Goal: Information Seeking & Learning: Check status

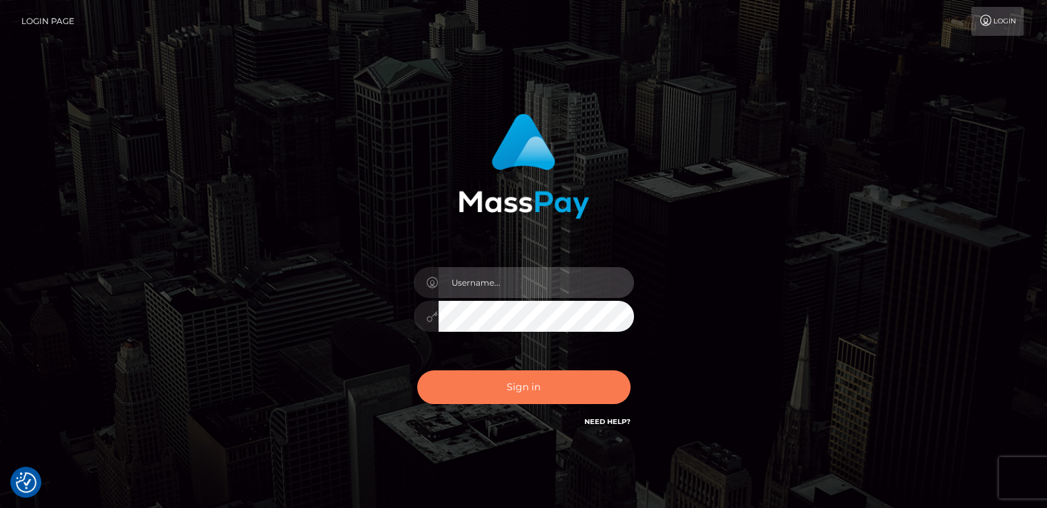
type input "[DOMAIN_NAME]"
click at [454, 383] on button "Sign in" at bounding box center [523, 387] width 213 height 34
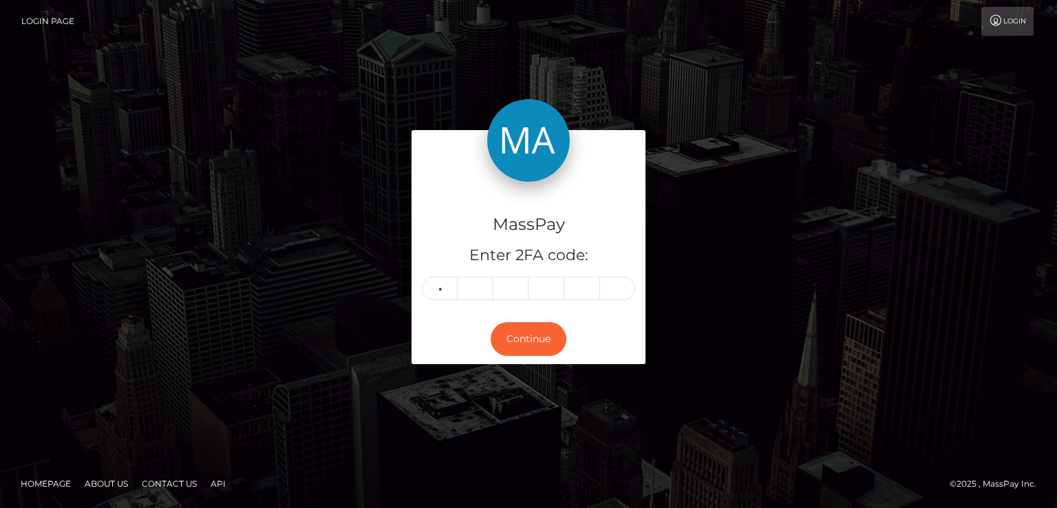
type input "3"
type input "7"
type input "0"
type input "9"
type input "5"
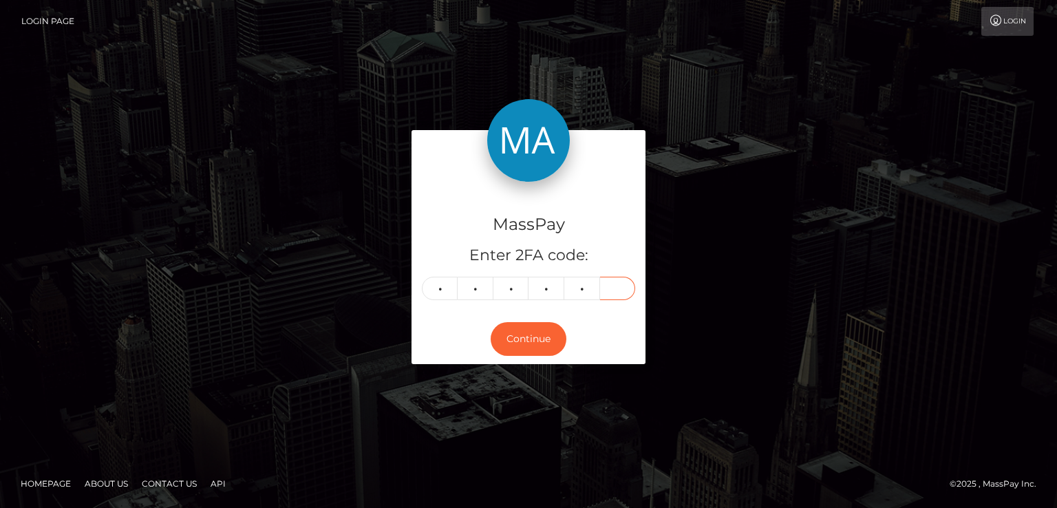
type input "4"
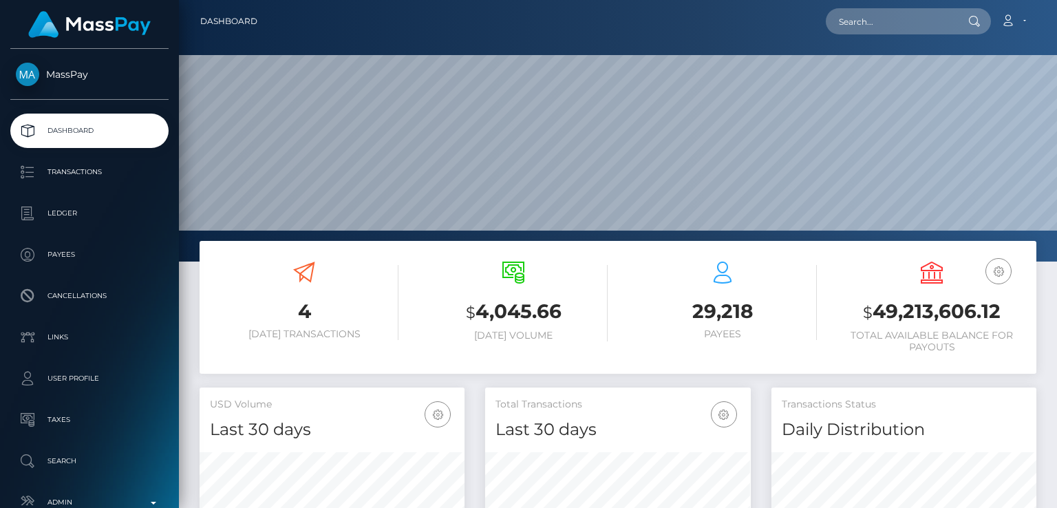
scroll to position [244, 264]
click at [909, 12] on input "text" at bounding box center [890, 21] width 129 height 26
paste input "brendis_pr3tty@hotmail.com"
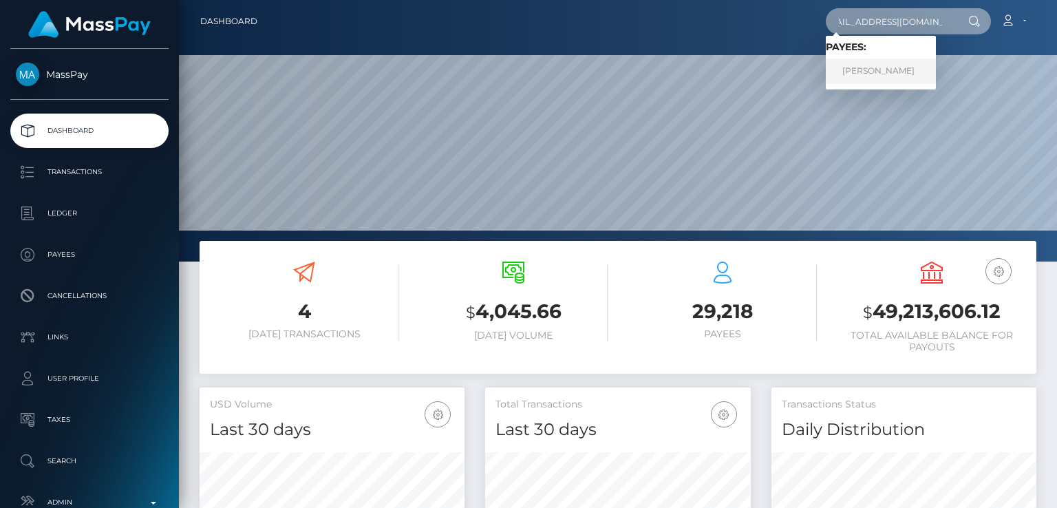
type input "brendis_pr3tty@hotmail.com"
click at [907, 68] on link "Brenda" at bounding box center [881, 71] width 110 height 25
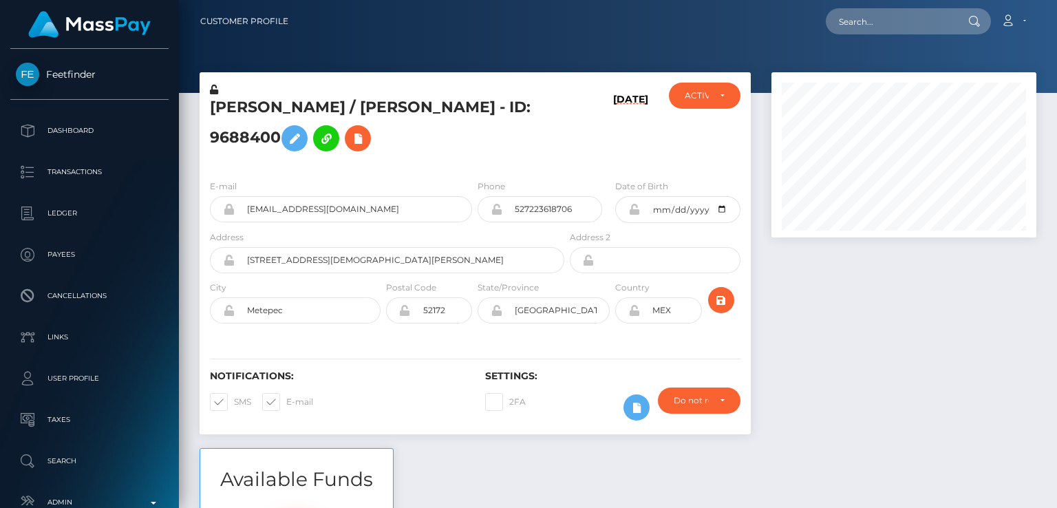
scroll to position [165, 264]
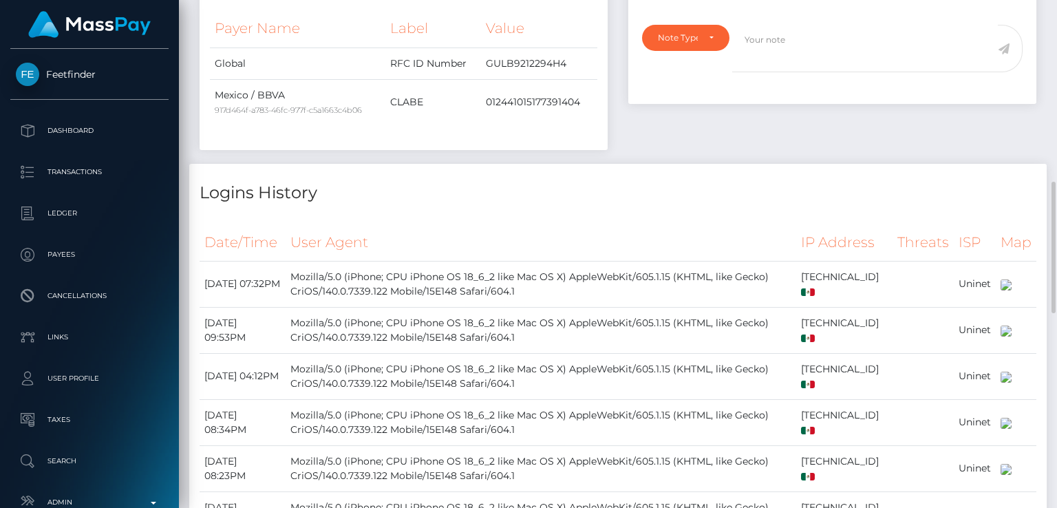
click at [374, 168] on div "Logins History" at bounding box center [618, 184] width 858 height 41
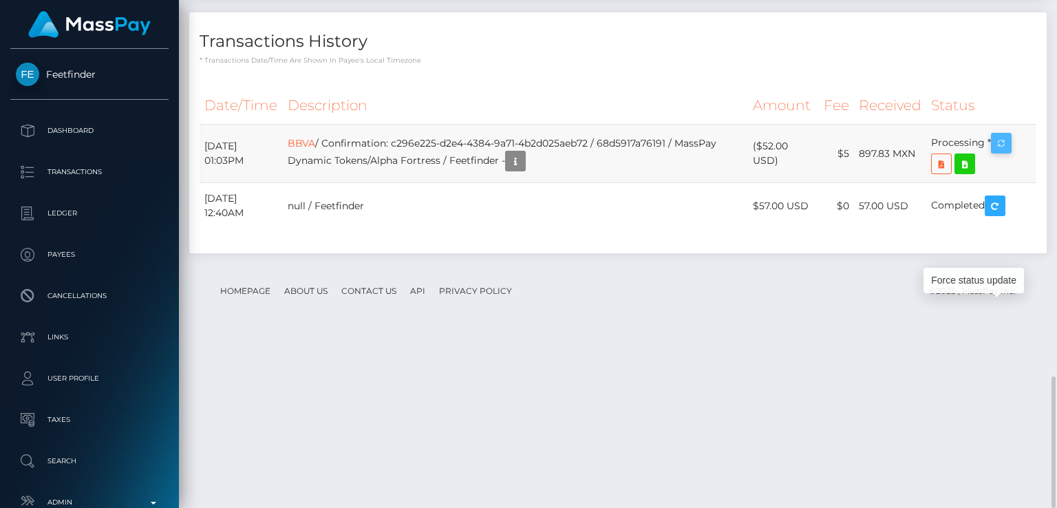
click at [1010, 152] on icon "button" at bounding box center [1001, 143] width 17 height 17
drag, startPoint x: 625, startPoint y: 315, endPoint x: 361, endPoint y: 303, distance: 263.9
click at [361, 183] on td "BBVA / Confirmation: c296e225-d2e4-4384-9a71-4b2d025aeb72 / 68d5917a76191 / Mas…" at bounding box center [515, 154] width 465 height 59
copy td "Confirmation: c296e225-d2e4-4384-9a71-4b2d025aeb72"
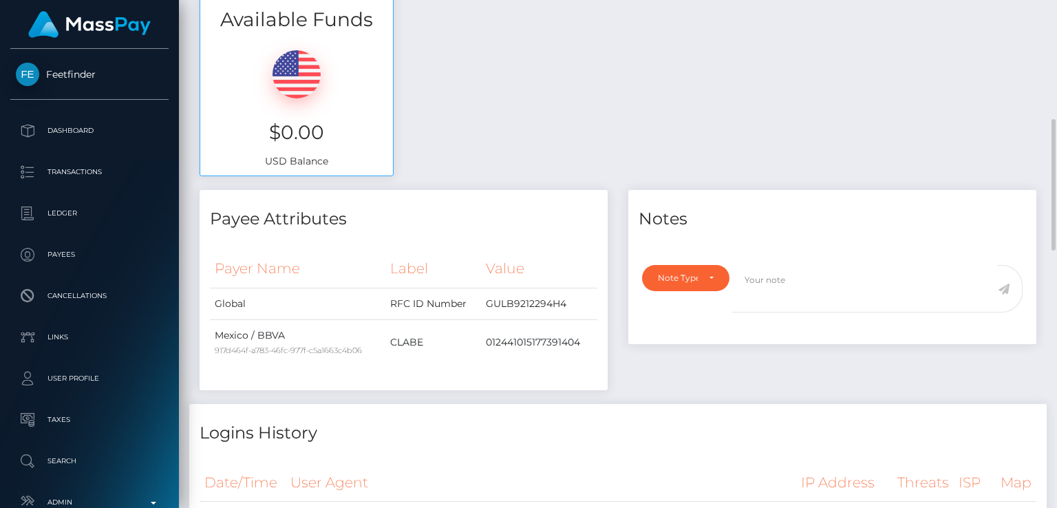
scroll to position [0, 0]
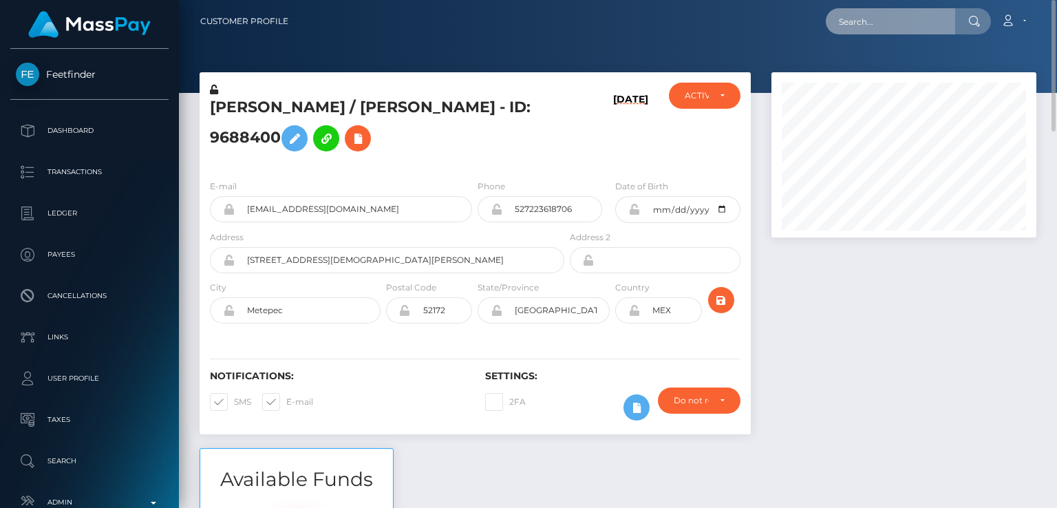
click at [878, 25] on input "text" at bounding box center [890, 21] width 129 height 26
paste input "valesinque477@gmail.com"
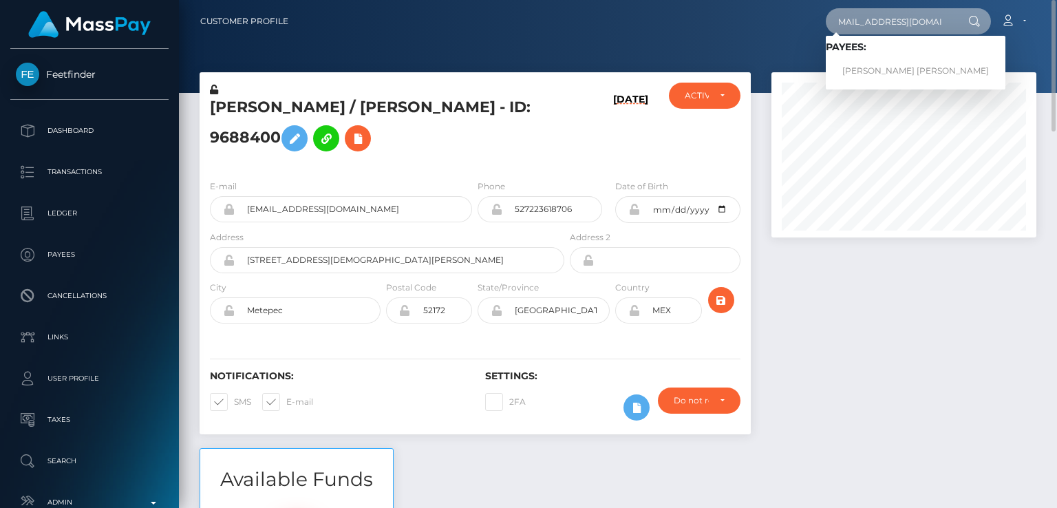
type input "valesinque477@gmail.com"
click at [892, 67] on link "JUANA VALENTI TALERO RUSINQUE" at bounding box center [916, 71] width 180 height 25
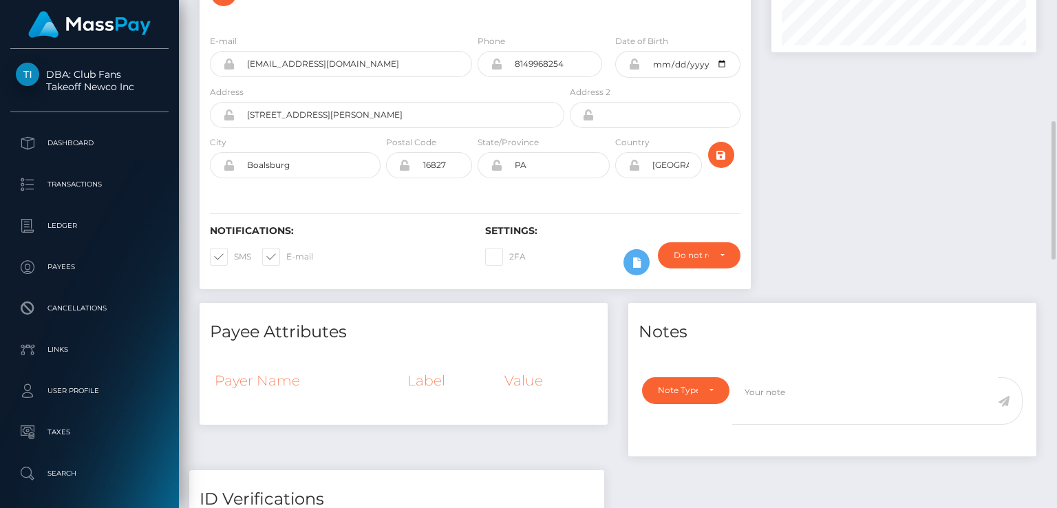
scroll to position [76, 0]
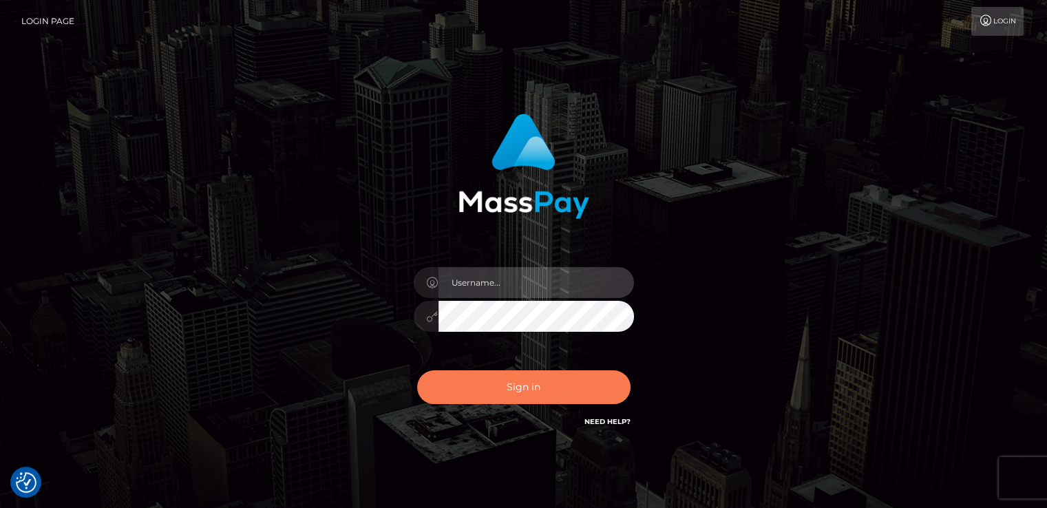
type input "nt.es"
click at [480, 389] on button "Sign in" at bounding box center [523, 387] width 213 height 34
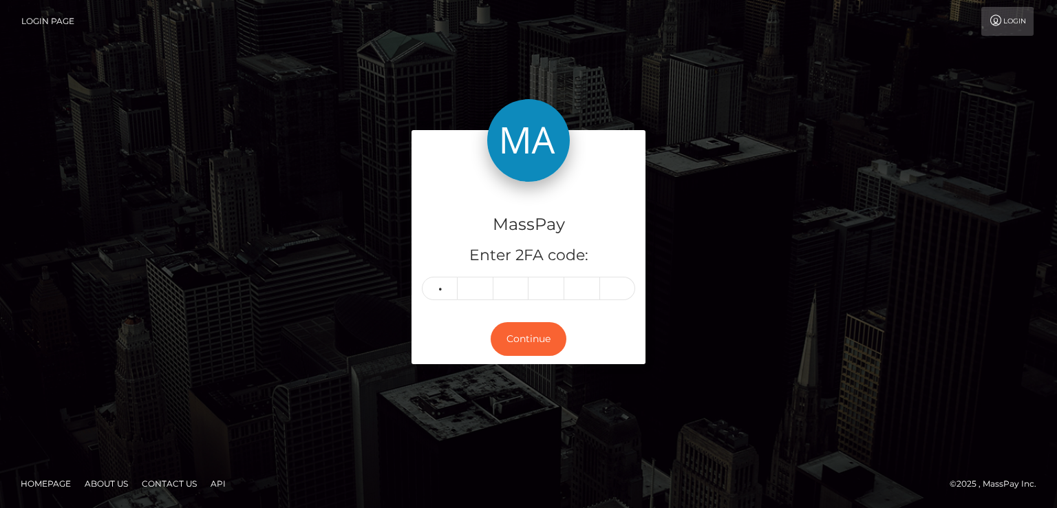
type input "0"
type input "7"
type input "4"
type input "2"
type input "5"
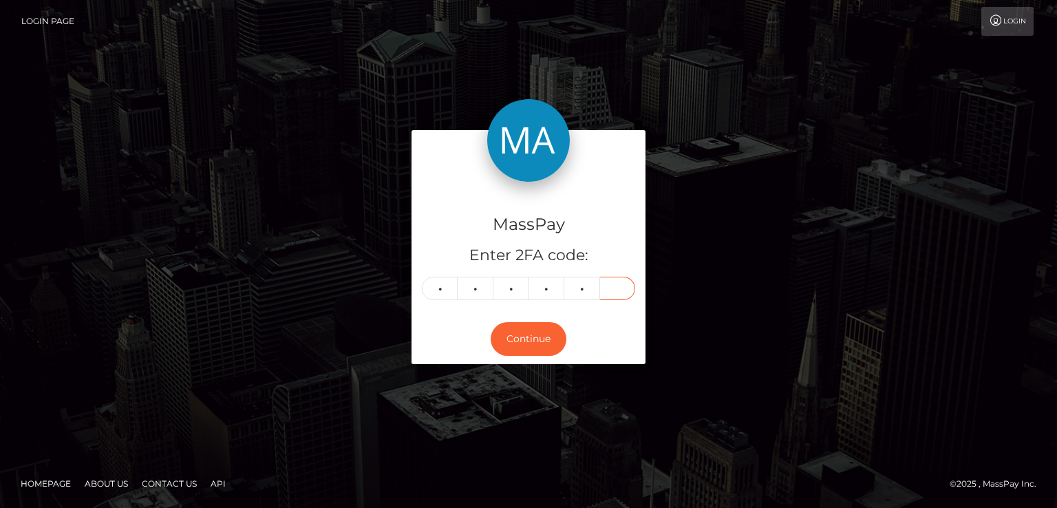
type input "4"
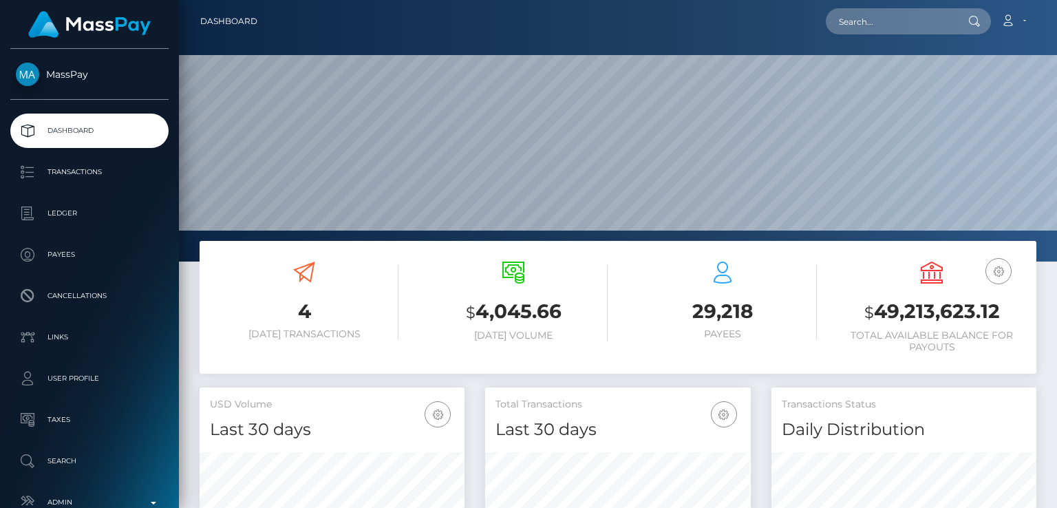
scroll to position [244, 264]
click at [926, 19] on input "text" at bounding box center [890, 21] width 129 height 26
paste input "dannierae33@gmail.com"
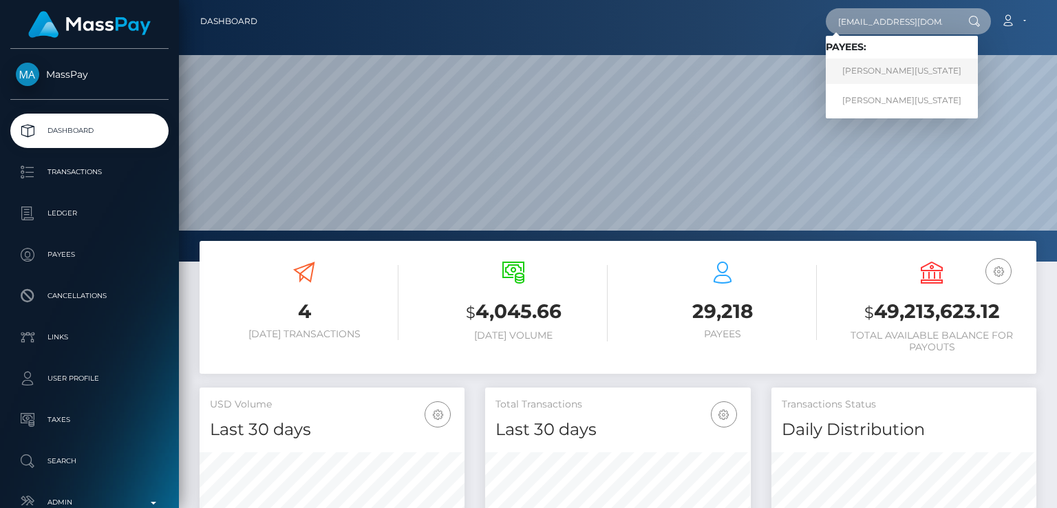
type input "dannierae33@gmail.com"
click at [925, 67] on link "Danielle RAESHUN Washington" at bounding box center [902, 71] width 152 height 25
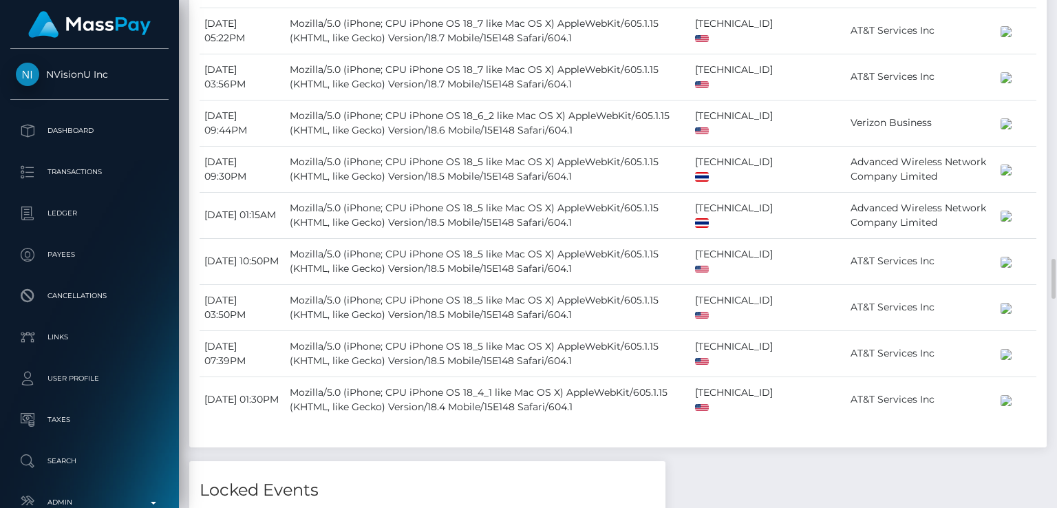
scroll to position [3285, 0]
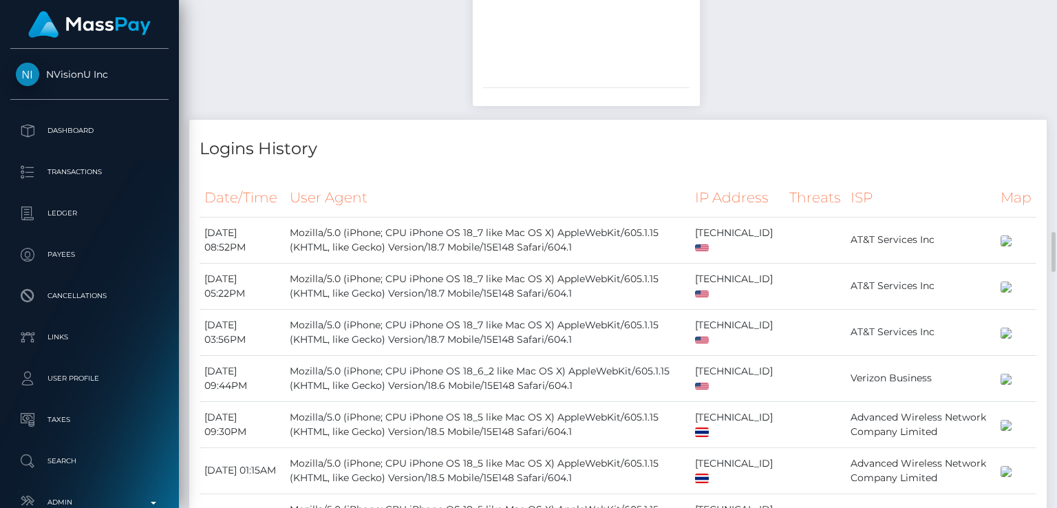
scroll to position [3023, 0]
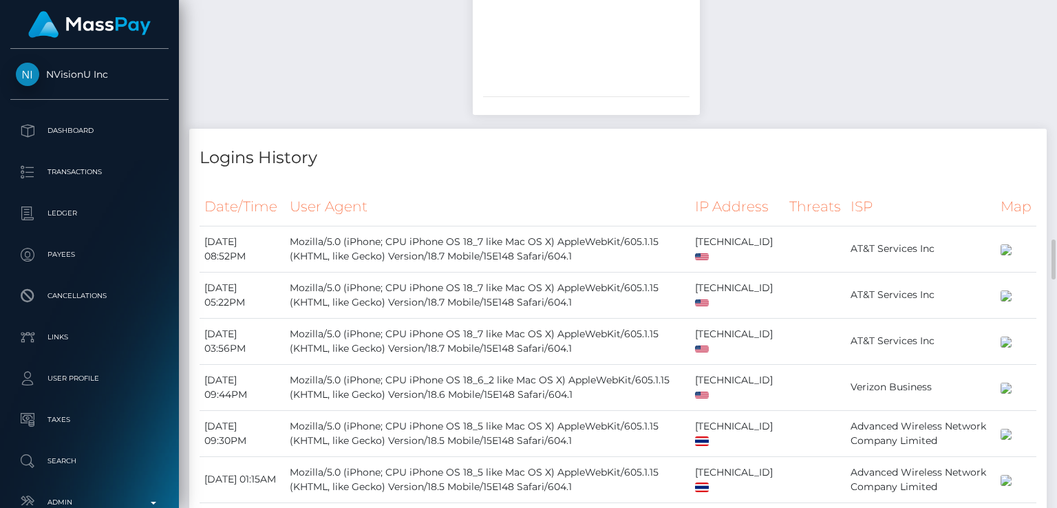
copy div "7159652028"
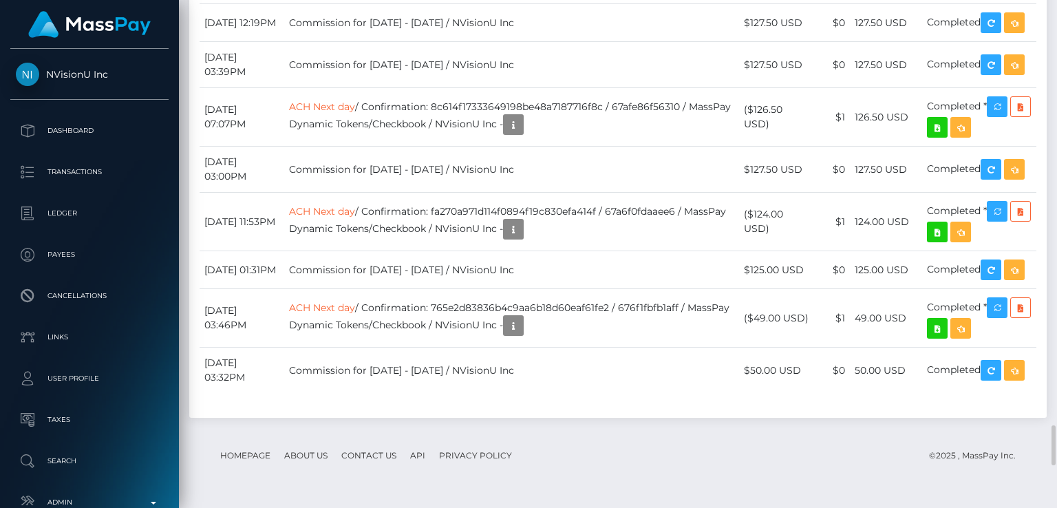
scroll to position [5360, 0]
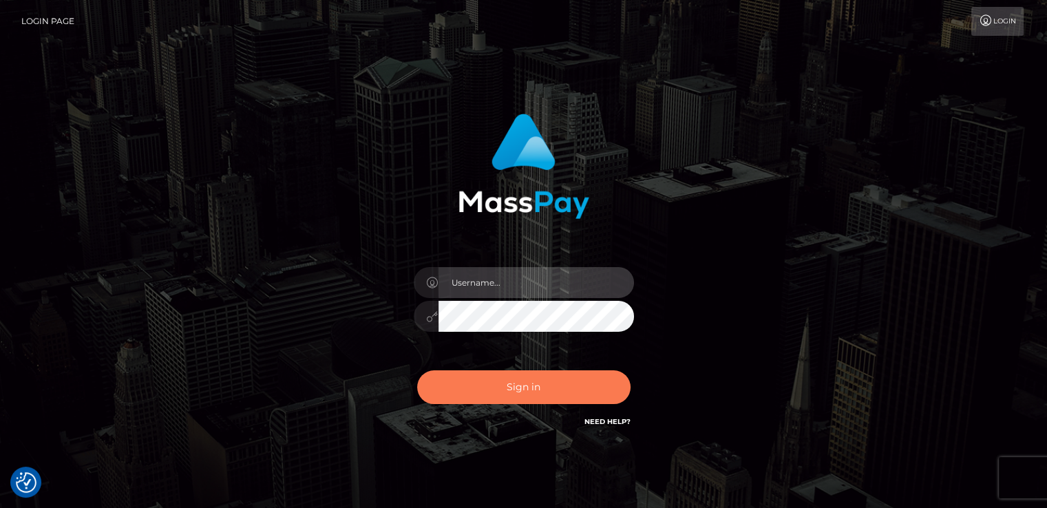
type input "[DOMAIN_NAME]"
click at [505, 385] on button "Sign in" at bounding box center [523, 387] width 213 height 34
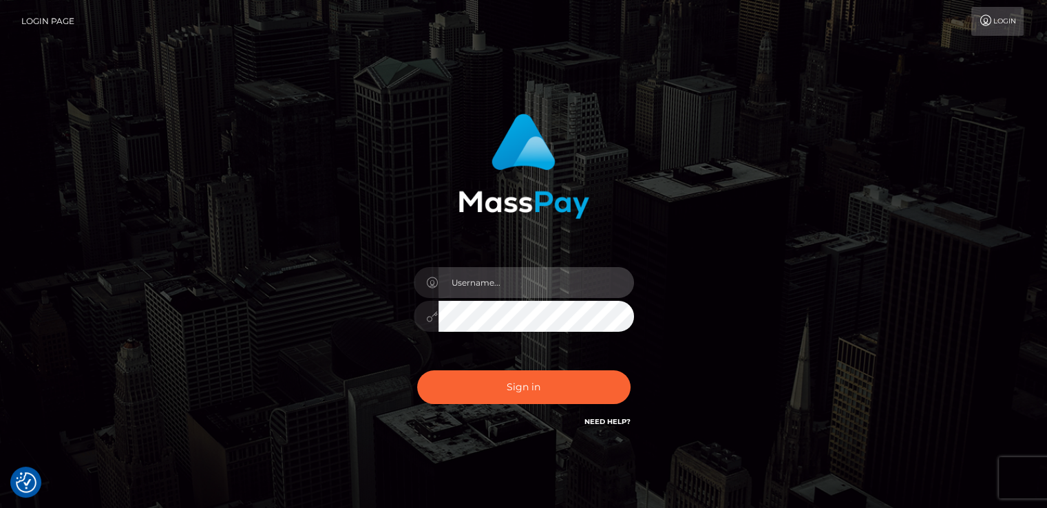
type input "[DOMAIN_NAME]"
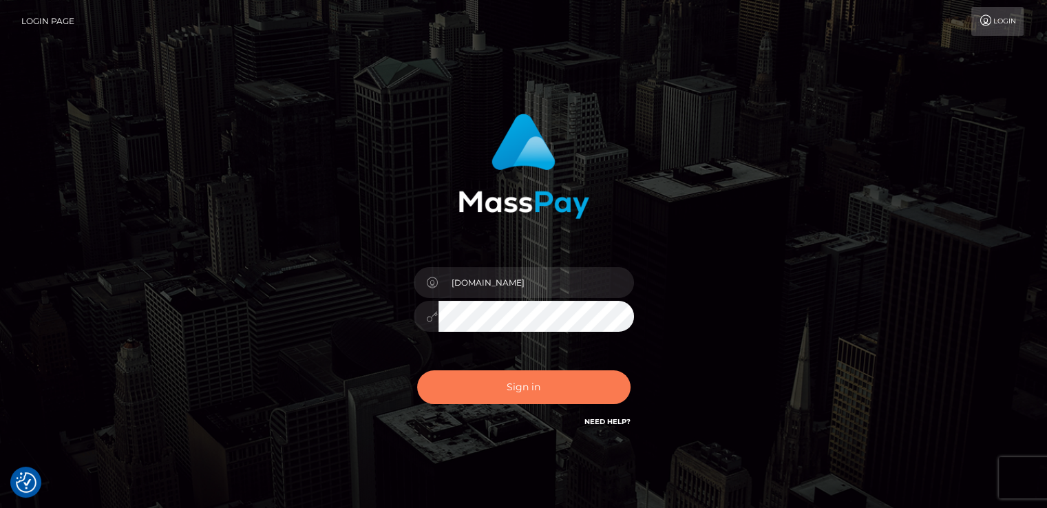
click at [505, 385] on button "Sign in" at bounding box center [523, 387] width 213 height 34
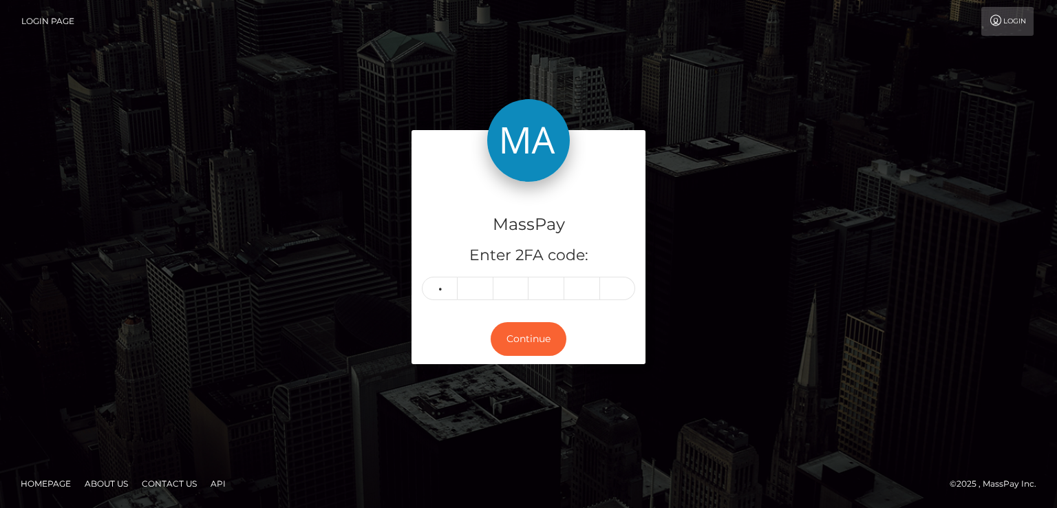
type input "5"
type input "0"
type input "2"
type input "4"
type input "0"
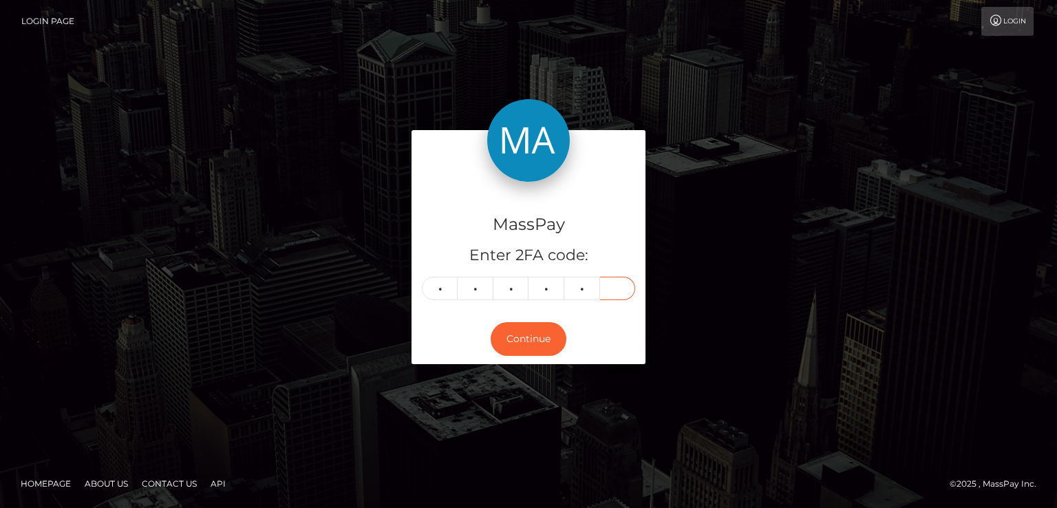
type input "9"
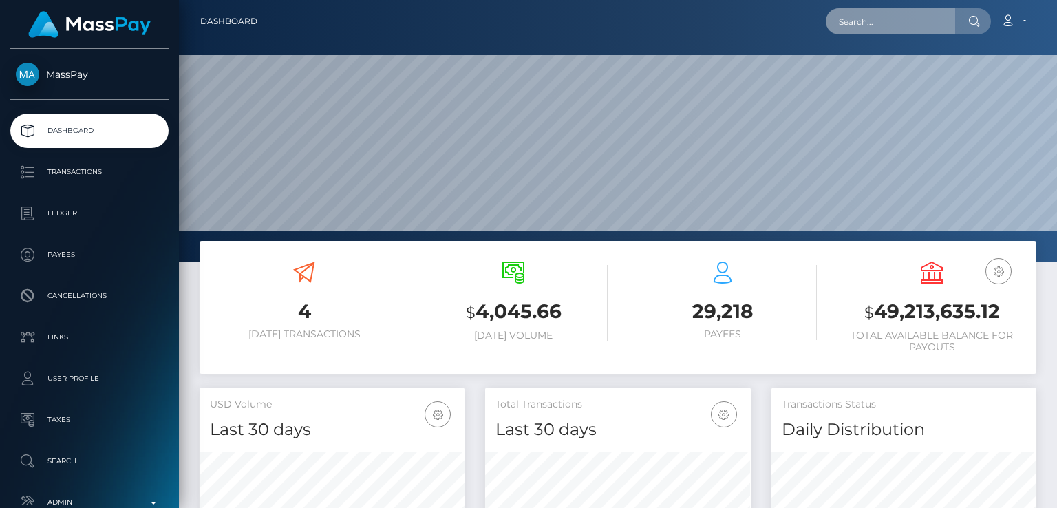
click at [858, 27] on input "text" at bounding box center [890, 21] width 129 height 26
paste input "[EMAIL_ADDRESS][DOMAIN_NAME]"
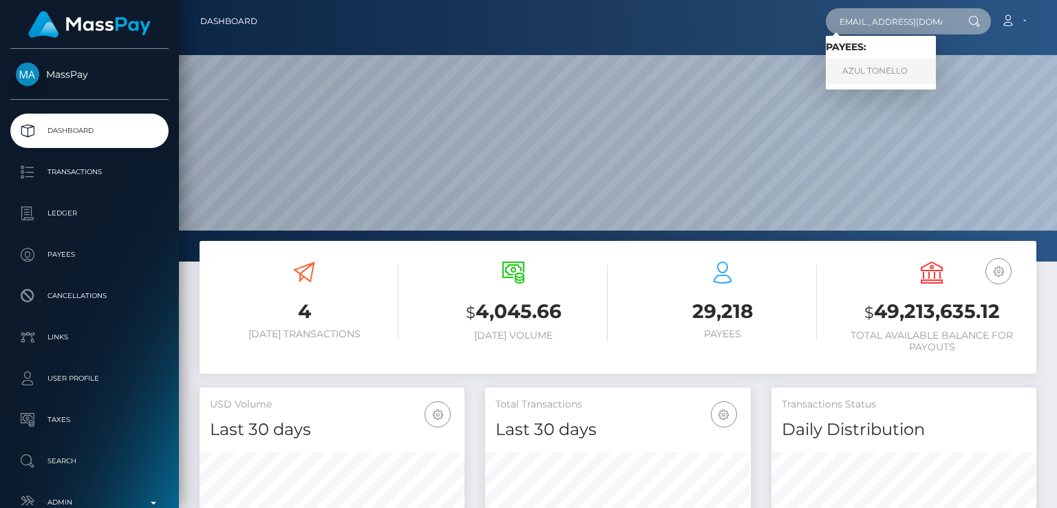
type input "[EMAIL_ADDRESS][DOMAIN_NAME]"
click at [848, 72] on link "AZUL TONELLO" at bounding box center [881, 71] width 110 height 25
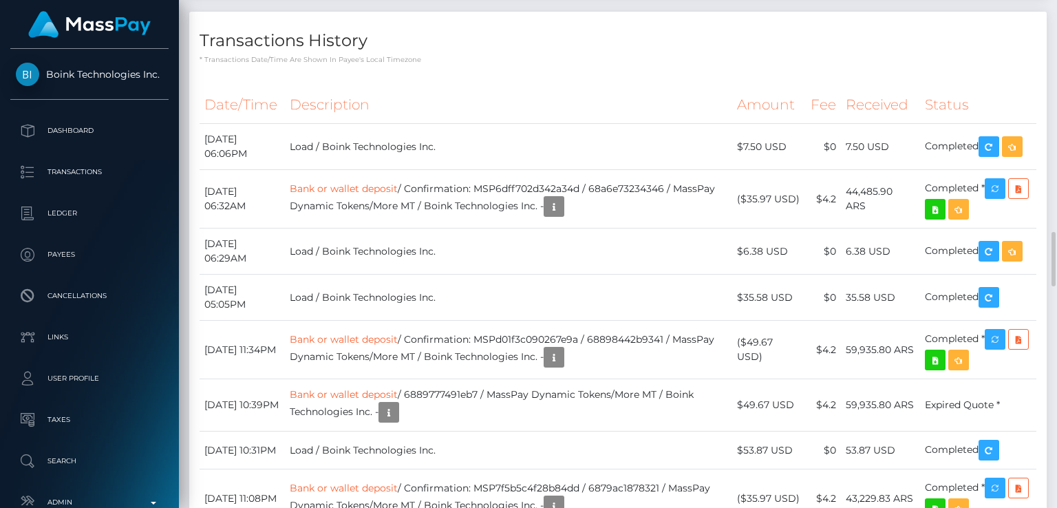
scroll to position [2105, 0]
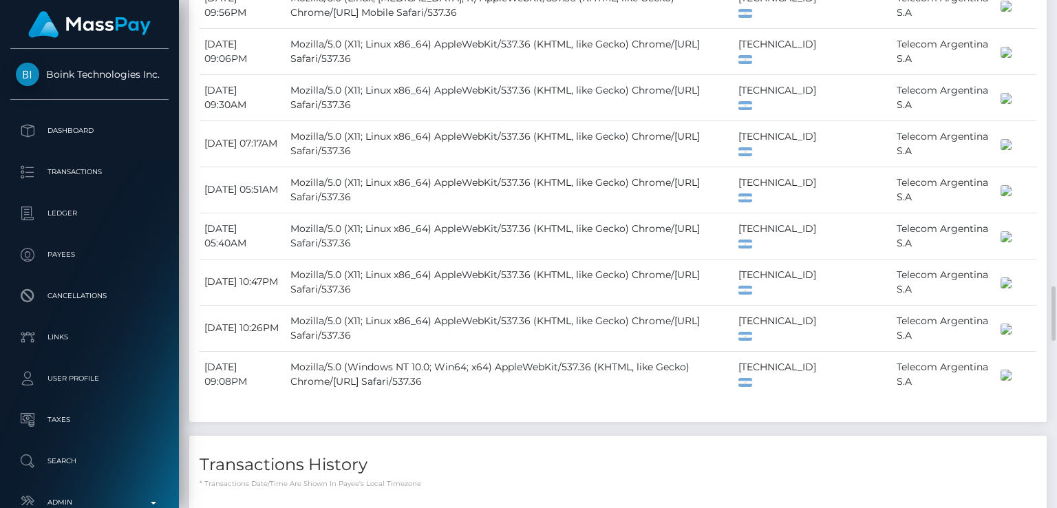
click at [892, 74] on td "Telecom Argentina S.A" at bounding box center [944, 51] width 104 height 46
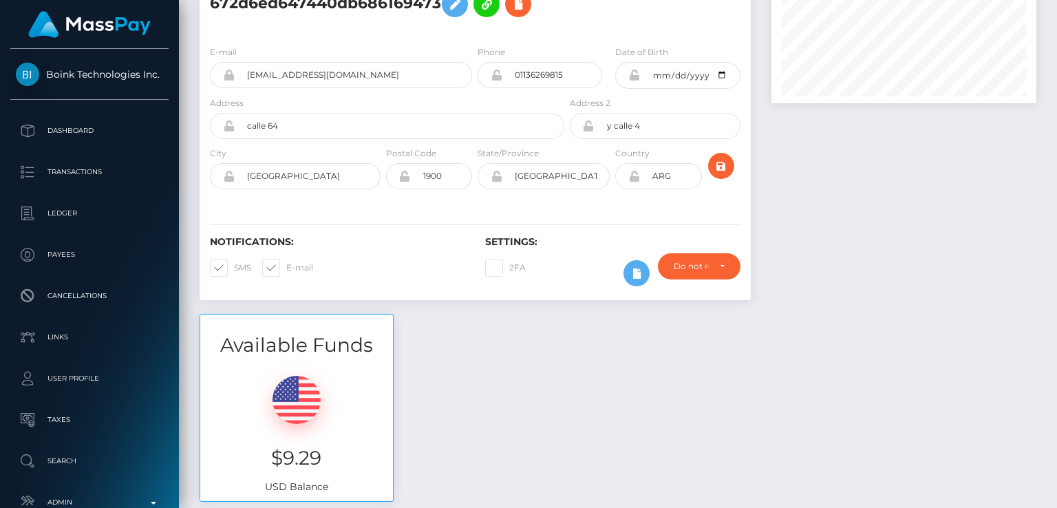
scroll to position [0, 0]
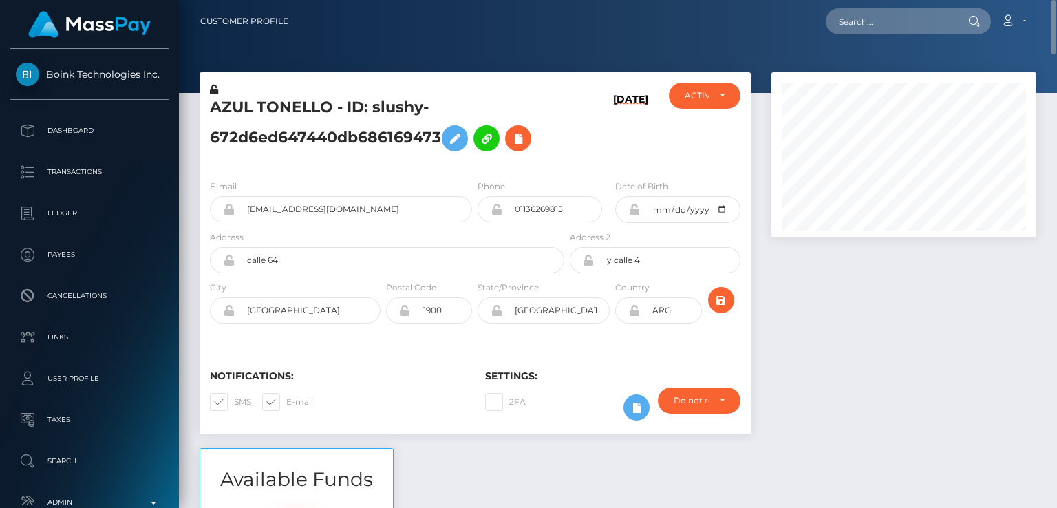
click at [231, 104] on h5 "AZUL TONELLO - ID: slushy-672d6ed647440db686169473" at bounding box center [383, 127] width 347 height 61
copy h5 "AZUL"
click at [843, 299] on div at bounding box center [904, 260] width 286 height 376
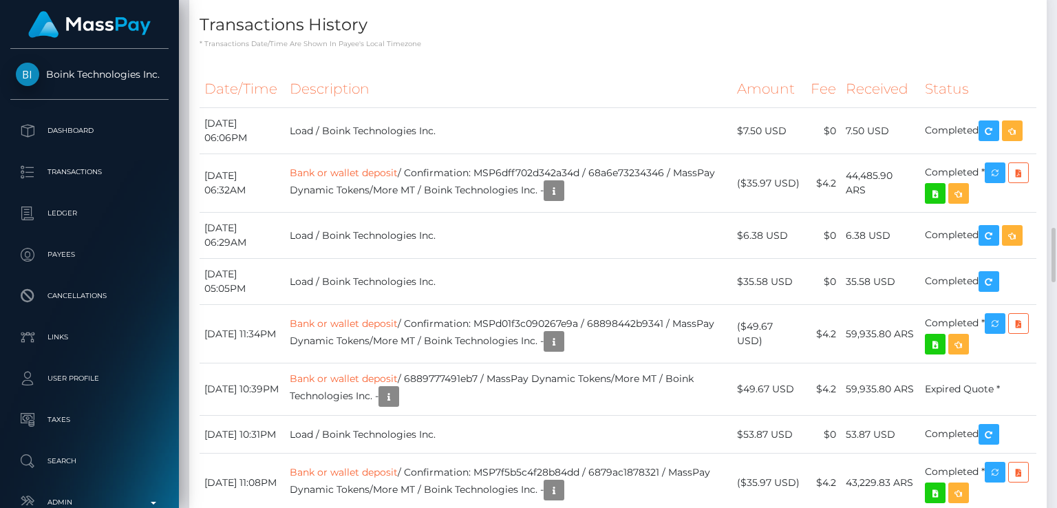
scroll to position [2093, 0]
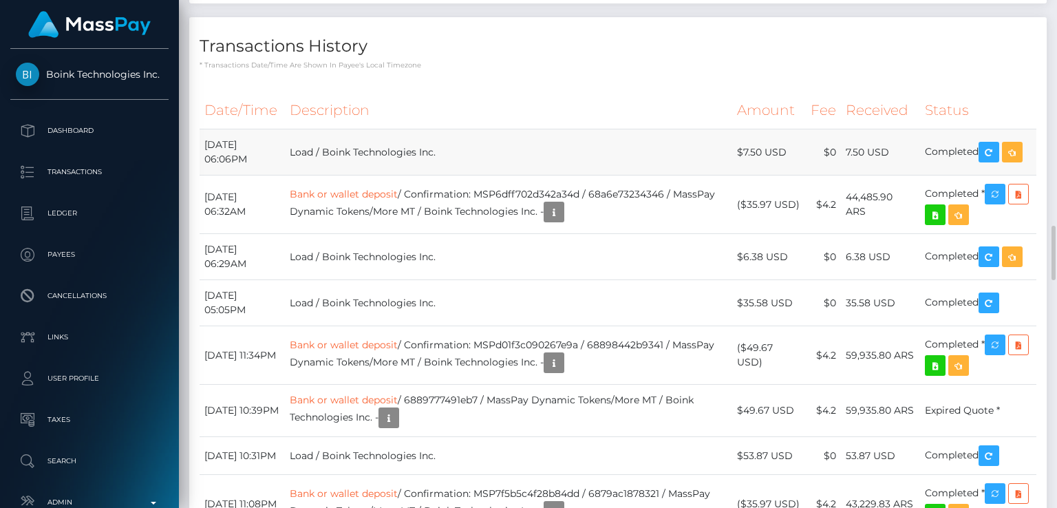
drag, startPoint x: 843, startPoint y: 298, endPoint x: 846, endPoint y: 321, distance: 23.0
click at [758, 129] on th "Amount" at bounding box center [769, 111] width 74 height 38
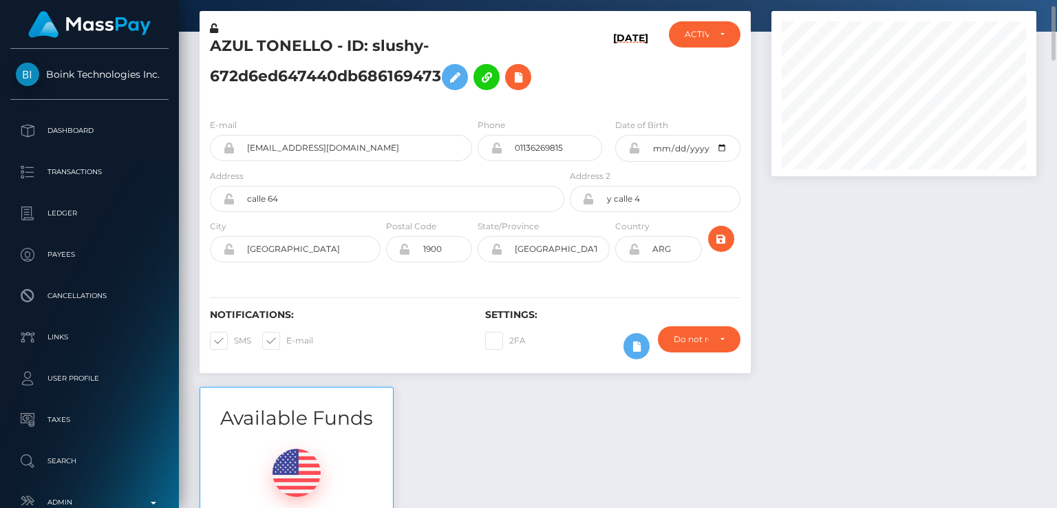
scroll to position [0, 0]
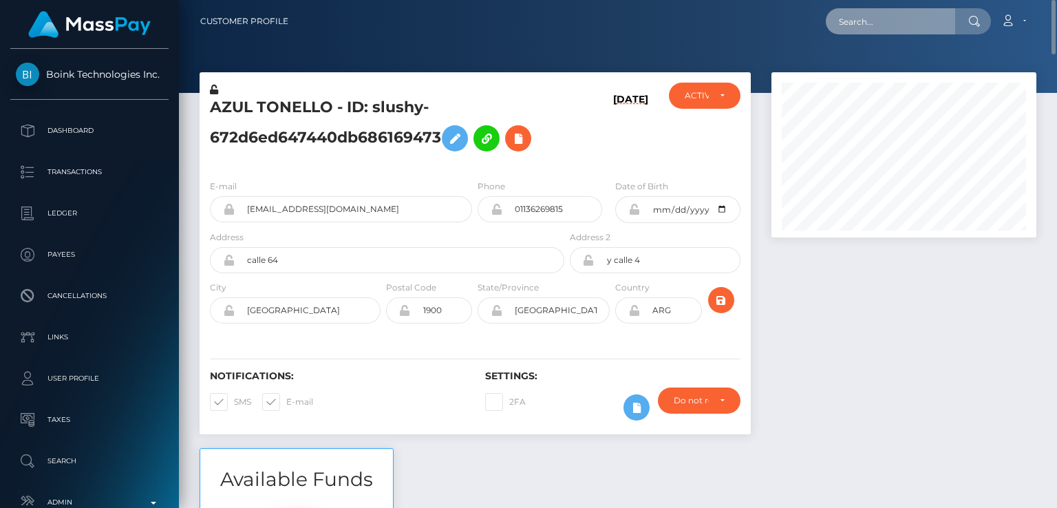
click at [911, 28] on input "text" at bounding box center [890, 21] width 129 height 26
paste input "kriskasey5555@gmail.com"
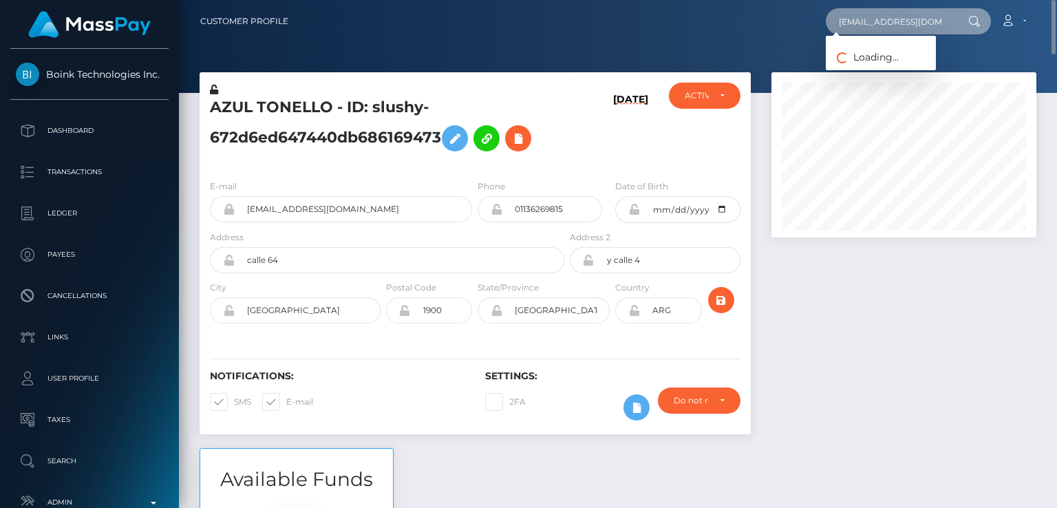
paste input "aseymosco01"
type input "kaseymosco01@gmail.com"
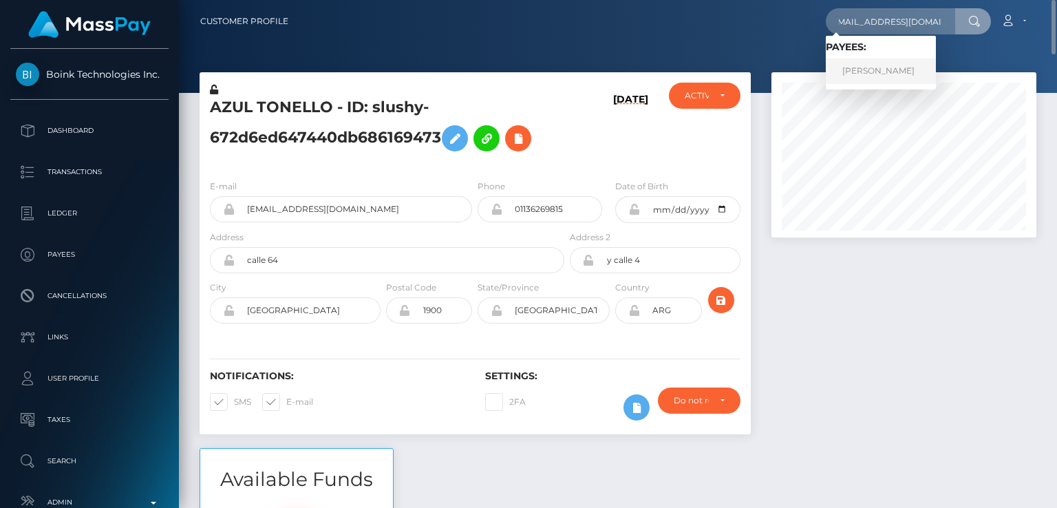
scroll to position [0, 0]
click at [880, 67] on link "KASEY LYNN MOSCO" at bounding box center [881, 71] width 110 height 25
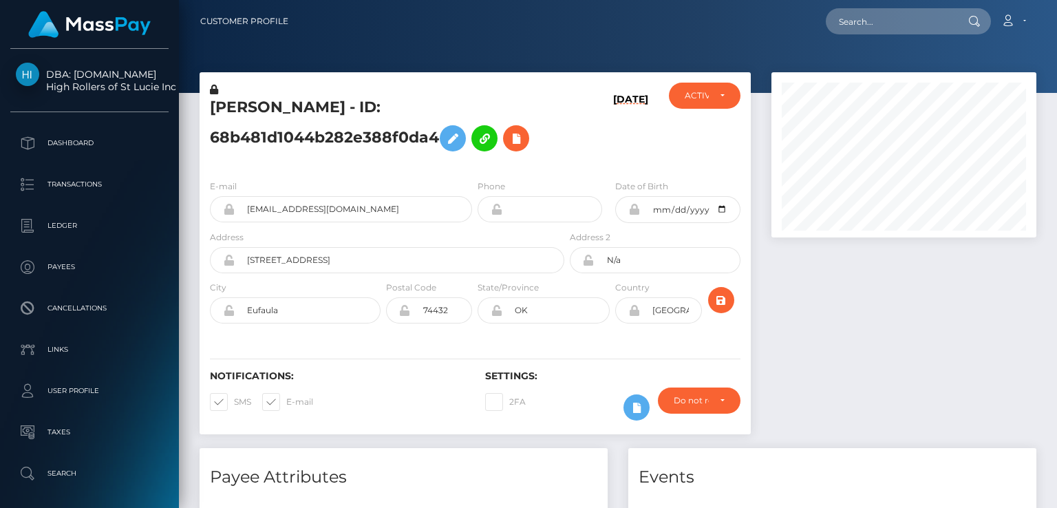
scroll to position [165, 264]
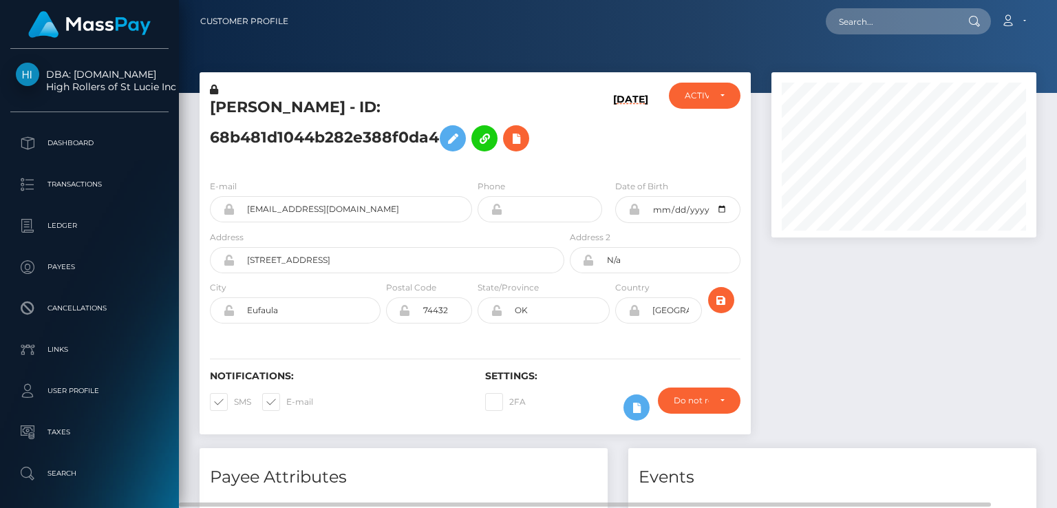
click at [839, 286] on div at bounding box center [904, 260] width 286 height 376
click at [843, 273] on div at bounding box center [904, 260] width 286 height 376
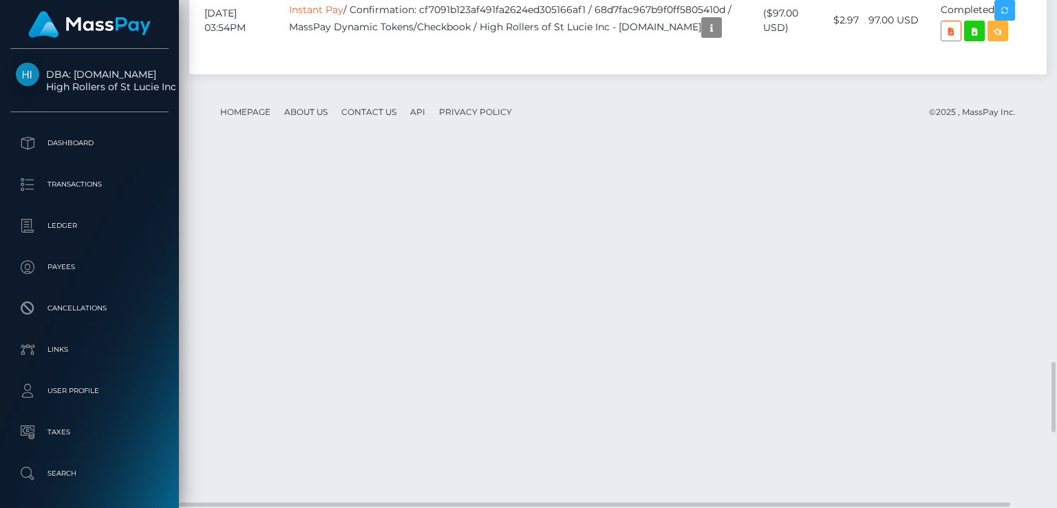
scroll to position [2588, 0]
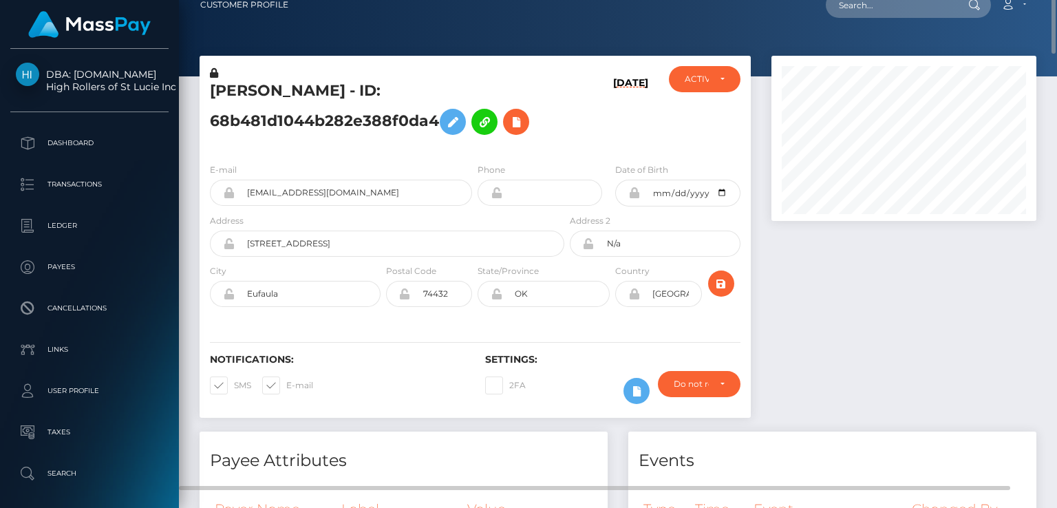
scroll to position [0, 0]
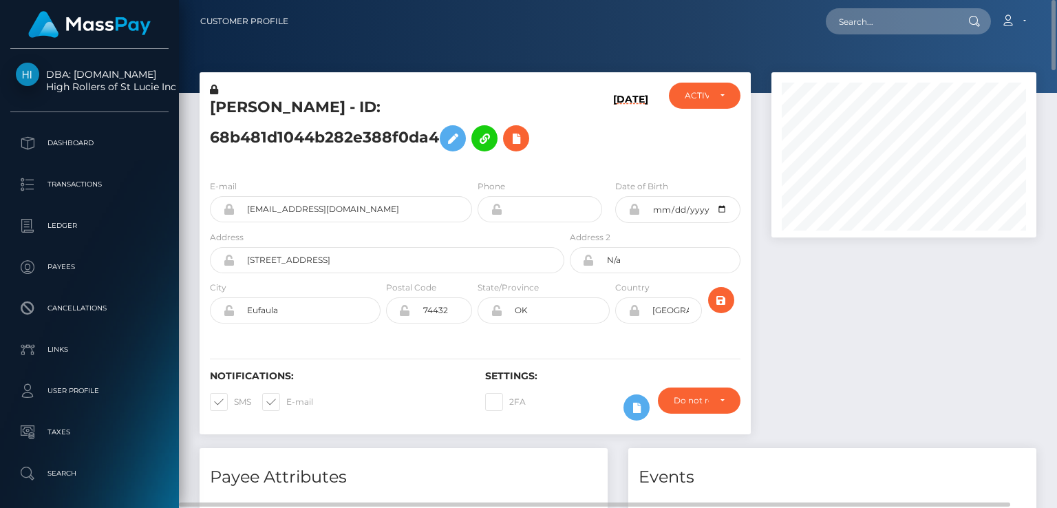
click at [421, 81] on div "KASEY LYNN MOSCO - ID: 68b481d1044b282e388f0da4 09/30/25 CLOSED ACTIVE" at bounding box center [475, 120] width 551 height 96
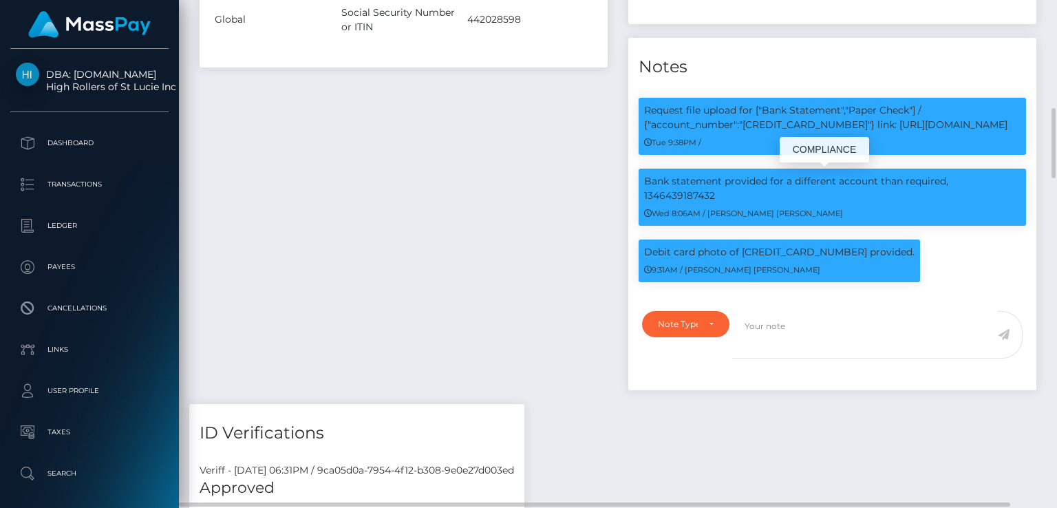
scroll to position [165, 264]
click at [1042, 45] on div "Events Type Time Event Changed By" at bounding box center [832, 39] width 429 height 730
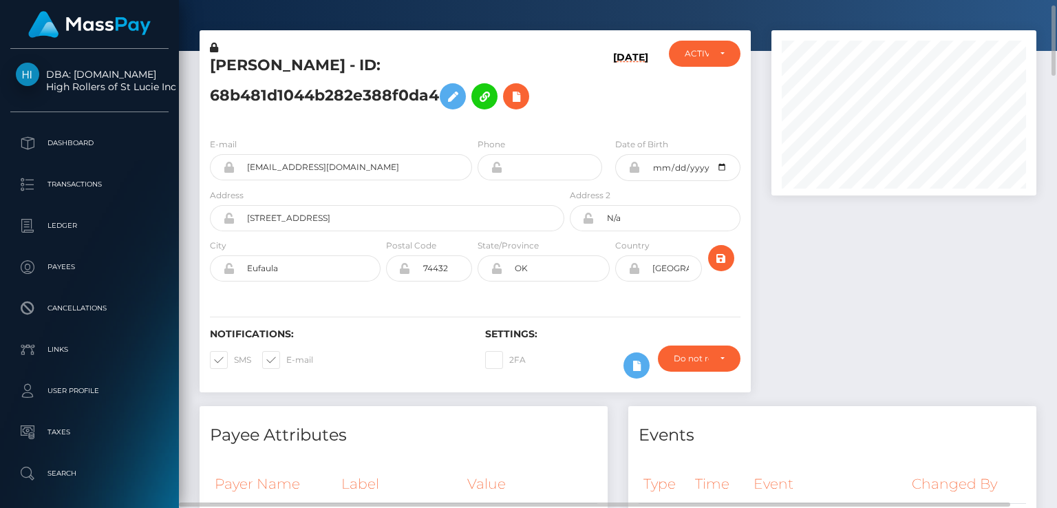
scroll to position [0, 0]
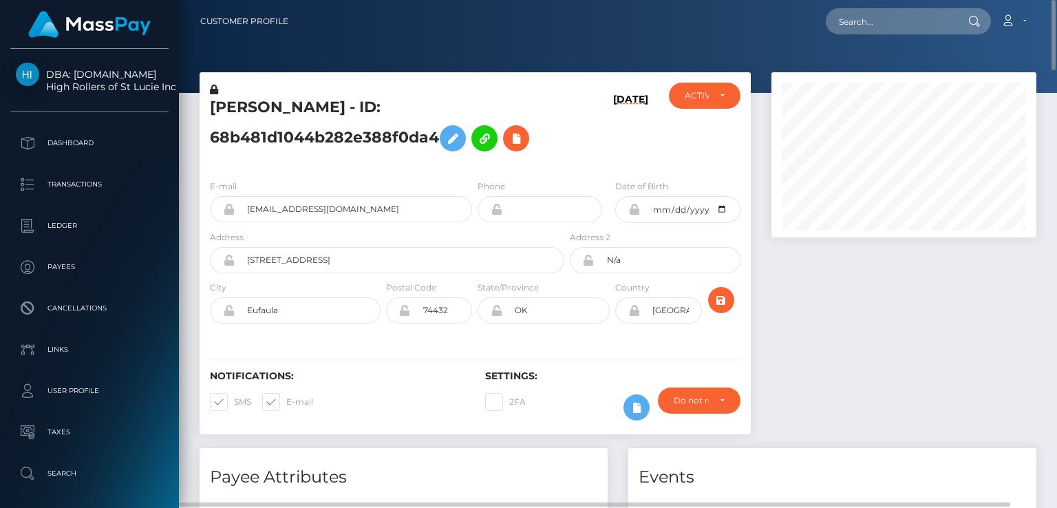
click at [234, 101] on h5 "KASEY LYNN MOSCO - ID: 68b481d1044b282e388f0da4" at bounding box center [383, 127] width 347 height 61
copy h5 "KASEY"
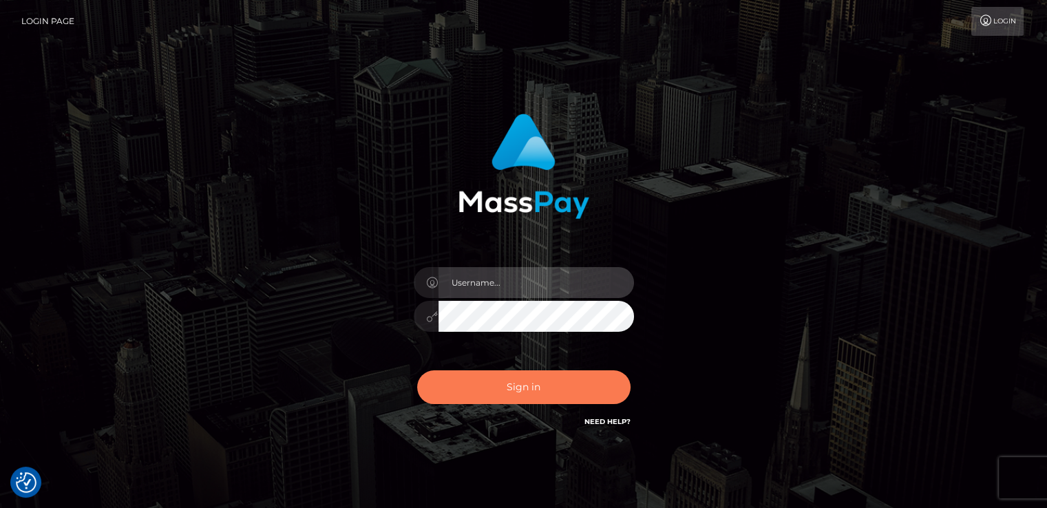
type input "[DOMAIN_NAME]"
click at [474, 399] on button "Sign in" at bounding box center [523, 387] width 213 height 34
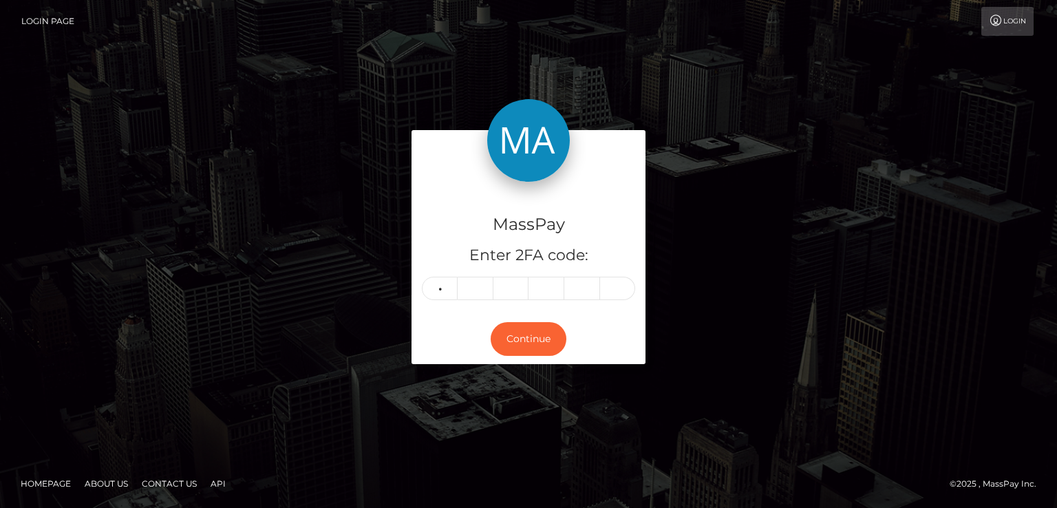
type input "1"
type input "6"
type input "0"
type input "8"
type input "4"
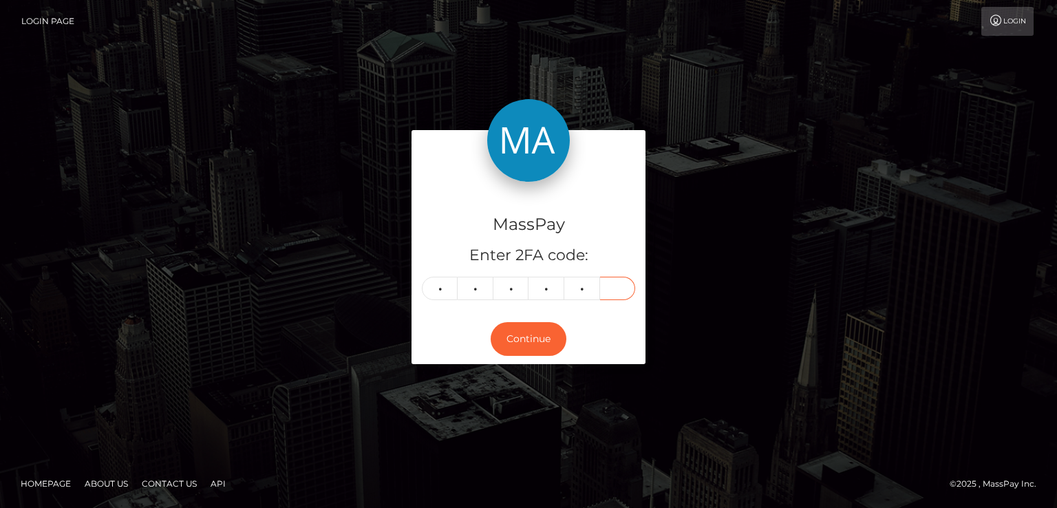
type input "0"
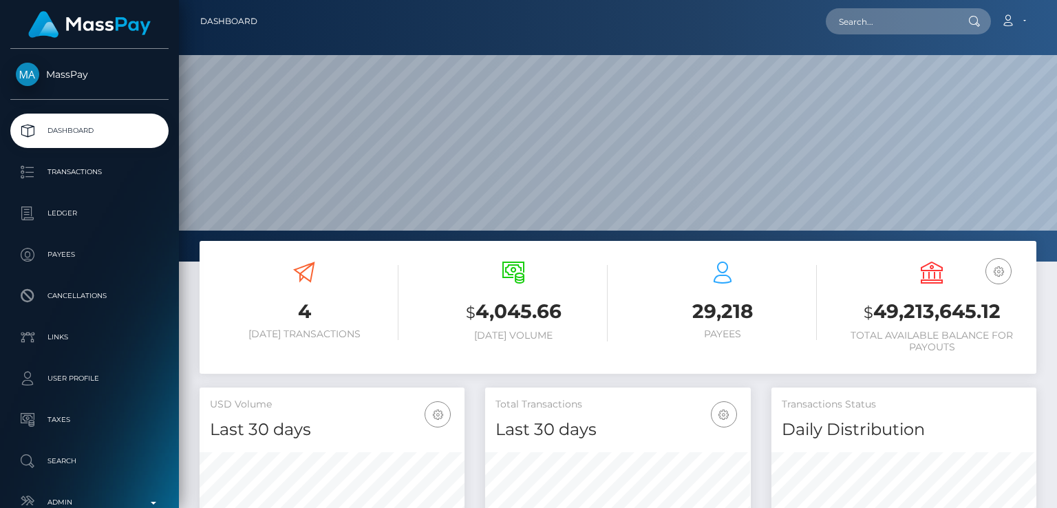
scroll to position [244, 264]
click at [927, 17] on input "text" at bounding box center [890, 21] width 129 height 26
paste input "[EMAIL_ADDRESS][DOMAIN_NAME]"
type input "[EMAIL_ADDRESS][DOMAIN_NAME]"
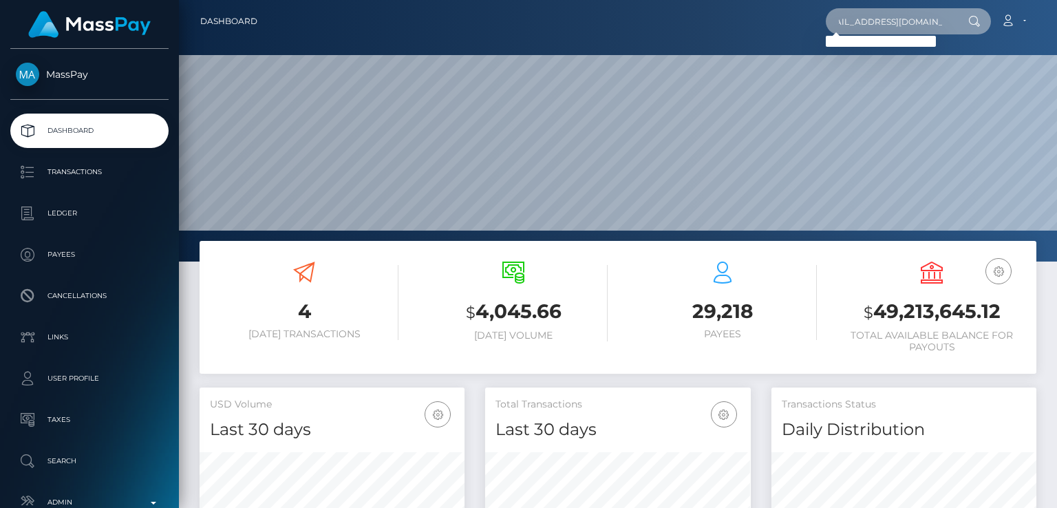
scroll to position [0, 0]
click at [895, 20] on input "[EMAIL_ADDRESS][DOMAIN_NAME]" at bounding box center [890, 21] width 129 height 26
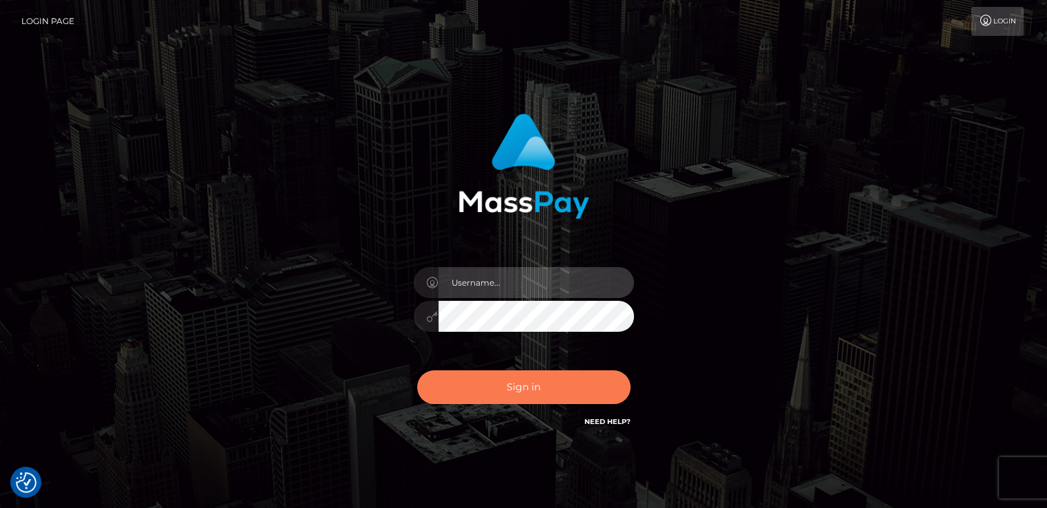
type input "nt.es"
click at [520, 389] on button "Sign in" at bounding box center [523, 387] width 213 height 34
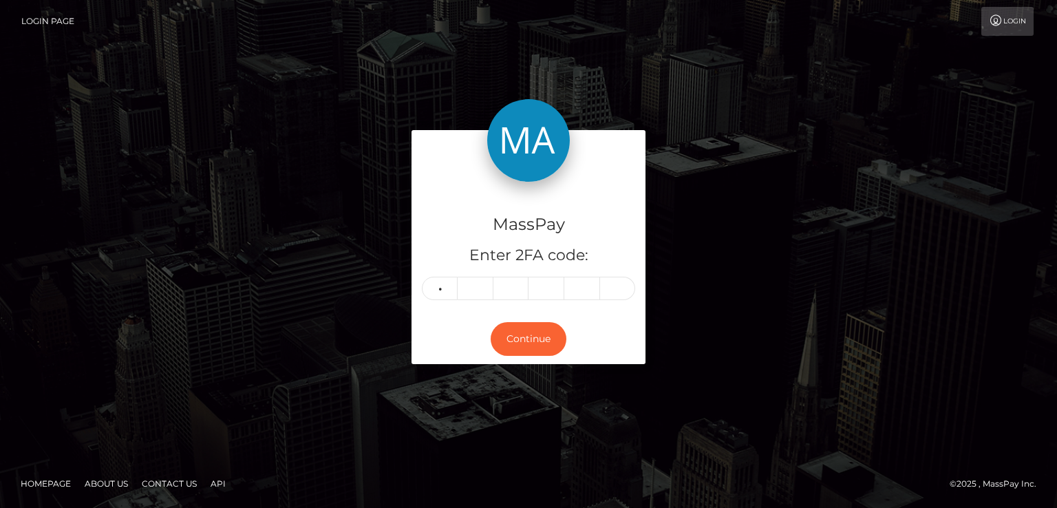
type input "1"
type input "6"
type input "4"
type input "0"
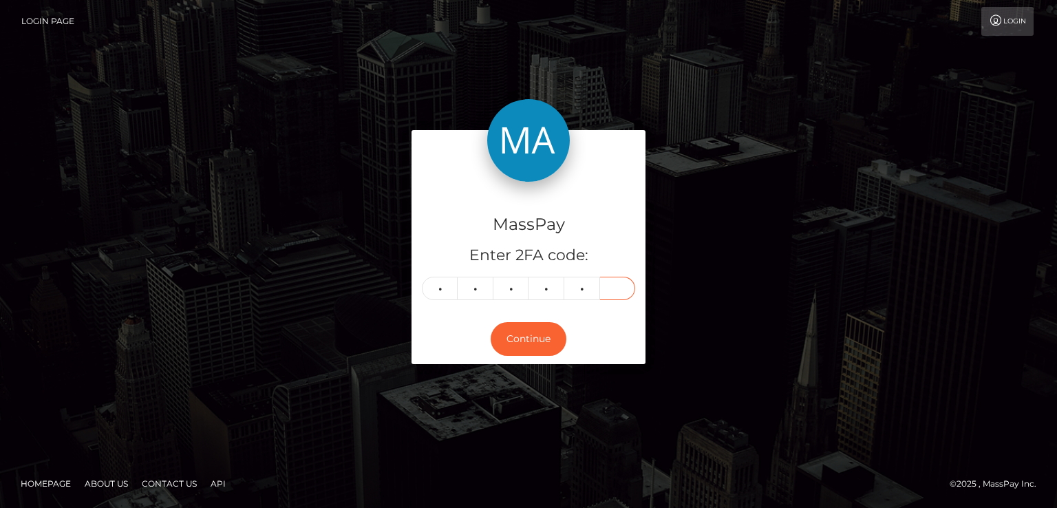
type input "0"
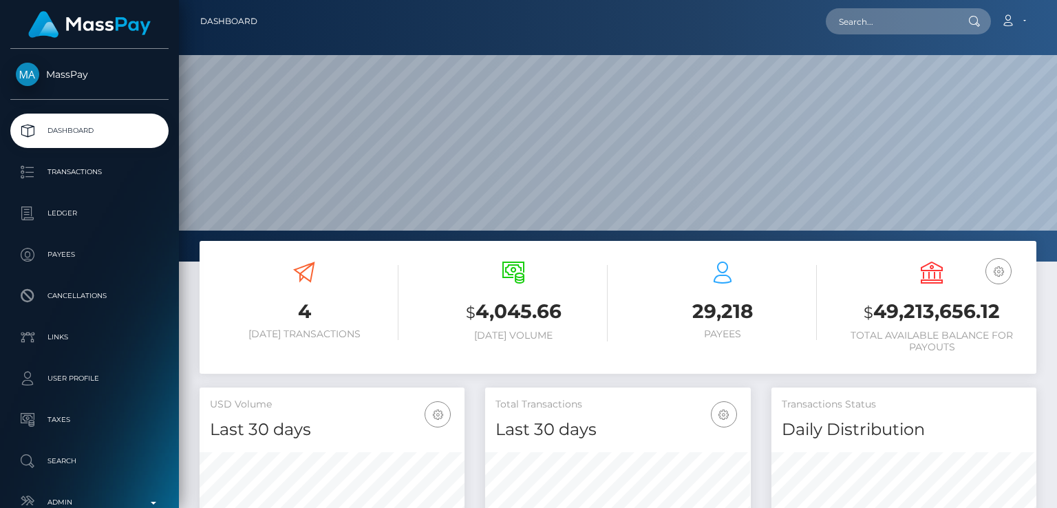
scroll to position [244, 264]
click at [900, 27] on input "text" at bounding box center [890, 21] width 129 height 26
paste input "[EMAIL_ADDRESS][DOMAIN_NAME]"
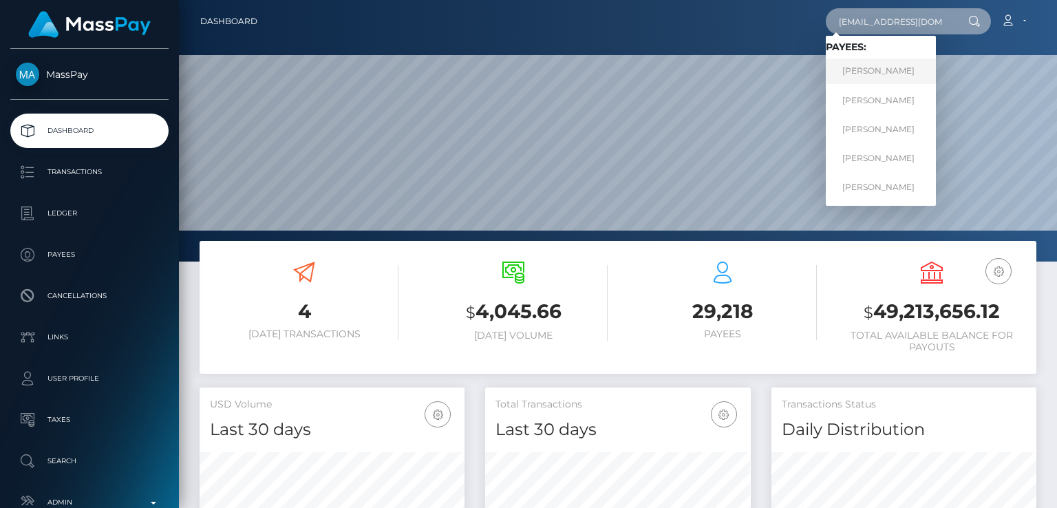
type input "[EMAIL_ADDRESS][DOMAIN_NAME]"
click at [851, 73] on link "[PERSON_NAME]" at bounding box center [881, 71] width 110 height 25
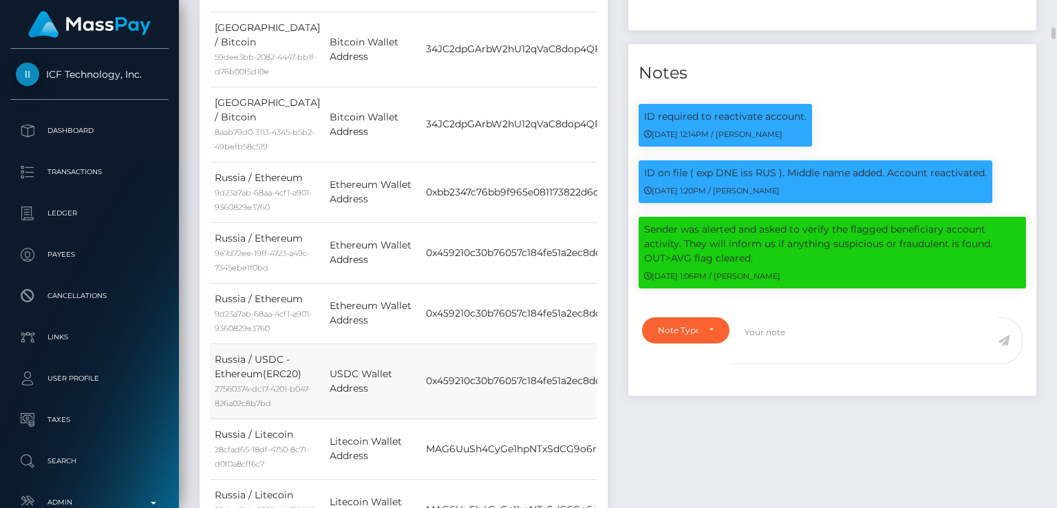
scroll to position [1415, 0]
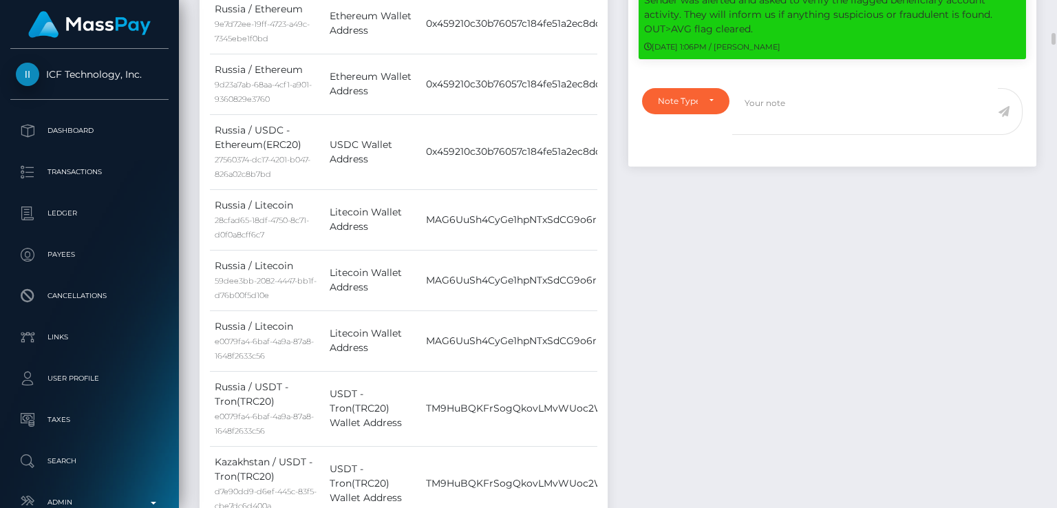
click at [712, 296] on div "Events Type Time Event Changed By" at bounding box center [832, 122] width 429 height 1775
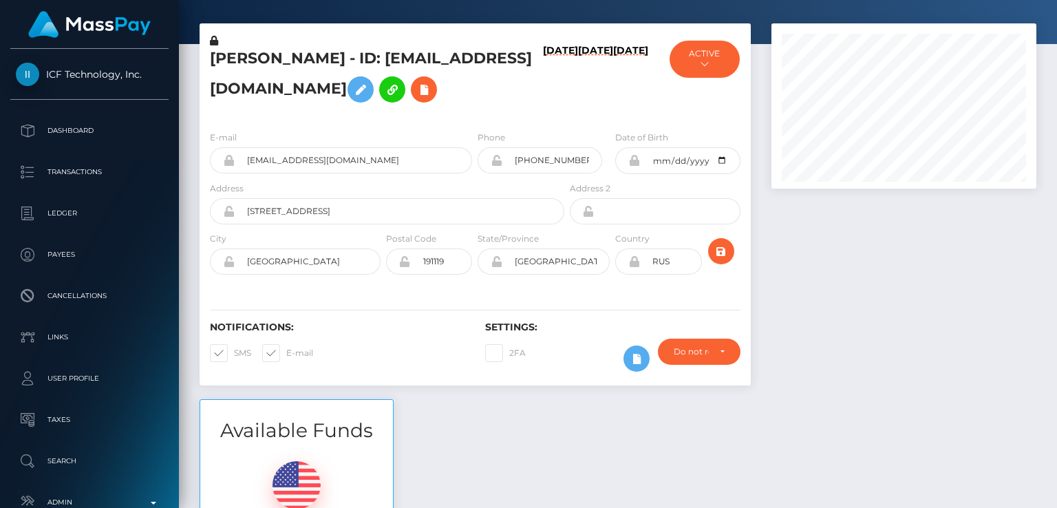
scroll to position [0, 0]
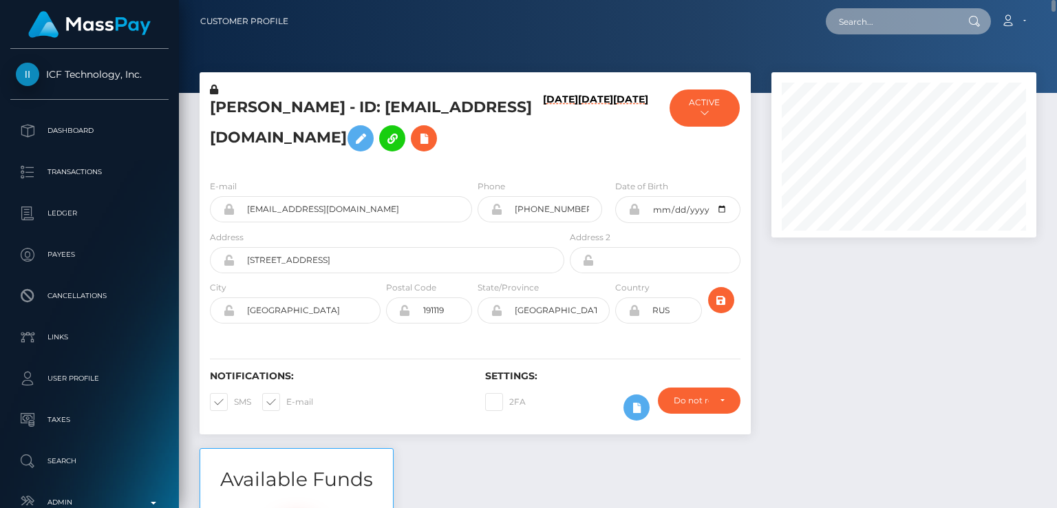
click at [899, 25] on input "text" at bounding box center [890, 21] width 129 height 26
paste input "anellewilmoth@gmail.com"
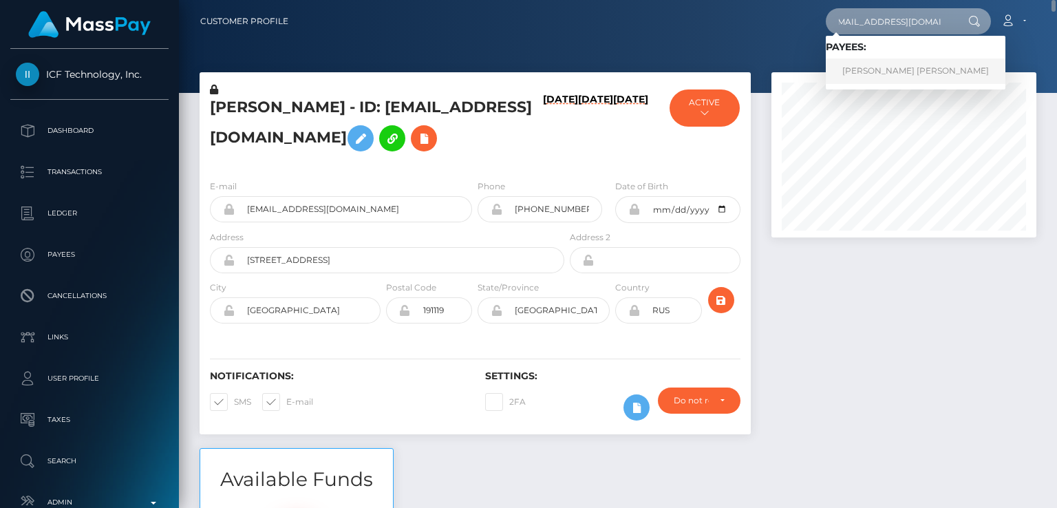
type input "anellewilmoth@gmail.com"
click at [887, 67] on link "ANELLE MARISSA LYNN WILMOTH" at bounding box center [916, 71] width 180 height 25
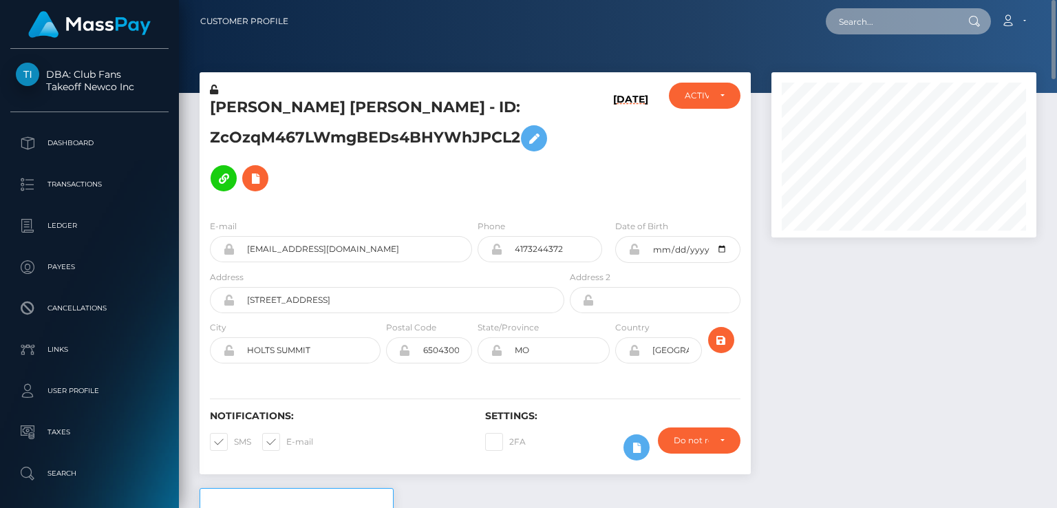
click at [871, 23] on input "text" at bounding box center [890, 21] width 129 height 26
paste input "[EMAIL_ADDRESS][DOMAIN_NAME]"
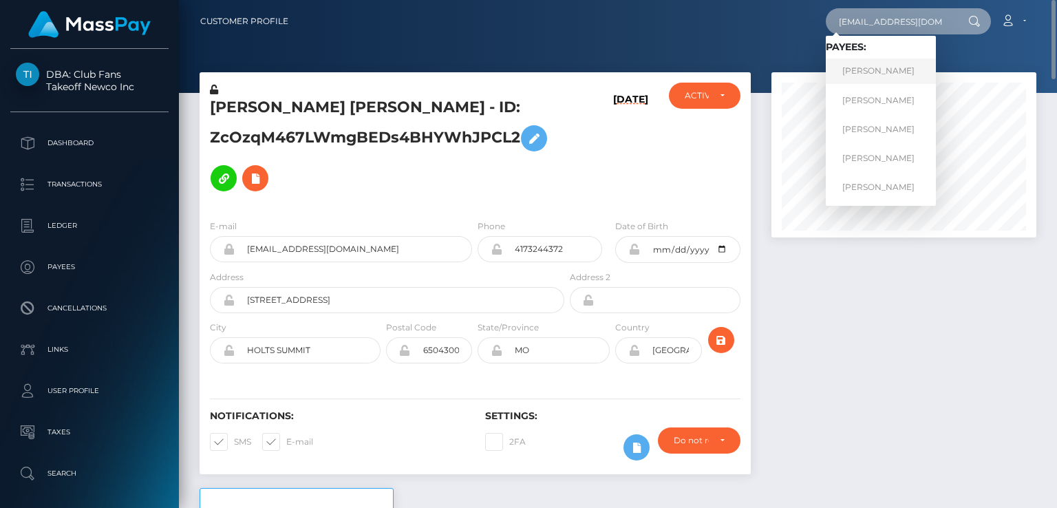
type input "[EMAIL_ADDRESS][DOMAIN_NAME]"
click at [924, 65] on link "[PERSON_NAME]" at bounding box center [881, 71] width 110 height 25
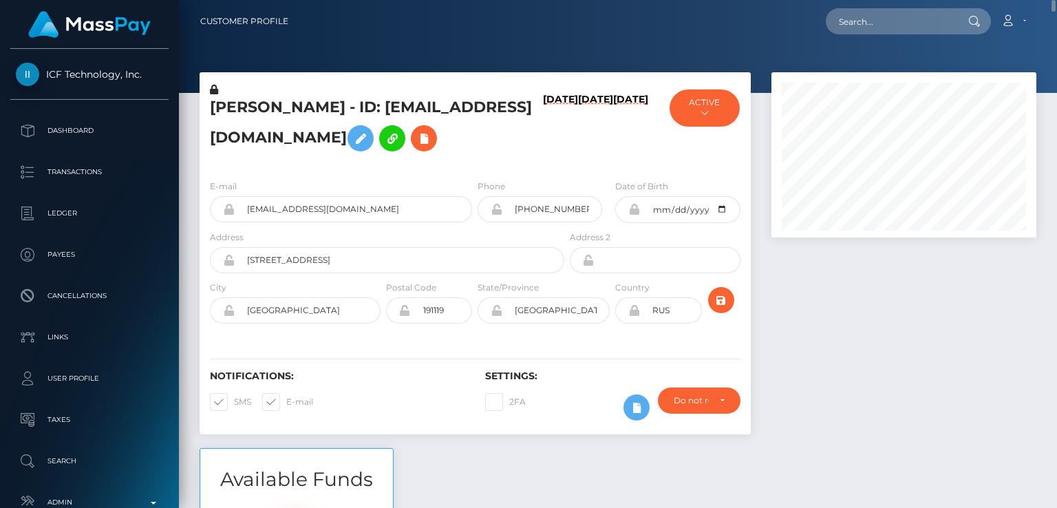
click at [229, 116] on h5 "Ivan Vladislavovich Mishin - ID: ivanmission@ya.ru" at bounding box center [383, 127] width 347 height 61
copy h5 "Ivan"
click at [865, 26] on input "text" at bounding box center [890, 21] width 129 height 26
paste input "klmind2020@gmail.com"
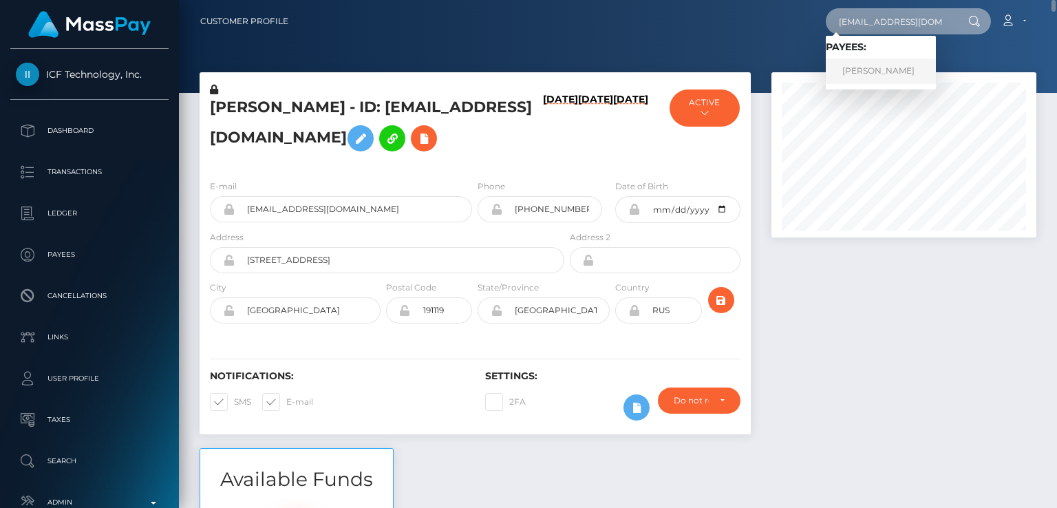
type input "klmind2020@gmail.com"
click at [852, 65] on link "Kaylla Langlois" at bounding box center [881, 71] width 110 height 25
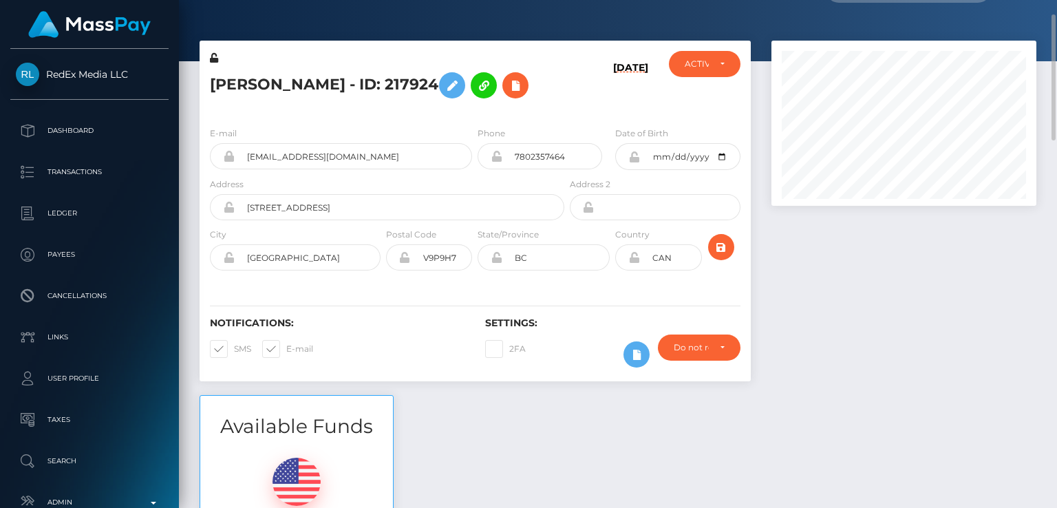
scroll to position [39, 0]
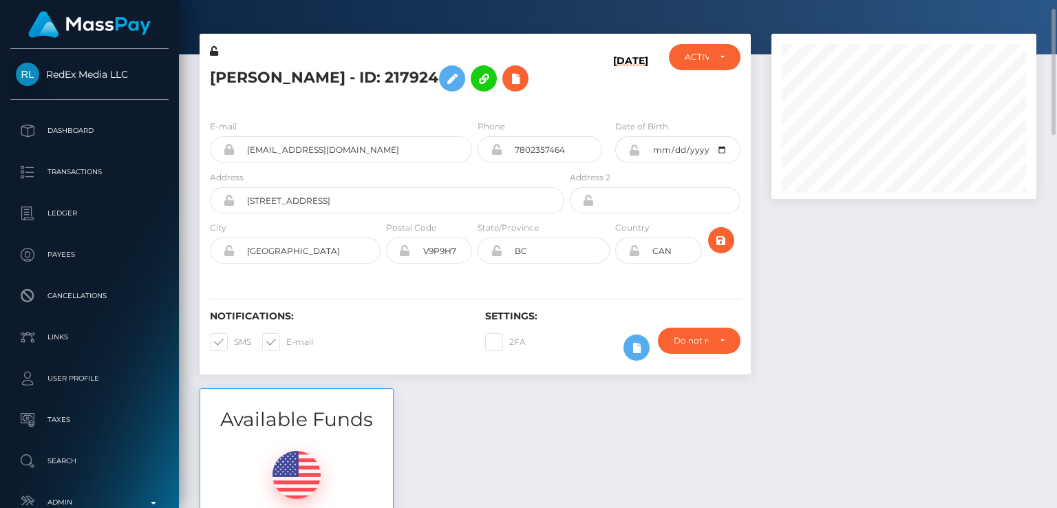
click at [228, 85] on h5 "Kaylla Langlois - ID: 217924" at bounding box center [383, 79] width 347 height 40
copy h5 "Kaylla"
click at [350, 306] on div "Notifications: SMS E-mail Settings: 2FA" at bounding box center [475, 325] width 551 height 97
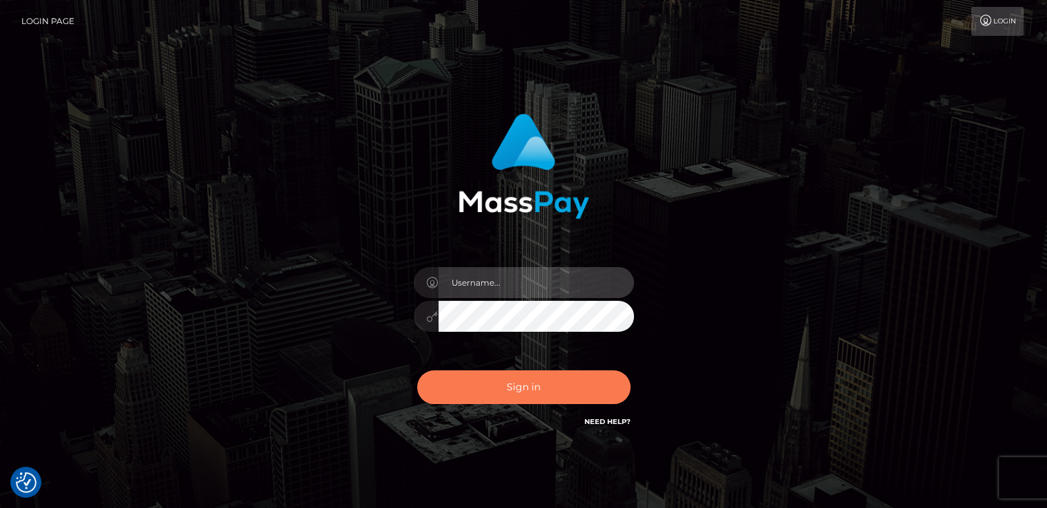
type input "nt.es"
click at [580, 389] on button "Sign in" at bounding box center [523, 387] width 213 height 34
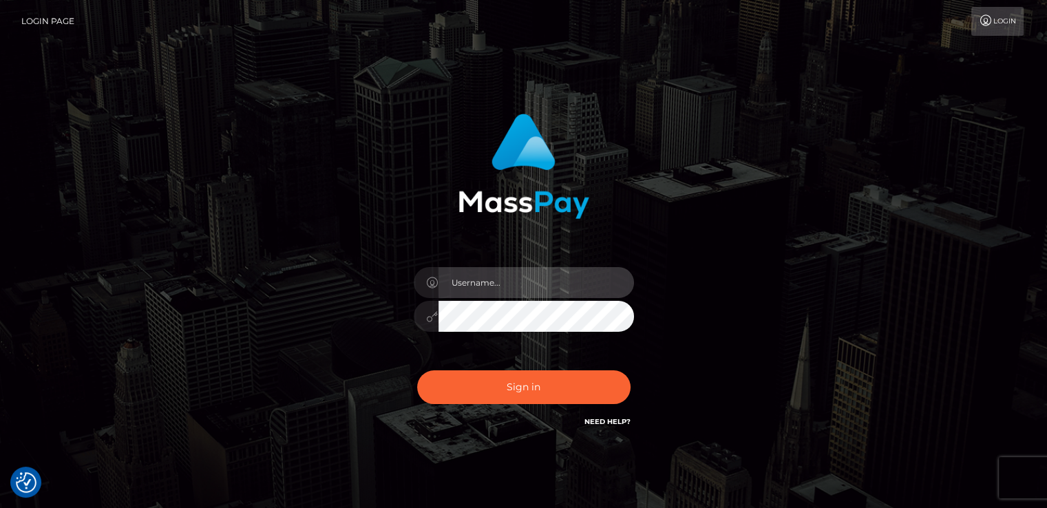
type input "[DOMAIN_NAME]"
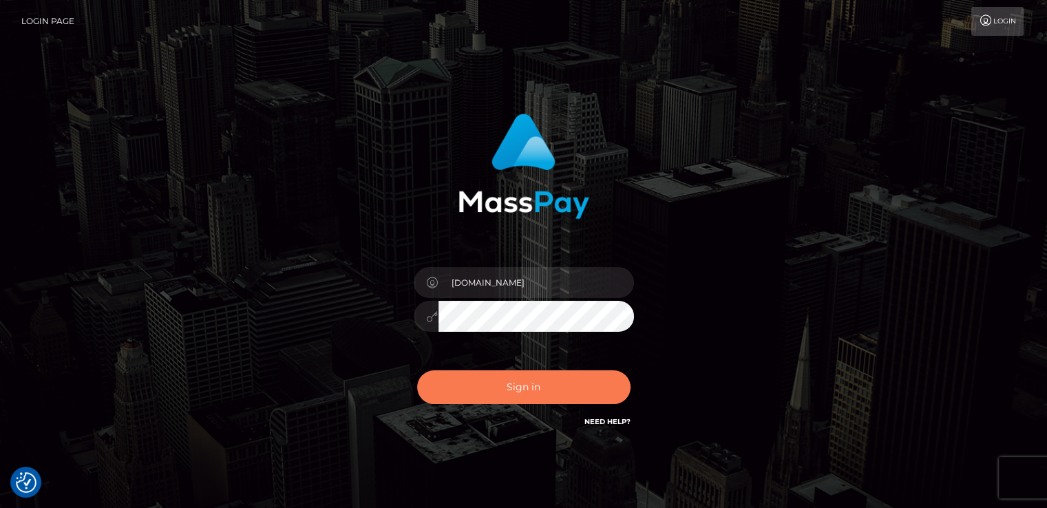
click at [580, 389] on button "Sign in" at bounding box center [523, 387] width 213 height 34
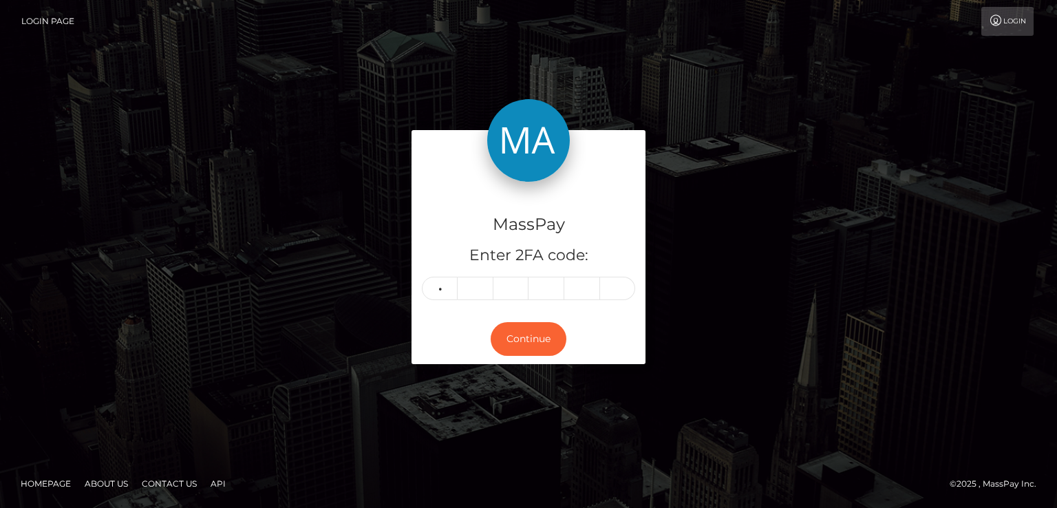
type input "6"
type input "3"
type input "1"
type input "7"
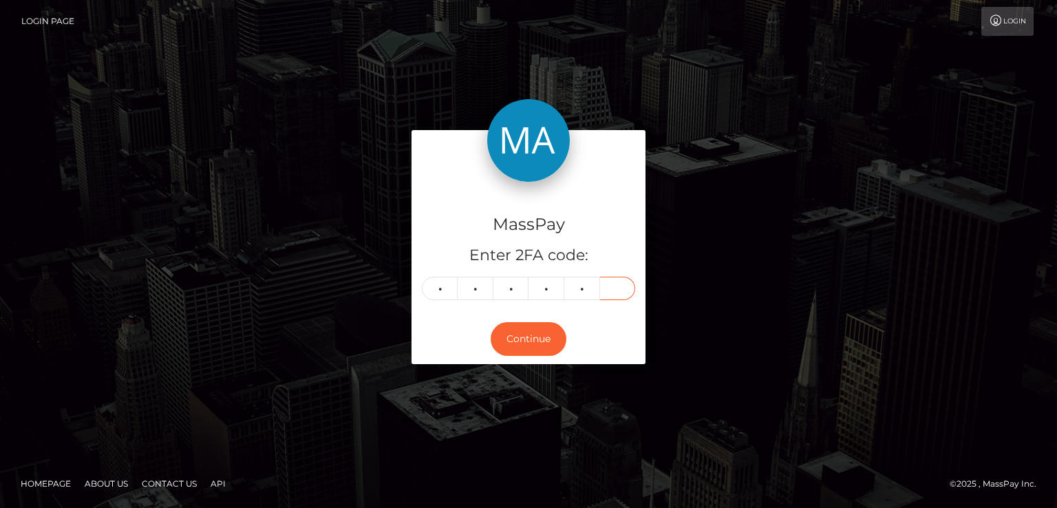
type input "4"
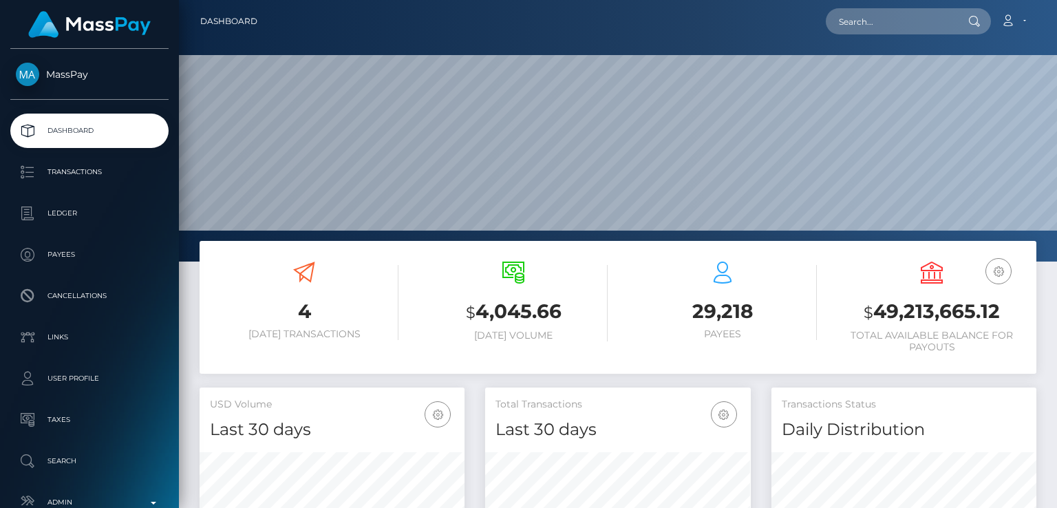
scroll to position [244, 264]
click at [870, 27] on input "text" at bounding box center [890, 21] width 129 height 26
paste input "[EMAIL_ADDRESS][DOMAIN_NAME]"
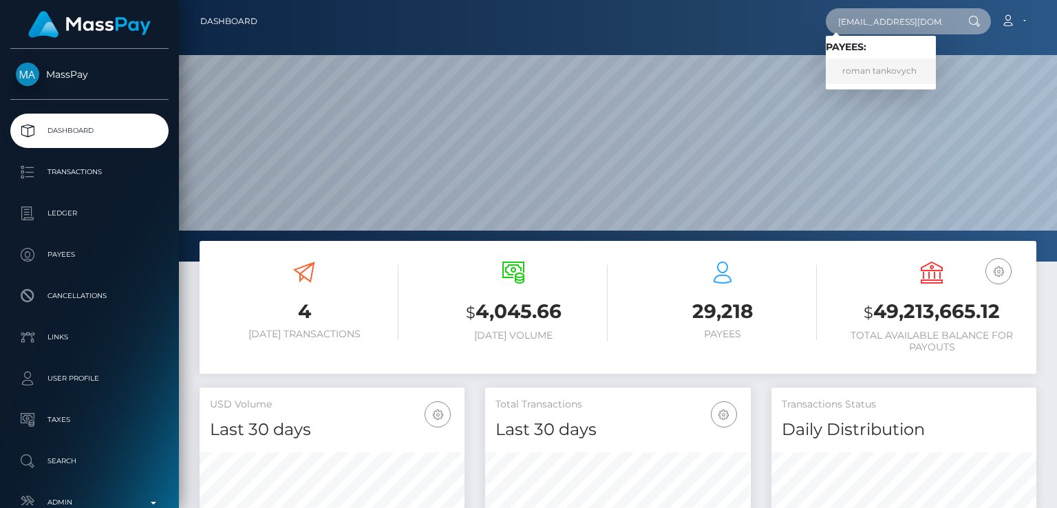
type input "[EMAIL_ADDRESS][DOMAIN_NAME]"
click at [873, 73] on link "roman tankovych" at bounding box center [881, 71] width 110 height 25
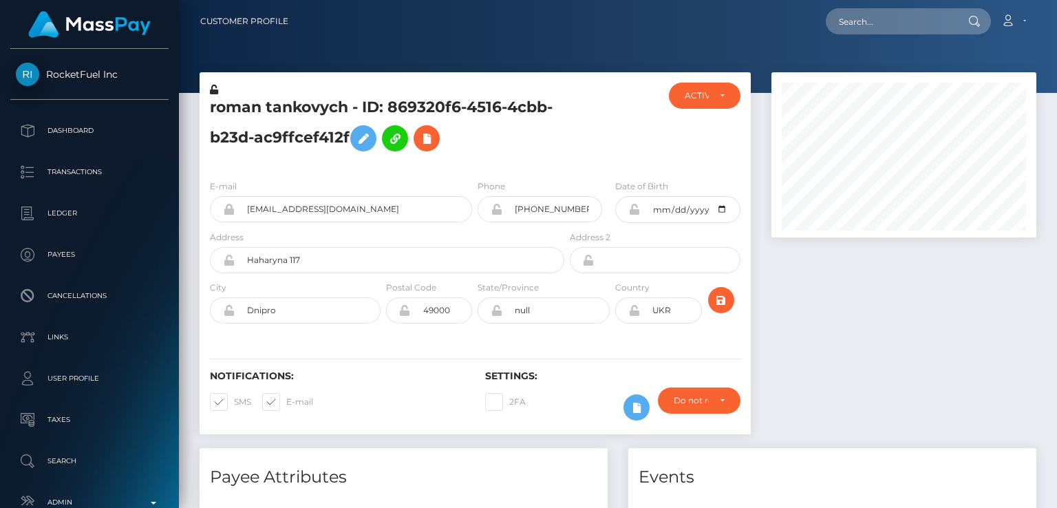
scroll to position [165, 264]
click at [612, 59] on div at bounding box center [618, 46] width 878 height 93
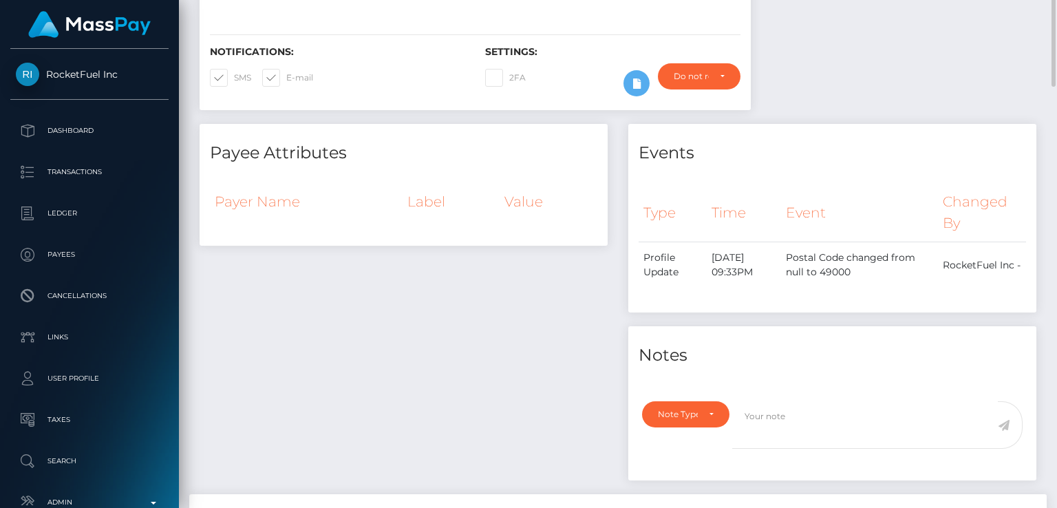
scroll to position [0, 0]
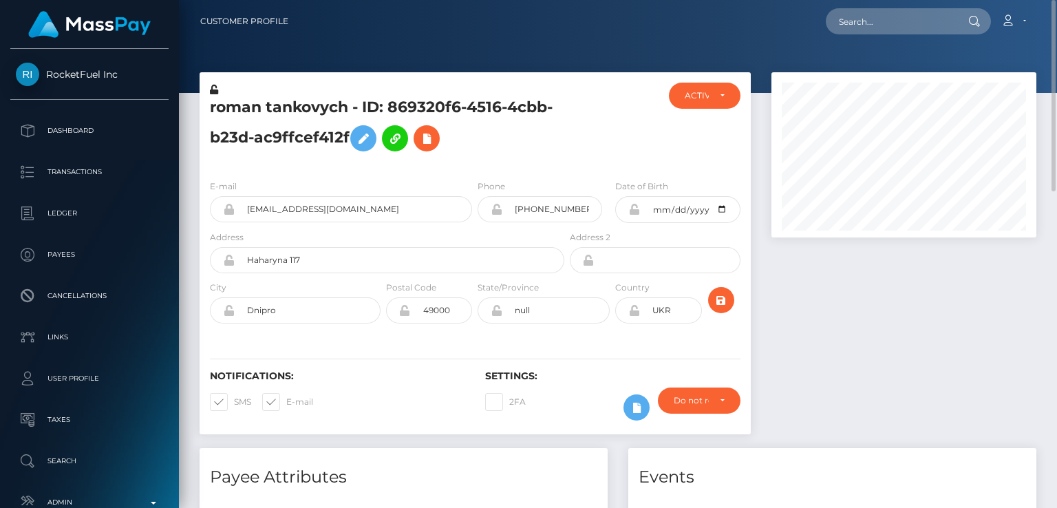
click at [229, 111] on h5 "roman tankovych - ID: 869320f6-4516-4cbb-b23d-ac9ffcef412f" at bounding box center [383, 127] width 347 height 61
copy h5 "roman"
click at [494, 445] on div "roman tankovych - ID: 869320f6-4516-4cbb-b23d-ac9ffcef412f ACTIVE" at bounding box center [475, 260] width 572 height 376
click at [909, 16] on input "text" at bounding box center [890, 21] width 129 height 26
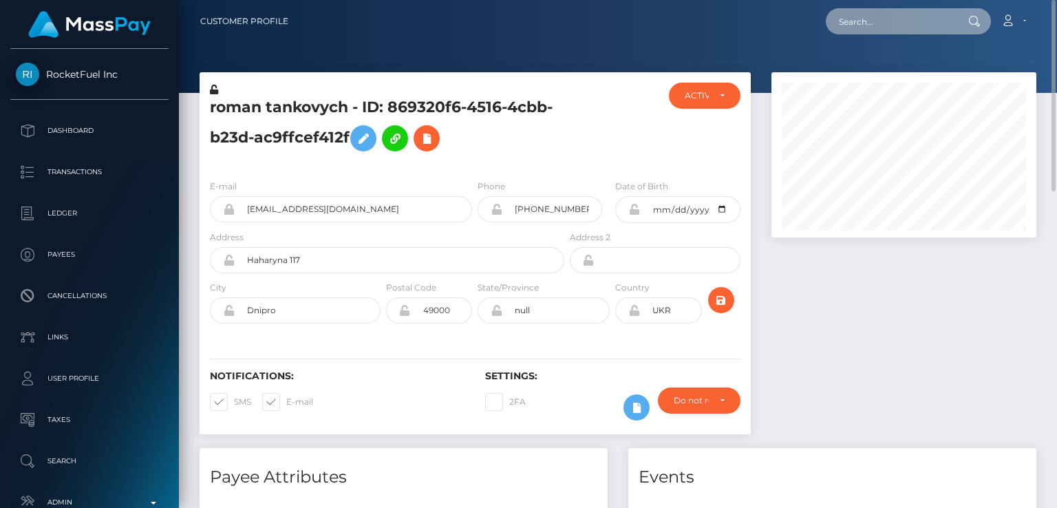
paste input "[EMAIL_ADDRESS][DOMAIN_NAME]"
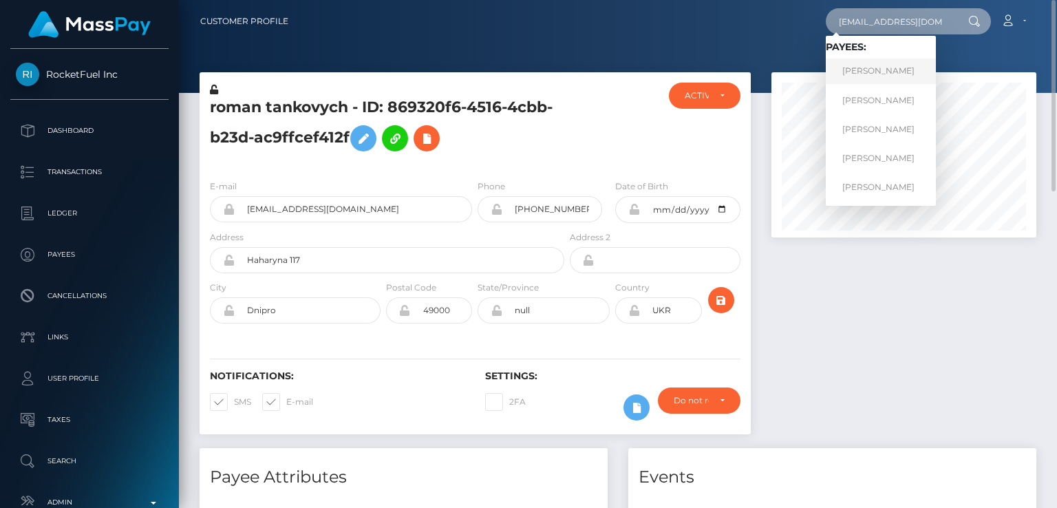
type input "[EMAIL_ADDRESS][DOMAIN_NAME]"
click at [897, 72] on link "Ivan Vladislavovich Mishin" at bounding box center [881, 71] width 110 height 25
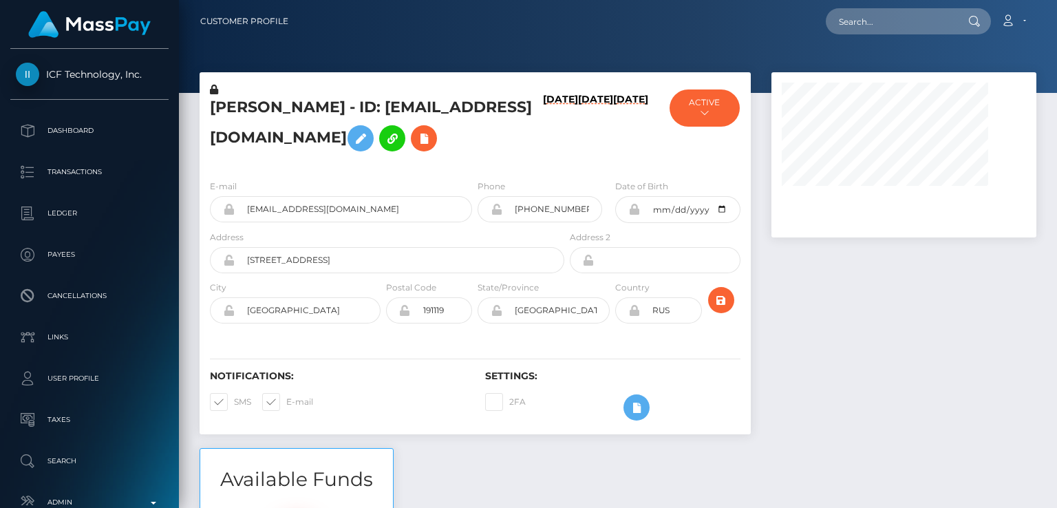
click at [824, 314] on div at bounding box center [904, 260] width 286 height 376
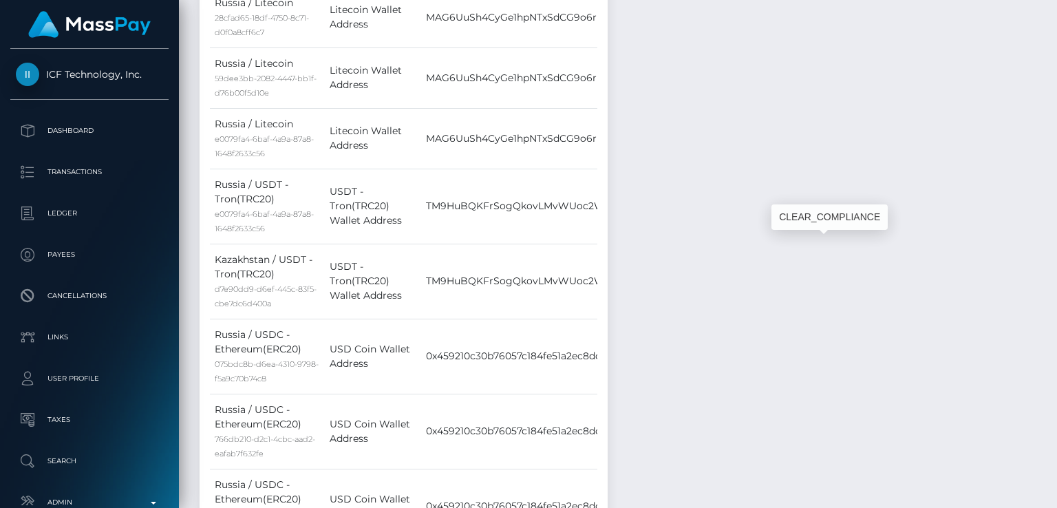
scroll to position [165, 264]
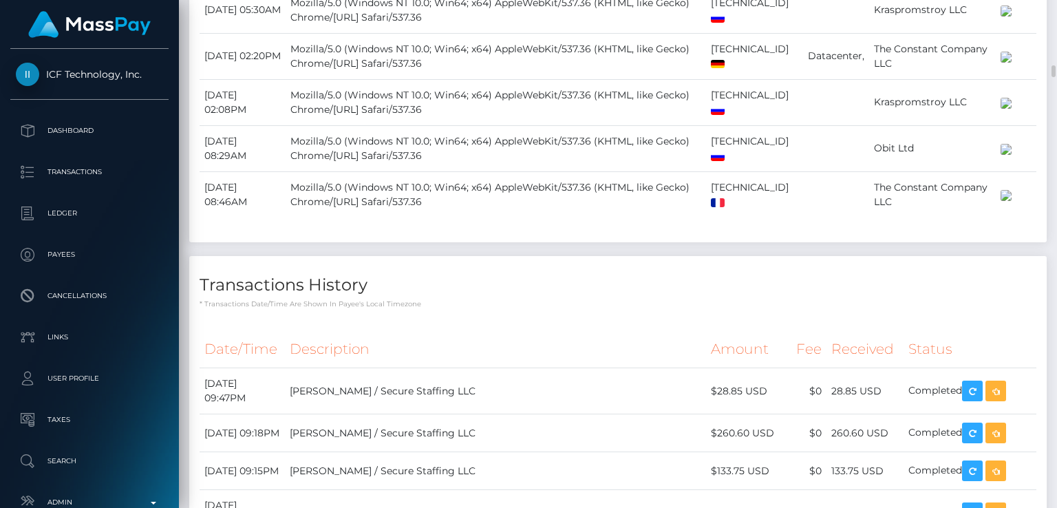
click at [869, 171] on td "Obit Ltd" at bounding box center [932, 148] width 127 height 46
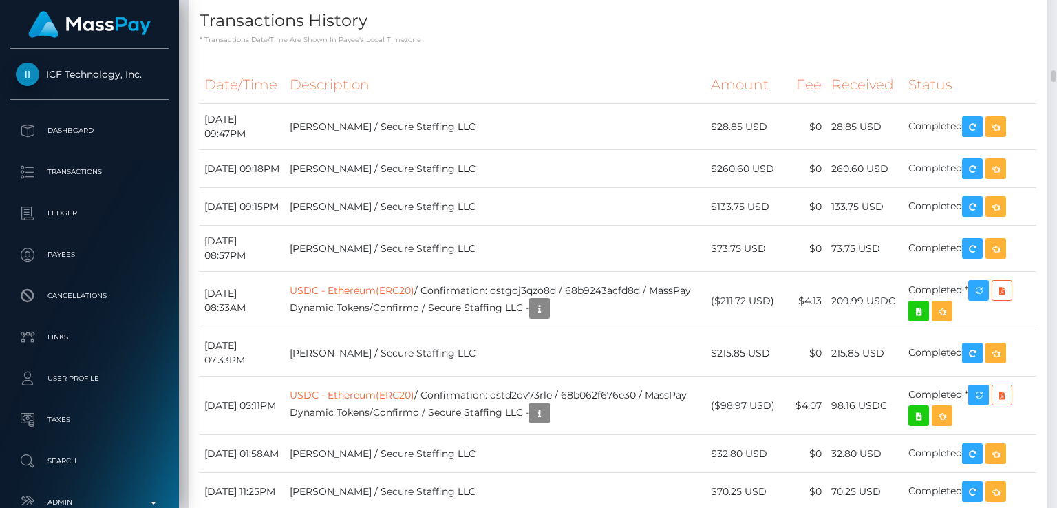
scroll to position [3027, 0]
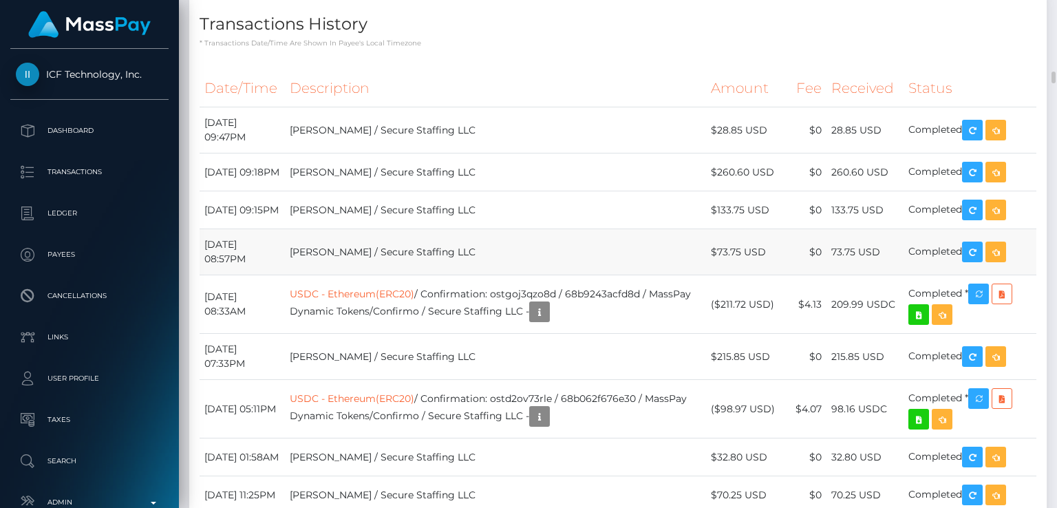
click at [285, 275] on td "September 10, 2025 08:57PM" at bounding box center [242, 252] width 85 height 46
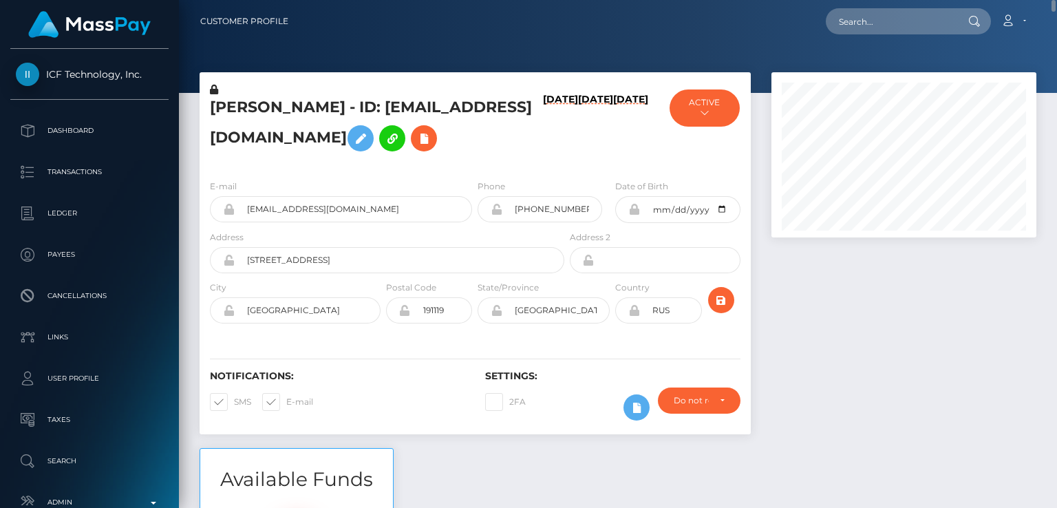
scroll to position [165, 264]
click at [880, 23] on input "text" at bounding box center [890, 21] width 129 height 26
paste input "[EMAIL_ADDRESS][DOMAIN_NAME]"
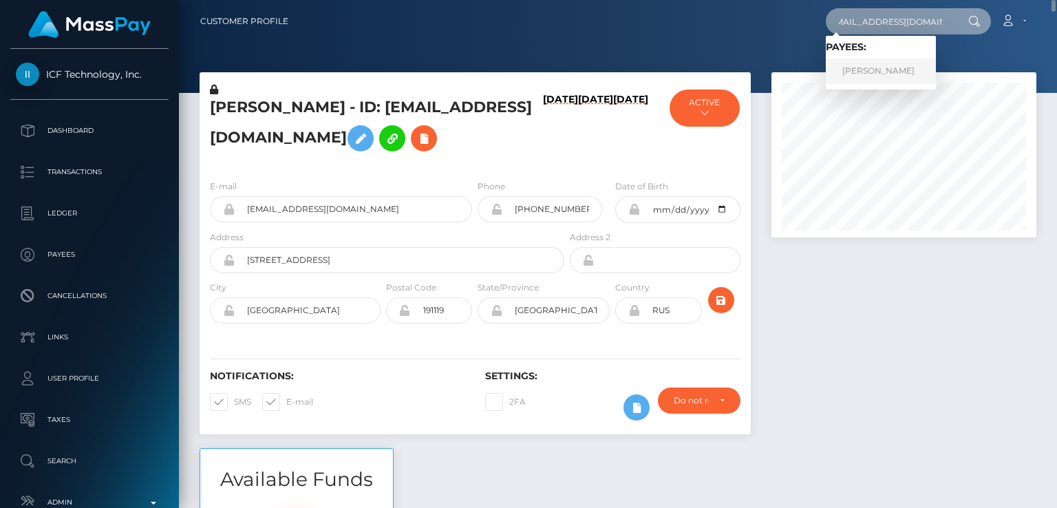
type input "[EMAIL_ADDRESS][DOMAIN_NAME]"
click at [871, 68] on link "Leslie-Ann Warren" at bounding box center [881, 71] width 110 height 25
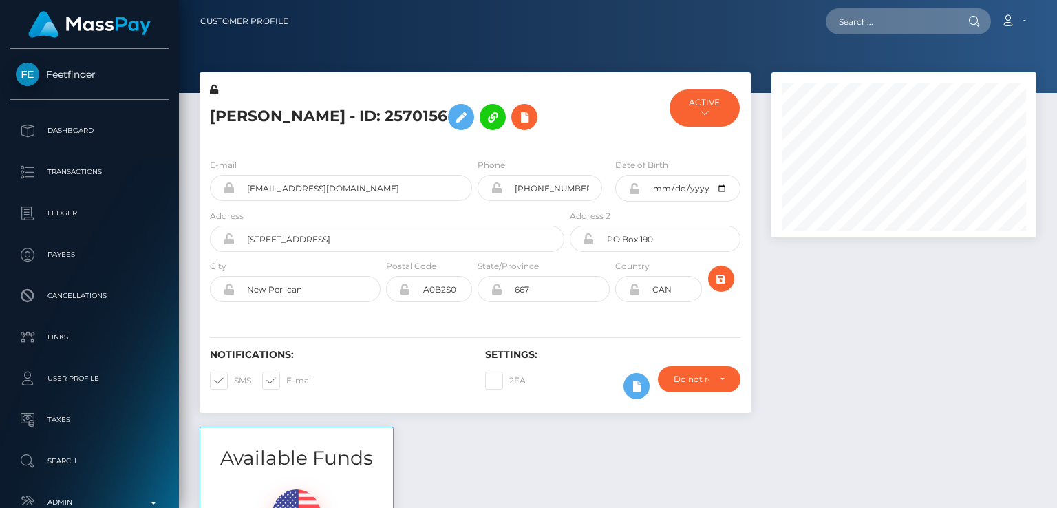
scroll to position [165, 264]
drag, startPoint x: 292, startPoint y: 118, endPoint x: 195, endPoint y: 100, distance: 98.7
click at [195, 100] on div "[PERSON_NAME] - ID: 2570156 ACTIVE MassPay -" at bounding box center [475, 249] width 572 height 355
copy div "[PERSON_NAME]"
click at [412, 149] on div "E-mail [EMAIL_ADDRESS][DOMAIN_NAME] Phone [DATE]" at bounding box center [475, 231] width 551 height 169
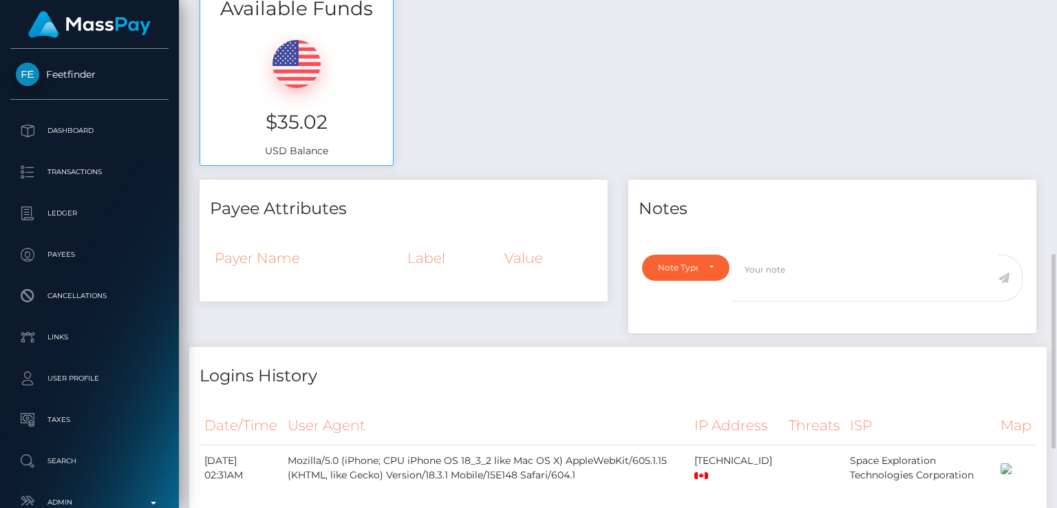
scroll to position [509, 0]
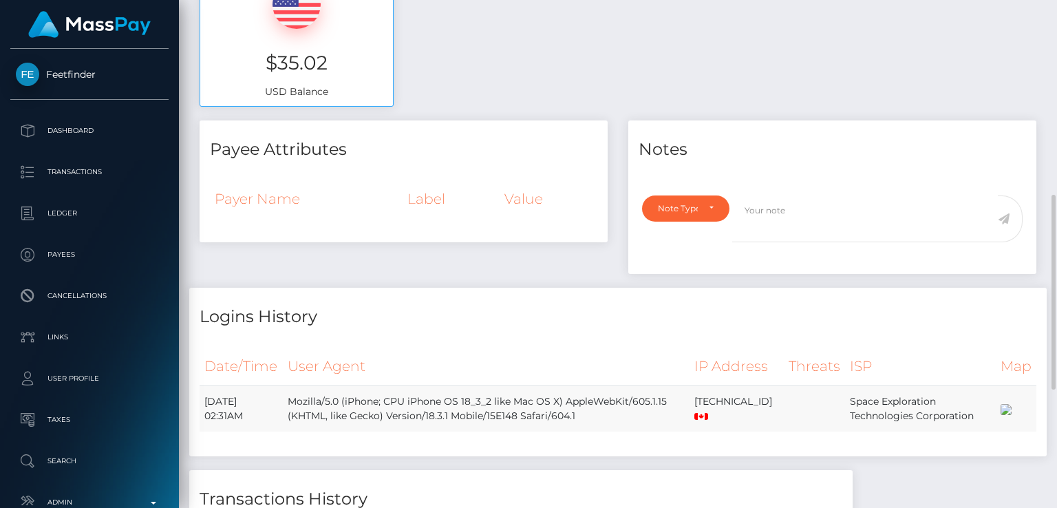
click at [246, 398] on td "[DATE] 02:31AM" at bounding box center [241, 408] width 83 height 46
drag, startPoint x: 638, startPoint y: 469, endPoint x: 614, endPoint y: 452, distance: 30.0
click at [614, 452] on div "Date/Time User Agent IP Address Threats ISP Map" at bounding box center [618, 396] width 858 height 118
click at [571, 456] on div "Date/Time User Agent IP Address Threats ISP Map" at bounding box center [618, 396] width 858 height 118
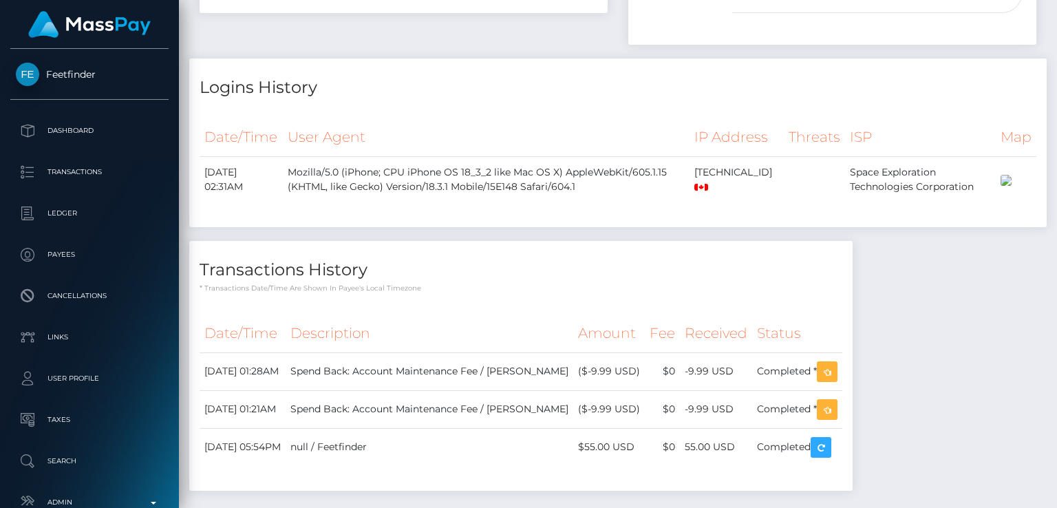
scroll to position [0, 0]
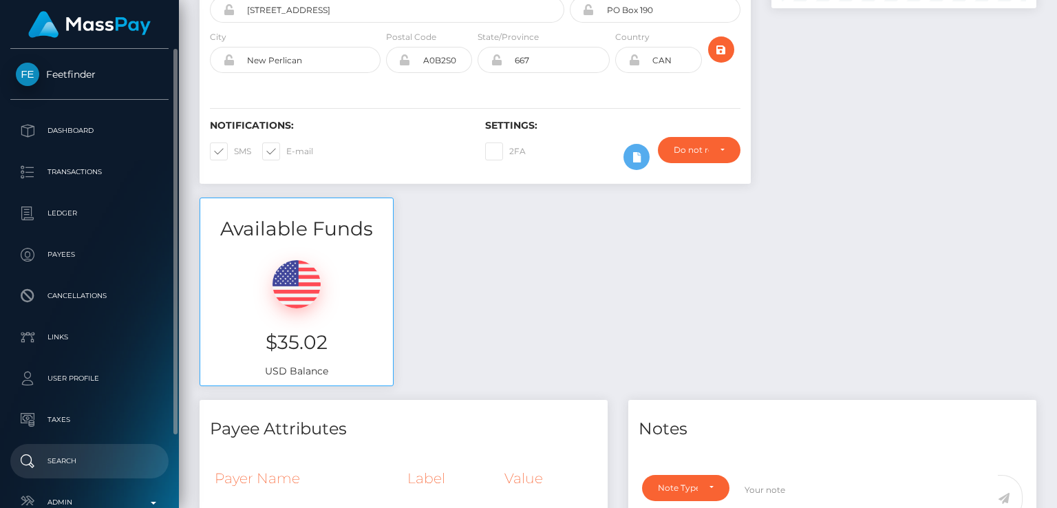
click at [70, 454] on p "Search" at bounding box center [89, 461] width 147 height 21
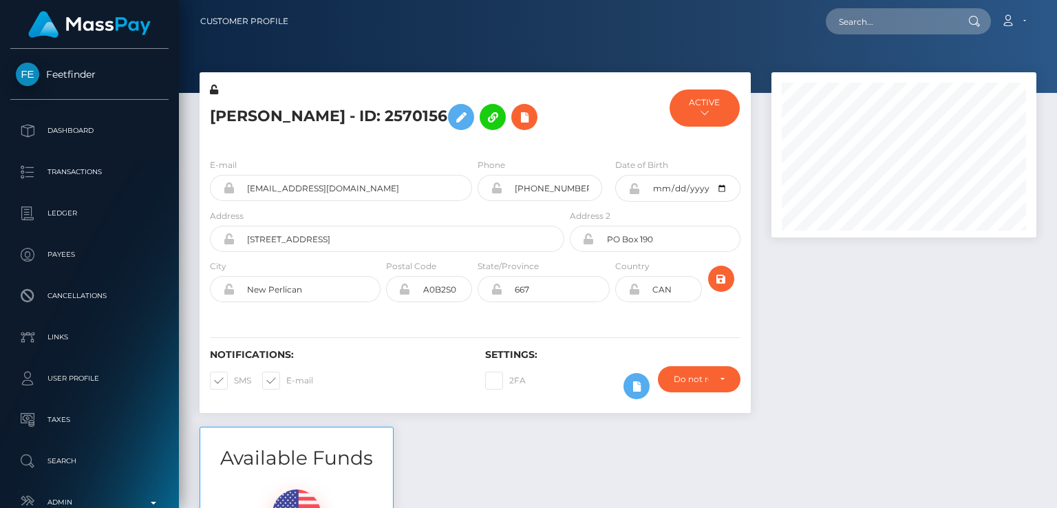
scroll to position [165, 264]
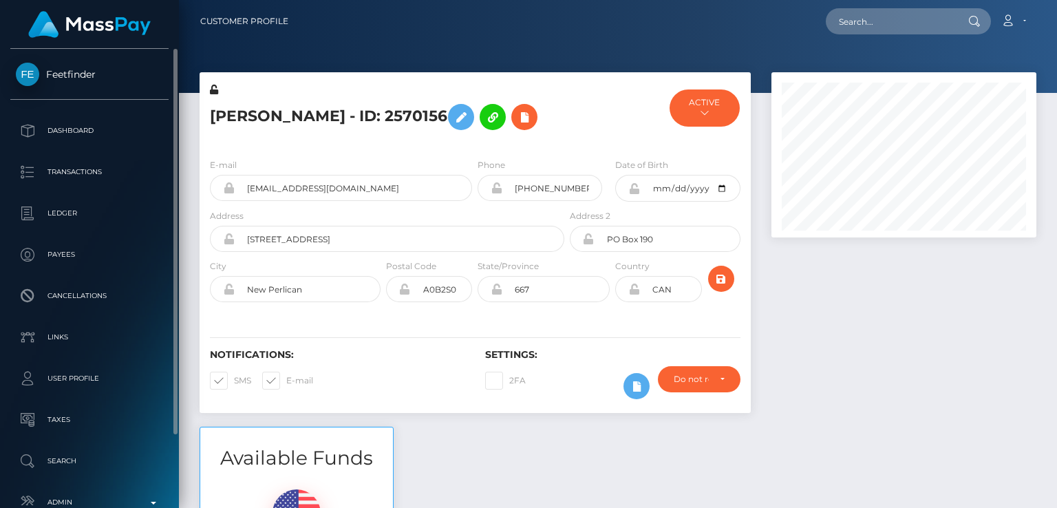
drag, startPoint x: 274, startPoint y: 416, endPoint x: 0, endPoint y: 438, distance: 274.9
click at [274, 416] on div "[PERSON_NAME] - ID: 2570156 ACTIVE MassPay -" at bounding box center [475, 249] width 572 height 355
click at [0, 438] on div "Feetfinder Dashboard Transactions Ledger Payees" at bounding box center [528, 254] width 1057 height 508
click at [0, 445] on ul "Dashboard Transactions Ledger Payees Cancellations Links Taxes" at bounding box center [89, 317] width 179 height 406
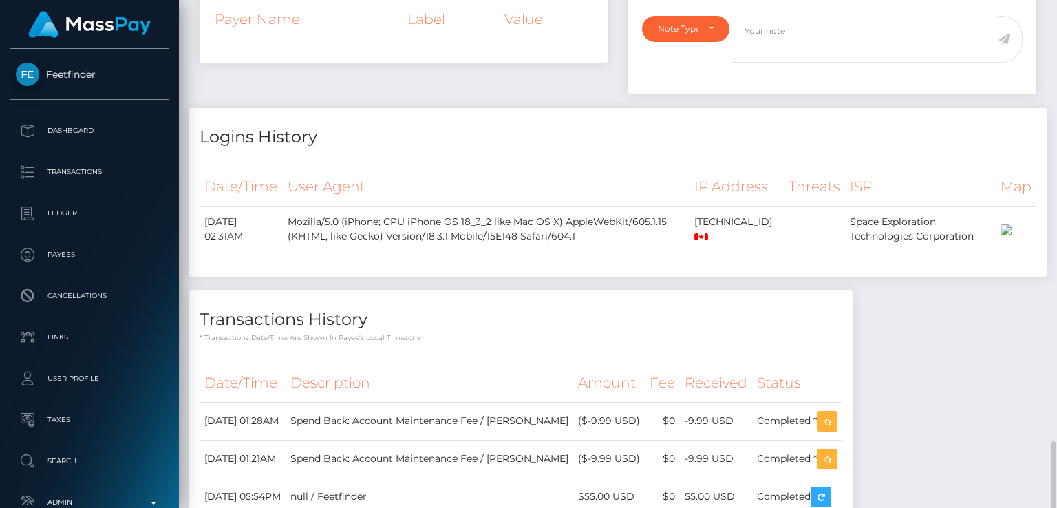
scroll to position [816, 0]
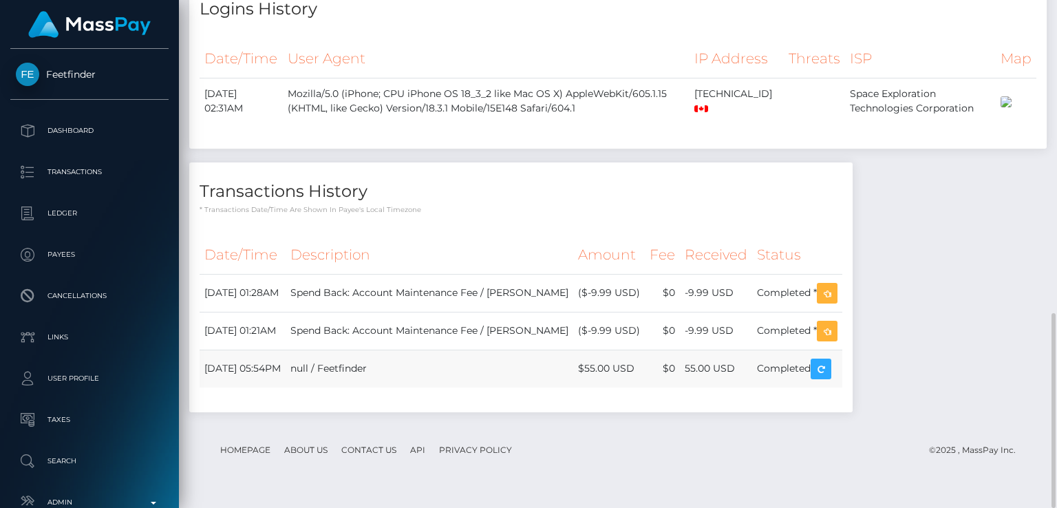
drag, startPoint x: 202, startPoint y: 382, endPoint x: 264, endPoint y: 383, distance: 62.7
click at [264, 383] on td "[DATE] 05:54PM" at bounding box center [243, 369] width 86 height 38
copy td "June 2, 2025"
click at [339, 426] on div "Transactions History * Transactions date/time are shown in payee's local timezo…" at bounding box center [521, 294] width 684 height 264
drag, startPoint x: 637, startPoint y: 381, endPoint x: 379, endPoint y: 383, distance: 258.1
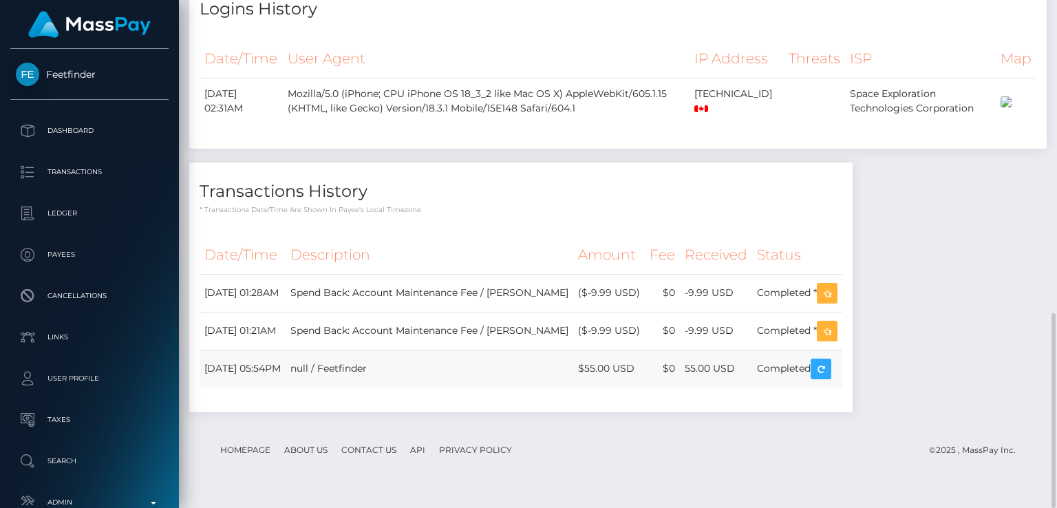
click at [379, 383] on tr "[DATE] 05:54PM null / Feetfinder $55.00 USD $0 55.00 USD" at bounding box center [521, 369] width 643 height 38
drag, startPoint x: 691, startPoint y: 383, endPoint x: 887, endPoint y: 383, distance: 196.2
click at [887, 383] on body "Feetfinder Dashboard Transactions Ledger Payees Cancellations Links" at bounding box center [528, 254] width 1057 height 508
click at [645, 383] on td "$55.00 USD" at bounding box center [609, 369] width 72 height 38
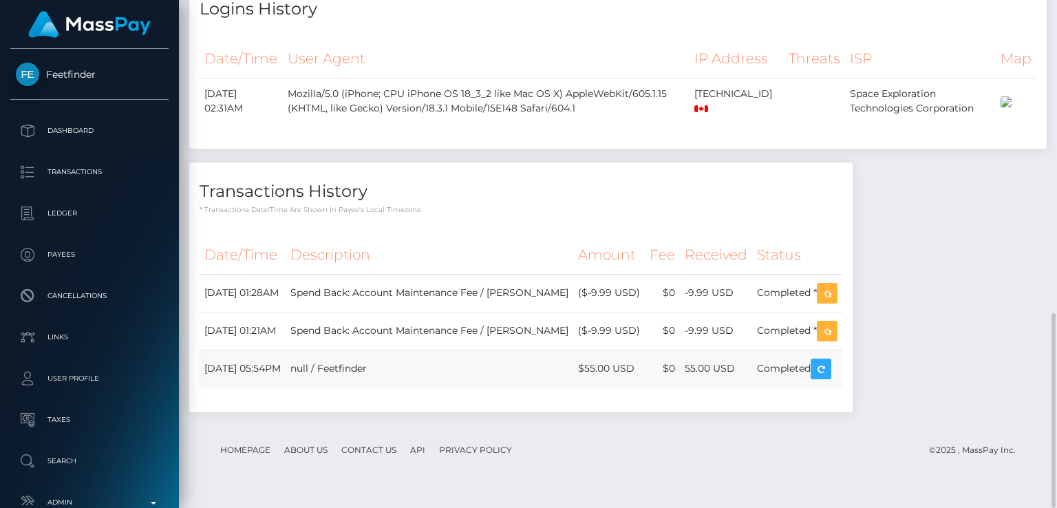
drag, startPoint x: 638, startPoint y: 381, endPoint x: 527, endPoint y: 382, distance: 111.5
click at [527, 382] on tr "June 2, 2025 05:54PM null / Feetfinder $55.00 USD $0 55.00 USD" at bounding box center [521, 369] width 643 height 38
click at [645, 383] on td "$55.00 USD" at bounding box center [609, 369] width 72 height 38
drag, startPoint x: 672, startPoint y: 383, endPoint x: 838, endPoint y: 383, distance: 166.6
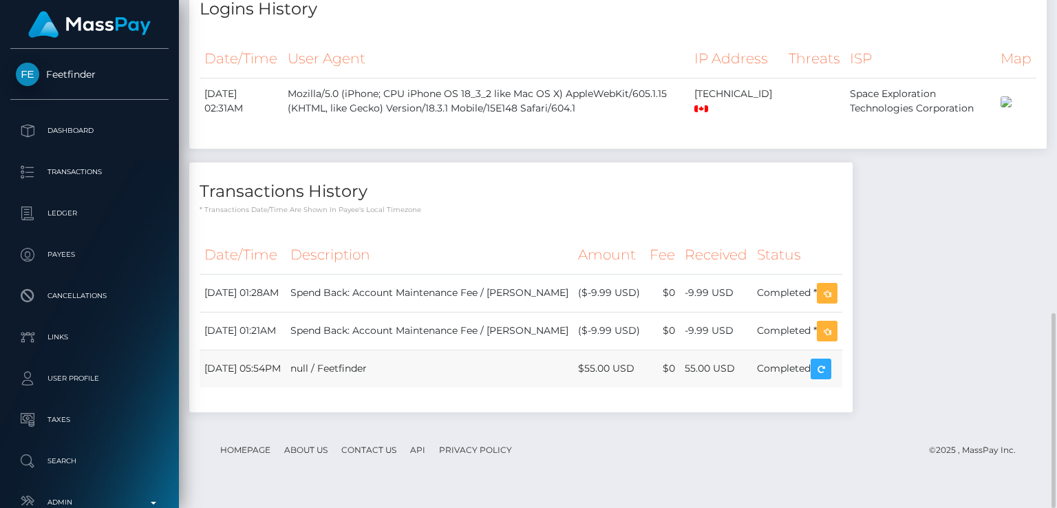
click at [838, 383] on tr "June 2, 2025 05:54PM null / Feetfinder $55.00 USD $0 55.00 USD" at bounding box center [521, 369] width 643 height 38
click at [838, 383] on td "Completed" at bounding box center [797, 369] width 90 height 38
click at [609, 426] on div "Transactions History * Transactions date/time are shown in payee's local timezo…" at bounding box center [521, 294] width 684 height 264
click at [777, 426] on div "Transactions History * Transactions date/time are shown in payee's local timezo…" at bounding box center [521, 294] width 684 height 264
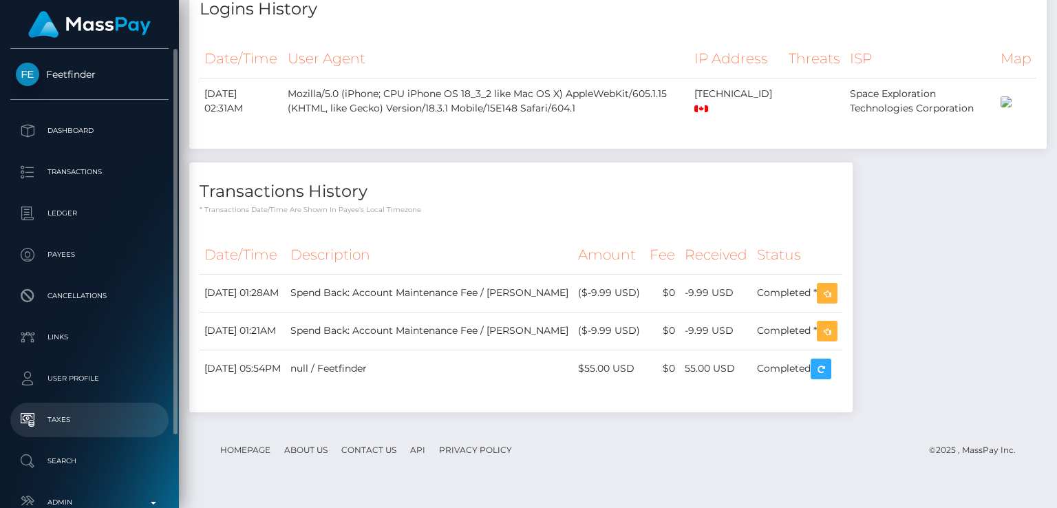
click at [107, 415] on p "Taxes" at bounding box center [89, 420] width 147 height 21
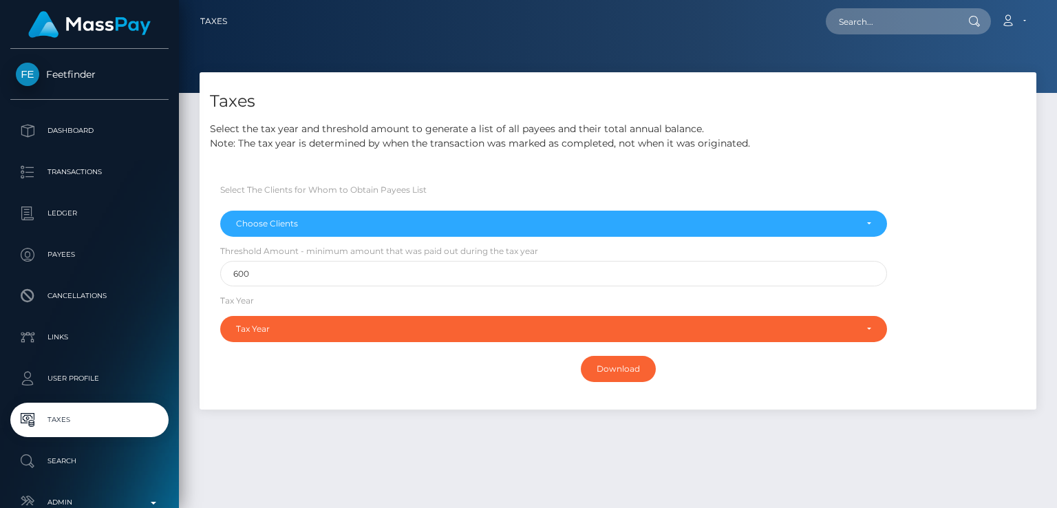
select select
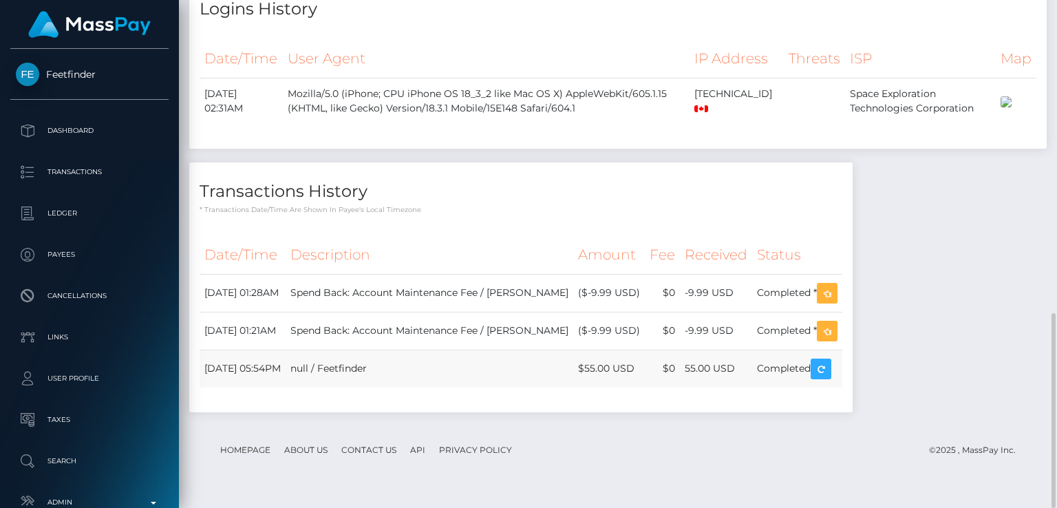
scroll to position [165, 264]
drag, startPoint x: 630, startPoint y: 383, endPoint x: 690, endPoint y: 381, distance: 60.6
click at [690, 381] on tr "[DATE] 05:54PM null / Feetfinder $55.00 USD $0 55.00 USD" at bounding box center [521, 369] width 643 height 38
copy tr "$55.00 USD"
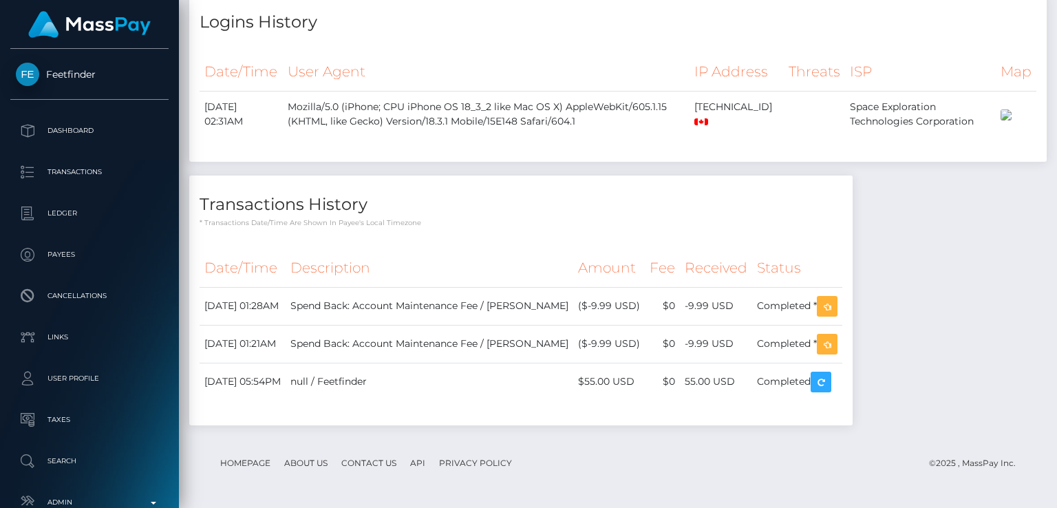
scroll to position [0, 0]
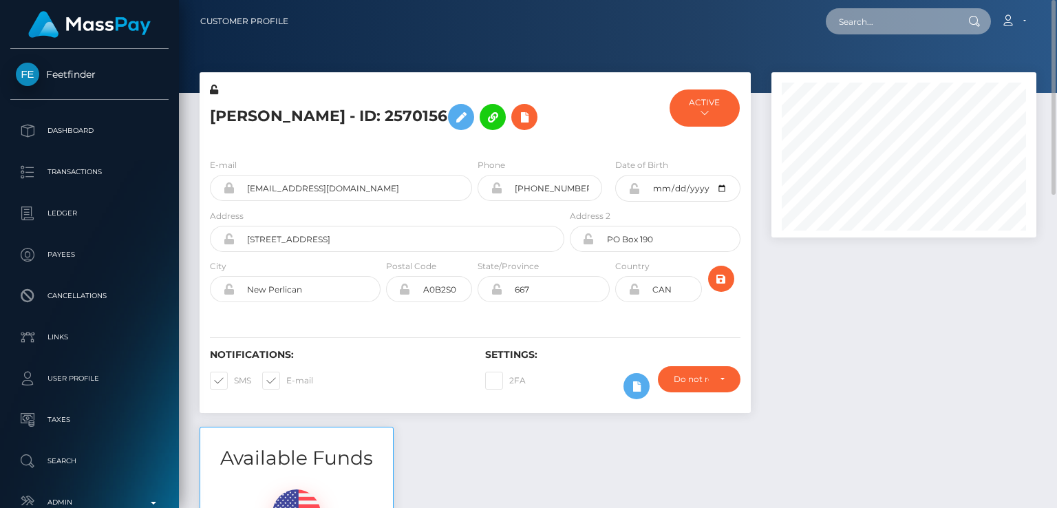
paste input "[EMAIL_ADDRESS][DOMAIN_NAME]"
type input "[EMAIL_ADDRESS][DOMAIN_NAME]"
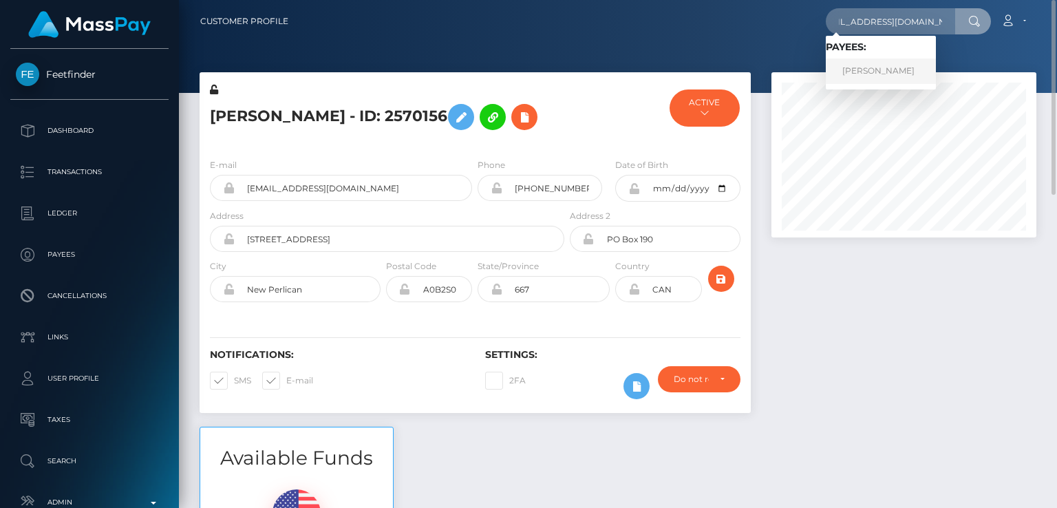
click at [858, 76] on link "Shaelon Dawson" at bounding box center [881, 71] width 110 height 25
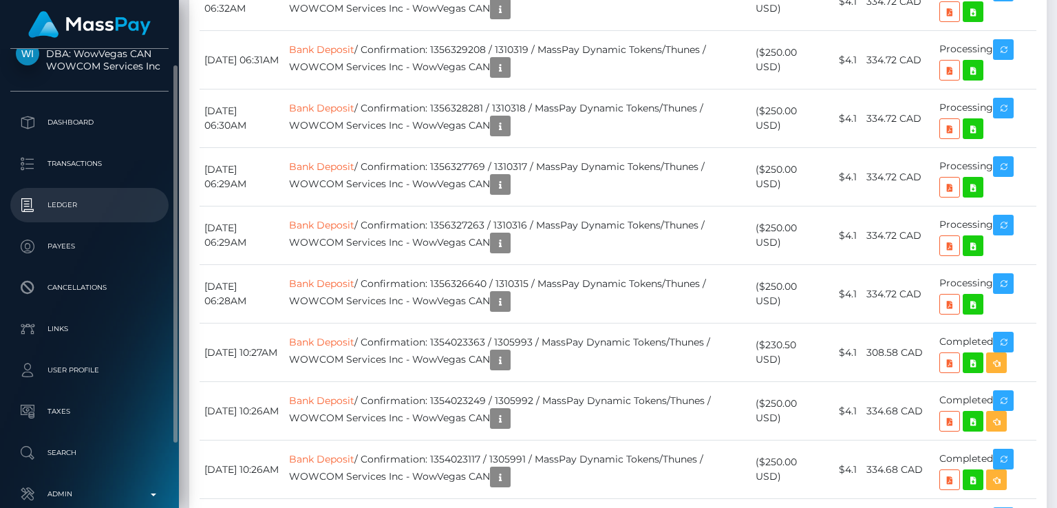
scroll to position [41, 0]
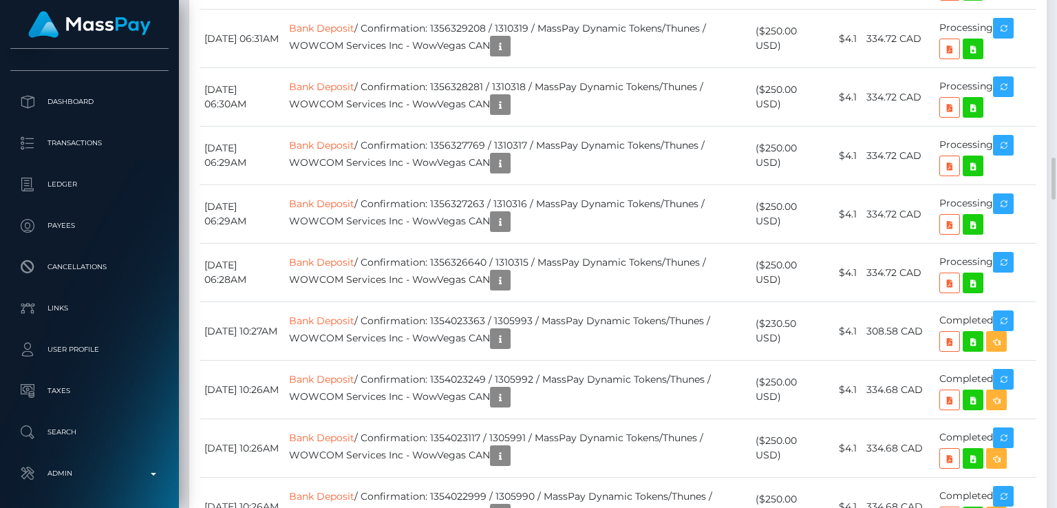
scroll to position [2130, 0]
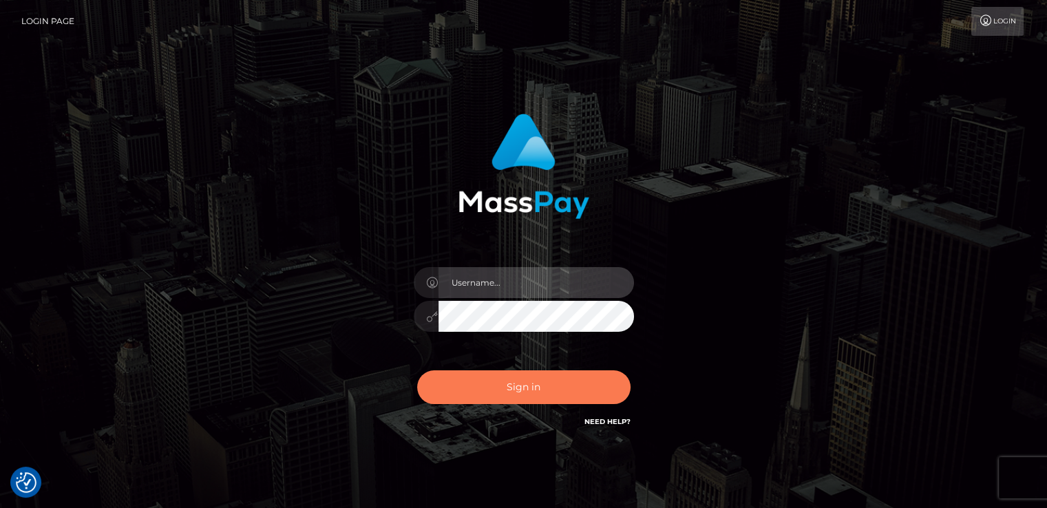
type input "[DOMAIN_NAME]"
click at [591, 391] on button "Sign in" at bounding box center [523, 387] width 213 height 34
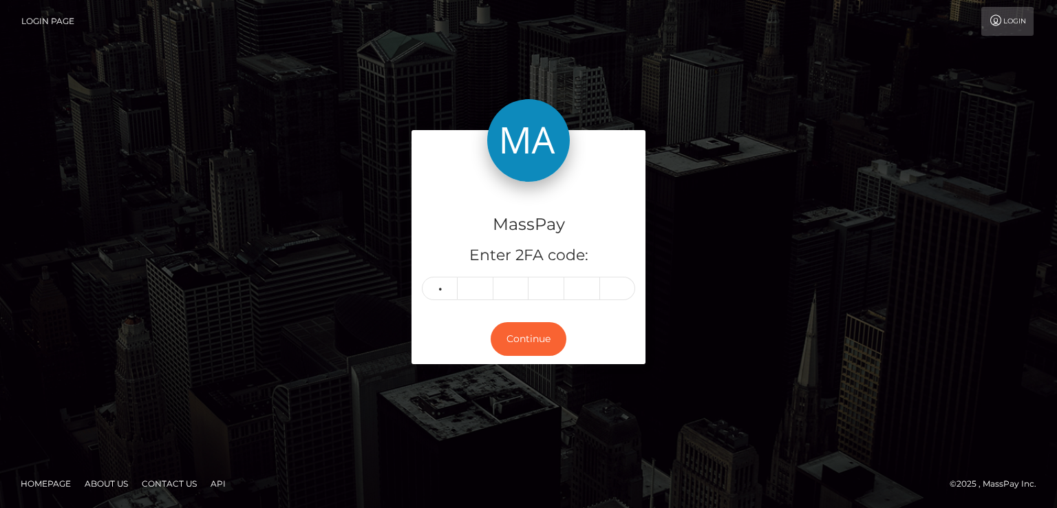
type input "9"
type input "2"
type input "9"
type input "6"
type input "3"
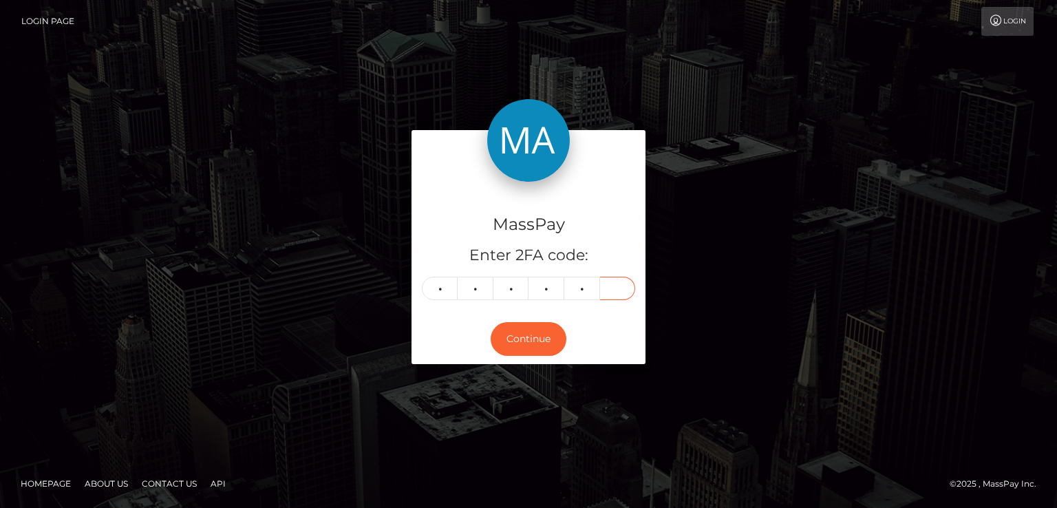
type input "9"
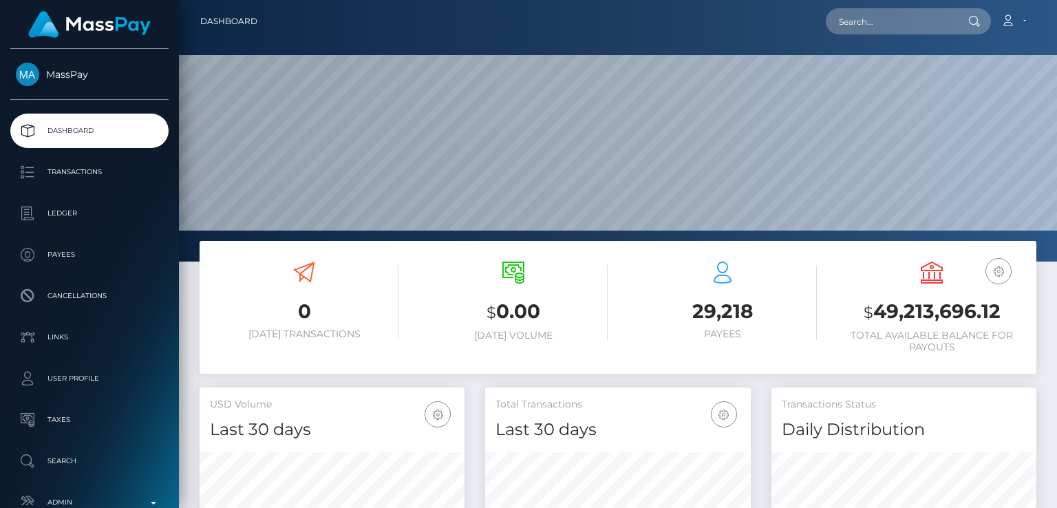
scroll to position [244, 264]
click at [922, 30] on input "text" at bounding box center [890, 21] width 129 height 26
paste input "sailvocean@gmail.com"
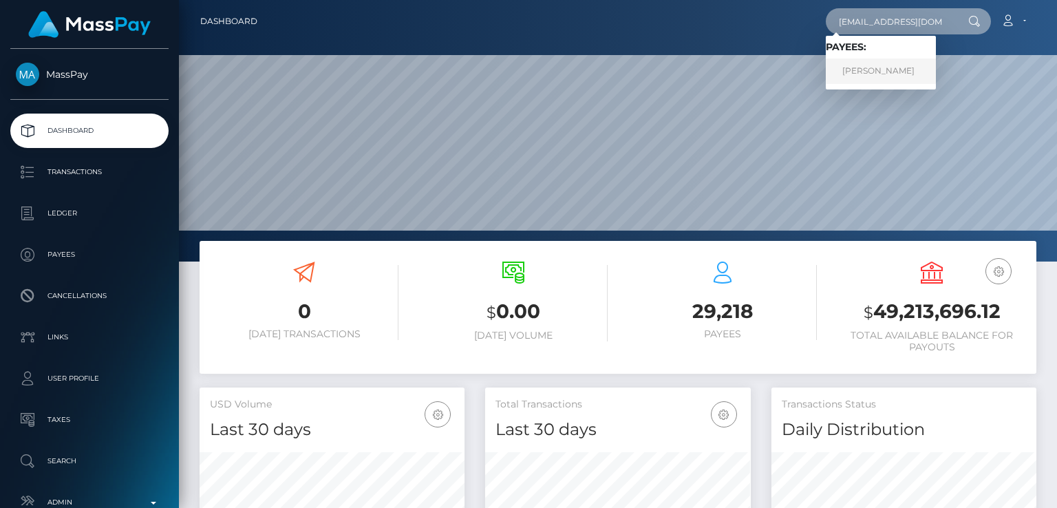
type input "sailvocean@gmail.com"
click at [882, 71] on link "Vicki Cosson" at bounding box center [881, 71] width 110 height 25
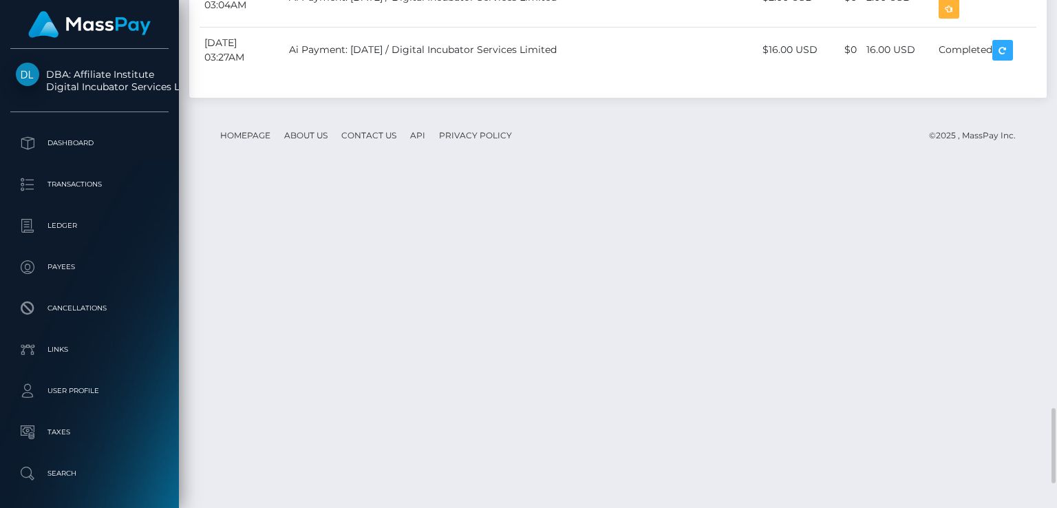
scroll to position [2526, 0]
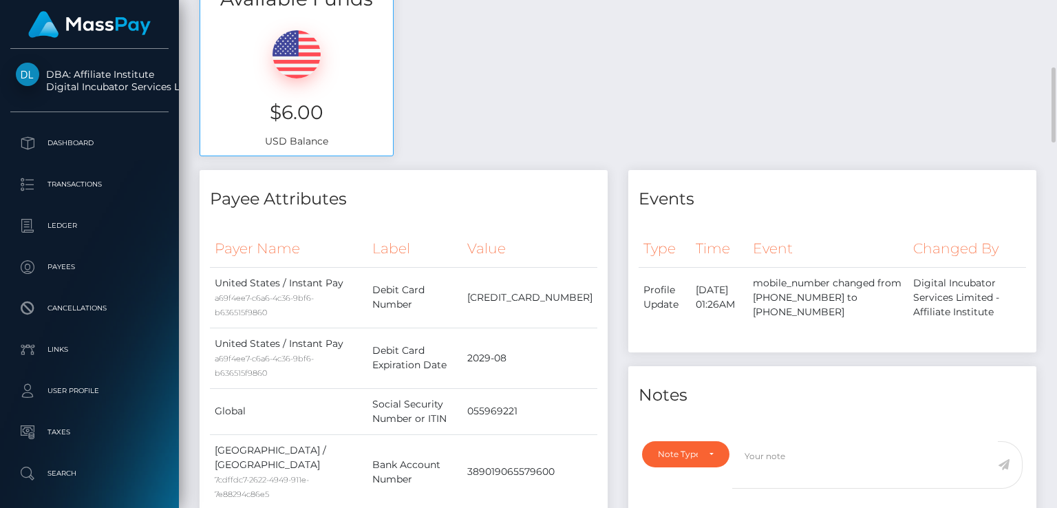
scroll to position [0, 0]
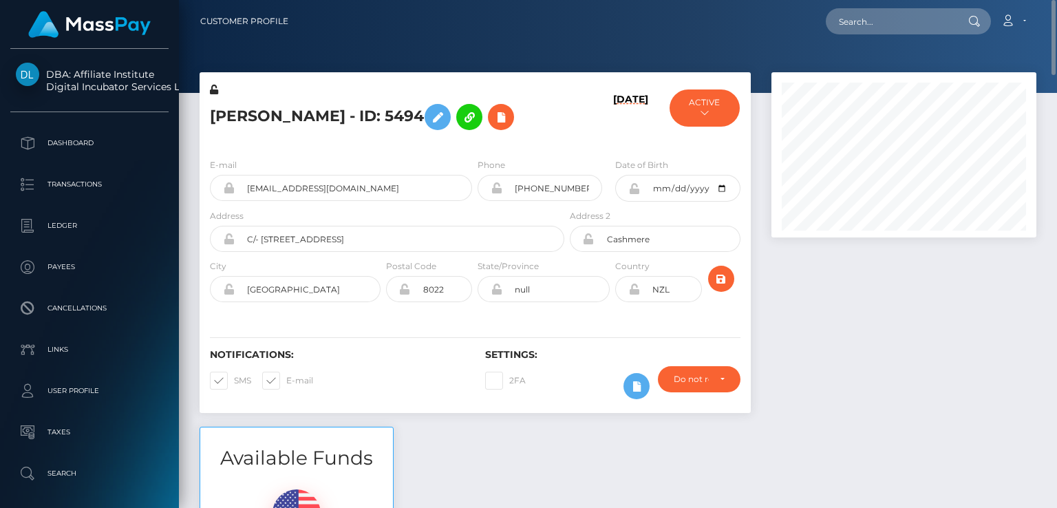
click at [229, 117] on h5 "Vicki Cosson - ID: 5494" at bounding box center [383, 117] width 347 height 40
click at [230, 116] on h5 "Vicki Cosson - ID: 5494" at bounding box center [383, 117] width 347 height 40
copy h5 "Vicki"
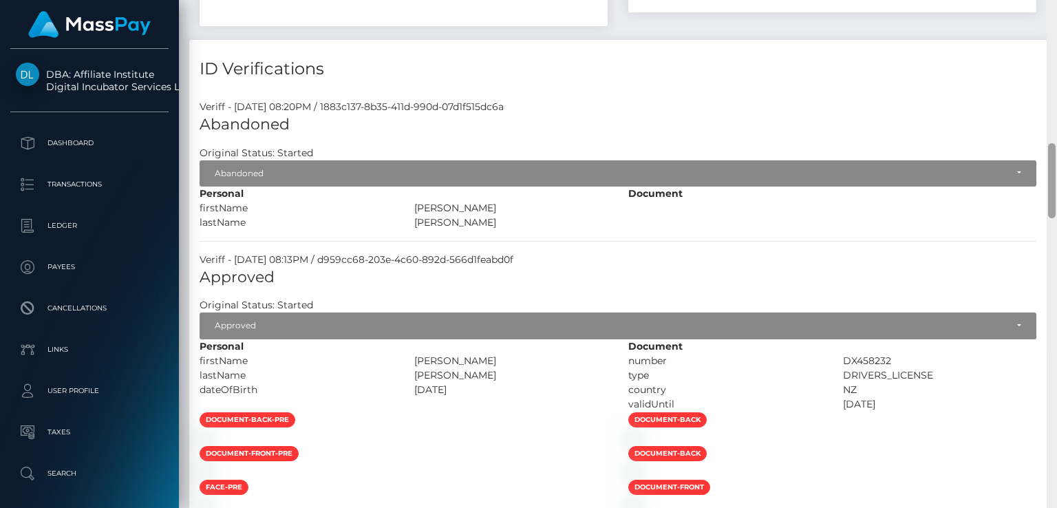
click at [1057, 463] on div at bounding box center [1052, 254] width 10 height 508
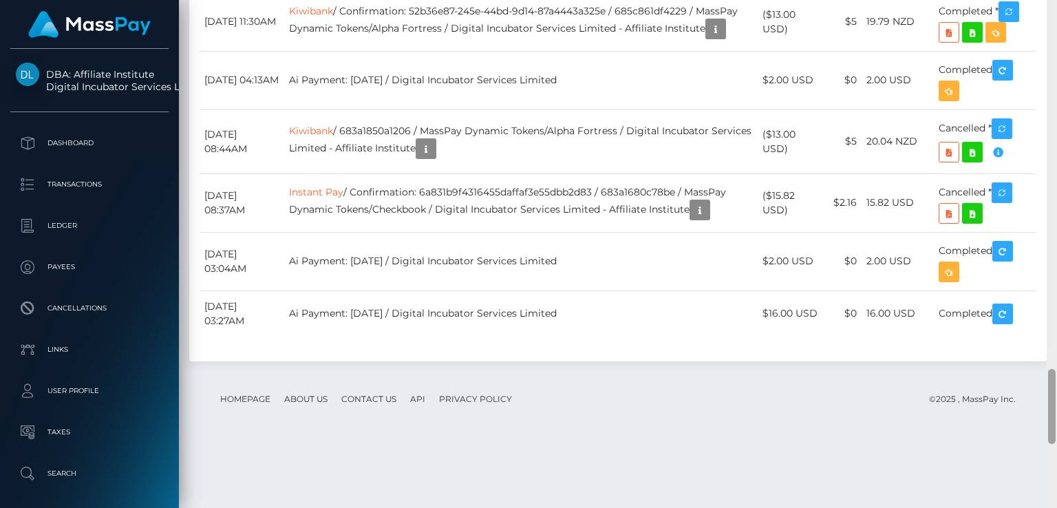
click at [1057, 463] on div at bounding box center [1052, 254] width 10 height 508
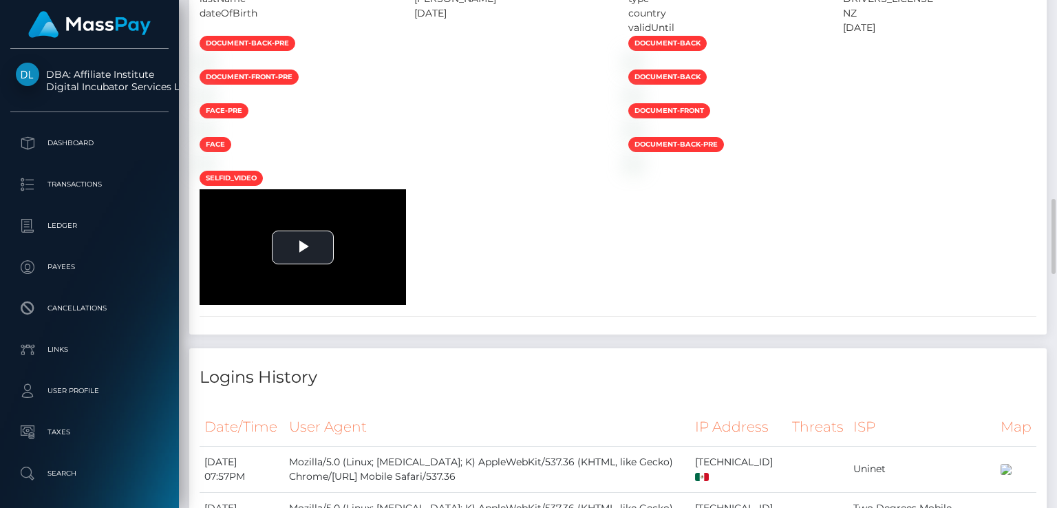
scroll to position [425, 0]
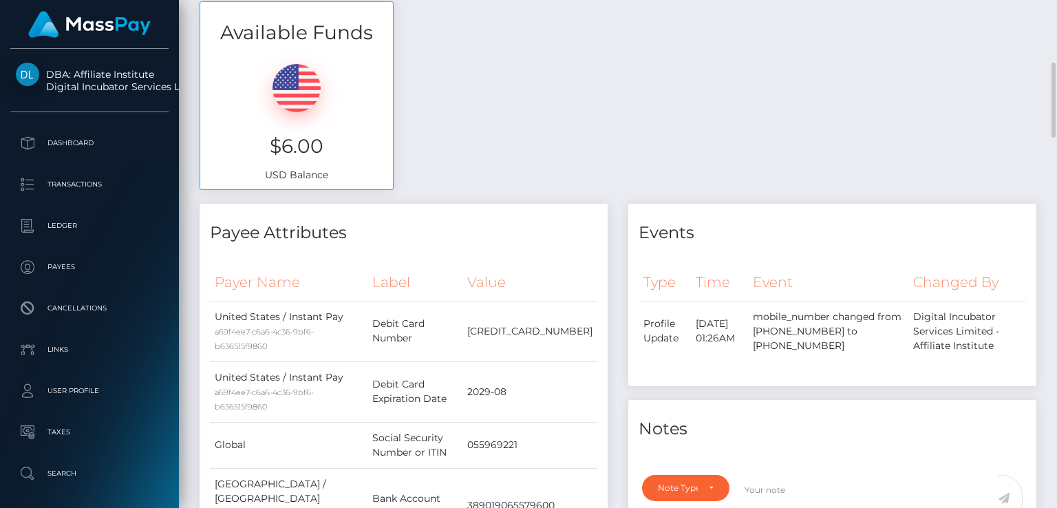
click at [306, 144] on h3 "$6.00" at bounding box center [297, 146] width 172 height 27
copy h3 "$6.00"
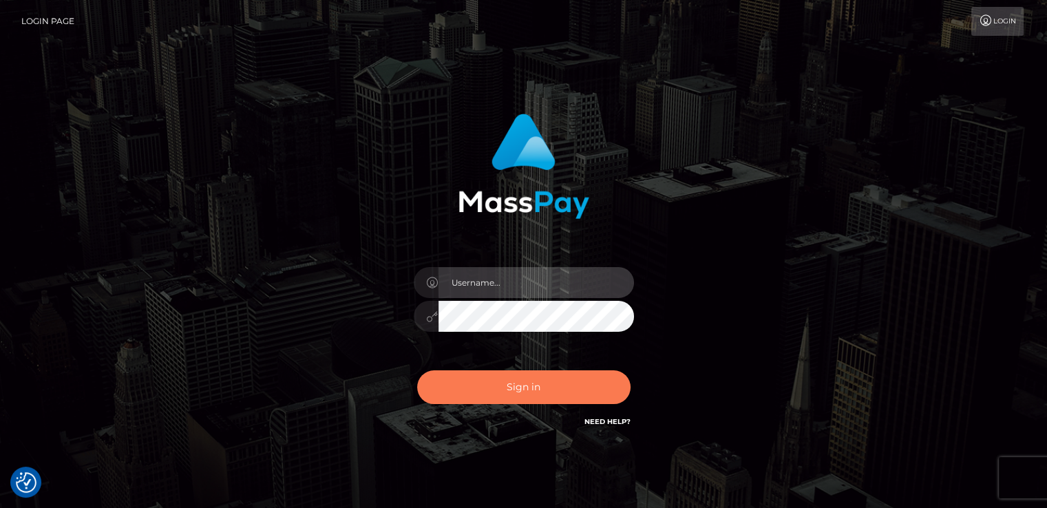
type input "[DOMAIN_NAME]"
click at [465, 388] on button "Sign in" at bounding box center [523, 387] width 213 height 34
type input "[DOMAIN_NAME]"
click at [457, 387] on button "Sign in" at bounding box center [523, 387] width 213 height 34
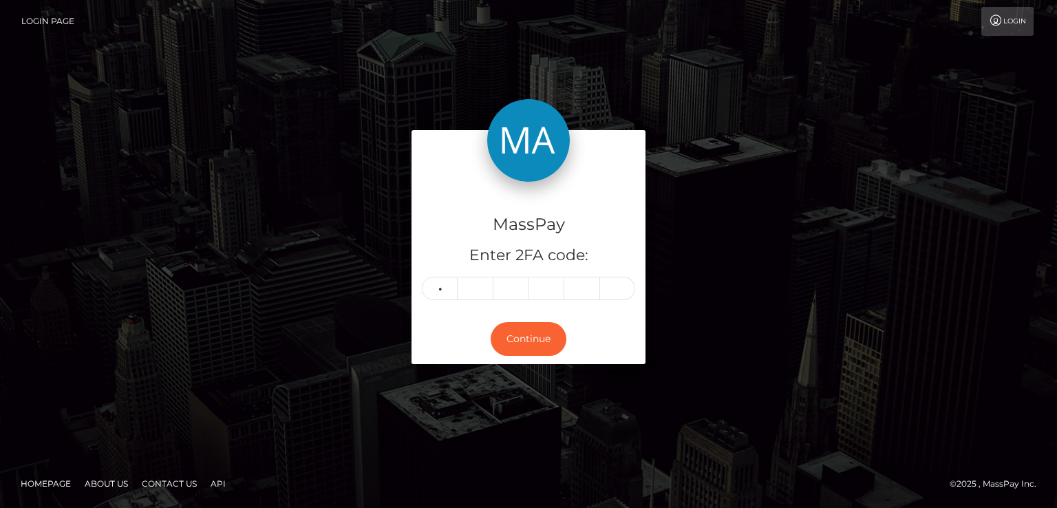
type input "3"
type input "5"
type input "8"
type input "3"
type input "8"
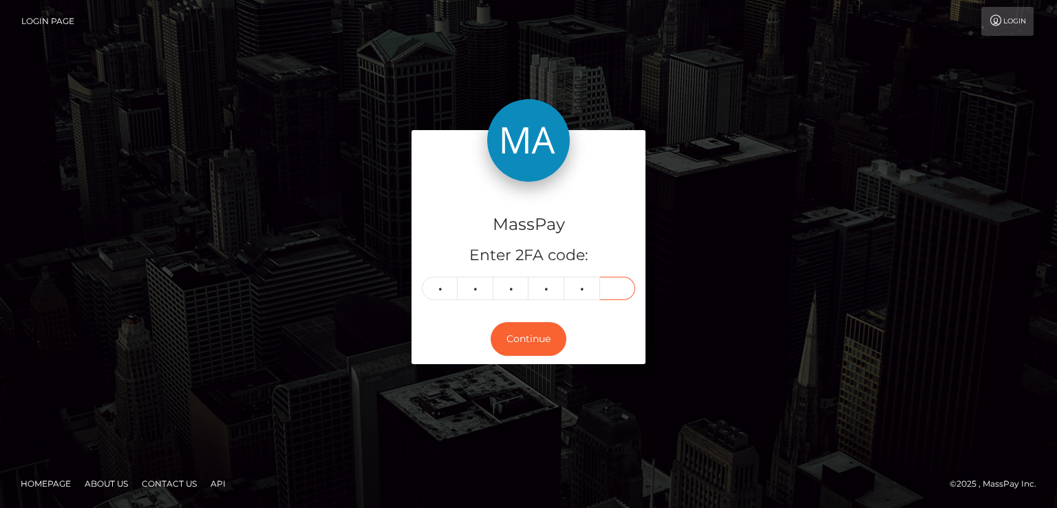
type input "3"
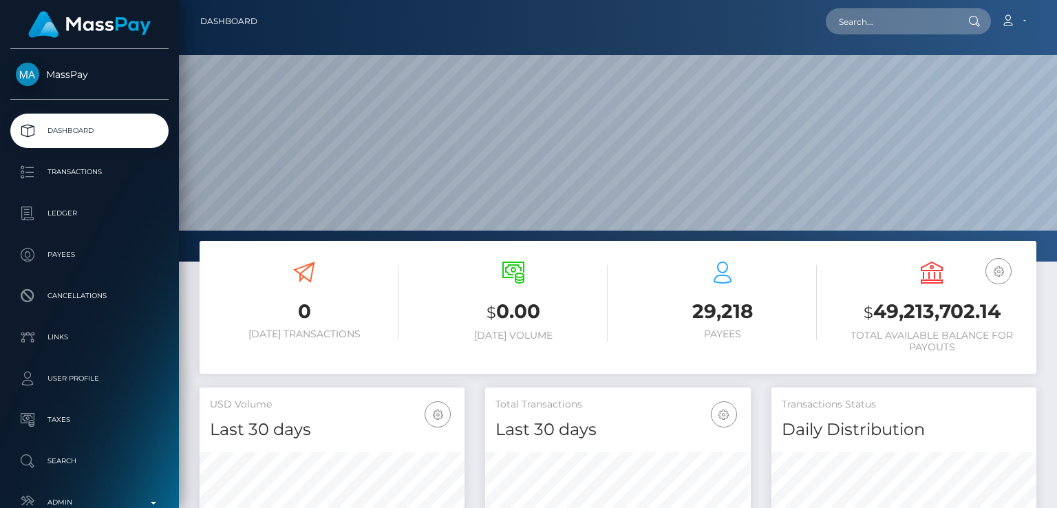
scroll to position [244, 264]
click at [925, 18] on input "text" at bounding box center [890, 21] width 129 height 26
paste input "[EMAIL_ADDRESS][DOMAIN_NAME]"
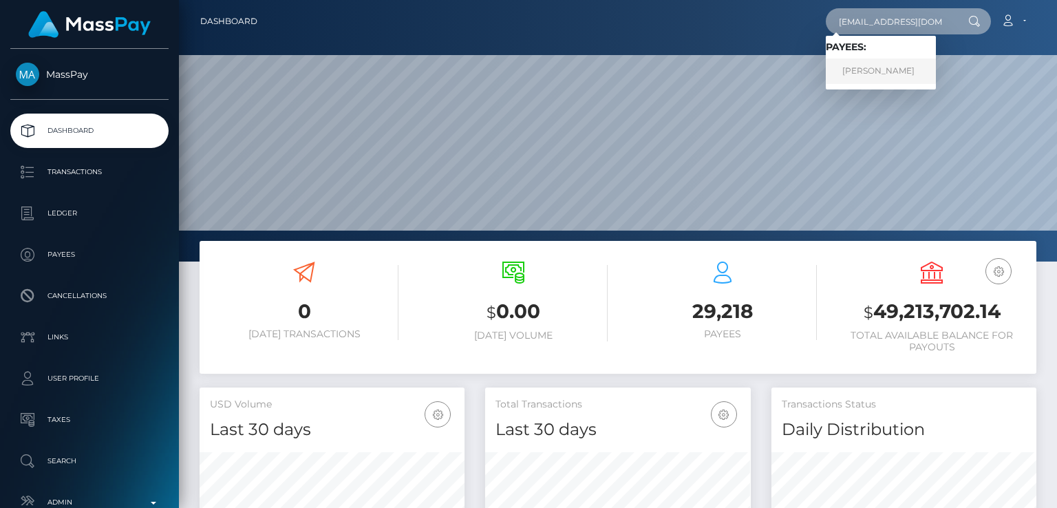
type input "[EMAIL_ADDRESS][DOMAIN_NAME]"
click at [915, 70] on link "[PERSON_NAME]" at bounding box center [881, 71] width 110 height 25
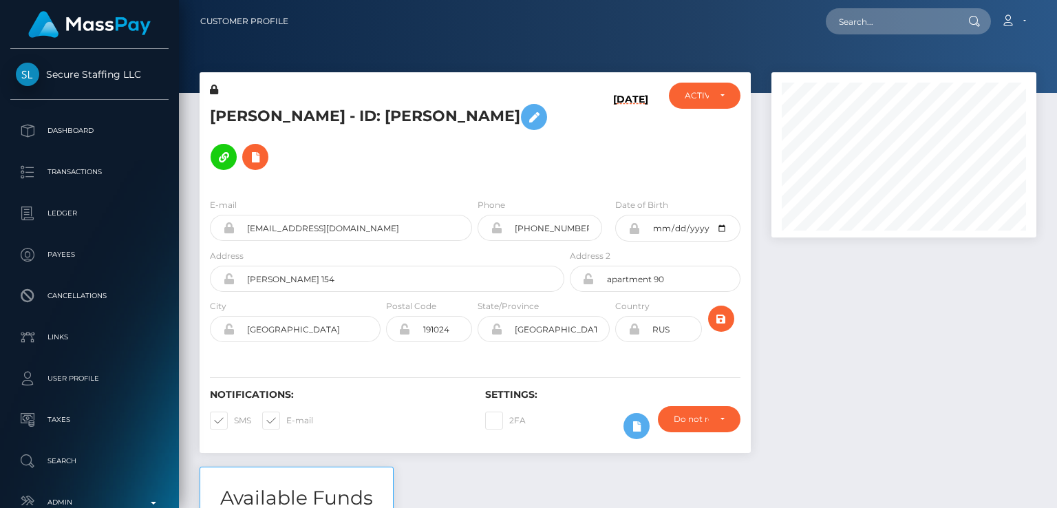
scroll to position [165, 264]
click at [264, 109] on h5 "Ekaterina Andreevna Alekseeva - ID: Ekaterina Alexeeva" at bounding box center [383, 137] width 347 height 80
copy h5 "Ekaterina"
click at [410, 187] on div "E-mail lexypmml@wcmdls.com Phone +79213568297 RUS" at bounding box center [475, 271] width 551 height 169
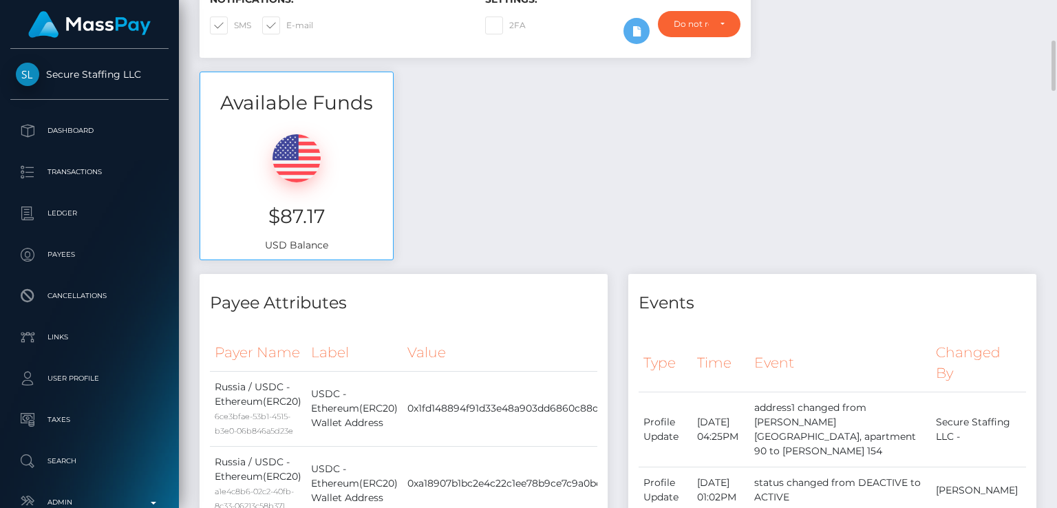
scroll to position [396, 0]
click at [295, 202] on h3 "$87.17" at bounding box center [297, 215] width 172 height 27
copy h3 "$87.17"
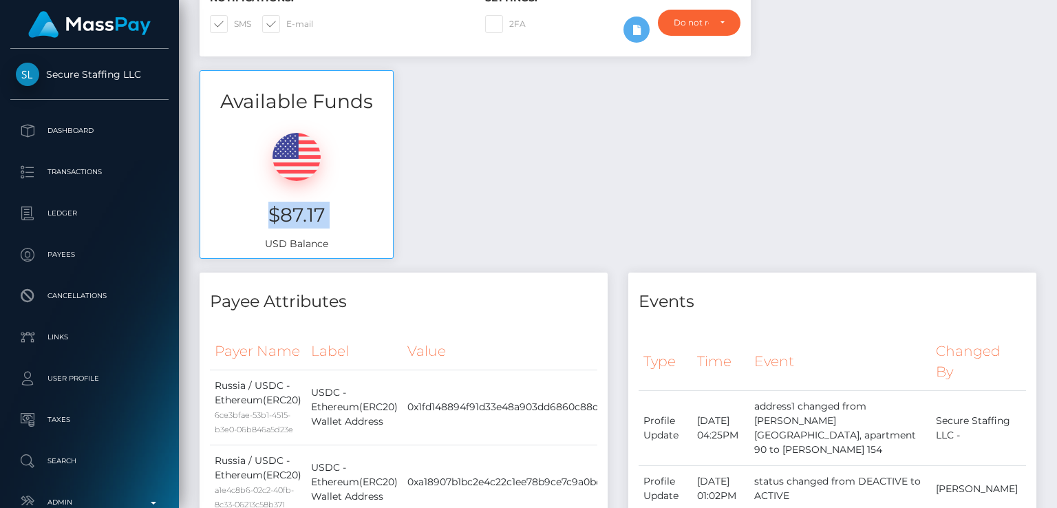
scroll to position [0, 0]
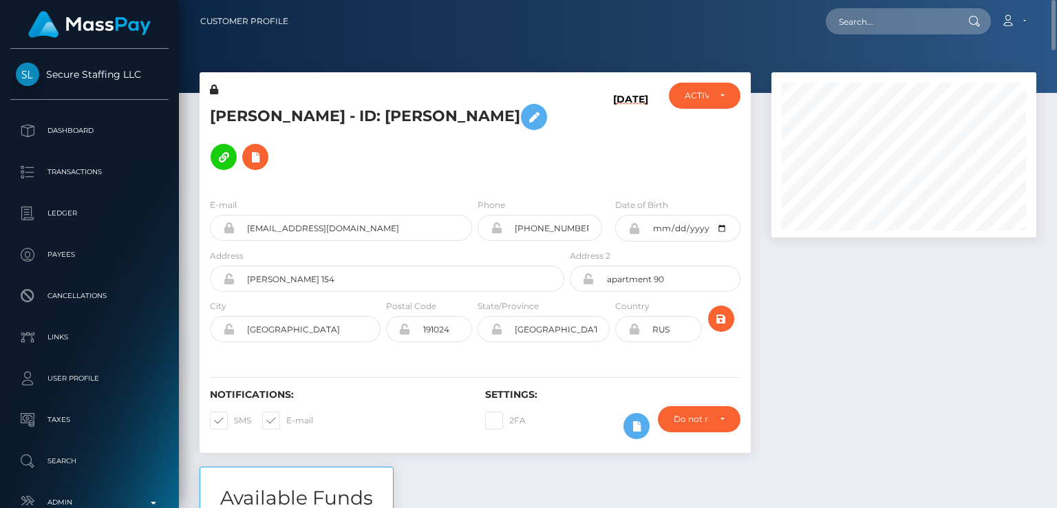
drag, startPoint x: 476, startPoint y: 103, endPoint x: 361, endPoint y: 136, distance: 118.8
click at [361, 136] on h5 "Ekaterina Andreevna Alekseeva - ID: Ekaterina Alexeeva" at bounding box center [383, 137] width 347 height 80
copy h5 "ID: Ekaterina Alexeeva"
click at [509, 140] on h5 "Ekaterina Andreevna Alekseeva - ID: Ekaterina Alexeeva" at bounding box center [383, 137] width 347 height 80
click at [688, 98] on div "ACTIVE" at bounding box center [696, 95] width 23 height 11
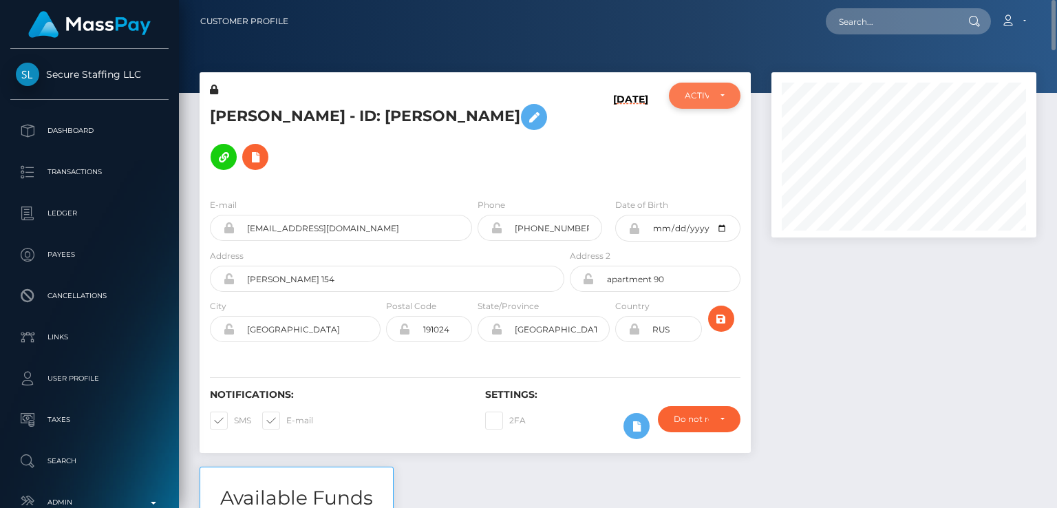
scroll to position [165, 264]
click at [523, 131] on h5 "Ekaterina Andreevna Alekseeva - ID: Ekaterina Alexeeva" at bounding box center [383, 137] width 347 height 80
click at [866, 21] on input "text" at bounding box center [890, 21] width 129 height 26
paste input "gaboni.lisa@gmail.com"
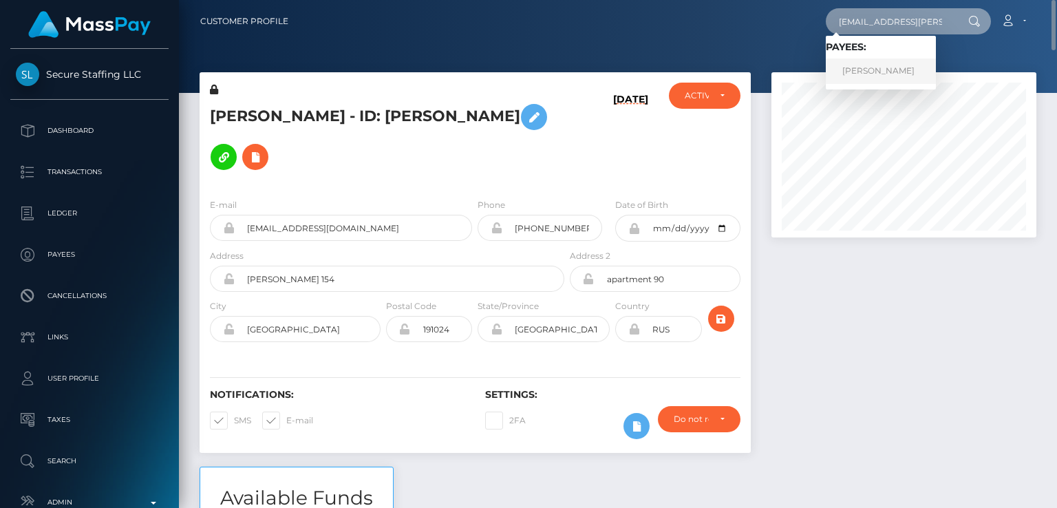
type input "gaboni.lisa@gmail.com"
click at [858, 64] on link "Lisa Gaboni" at bounding box center [881, 71] width 110 height 25
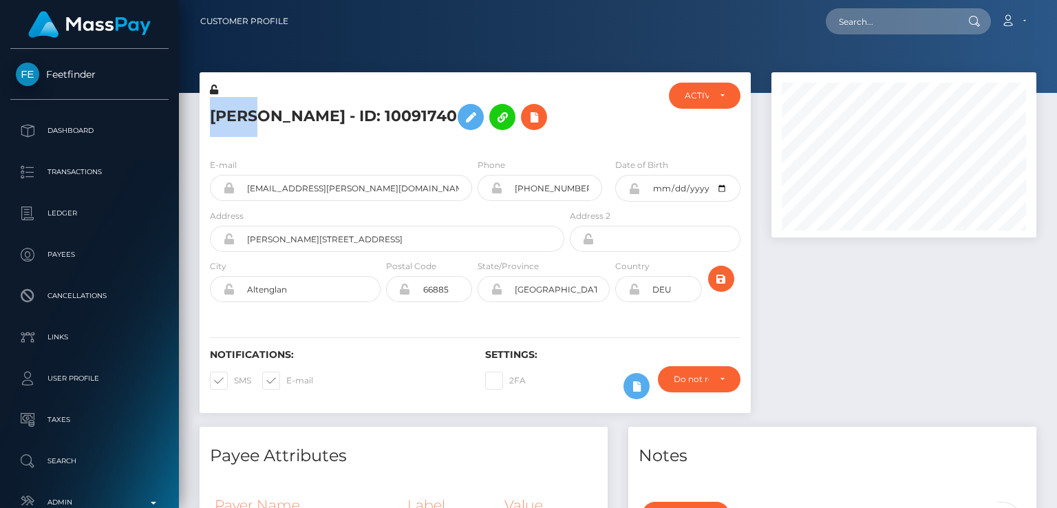
scroll to position [165, 264]
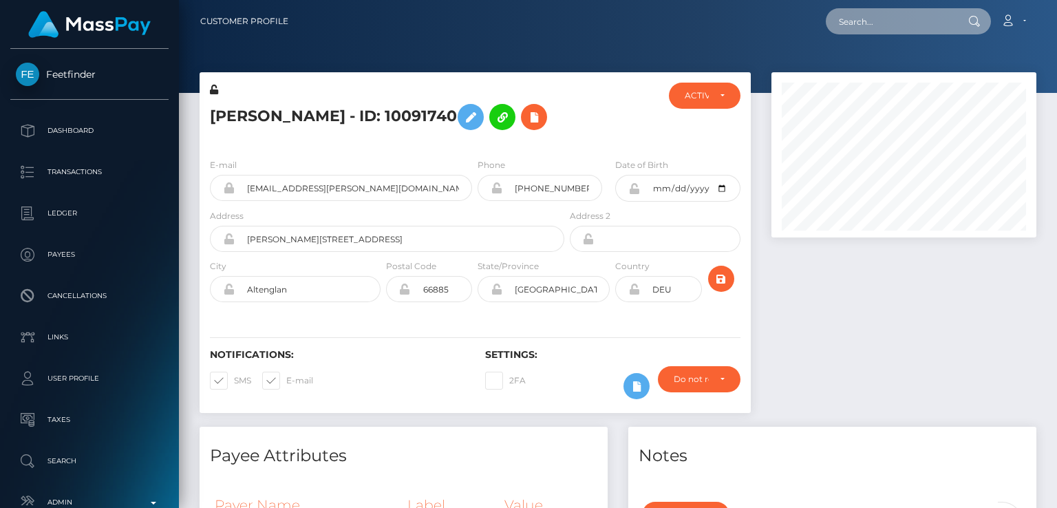
click at [913, 27] on input "text" at bounding box center [890, 21] width 129 height 26
paste input "[EMAIL_ADDRESS][DOMAIN_NAME]"
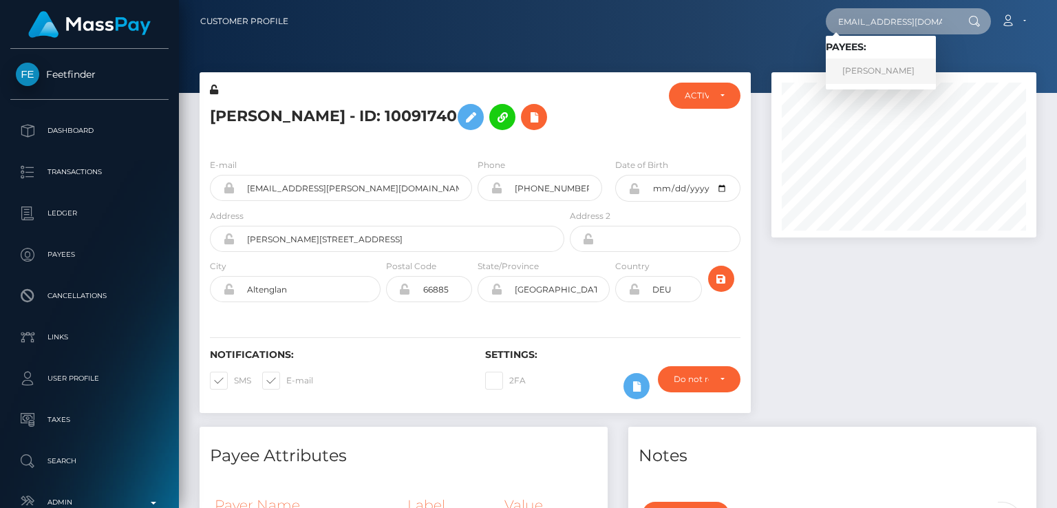
type input "[EMAIL_ADDRESS][DOMAIN_NAME]"
click at [903, 65] on link "ANNA MARIAN HUXFORD" at bounding box center [881, 71] width 110 height 25
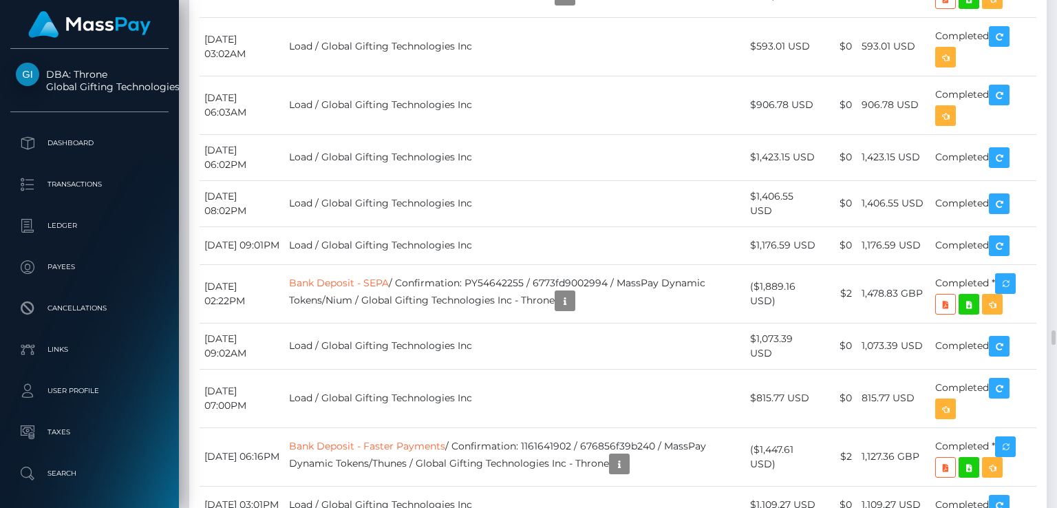
scroll to position [165, 264]
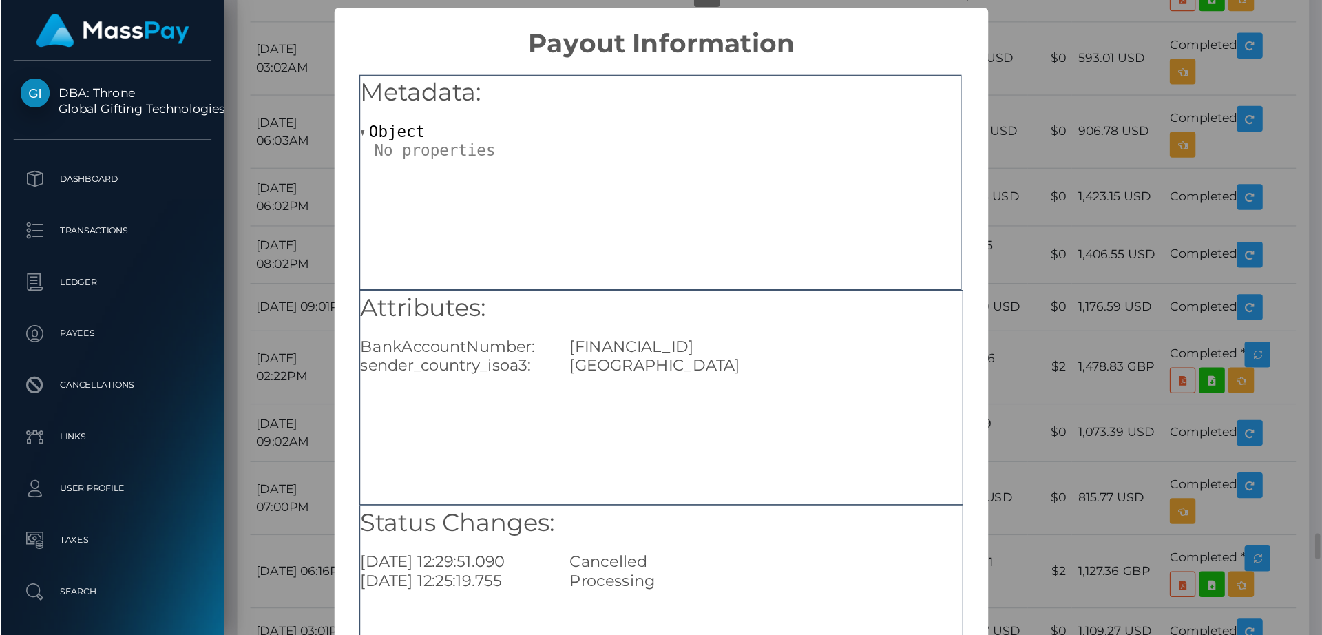
scroll to position [165, 354]
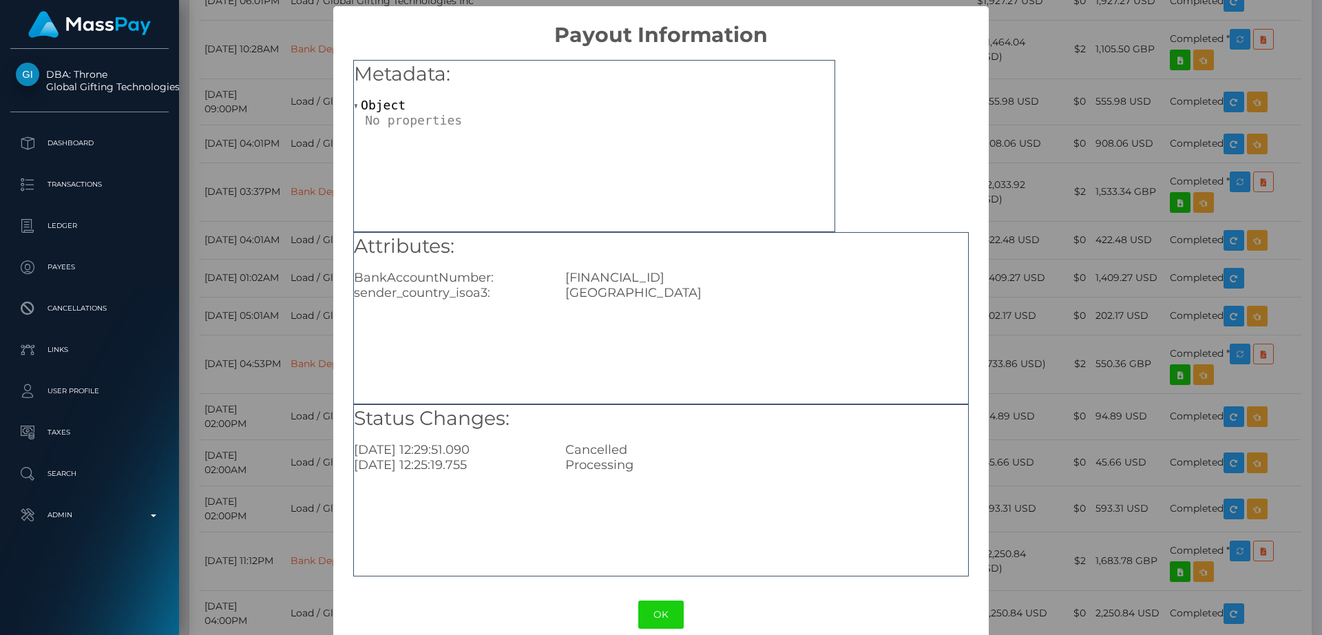
drag, startPoint x: 361, startPoint y: 3, endPoint x: 997, endPoint y: 328, distance: 714.5
click at [997, 328] on div "× Payout Information Metadata: Object Attributes: BankAccountNumber: GB58HLFX11…" at bounding box center [661, 317] width 1322 height 635
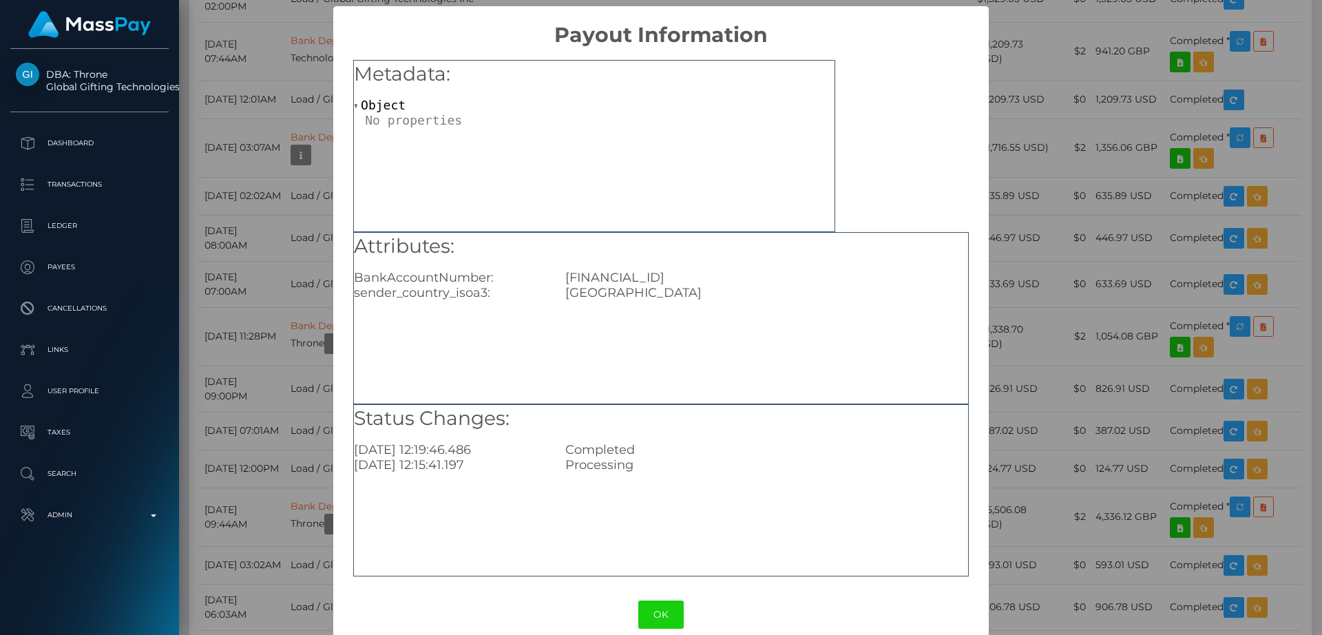
click at [1039, 246] on div "× Payout Information Metadata: Object Attributes: BankAccountNumber: GB58HLFX11…" at bounding box center [661, 317] width 1322 height 635
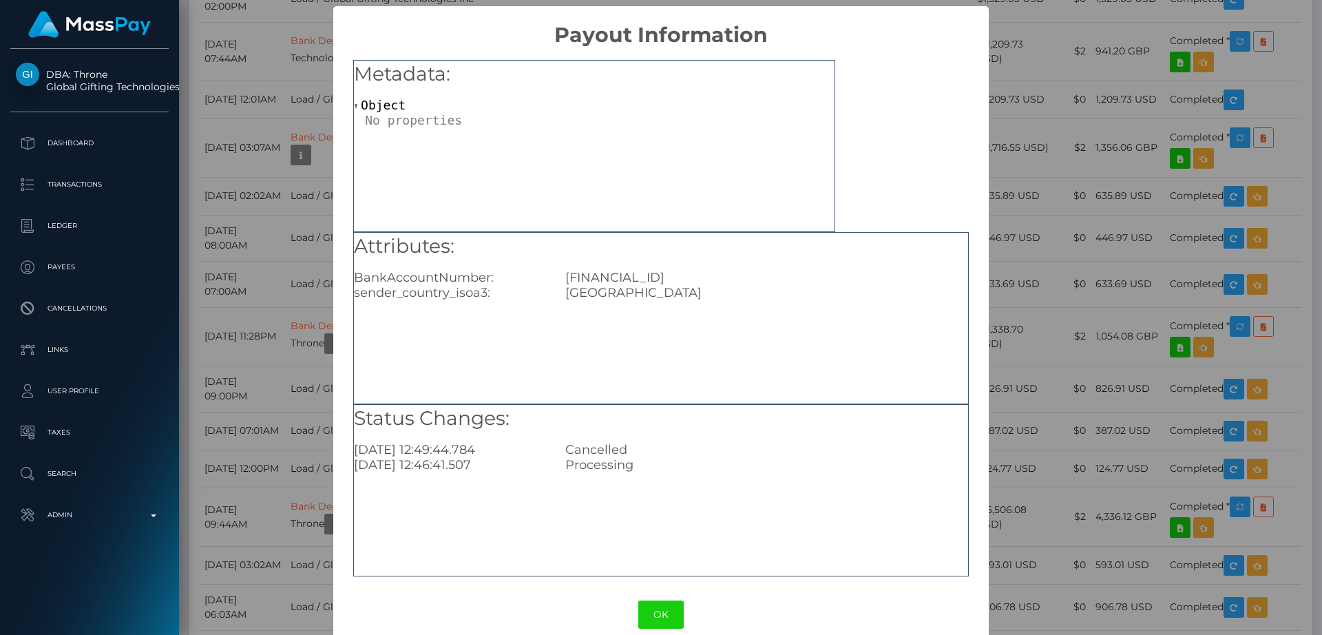
click at [1015, 330] on div "× Payout Information Metadata: Object Attributes: BankAccountNumber: GB16REVO00…" at bounding box center [661, 317] width 1322 height 635
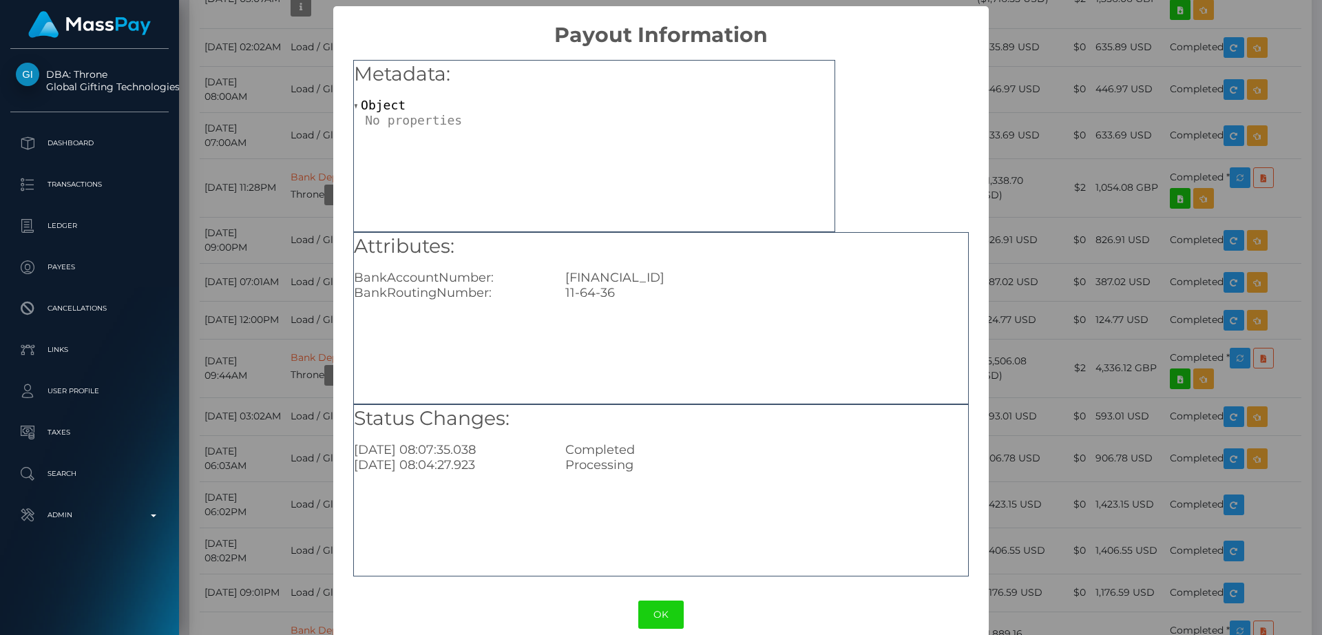
click at [635, 275] on div "GB58HLFX11643605377761" at bounding box center [766, 277] width 423 height 15
click at [573, 278] on div "GB58HLFX11643605377761" at bounding box center [766, 277] width 423 height 15
click at [591, 179] on div "Metadata: Object" at bounding box center [594, 146] width 482 height 172
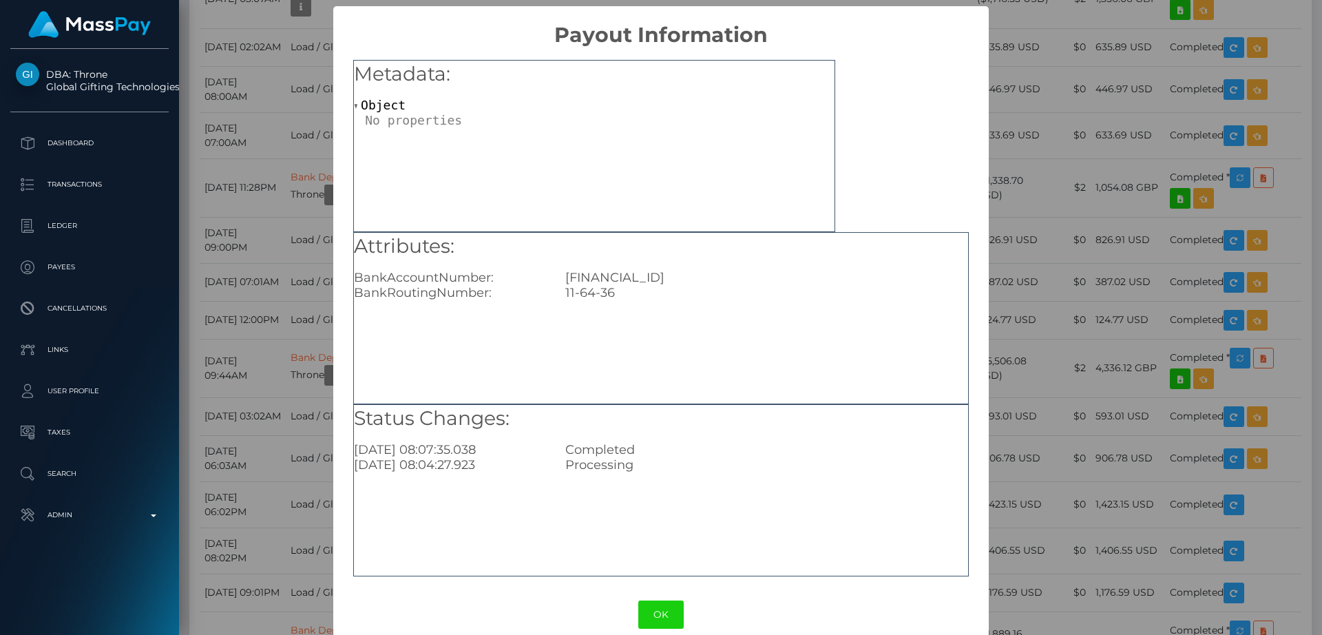
click at [1057, 179] on div "× Payout Information Metadata: Object Attributes: BankAccountNumber: GB58HLFX11…" at bounding box center [661, 317] width 1322 height 635
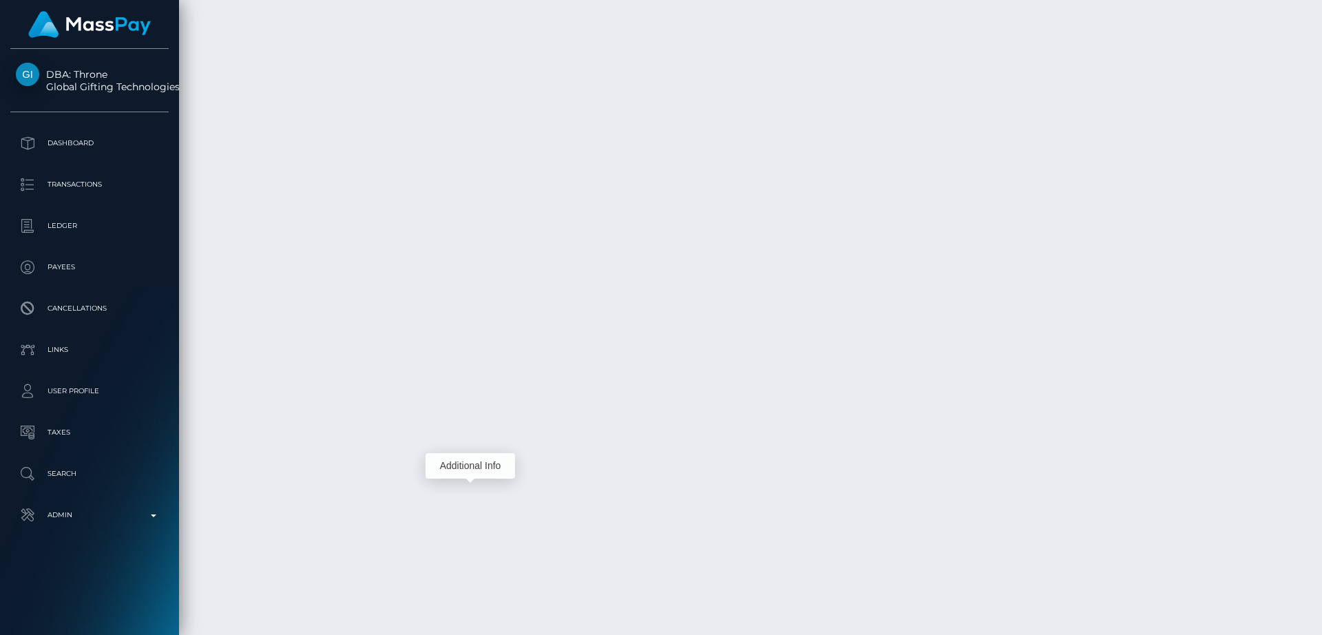
scroll to position [14395, 0]
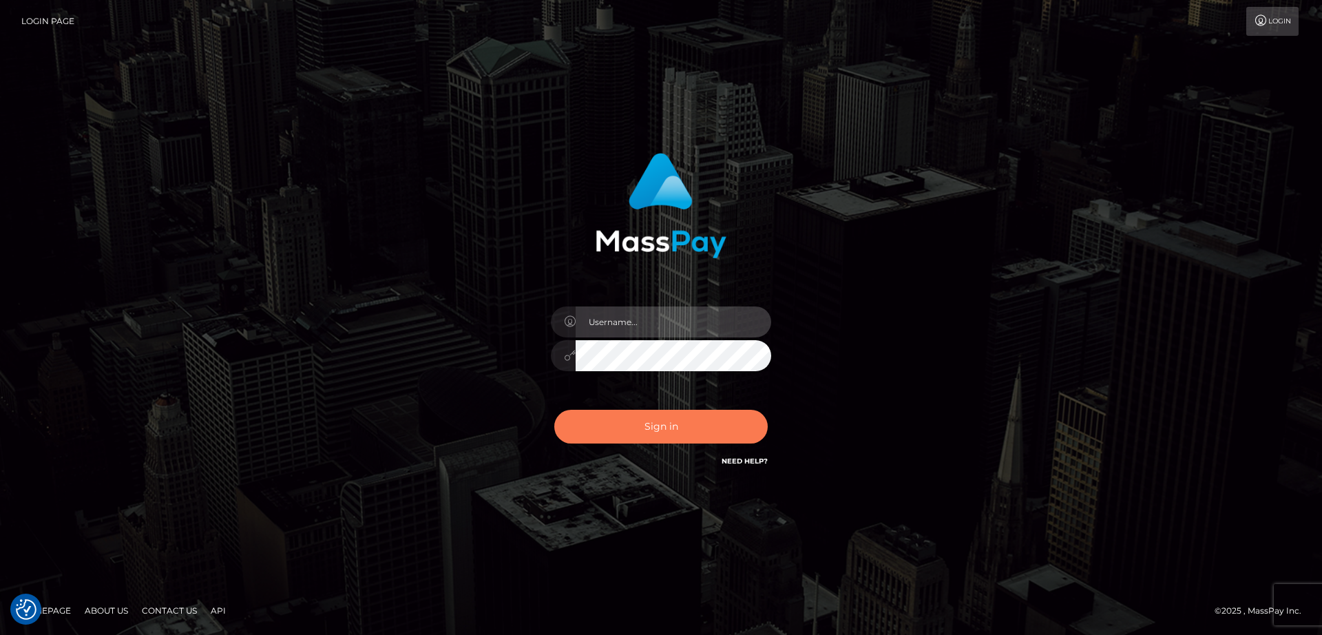
type input "[DOMAIN_NAME]"
click at [672, 427] on button "Sign in" at bounding box center [660, 427] width 213 height 34
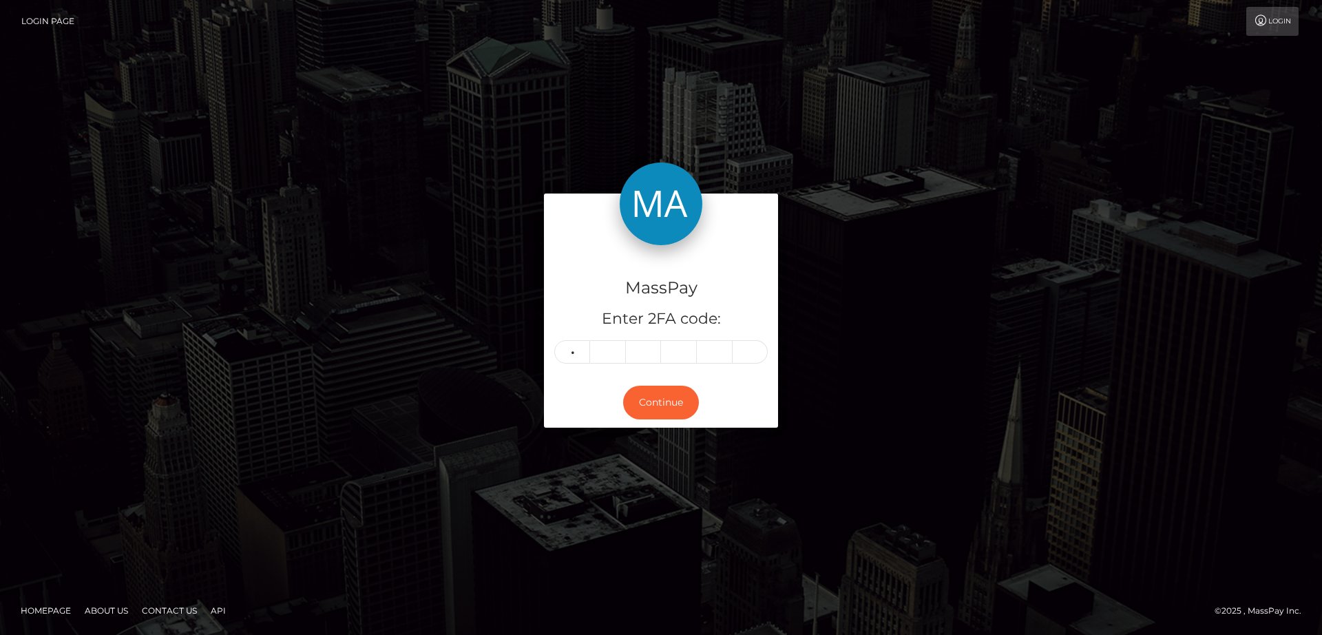
type input "4"
type input "6"
type input "3"
type input "8"
type input "5"
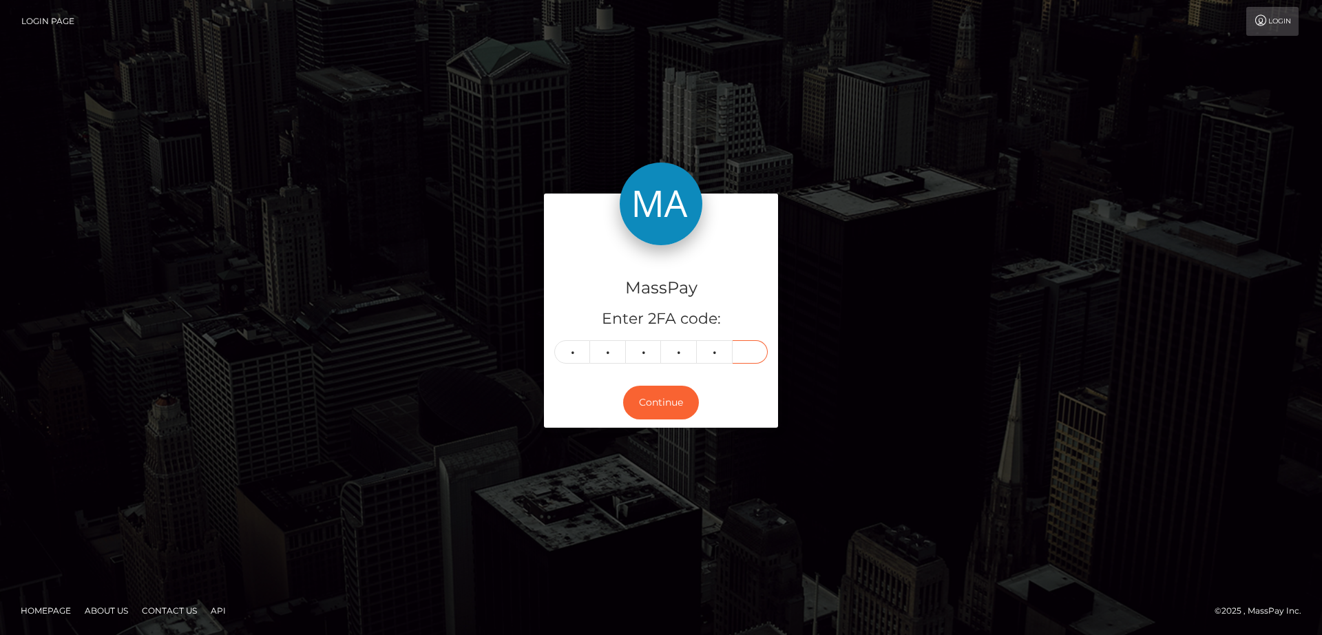
type input "5"
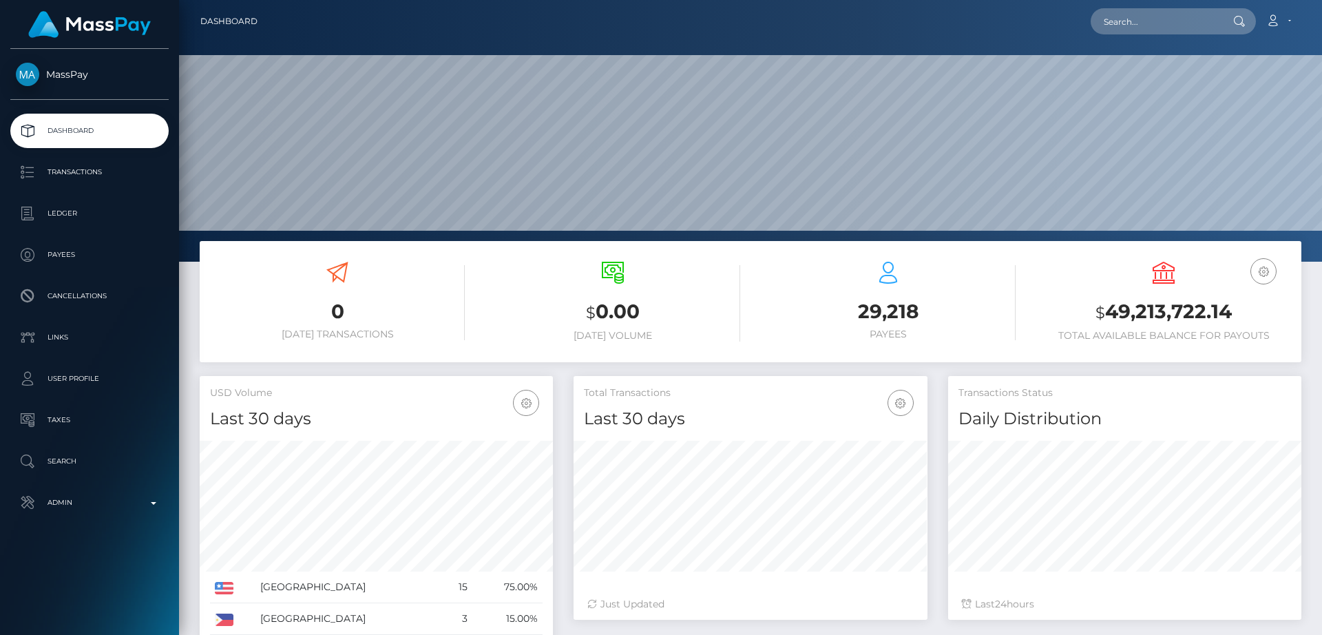
scroll to position [244, 354]
click at [1202, 17] on input "text" at bounding box center [1154, 21] width 129 height 26
paste input "[EMAIL_ADDRESS][DOMAIN_NAME]"
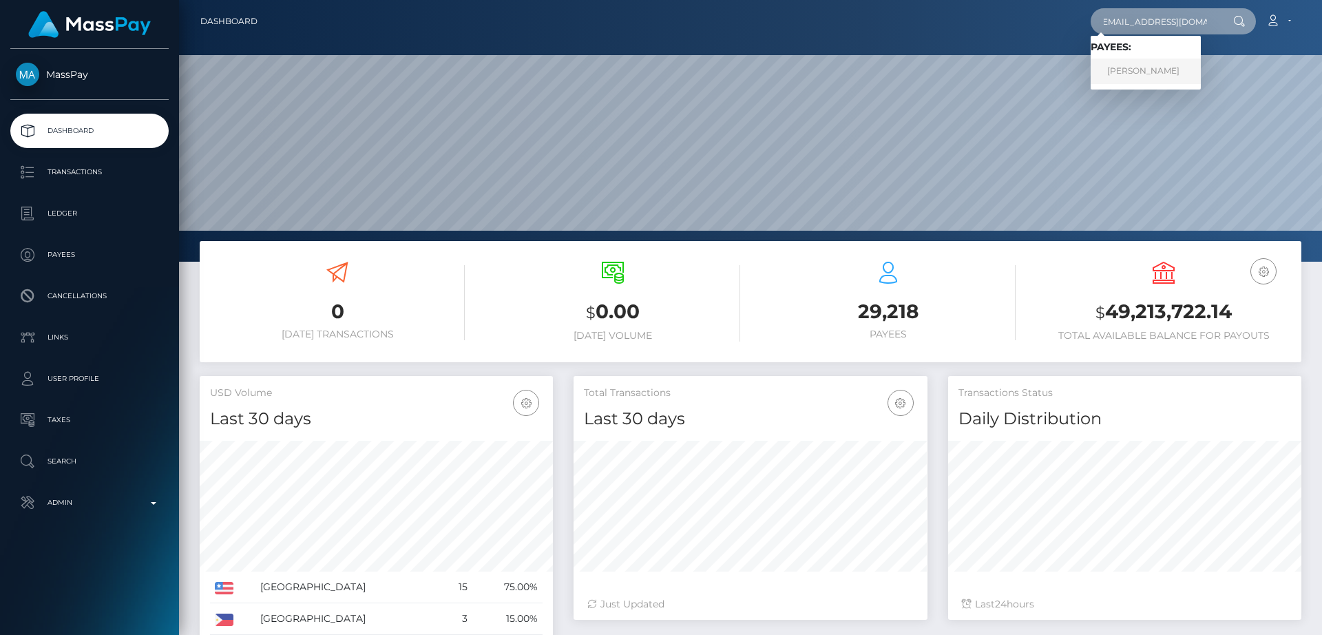
type input "[EMAIL_ADDRESS][DOMAIN_NAME]"
click at [1194, 63] on link "[PERSON_NAME]" at bounding box center [1145, 71] width 110 height 25
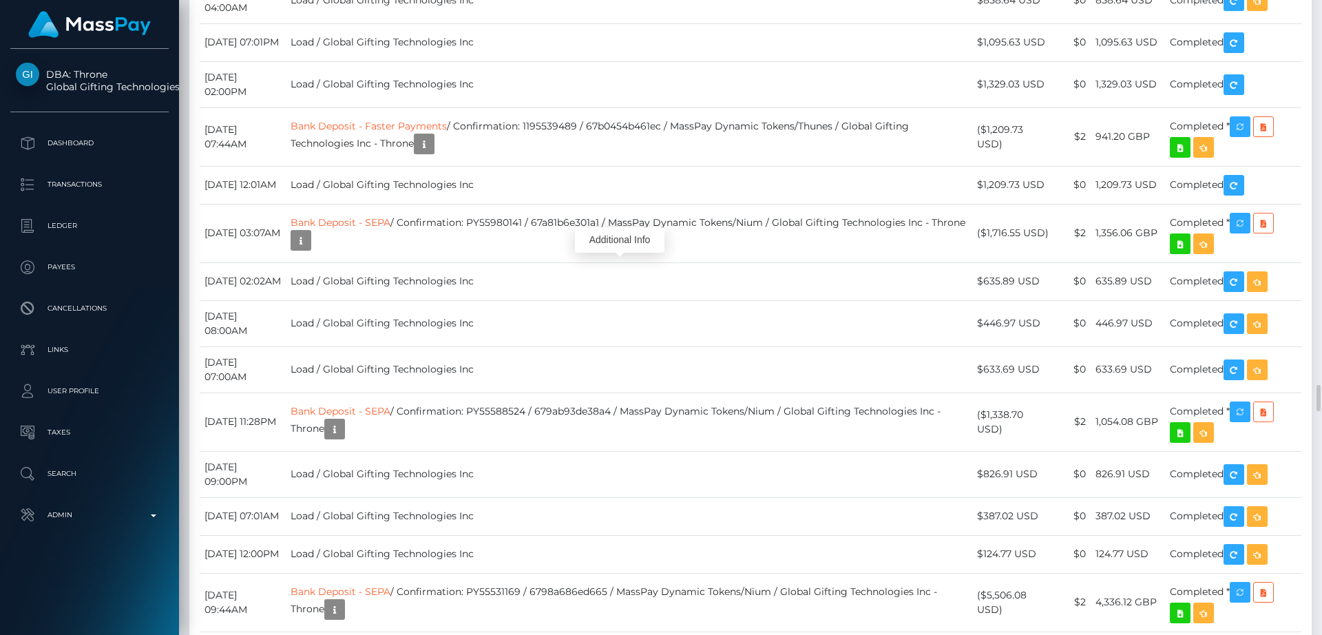
scroll to position [165, 354]
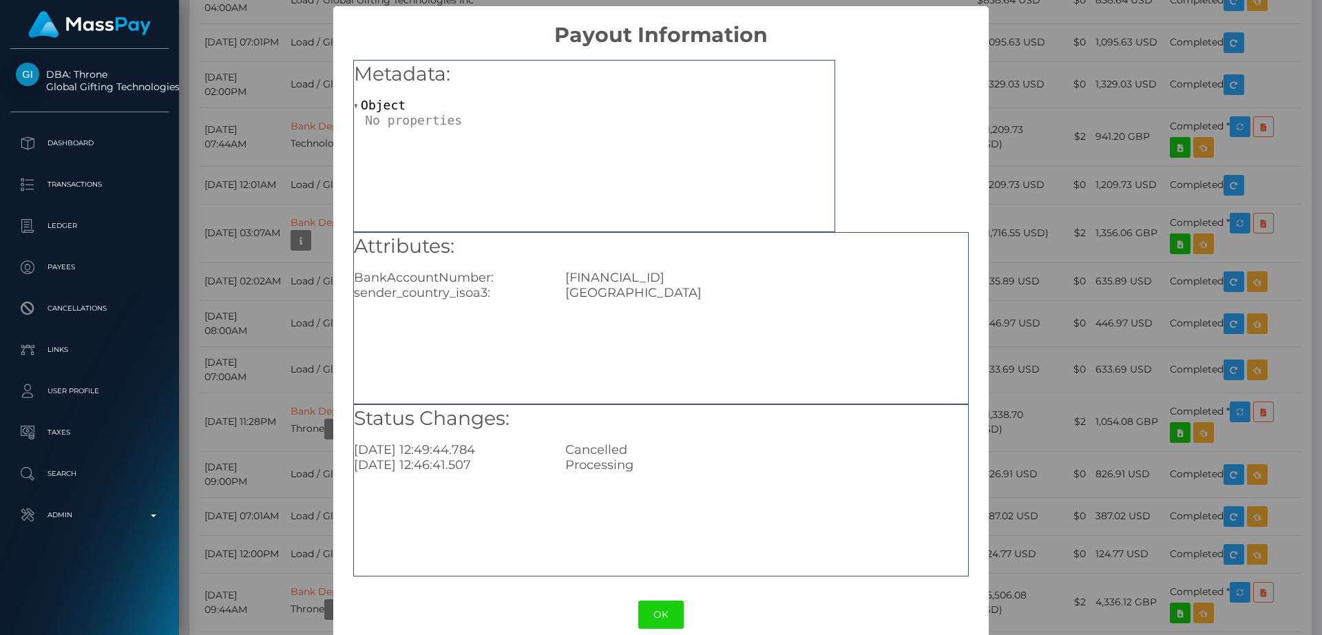
click at [636, 270] on div "GB16REVO00997099220506" at bounding box center [766, 277] width 423 height 15
copy div "GB16REVO00997099220506"
click at [1044, 209] on div "× Payout Information Metadata: Object Attributes: BankAccountNumber: GB16REVO00…" at bounding box center [661, 317] width 1322 height 635
click at [655, 613] on button "OK" at bounding box center [660, 614] width 45 height 28
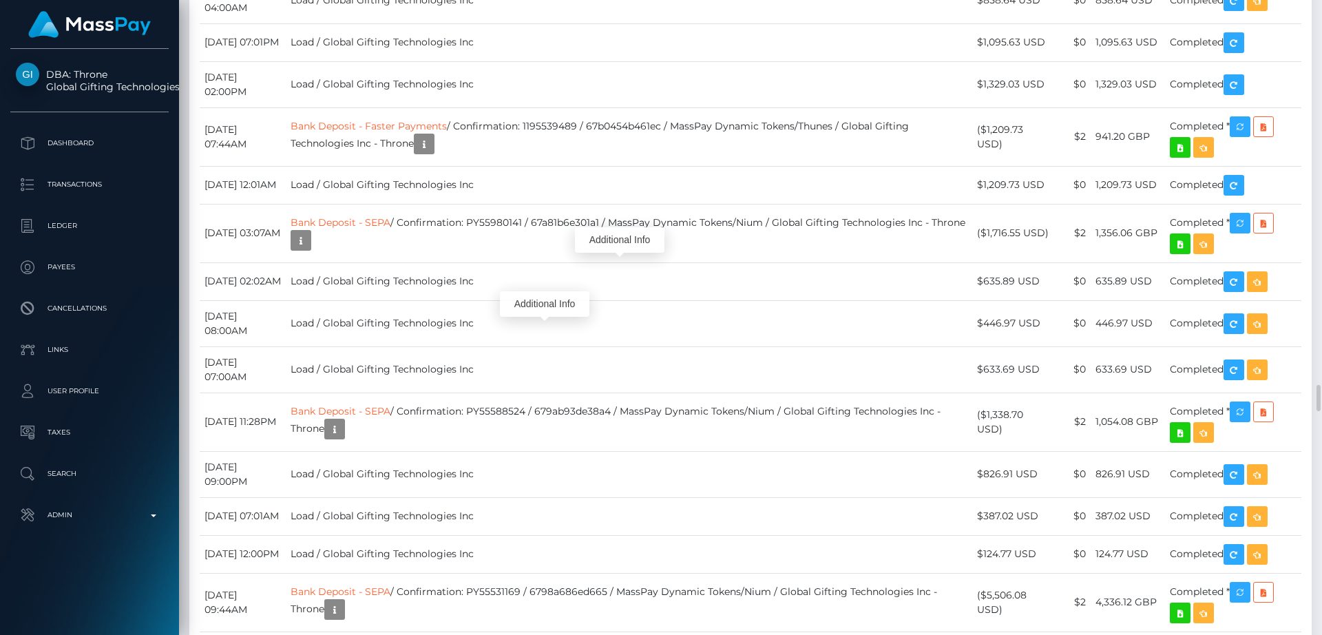
click at [553, 299] on div "Additional Info" at bounding box center [544, 303] width 89 height 25
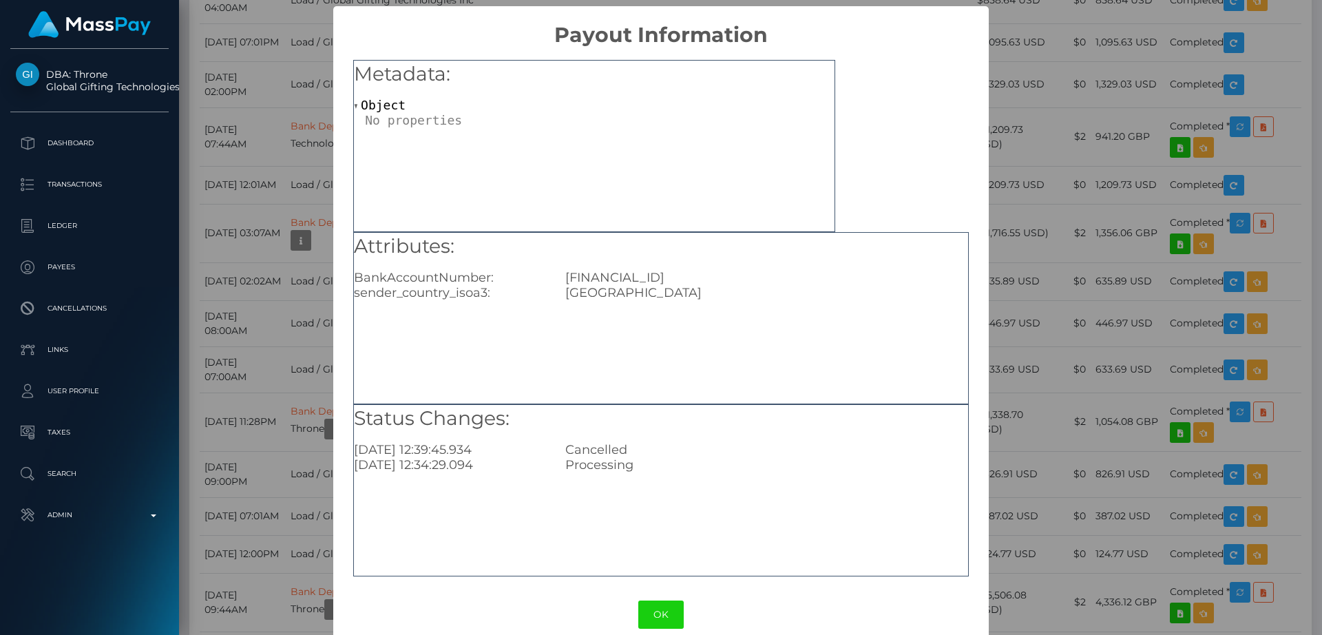
click at [1055, 185] on div "× Payout Information Metadata: Object Attributes: BankAccountNumber: GB58HLFX11…" at bounding box center [661, 317] width 1322 height 635
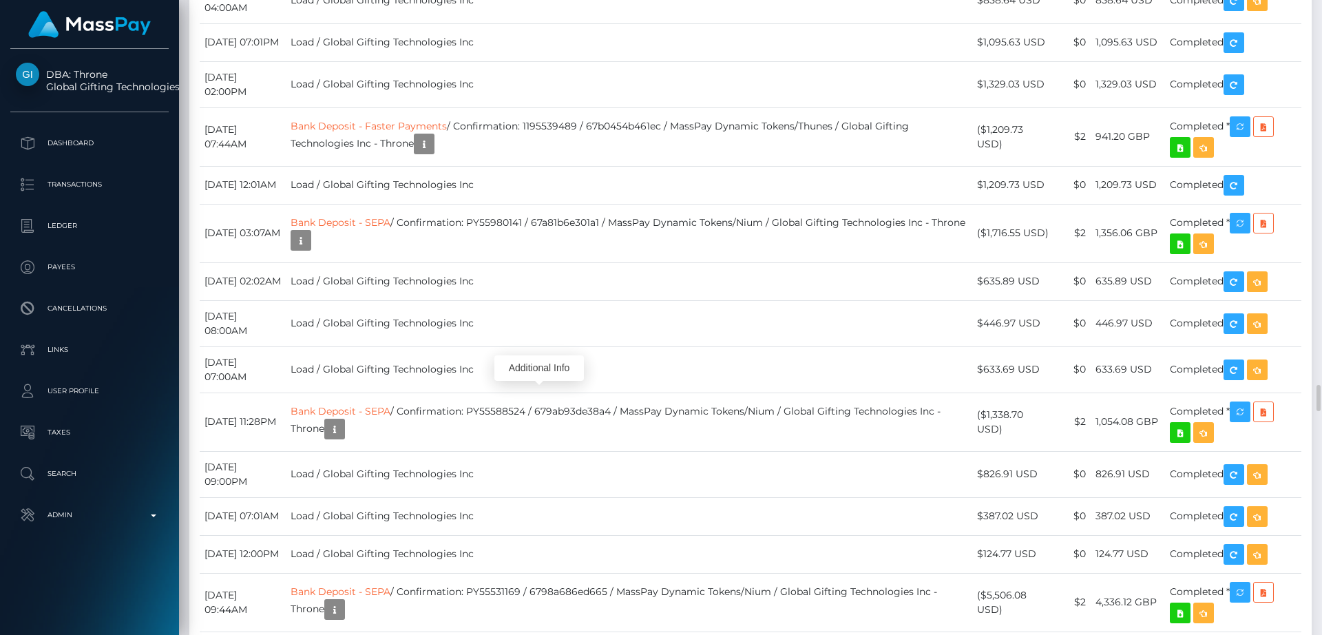
click at [540, 367] on div "Additional Info" at bounding box center [538, 367] width 89 height 25
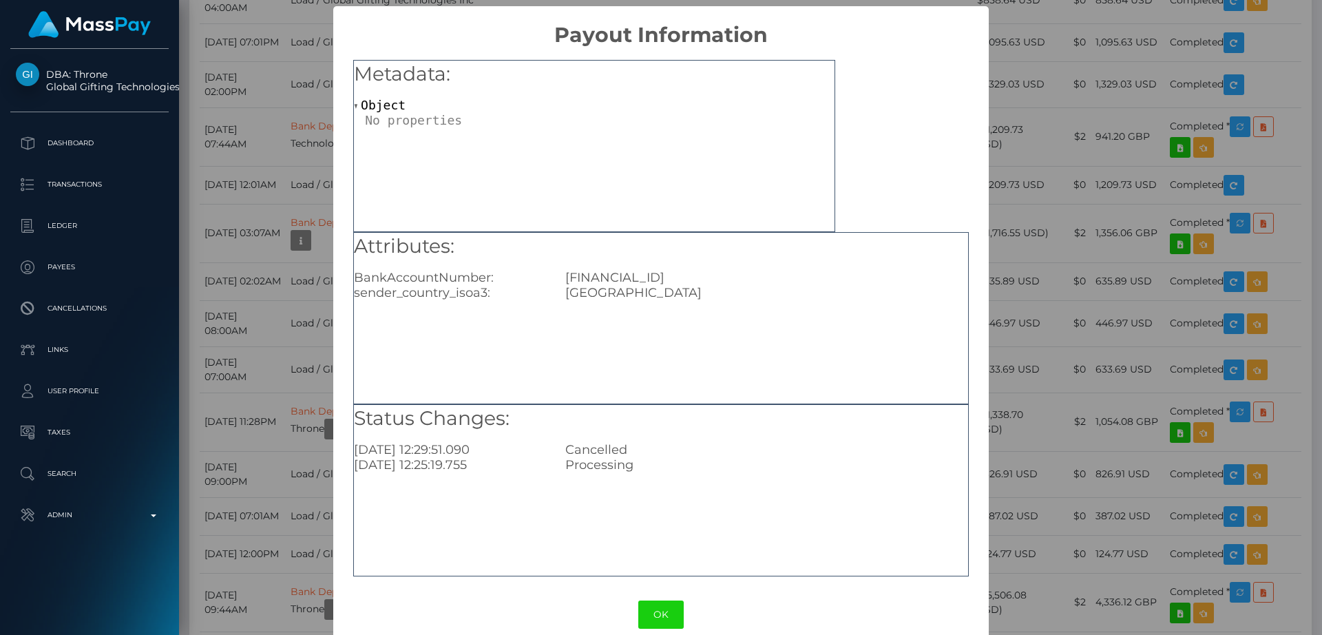
click at [1047, 211] on div "× Payout Information Metadata: Object Attributes: BankAccountNumber: GB58HLFX11…" at bounding box center [661, 317] width 1322 height 635
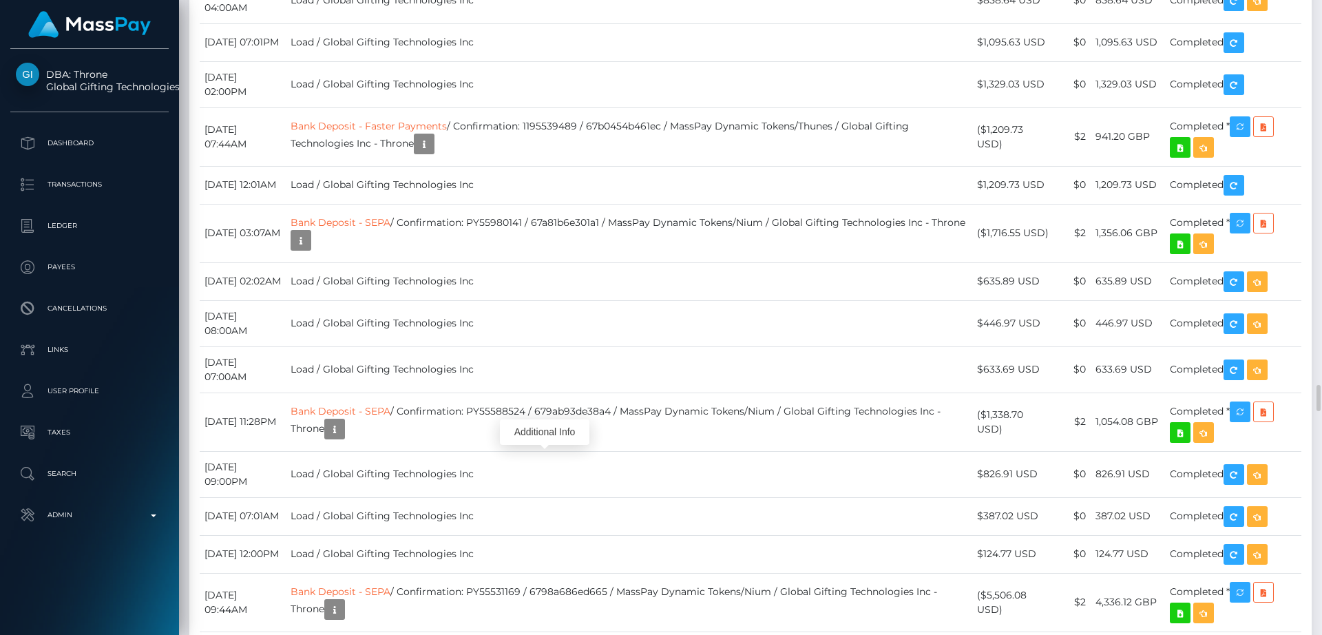
click at [544, 427] on div "Additional Info" at bounding box center [544, 431] width 89 height 25
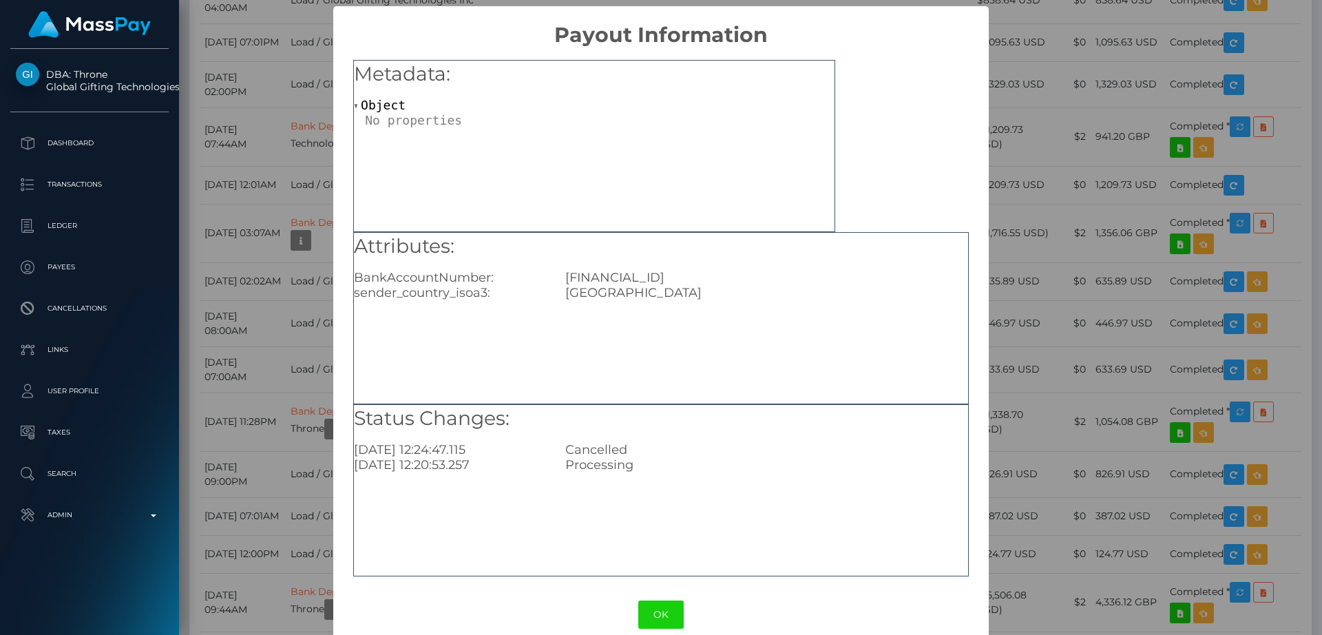
click at [1048, 182] on div "× Payout Information Metadata: Object Attributes: BankAccountNumber: GB58HLFX11…" at bounding box center [661, 317] width 1322 height 635
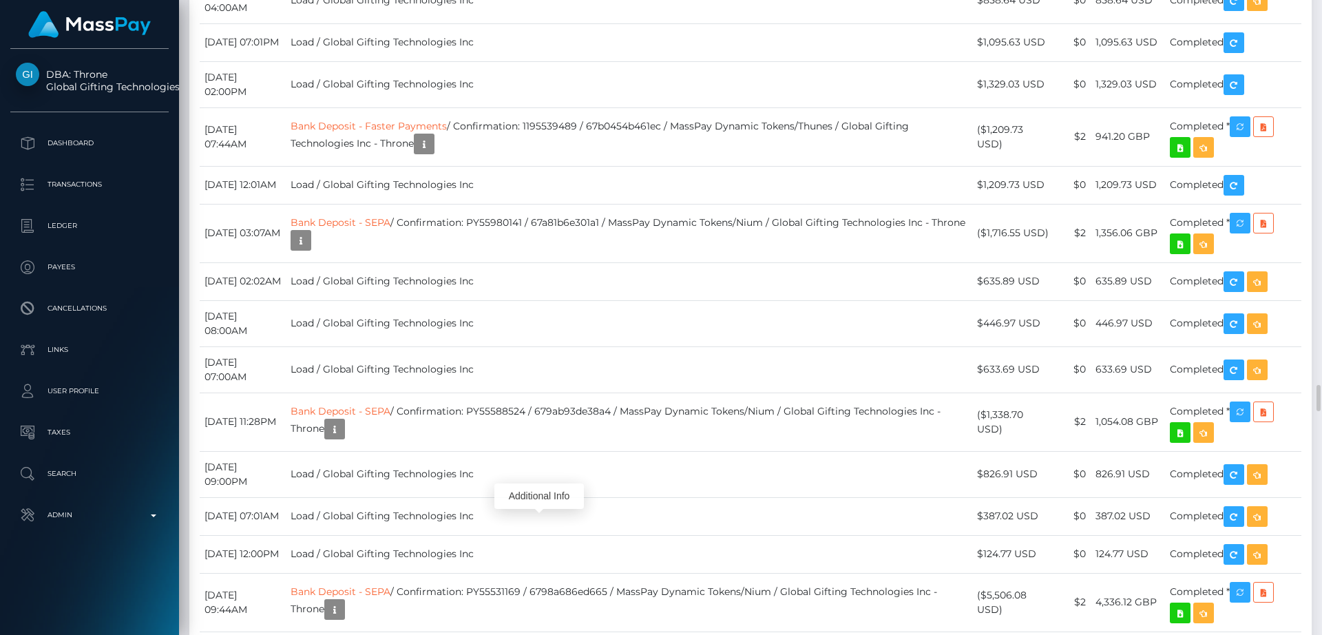
click at [551, 492] on div "Additional Info" at bounding box center [538, 495] width 89 height 25
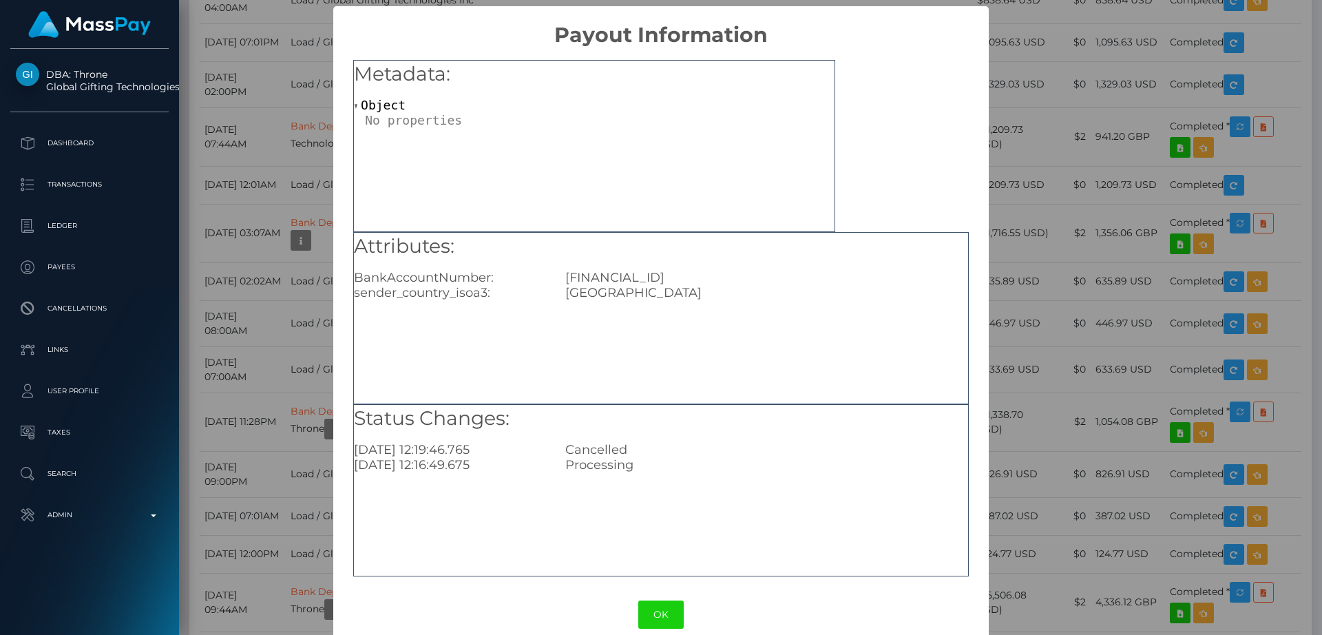
click at [1059, 203] on div "× Payout Information Metadata: Object Attributes: BankAccountNumber: GB58HLFX11…" at bounding box center [661, 317] width 1322 height 635
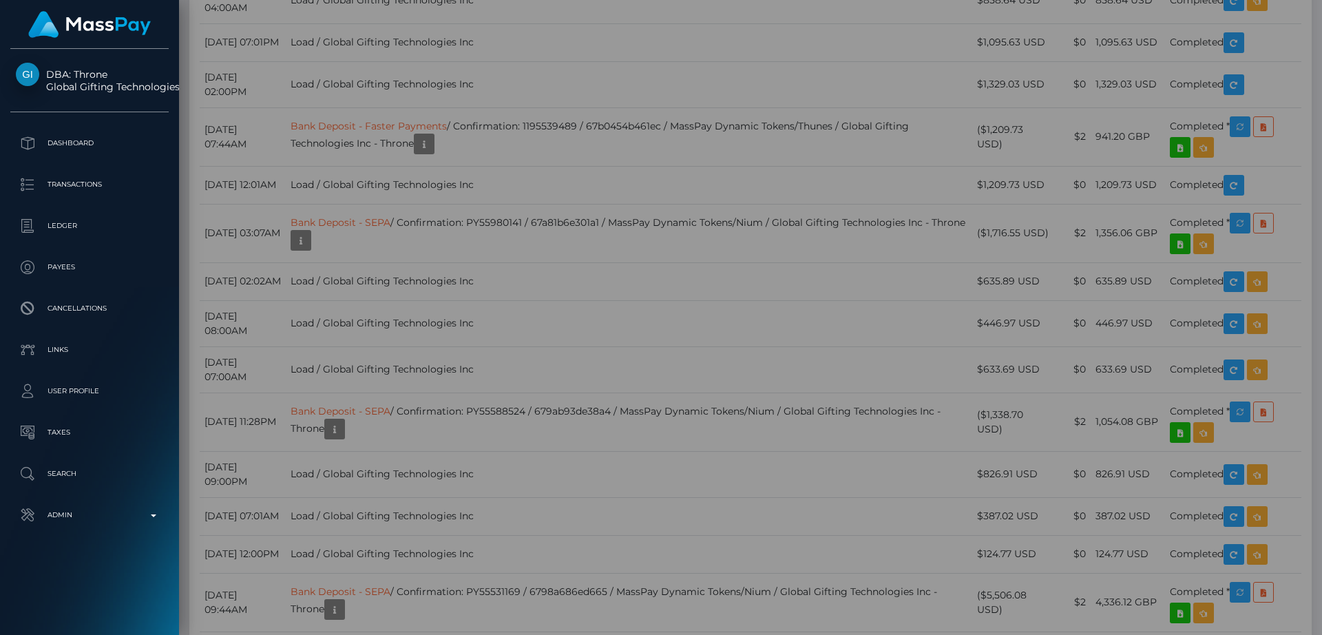
click at [627, 234] on div "Additional Info" at bounding box center [619, 239] width 89 height 25
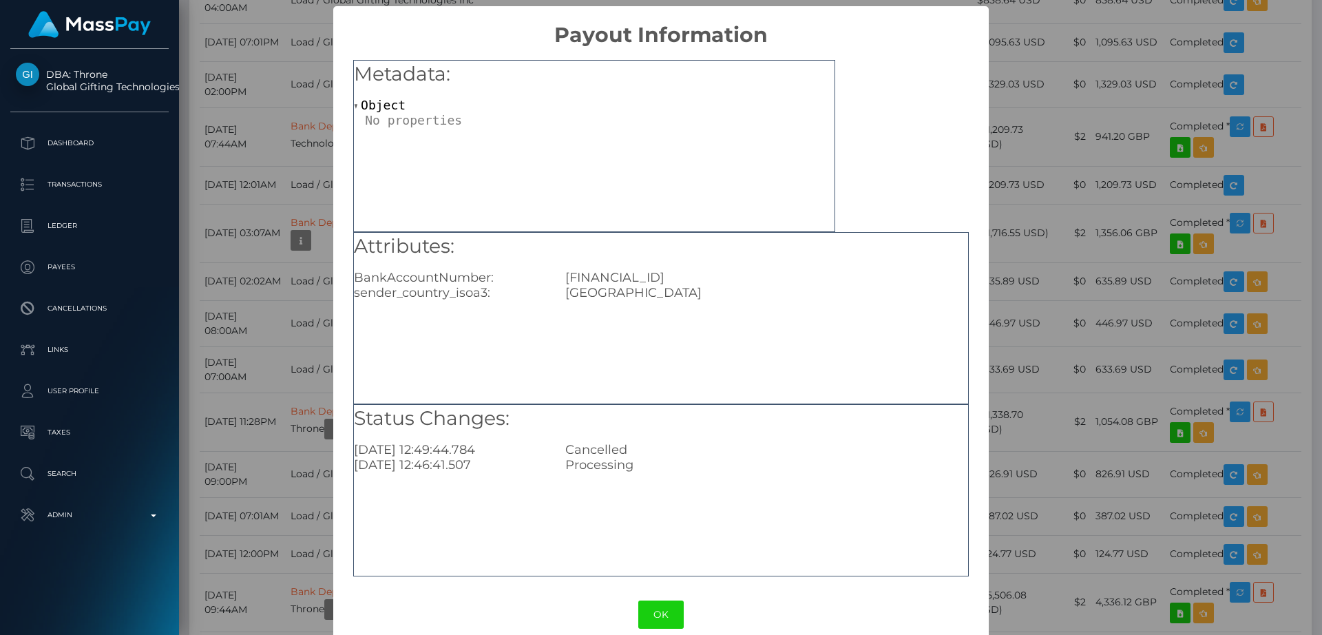
click at [1047, 144] on div "× Payout Information Metadata: Object Attributes: BankAccountNumber: GB16REVO00…" at bounding box center [661, 317] width 1322 height 635
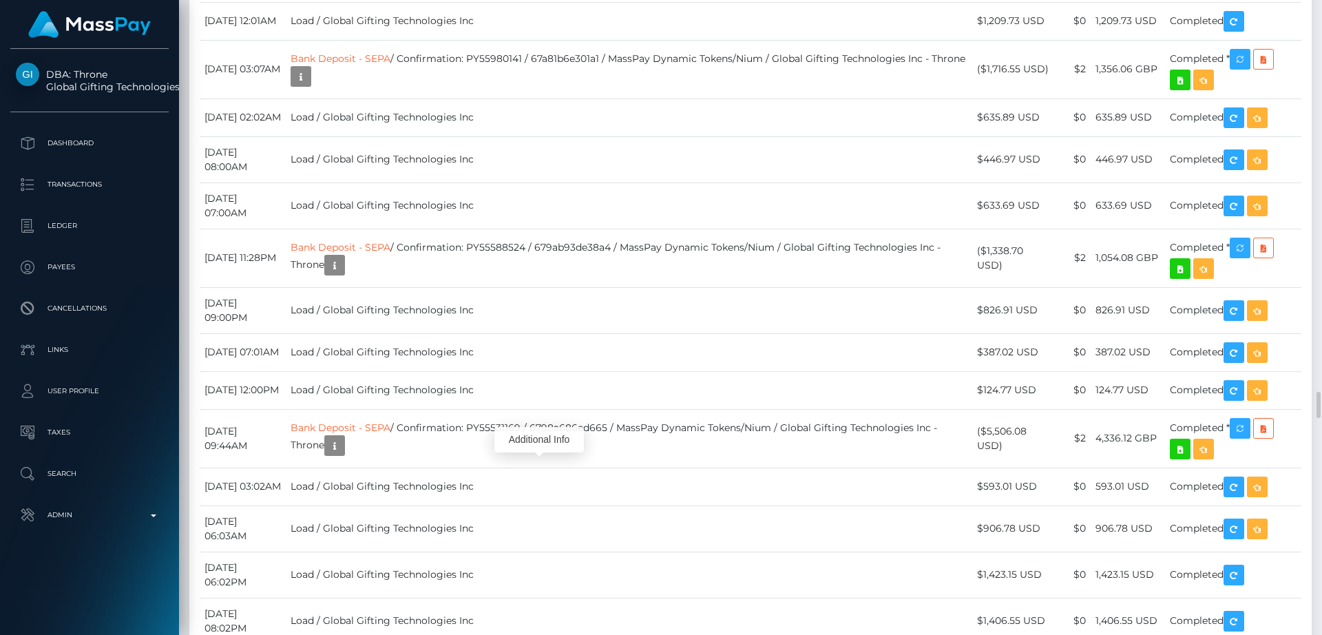
click at [547, 437] on div "Additional Info" at bounding box center [538, 439] width 89 height 25
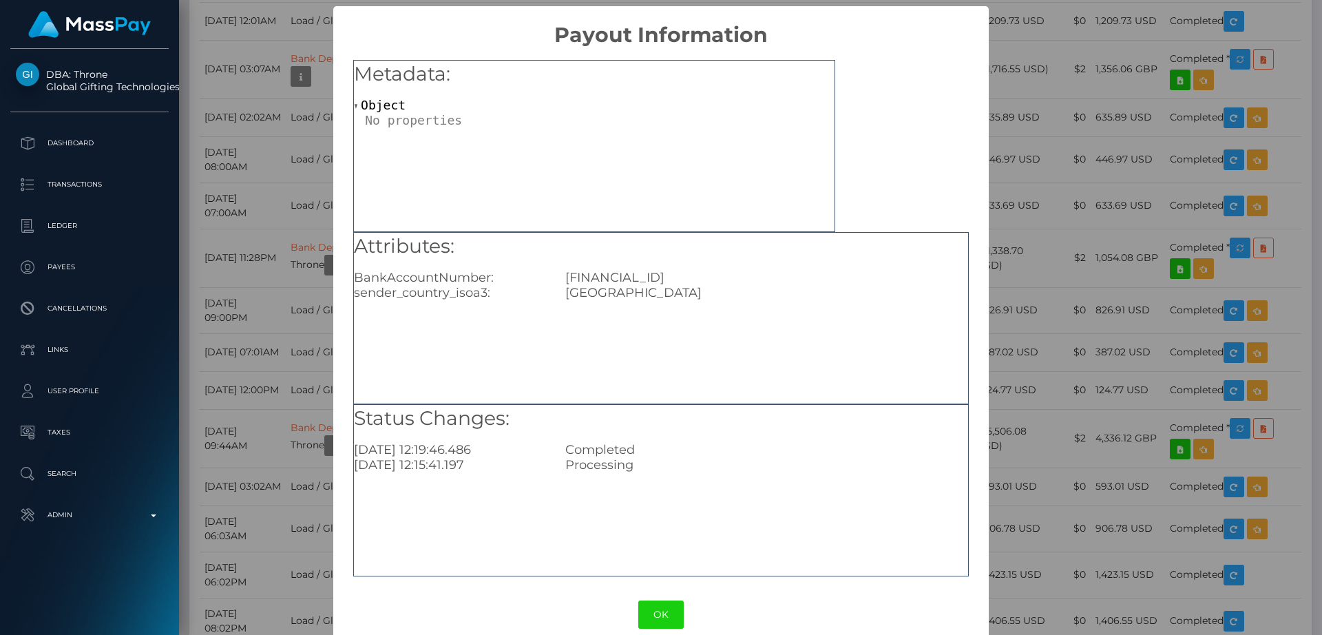
click at [1050, 342] on div "× Payout Information Metadata: Object Attributes: BankAccountNumber: GB58HLFX11…" at bounding box center [661, 317] width 1322 height 635
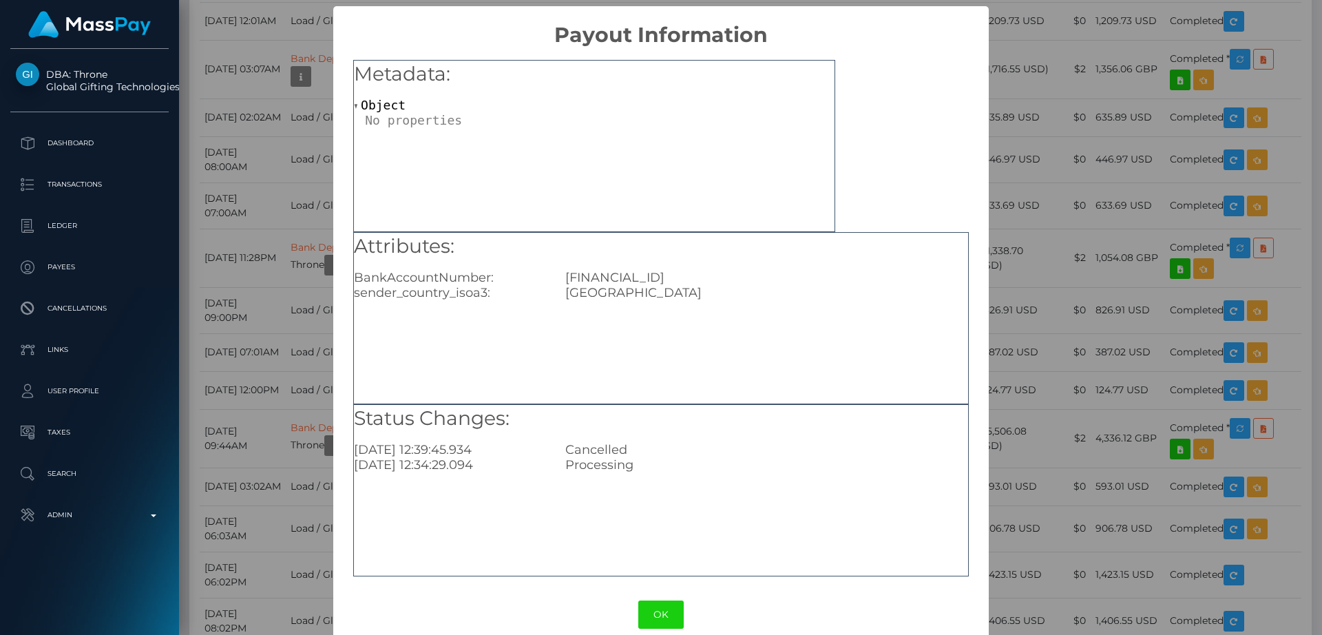
click at [1121, 79] on div "× Payout Information Metadata: Object Attributes: BankAccountNumber: GB58HLFX11…" at bounding box center [661, 317] width 1322 height 635
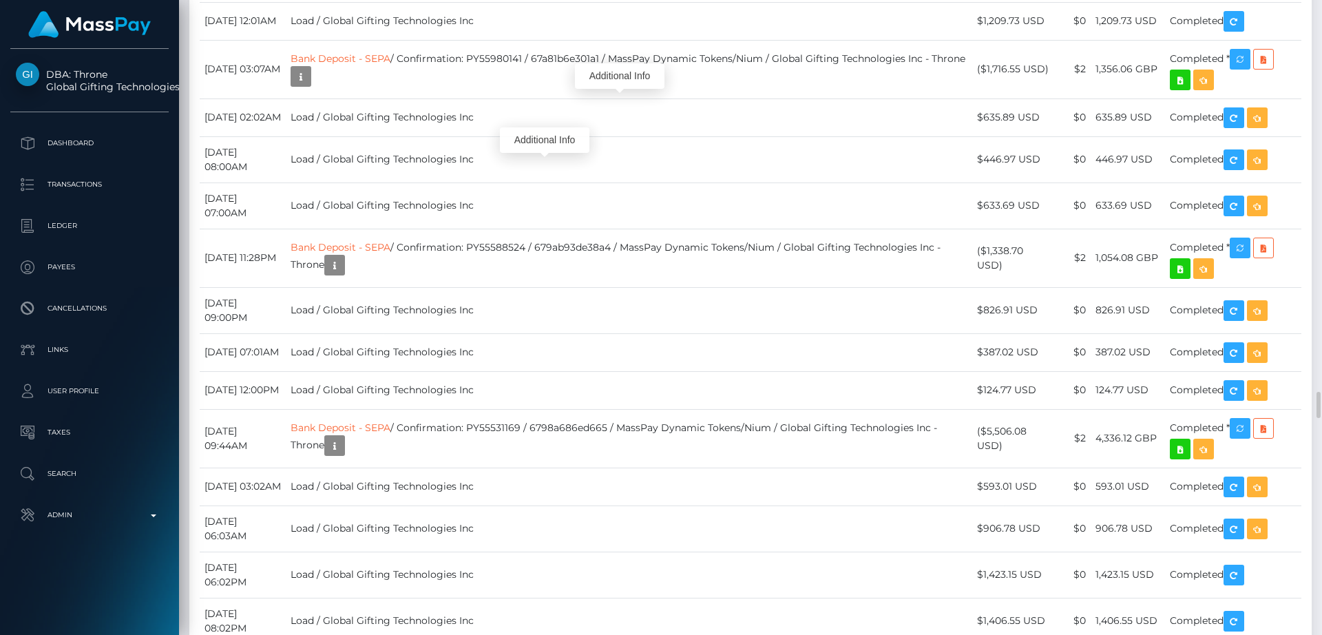
click at [612, 76] on div "Additional Info" at bounding box center [619, 75] width 89 height 25
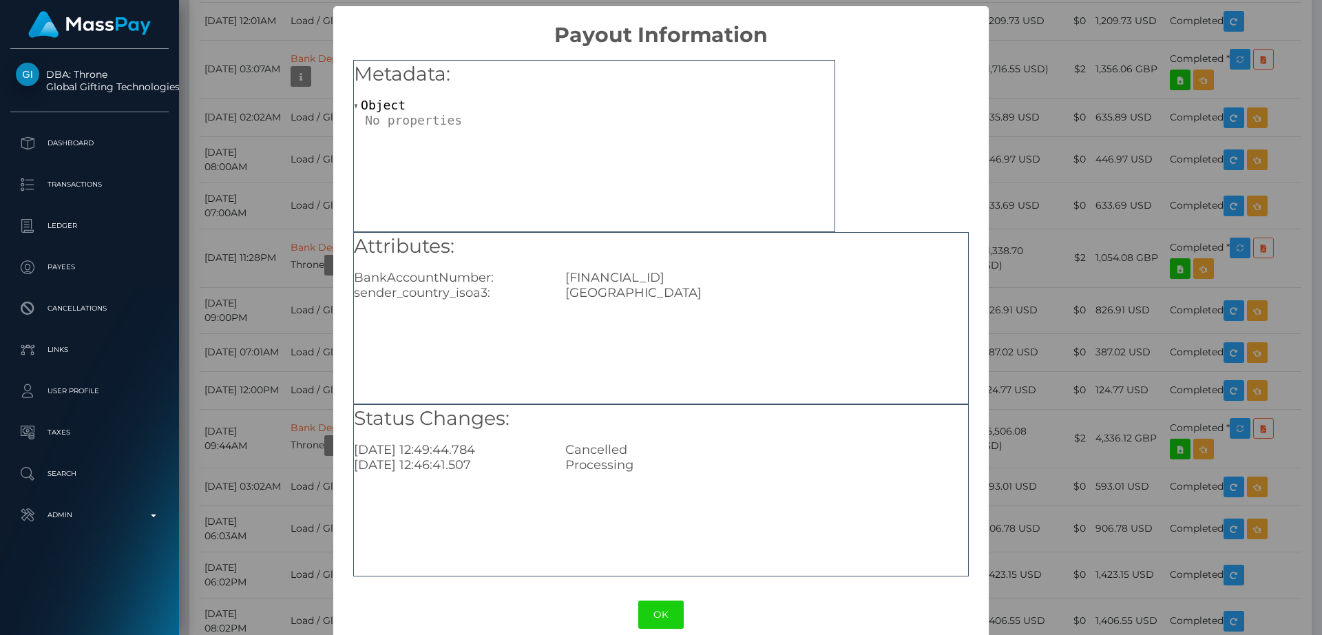
click at [1052, 73] on div "× Payout Information Metadata: Object Attributes: BankAccountNumber: GB16REVO00…" at bounding box center [661, 317] width 1322 height 635
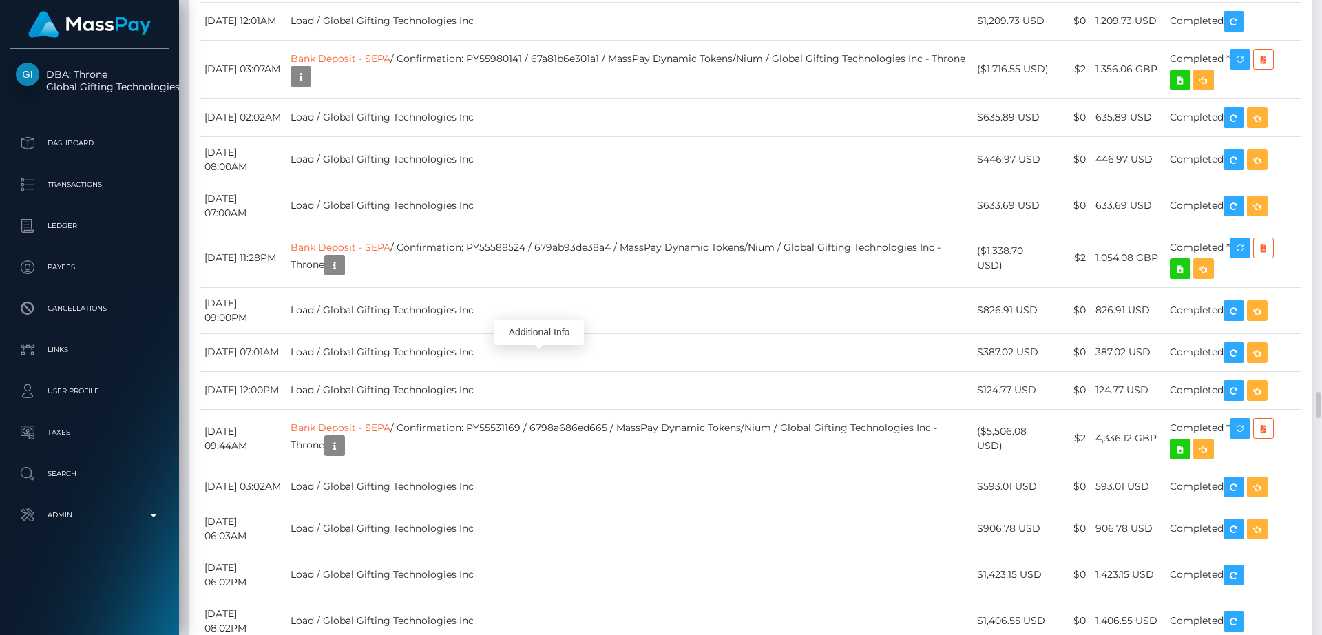
click at [555, 326] on div "Additional Info" at bounding box center [538, 331] width 89 height 25
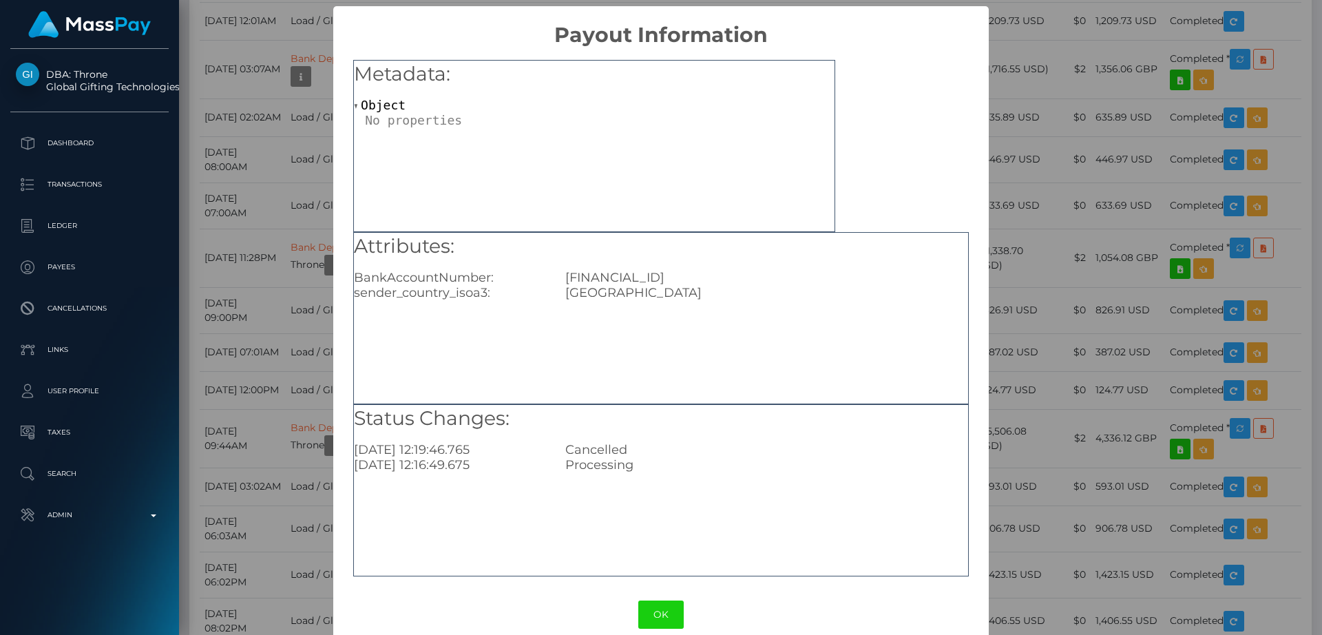
click at [666, 288] on div "USA" at bounding box center [766, 292] width 423 height 15
click at [666, 268] on div "Attributes: BankAccountNumber: GB58HLFX11643605377761 sender_country_isoa3: USA" at bounding box center [661, 267] width 614 height 68
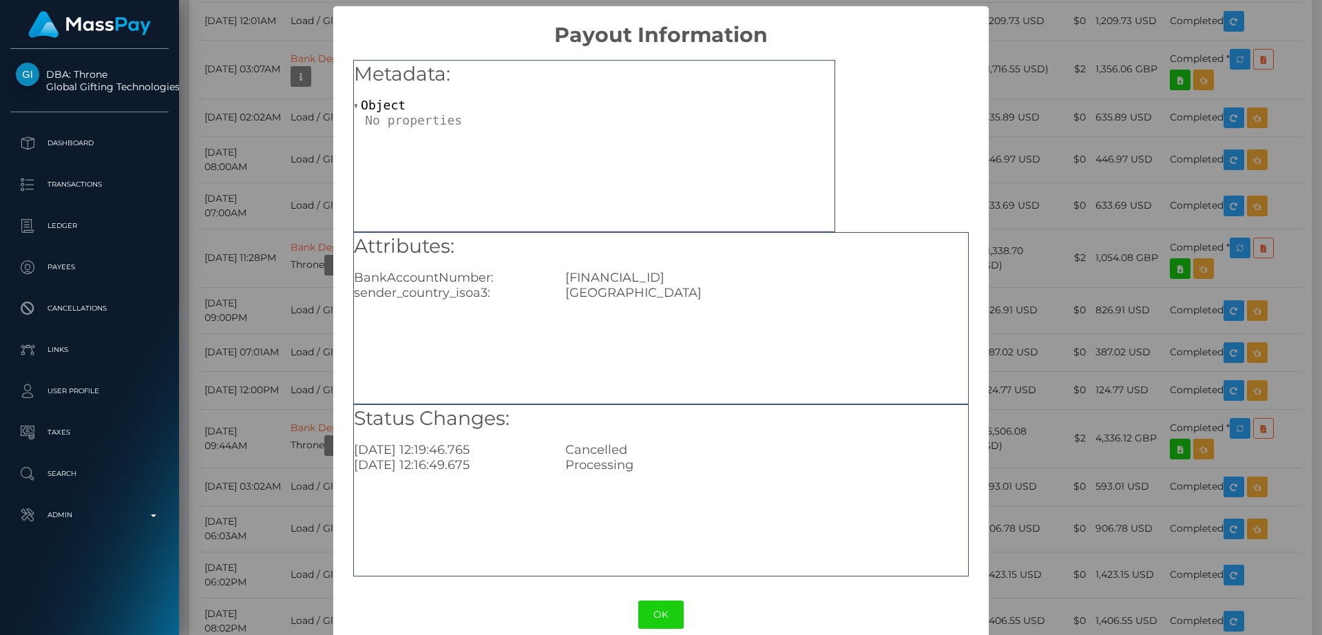
click at [666, 268] on div "Attributes: BankAccountNumber: GB58HLFX11643605377761 sender_country_isoa3: USA" at bounding box center [661, 267] width 614 height 68
click at [666, 275] on div "GB58HLFX11643605377761" at bounding box center [766, 277] width 423 height 15
copy div "GB58HLFX11643605377761"
click at [1048, 178] on div "× Payout Information Metadata: Object Attributes: BankAccountNumber: GB58HLFX11…" at bounding box center [661, 317] width 1322 height 635
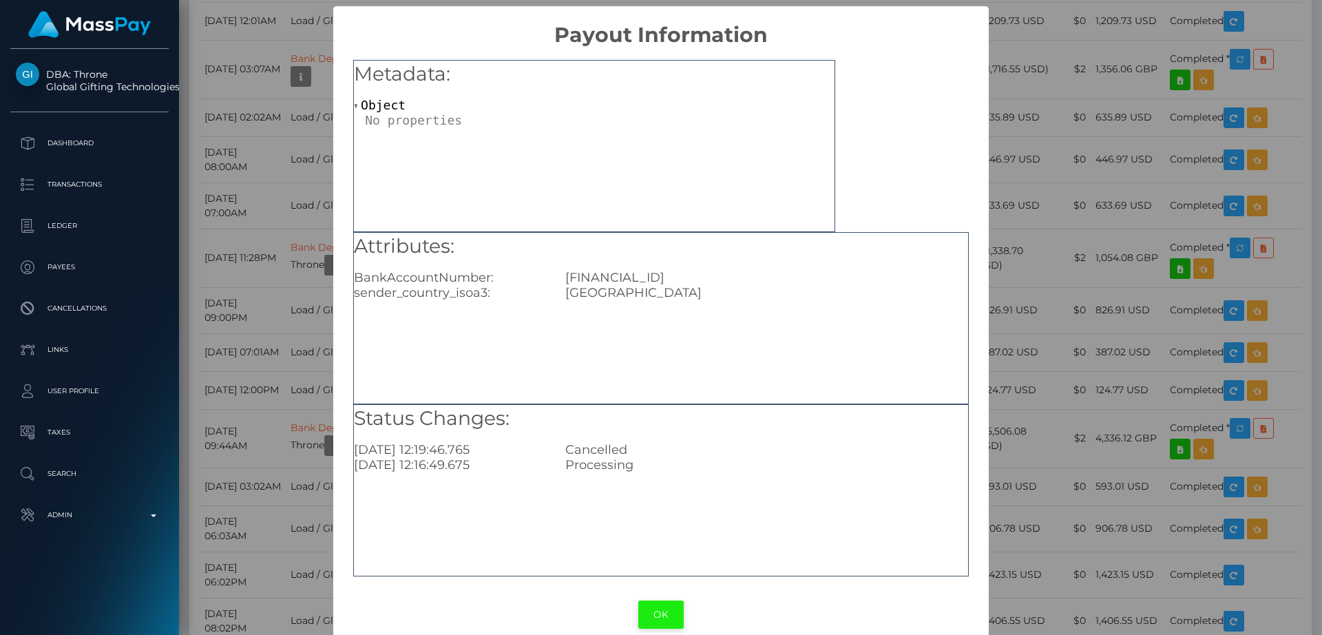
click at [658, 611] on button "OK" at bounding box center [660, 614] width 45 height 28
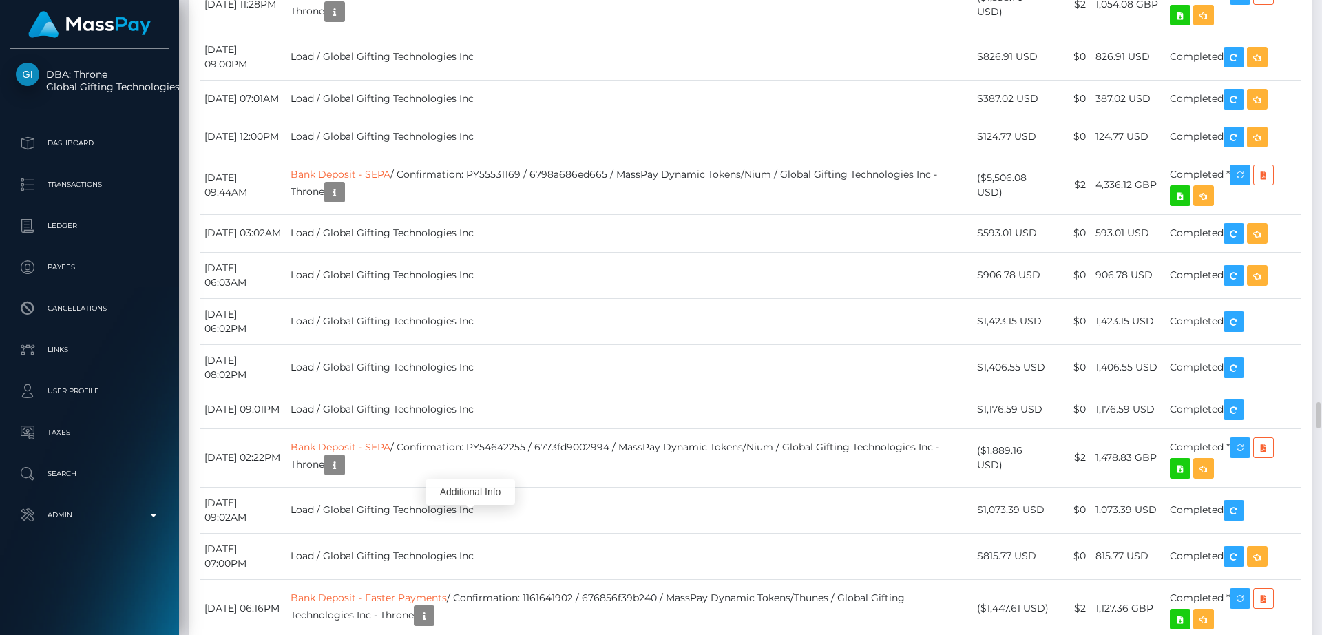
click at [482, 495] on div "Additional Info" at bounding box center [469, 491] width 89 height 25
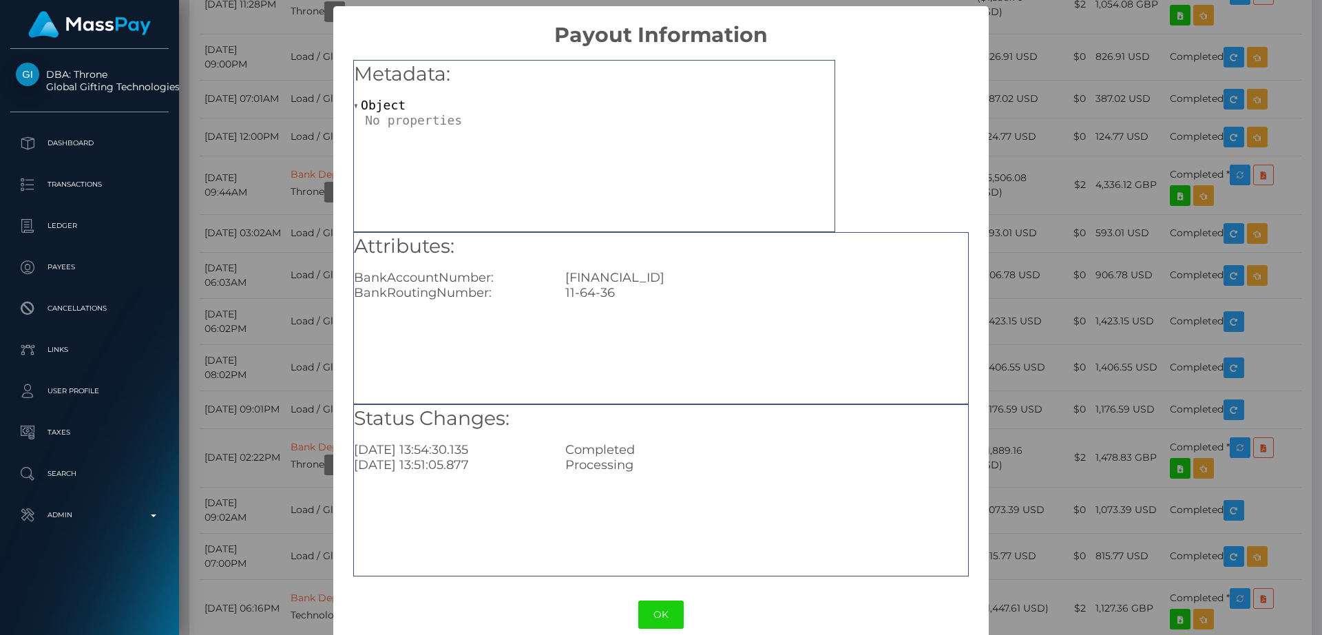
click at [482, 495] on div "Status Changes: 2025-07-31 13:54:30.135 Completed 2025-07-31 13:51:05.877 Proce…" at bounding box center [660, 490] width 615 height 172
click at [1013, 388] on div "× Payout Information Metadata: Object Attributes: BankAccountNumber: GB58HLFX11…" at bounding box center [661, 317] width 1322 height 635
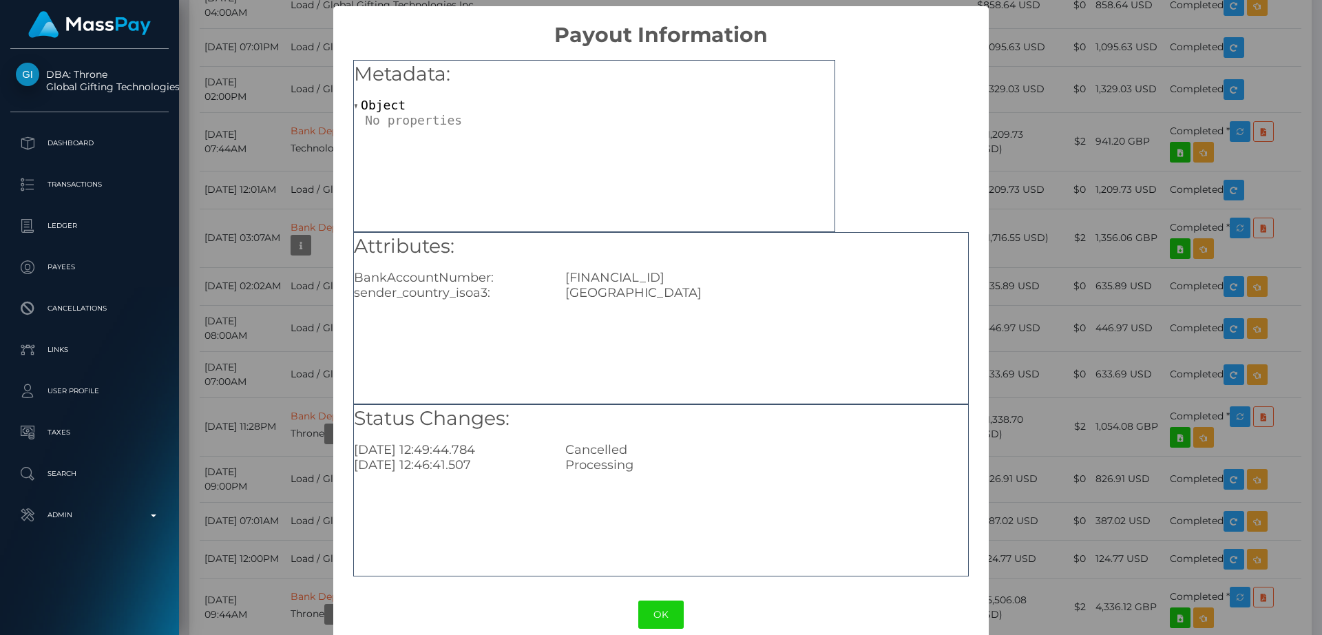
click at [627, 244] on h5 "Attributes:" at bounding box center [661, 247] width 614 height 28
click at [636, 286] on div "USA" at bounding box center [766, 292] width 423 height 15
click at [642, 266] on div "Attributes: BankAccountNumber: GB16REVO00997099220506 sender_country_isoa3: USA" at bounding box center [661, 267] width 614 height 68
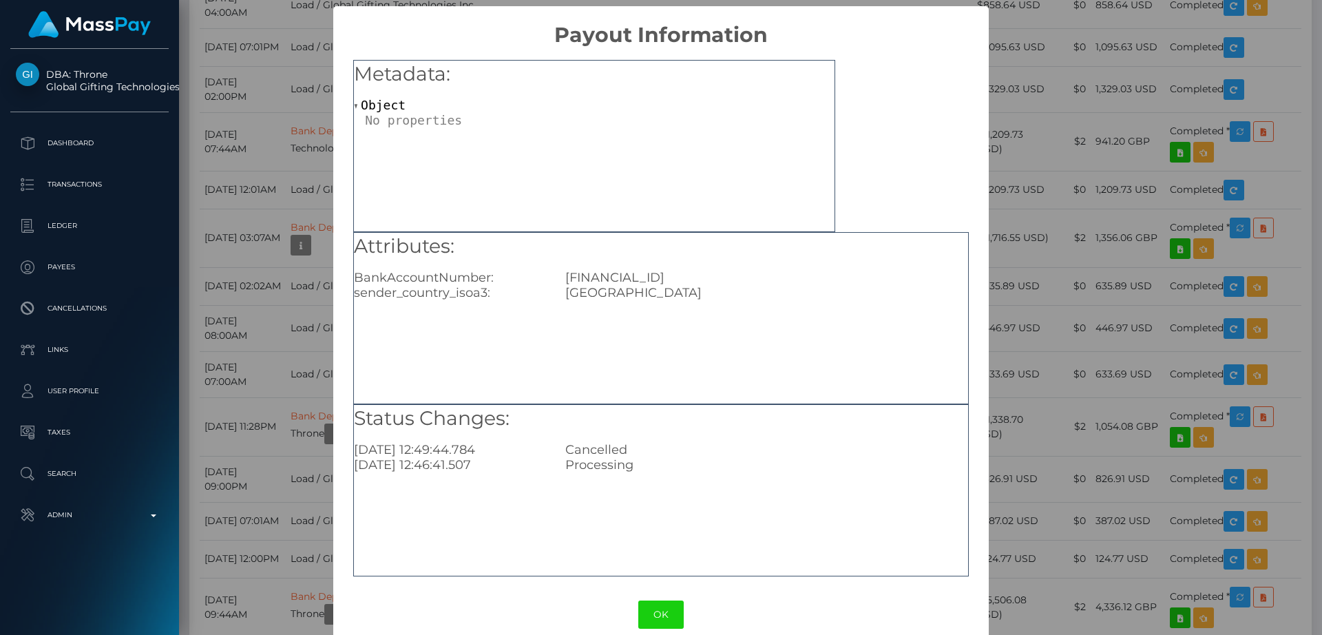
copy div "GB16REVO00997099220506"
click at [622, 602] on div "OK No Cancel" at bounding box center [660, 614] width 655 height 42
click at [648, 610] on button "OK" at bounding box center [660, 614] width 45 height 28
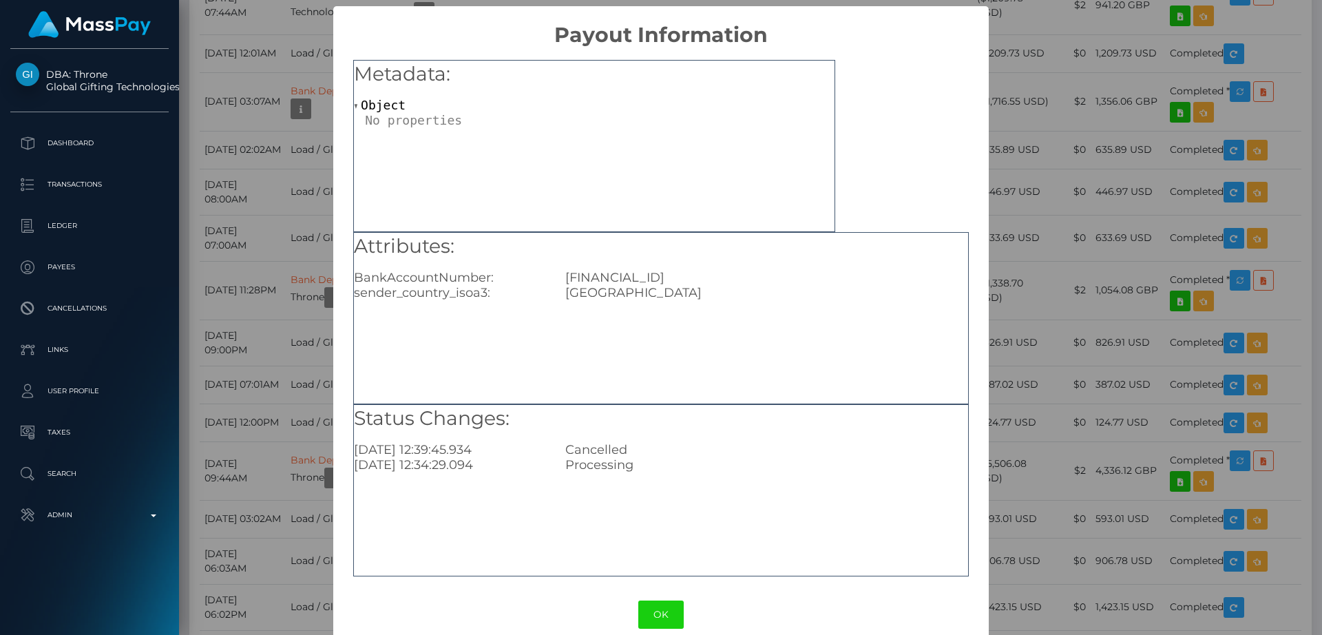
click at [626, 273] on div "GB58HLFX11643605377761" at bounding box center [766, 277] width 423 height 15
click at [1046, 235] on div "× Payout Information Metadata: Object Attributes: BankAccountNumber: GB58HLFX11…" at bounding box center [661, 317] width 1322 height 635
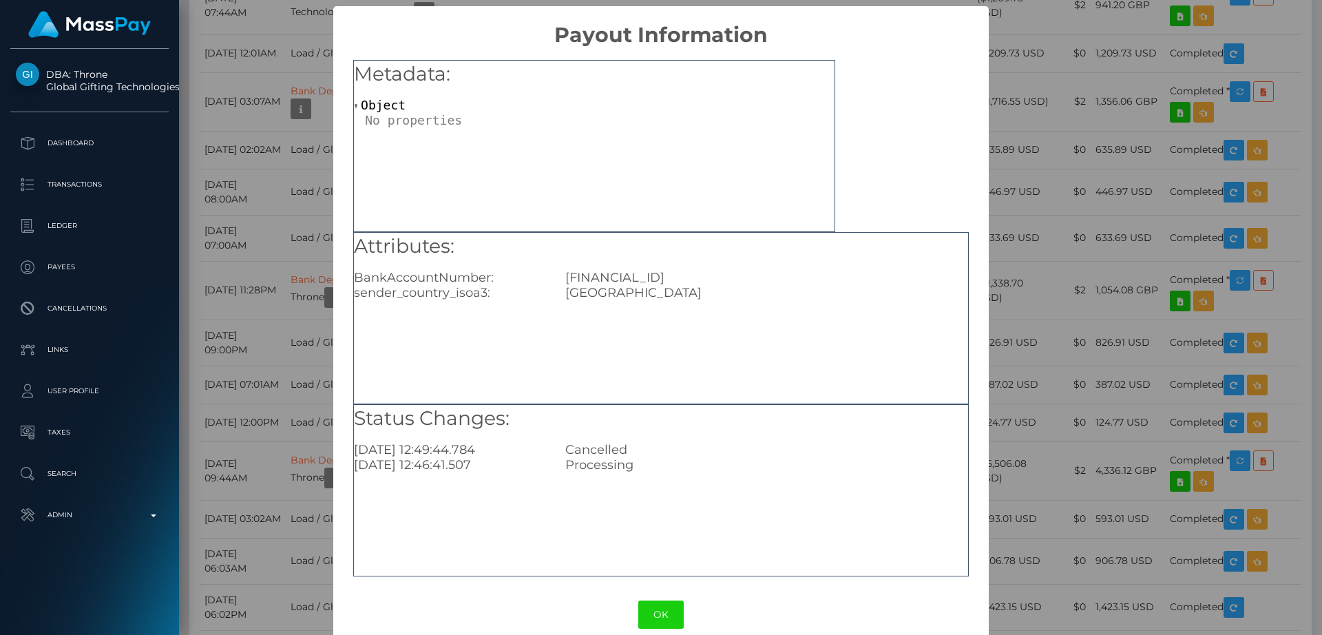
click at [673, 270] on div "GB16REVO00997099220506" at bounding box center [766, 277] width 423 height 15
click at [1040, 258] on div "× Payout Information Metadata: Object Attributes: BankAccountNumber: GB16REVO00…" at bounding box center [661, 317] width 1322 height 635
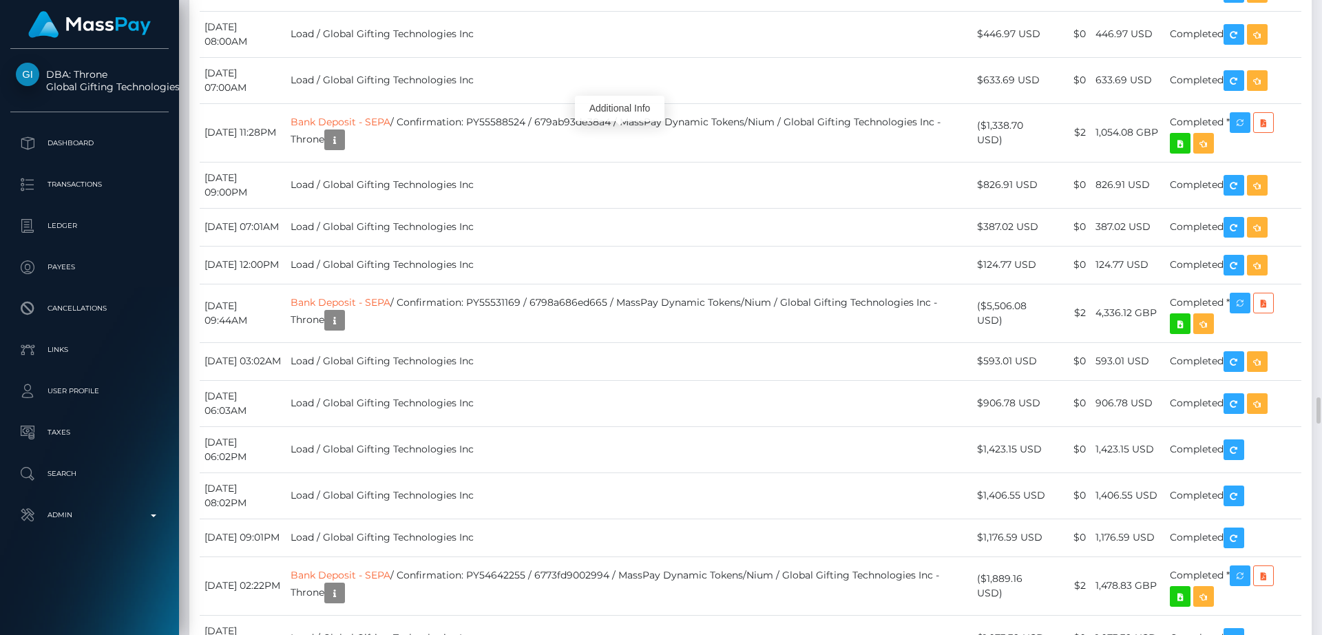
scroll to position [9399, 0]
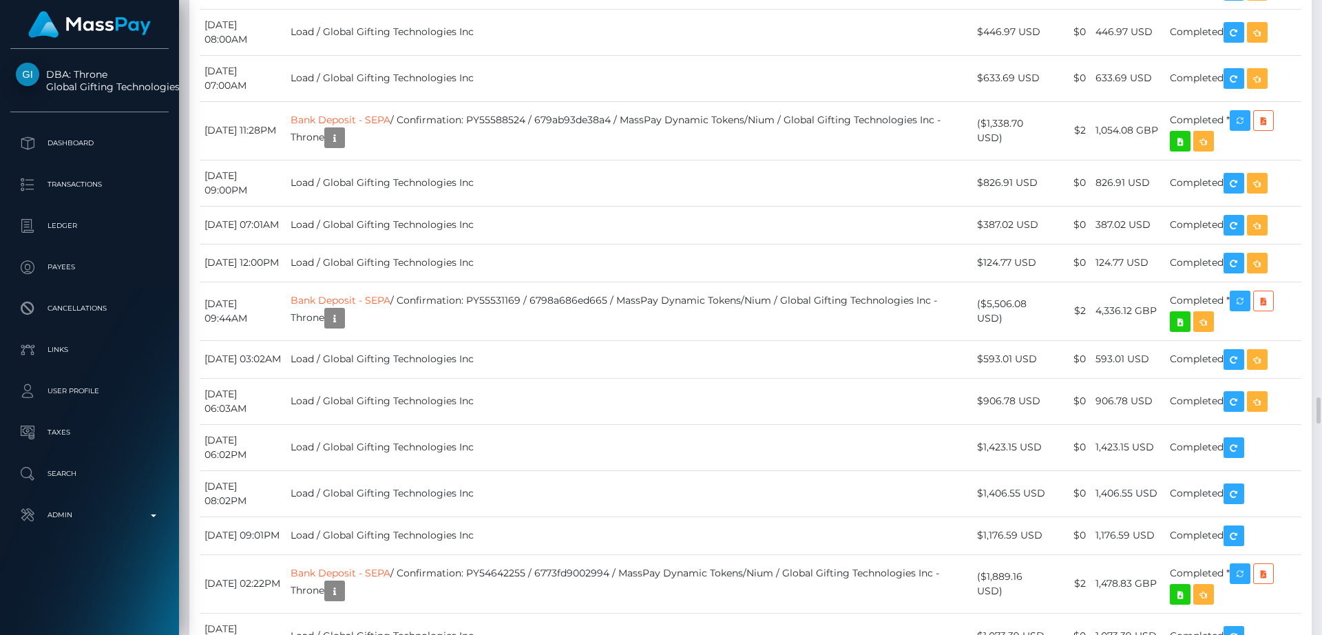
click at [470, 410] on div "Additional Info" at bounding box center [469, 408] width 89 height 25
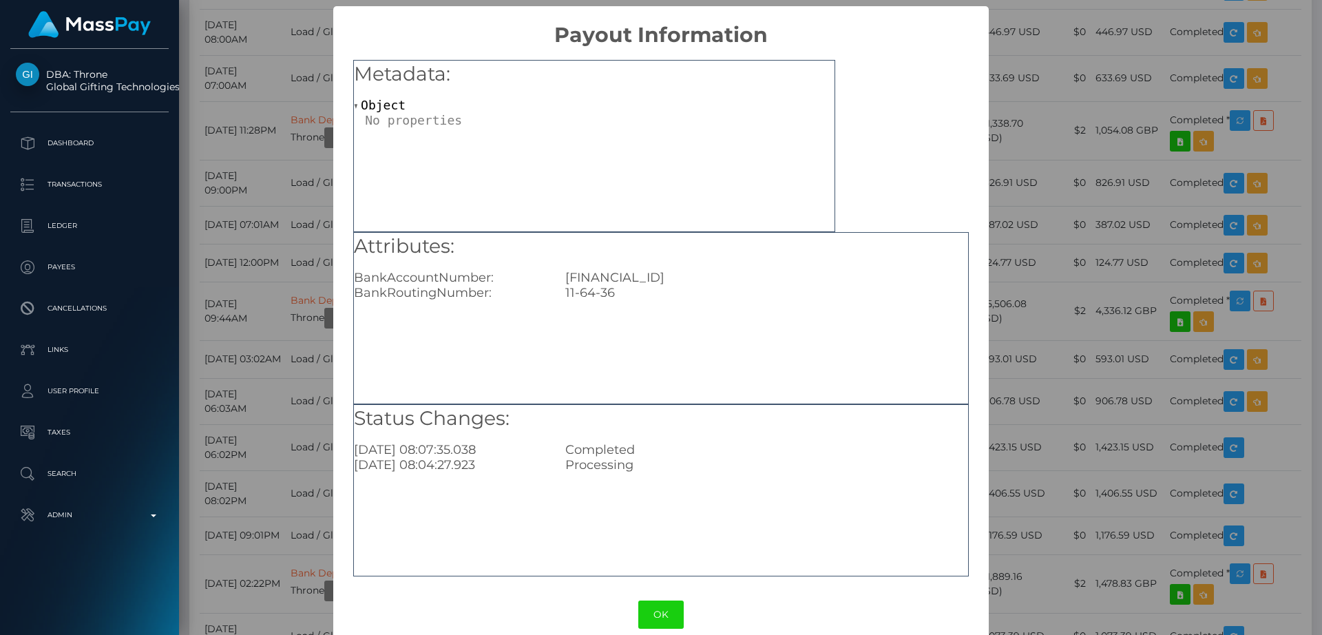
click at [1008, 452] on div "× Payout Information Metadata: Object Attributes: BankAccountNumber: GB58HLFX11…" at bounding box center [661, 317] width 1322 height 635
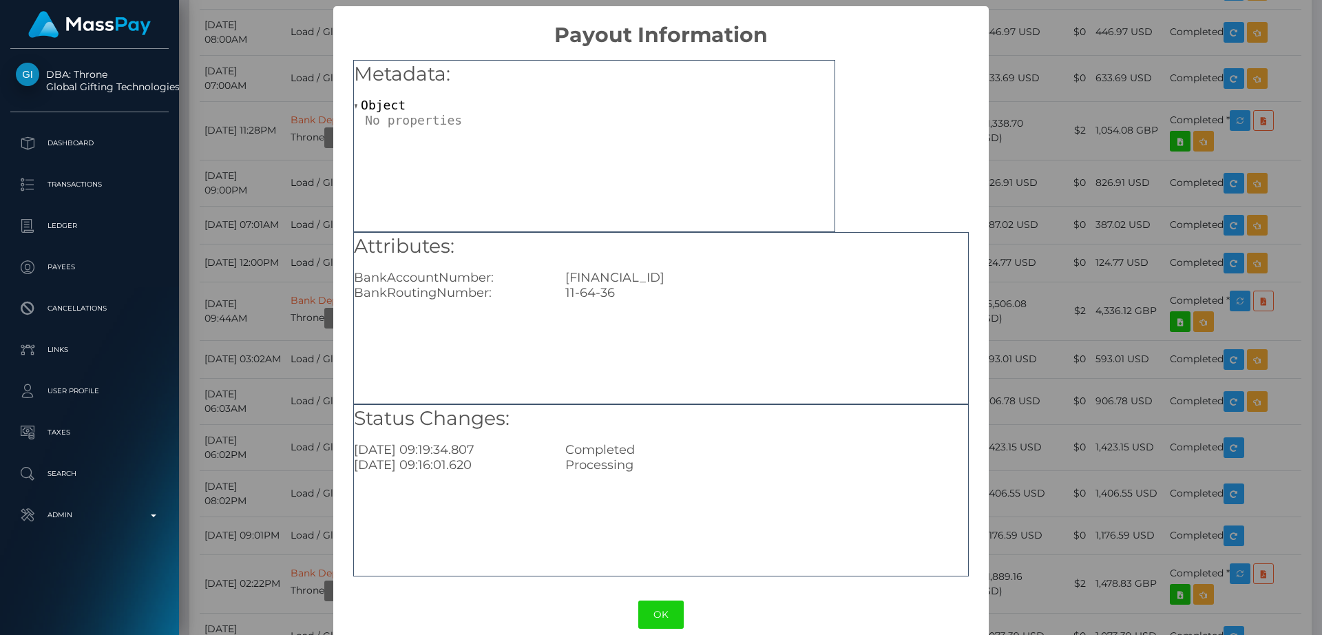
click at [1050, 492] on div "× Payout Information Metadata: Object Attributes: BankAccountNumber: GB58HLFX11…" at bounding box center [661, 317] width 1322 height 635
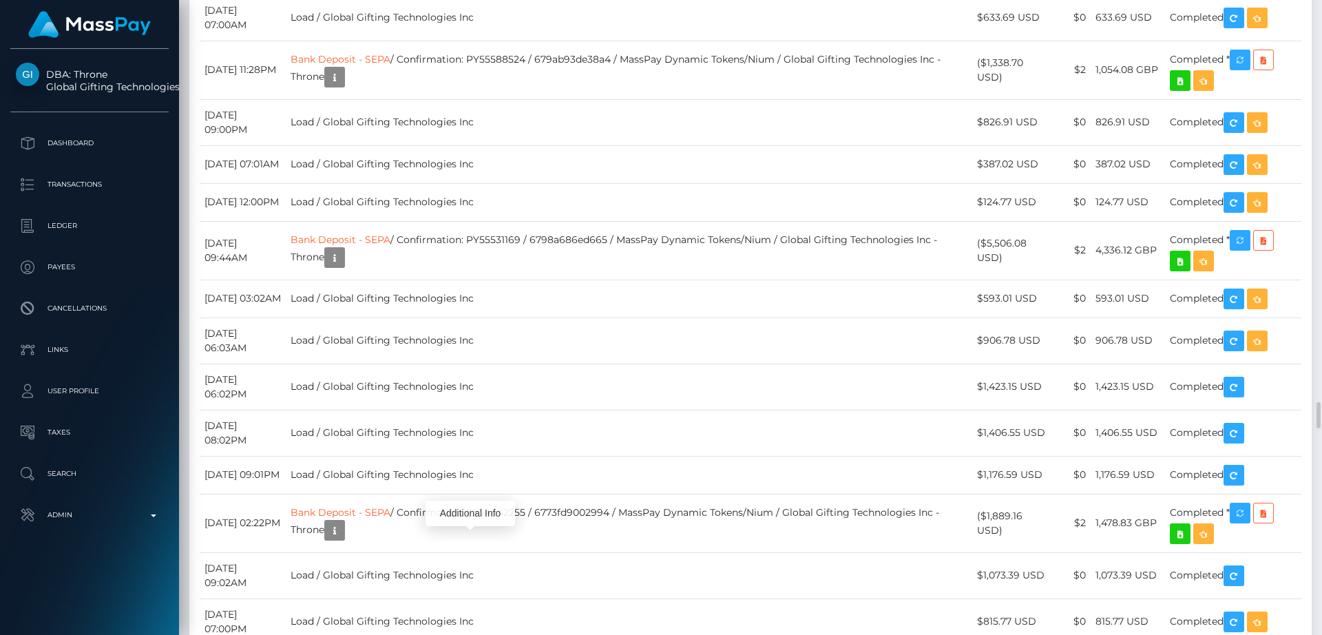
scroll to position [9464, 0]
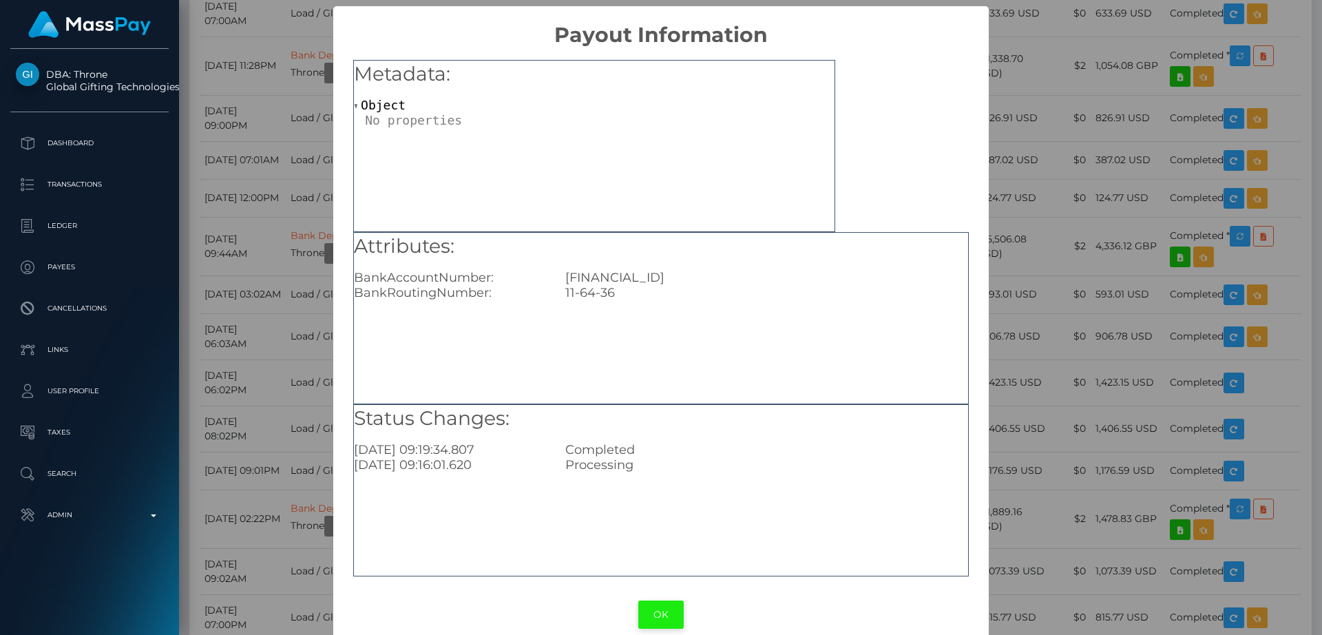
click at [653, 615] on button "OK" at bounding box center [660, 614] width 45 height 28
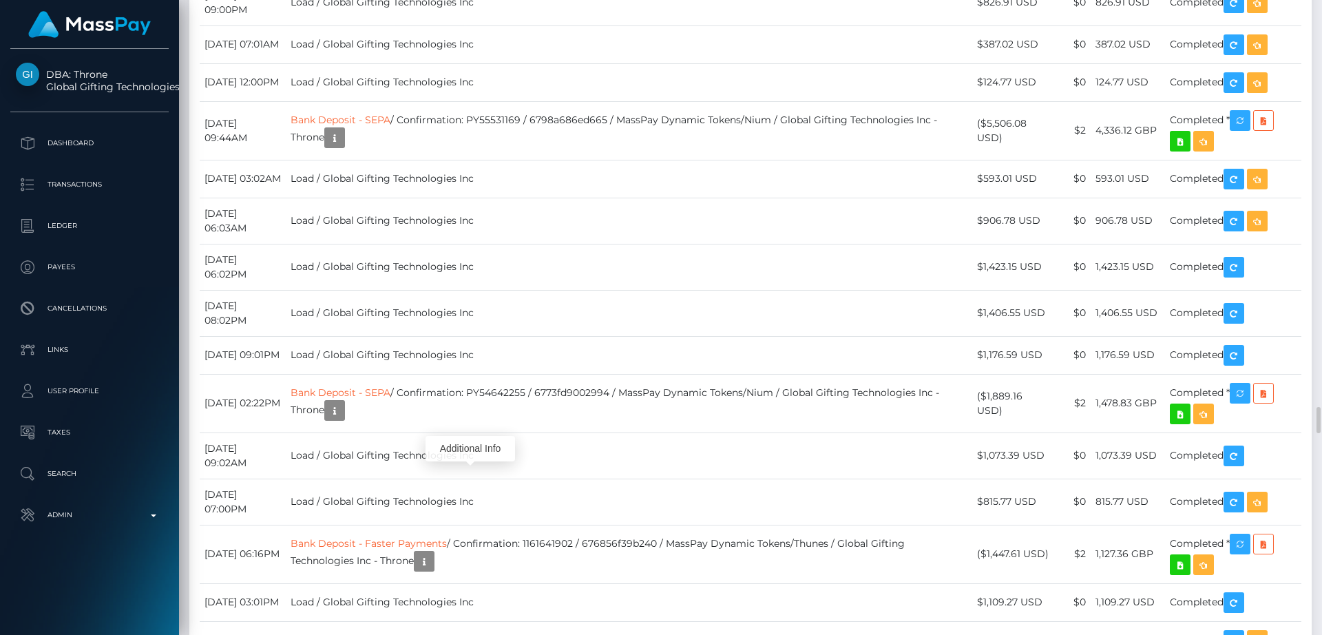
scroll to position [9582, 0]
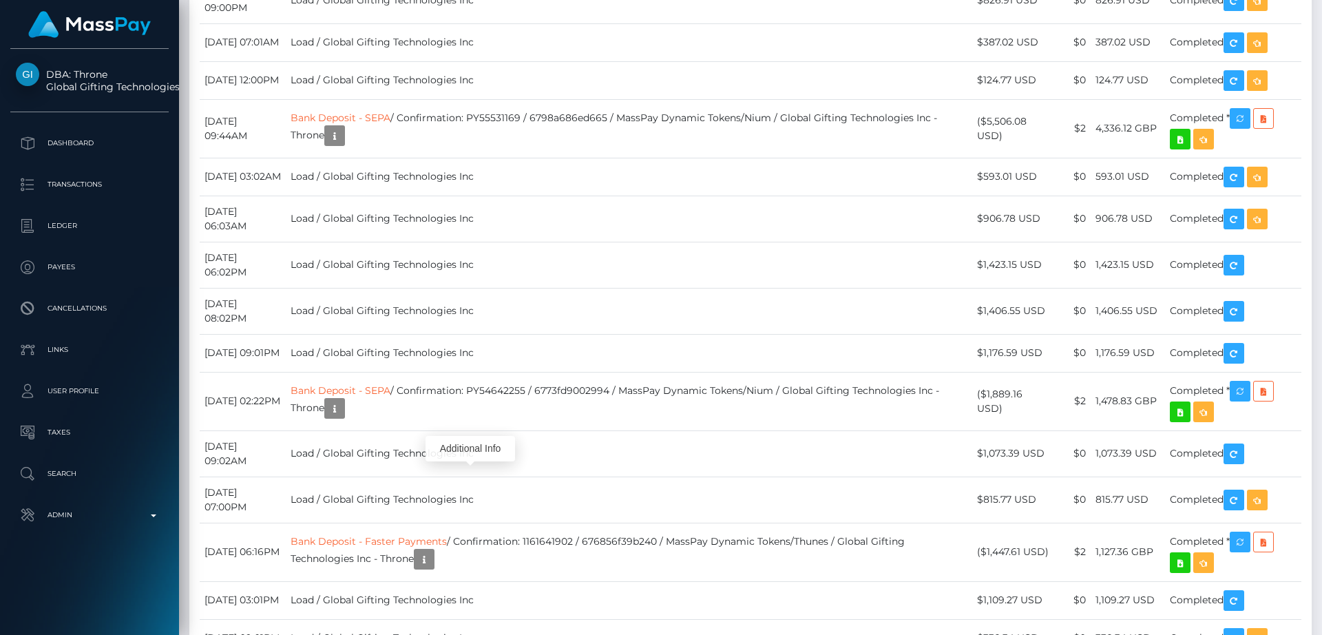
click at [467, 461] on div at bounding box center [470, 463] width 9 height 4
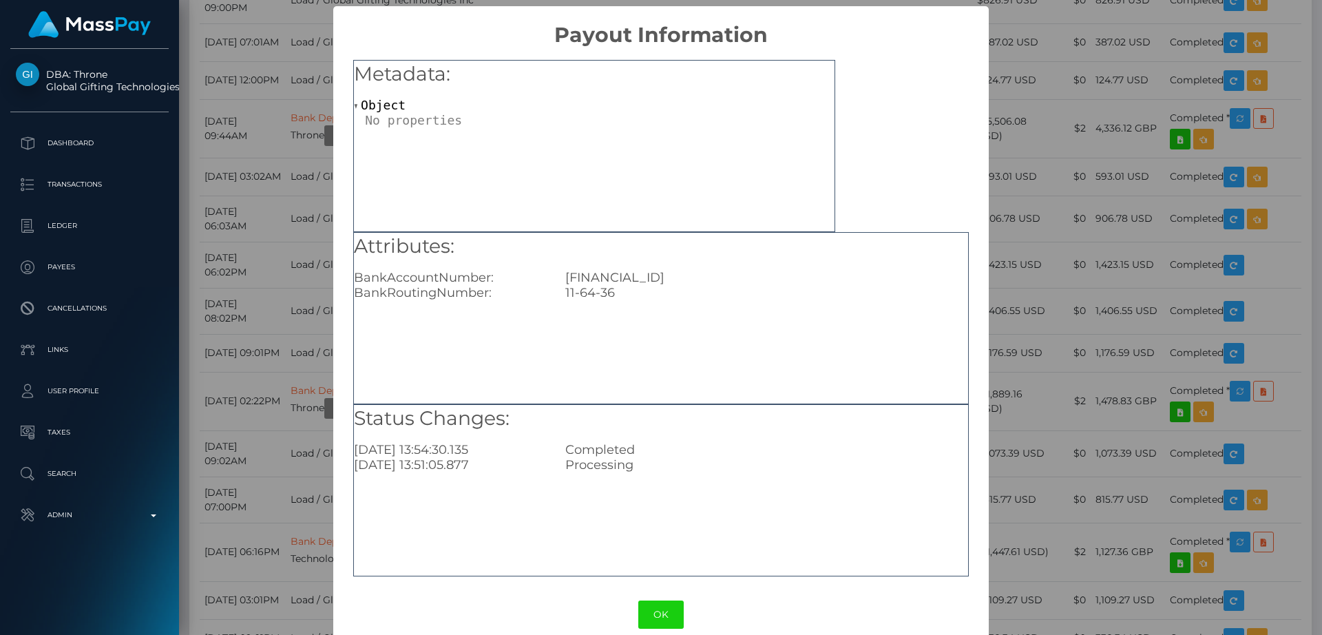
click at [1066, 465] on div "× Payout Information Metadata: Object Attributes: BankAccountNumber: GB58HLFX11…" at bounding box center [661, 317] width 1322 height 635
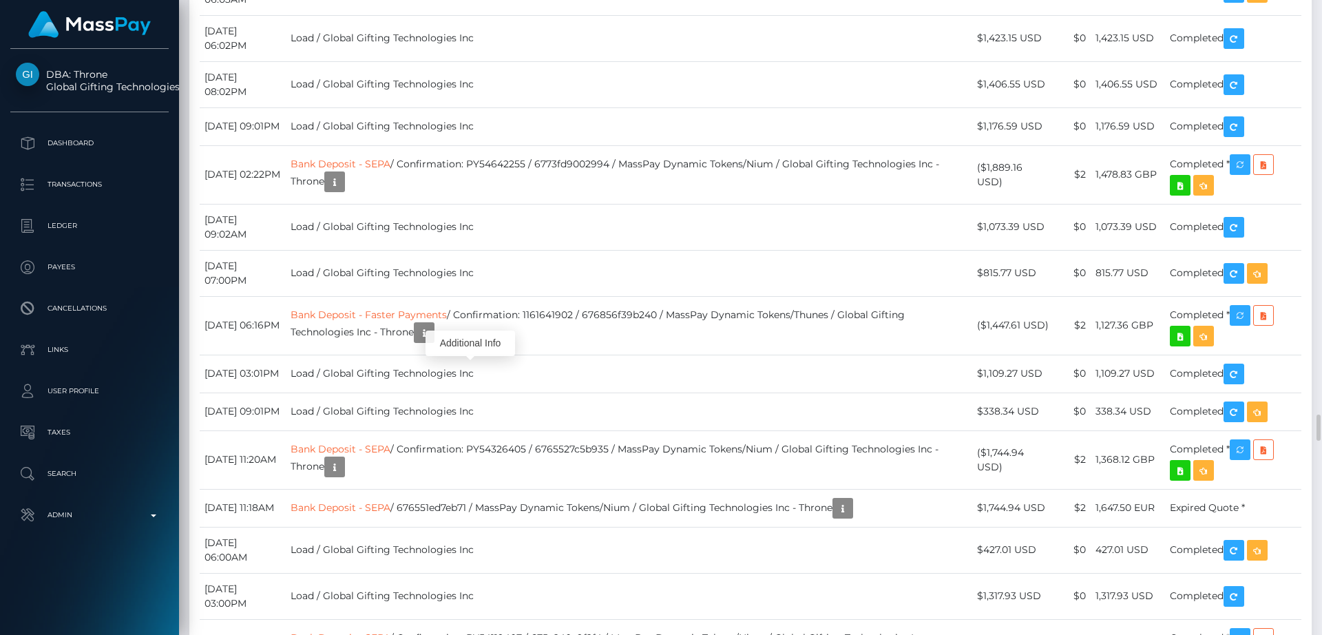
click at [485, 337] on div "Additional Info" at bounding box center [469, 342] width 89 height 25
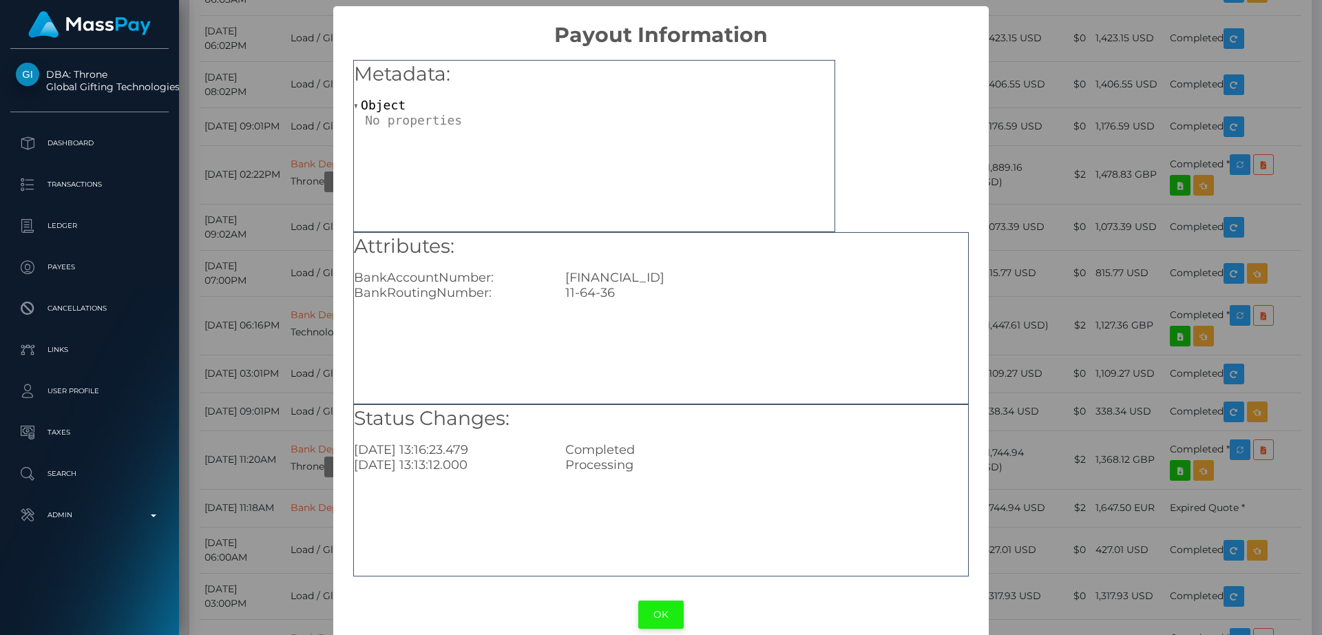
click at [656, 617] on button "OK" at bounding box center [660, 614] width 45 height 28
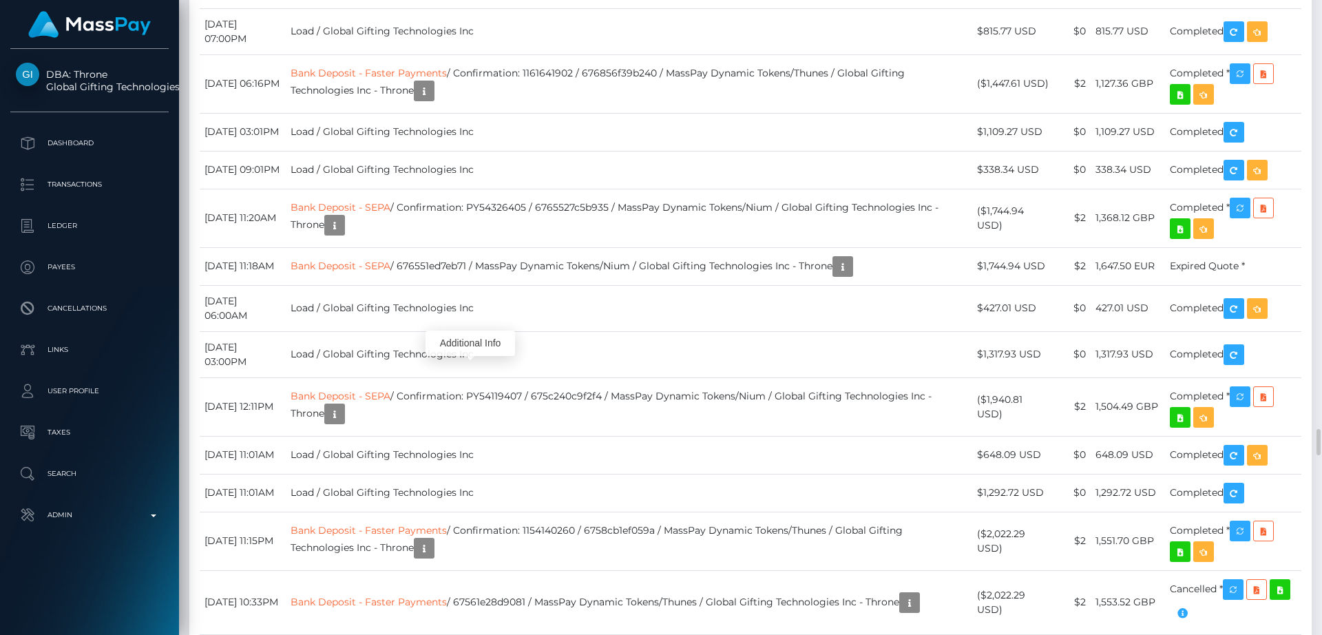
scroll to position [10054, 0]
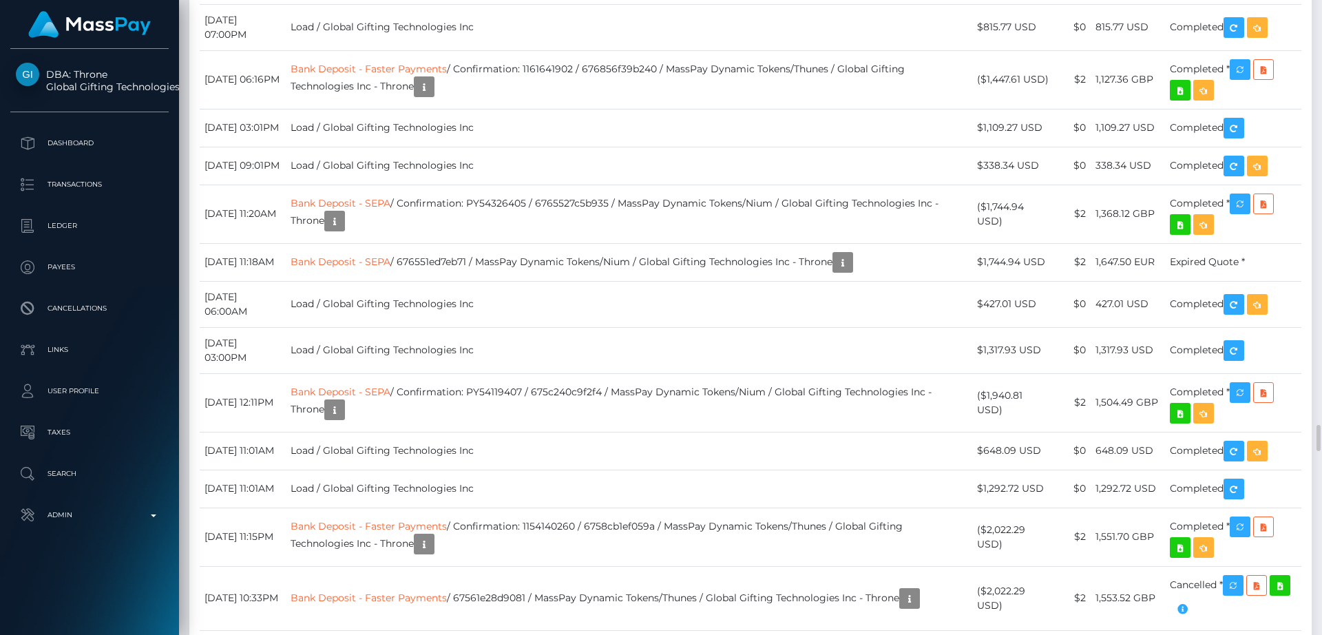
click at [475, 308] on div "Additional Info" at bounding box center [469, 315] width 89 height 25
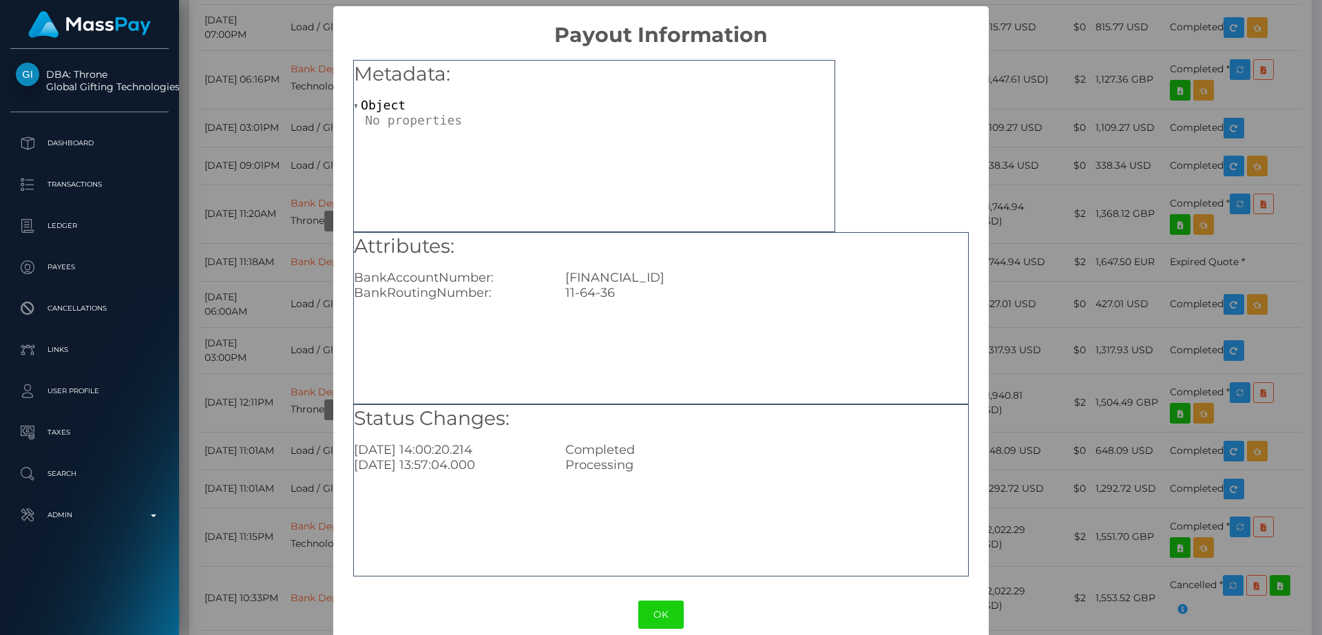
click at [1037, 343] on div "× Payout Information Metadata: Object Attributes: BankAccountNumber: GB58HLFX11…" at bounding box center [661, 317] width 1322 height 635
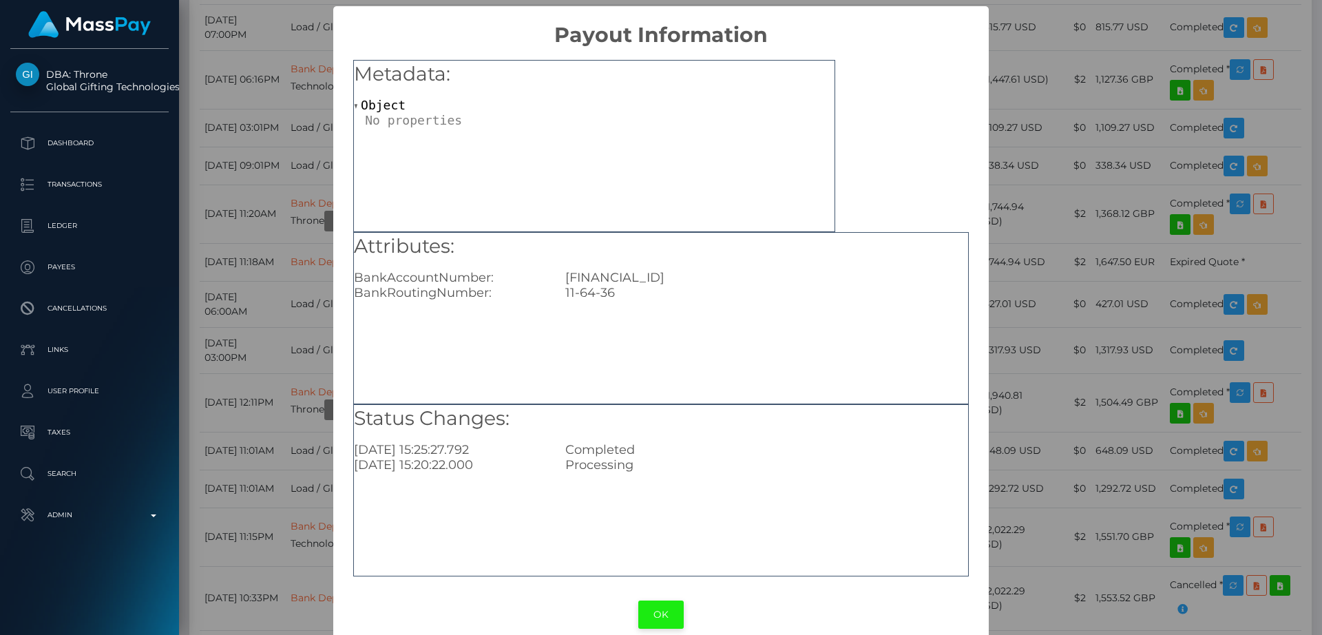
click at [646, 611] on button "OK" at bounding box center [660, 614] width 45 height 28
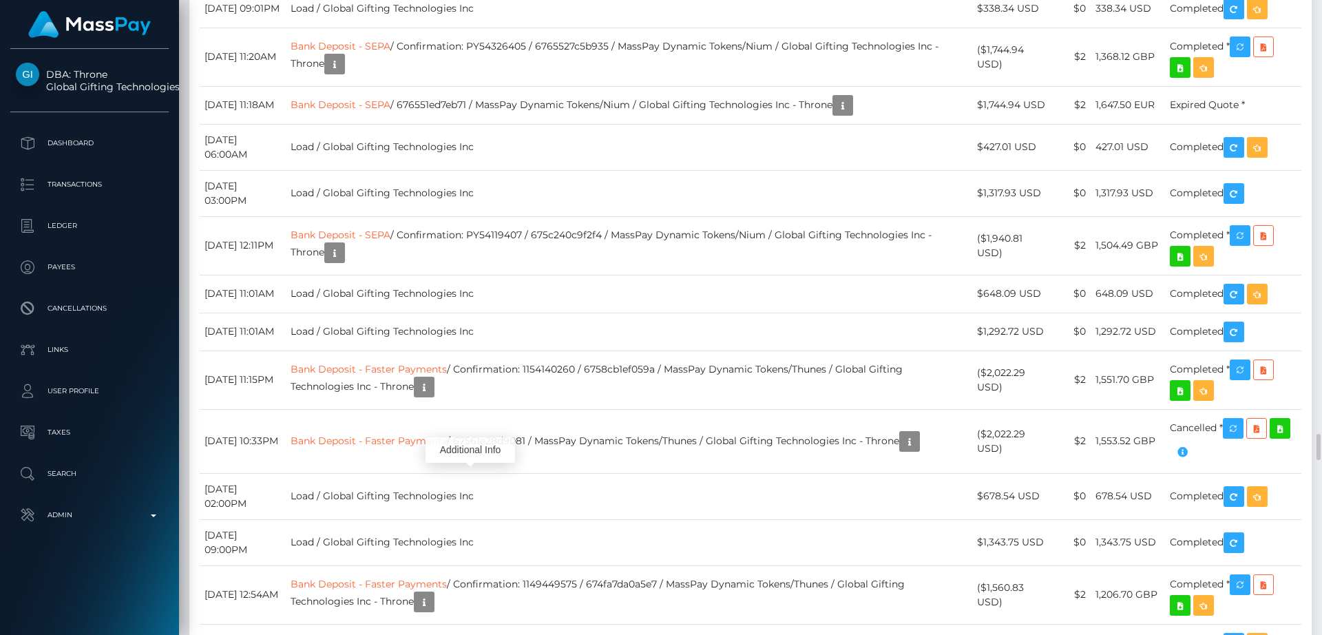
scroll to position [10223, 0]
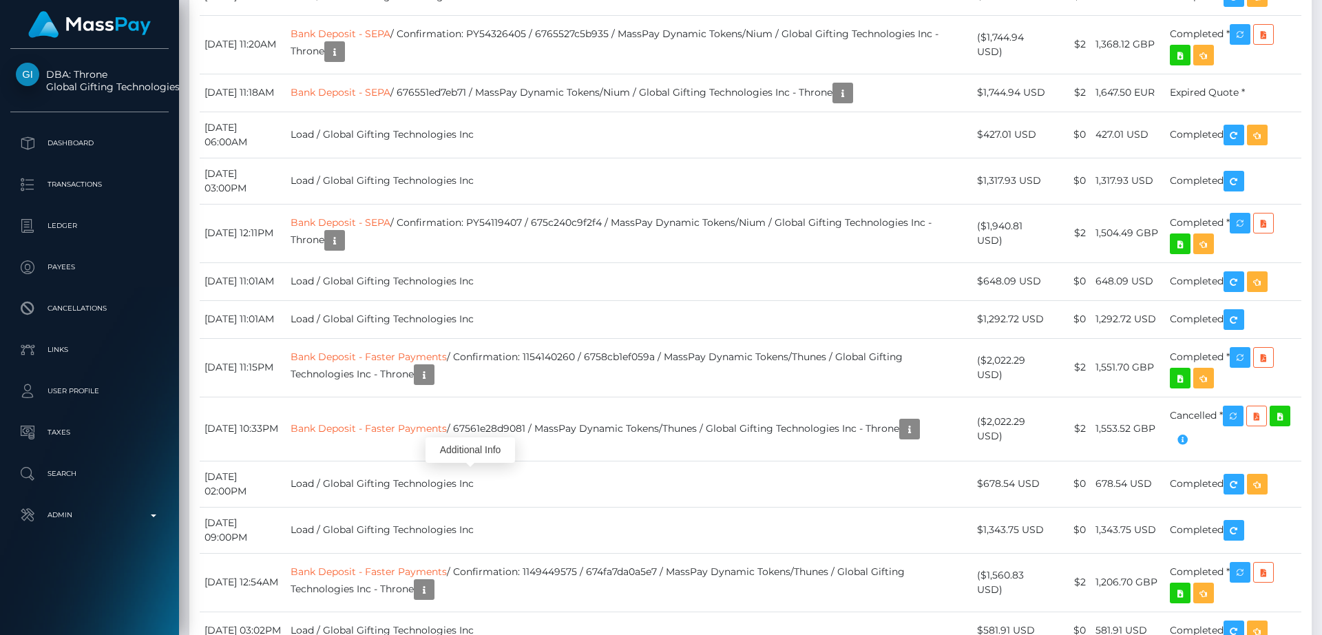
click at [473, 436] on div "Additional Info" at bounding box center [469, 450] width 89 height 34
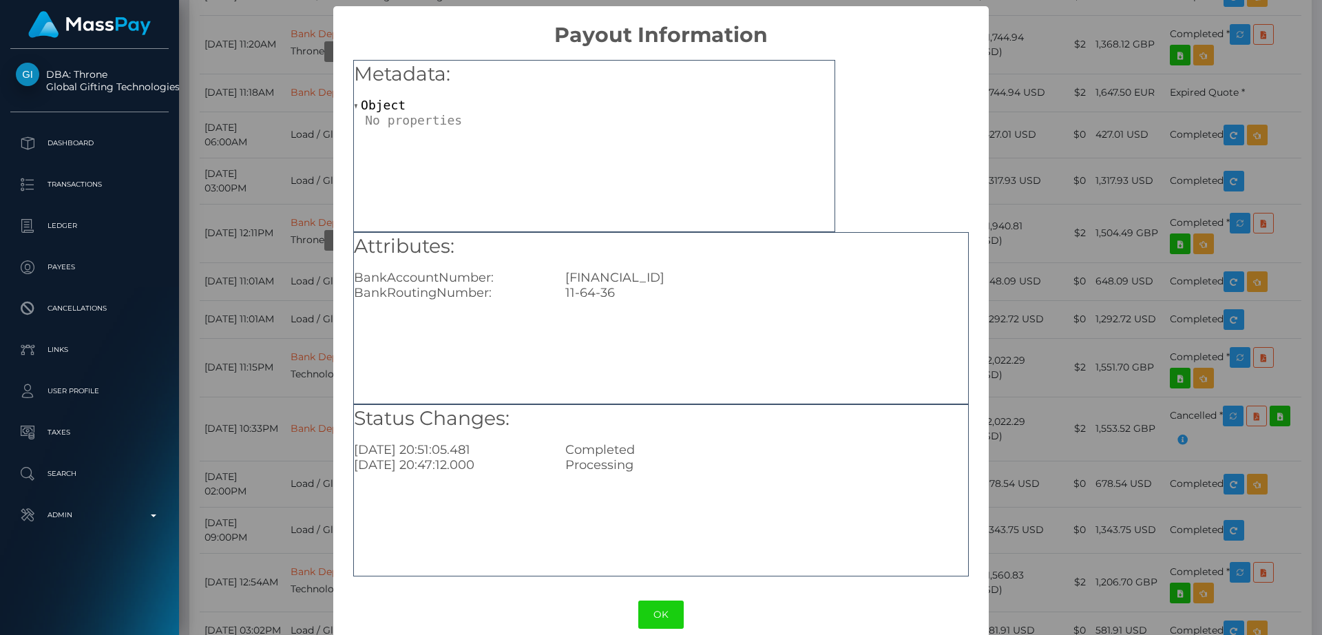
click at [690, 278] on div "GB58HLFX11643605377761" at bounding box center [766, 277] width 423 height 15
copy div "GB58HLFX11643605377761"
click at [519, 222] on div "Metadata: Object" at bounding box center [594, 146] width 482 height 172
click at [306, 150] on div "× Payout Information Metadata: Object Attributes: BankAccountNumber: GB58HLFX11…" at bounding box center [661, 317] width 1322 height 635
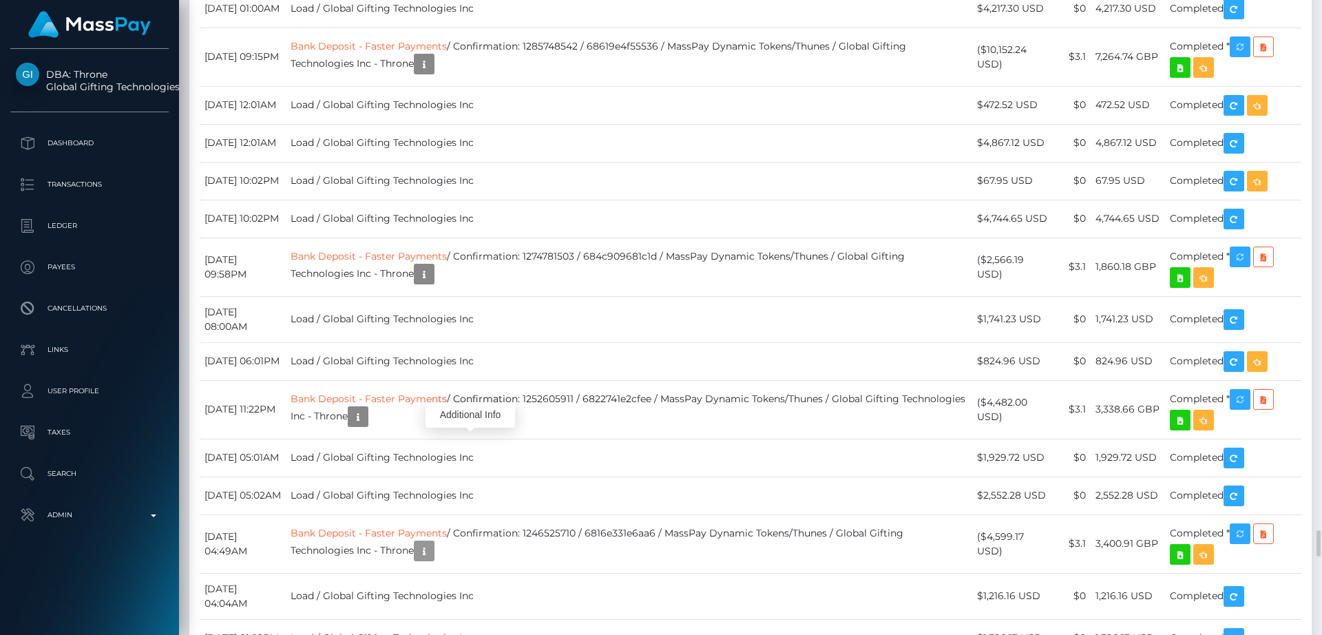
scroll to position [7772, 0]
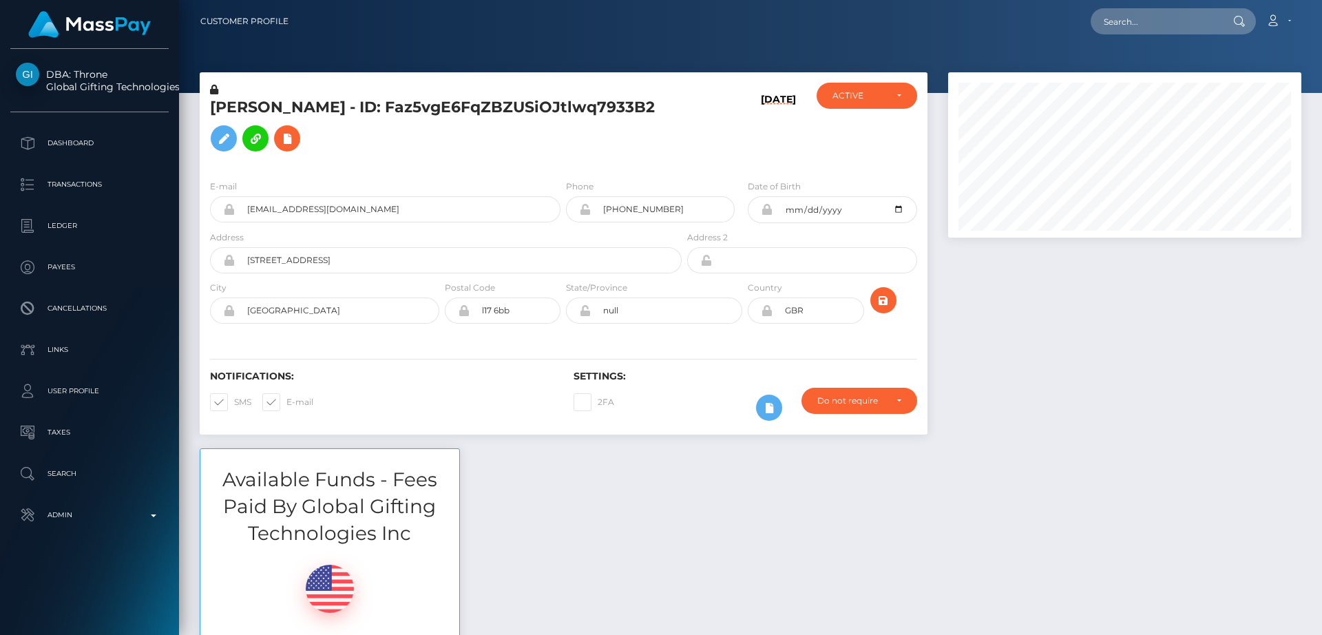
scroll to position [165, 354]
click at [432, 52] on div at bounding box center [750, 46] width 1143 height 93
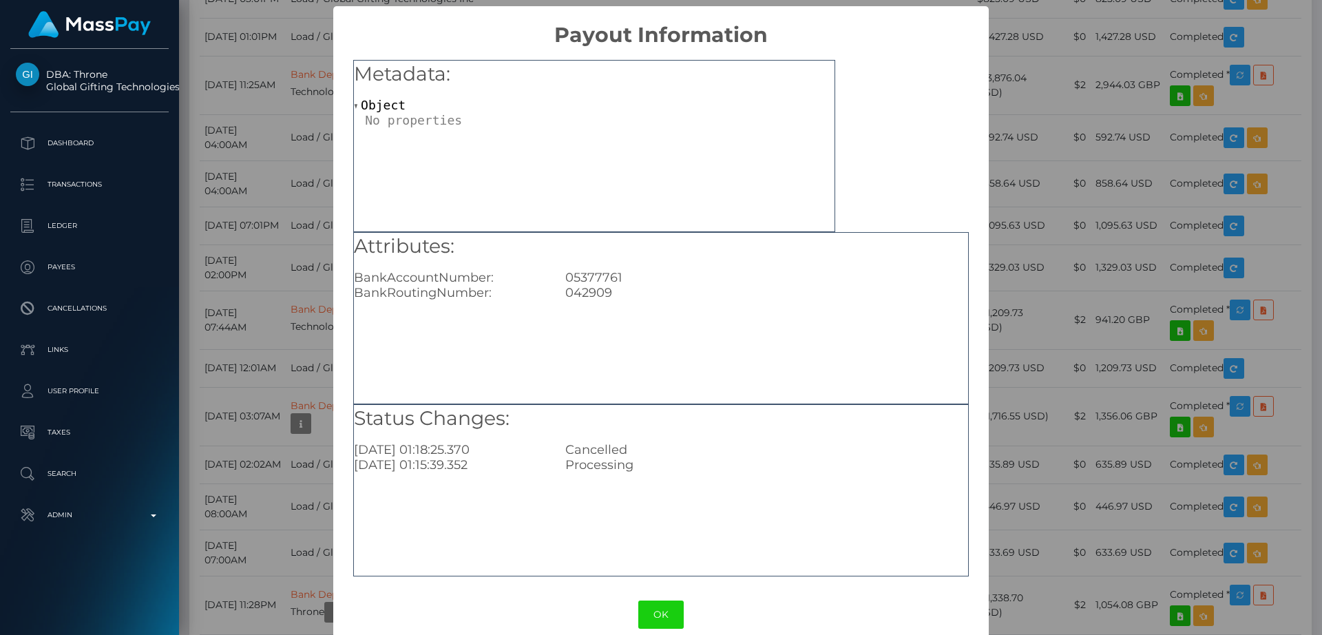
click at [456, 325] on div "Attributes: BankAccountNumber: 05377761 BankRoutingNumber: 042909" at bounding box center [660, 318] width 615 height 172
click at [659, 611] on button "OK" at bounding box center [660, 614] width 45 height 28
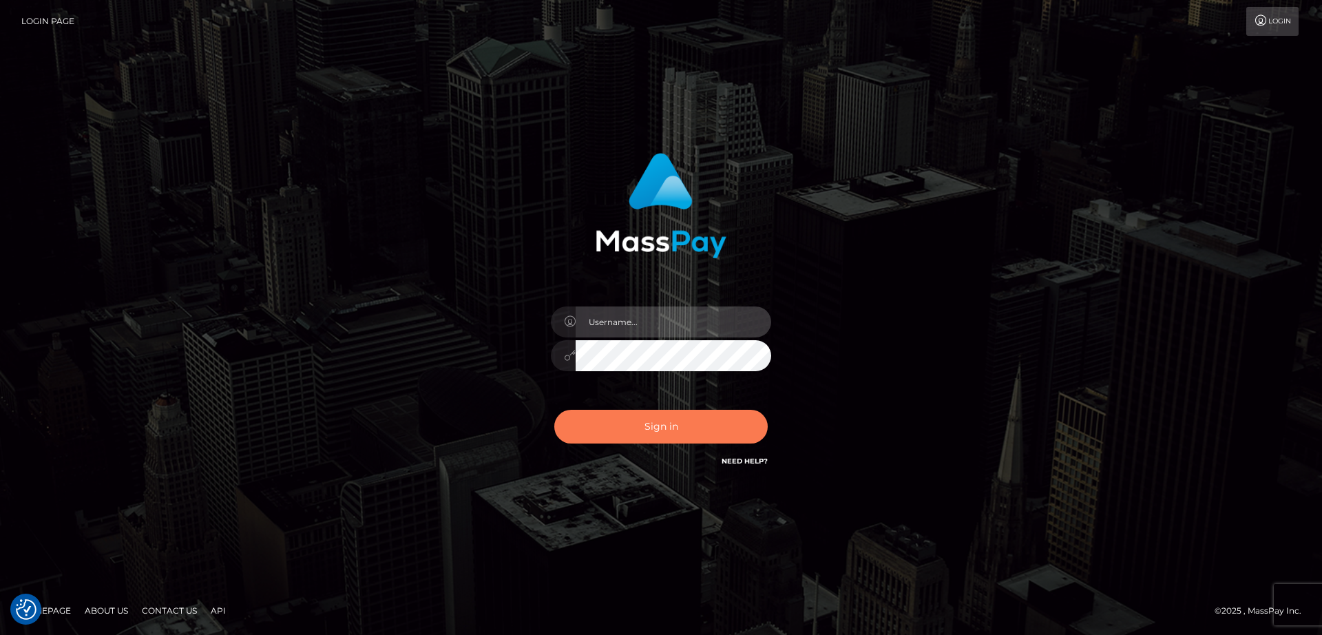
type input "[DOMAIN_NAME]"
click at [654, 427] on button "Sign in" at bounding box center [660, 427] width 213 height 34
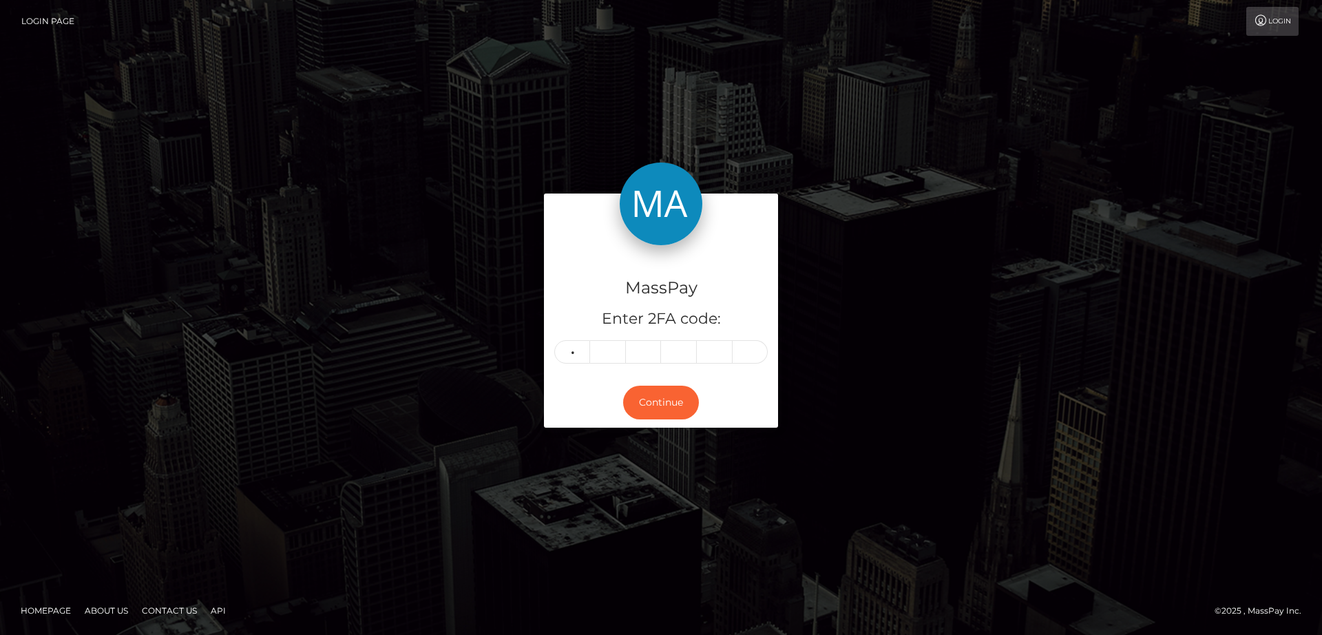
type input "2"
type input "1"
type input "7"
type input "4"
type input "0"
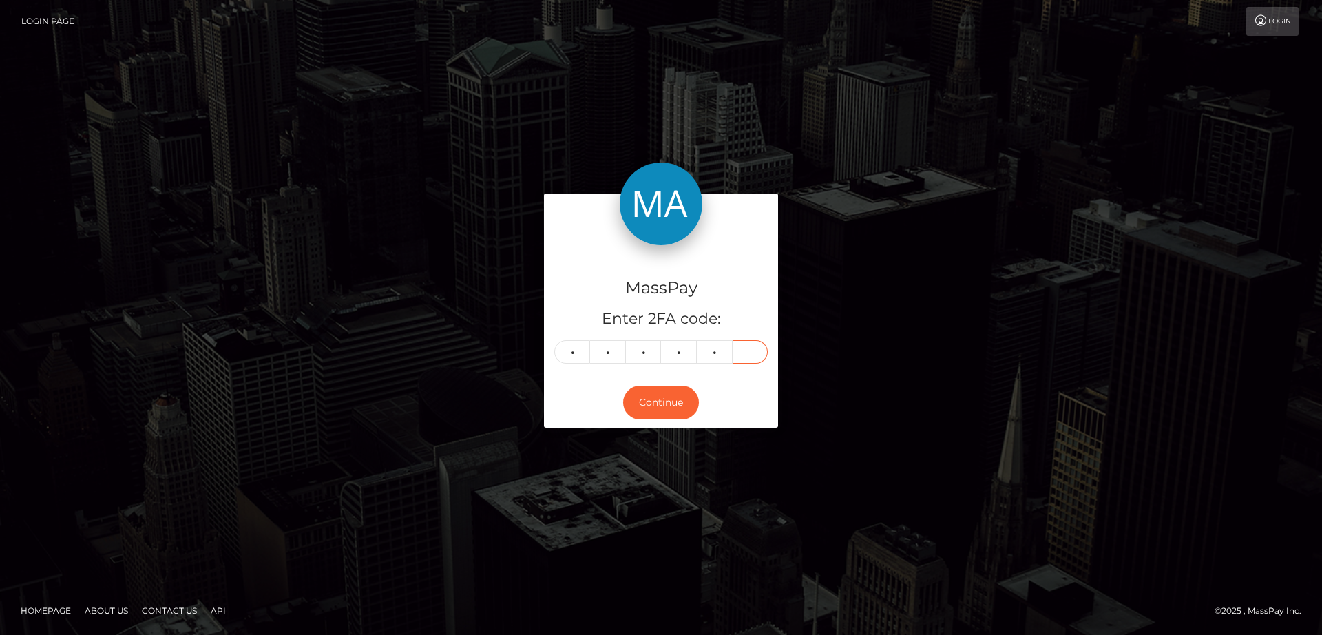
type input "4"
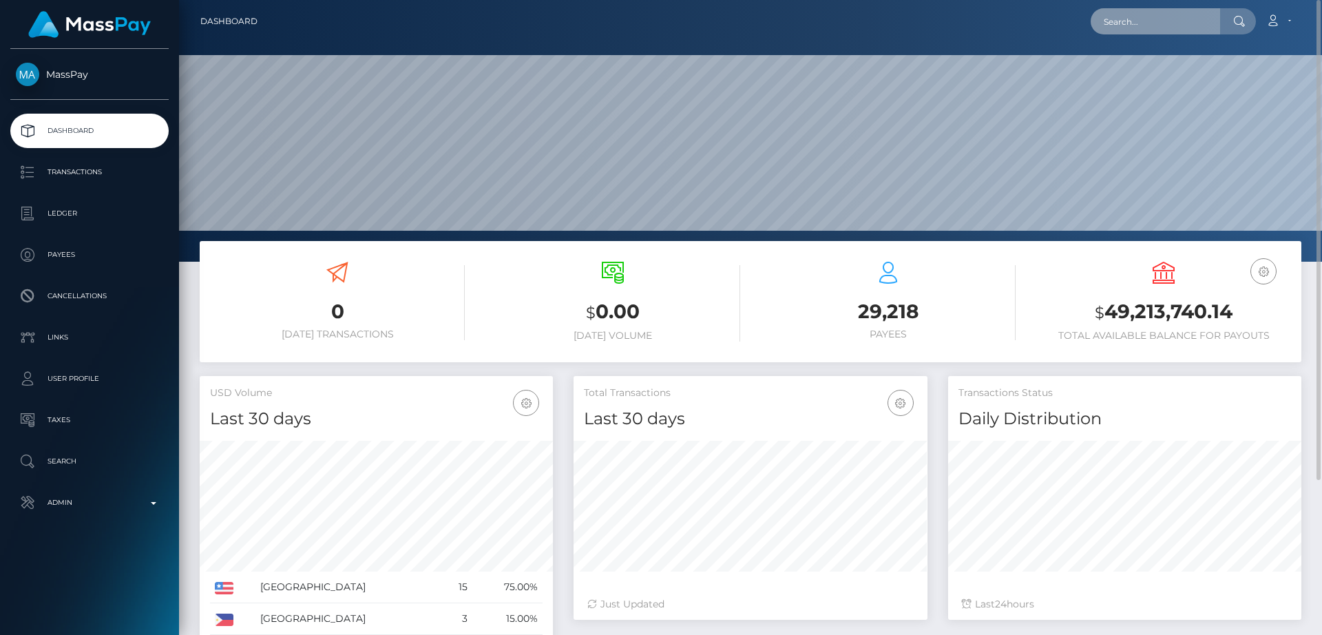
click at [1161, 31] on input "text" at bounding box center [1154, 21] width 129 height 26
paste input "[EMAIL_ADDRESS][DOMAIN_NAME]"
type input "[EMAIL_ADDRESS][DOMAIN_NAME]"
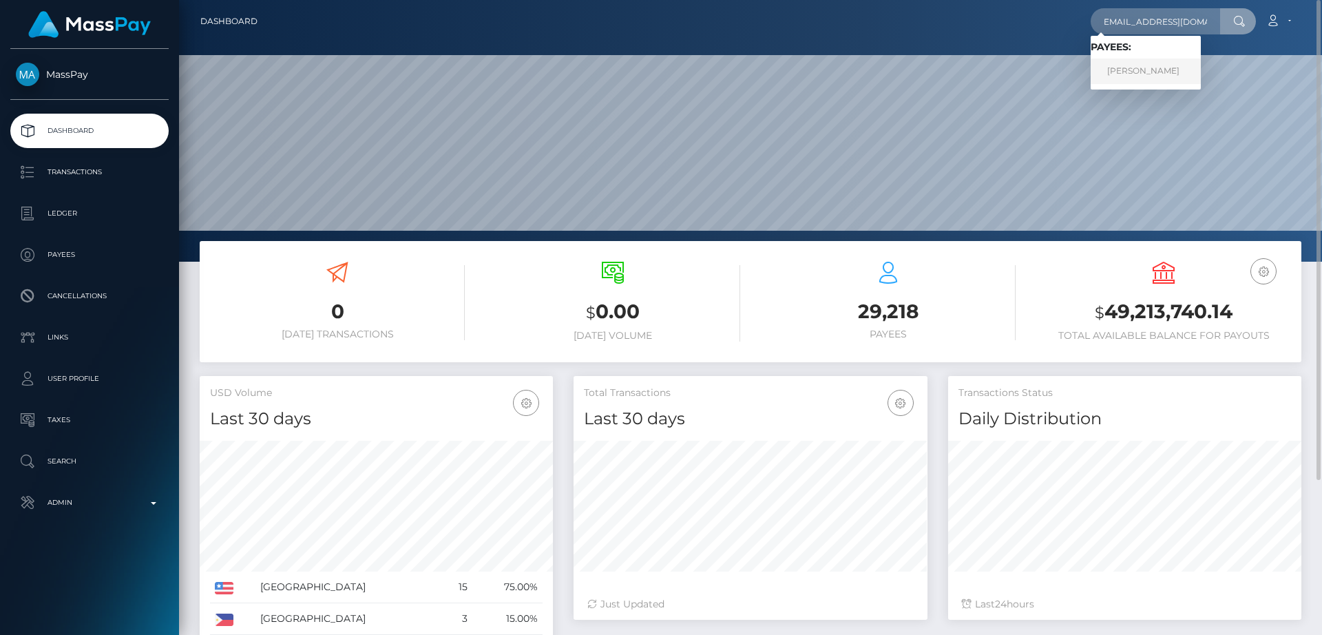
click at [1159, 73] on link "[PERSON_NAME]" at bounding box center [1145, 71] width 110 height 25
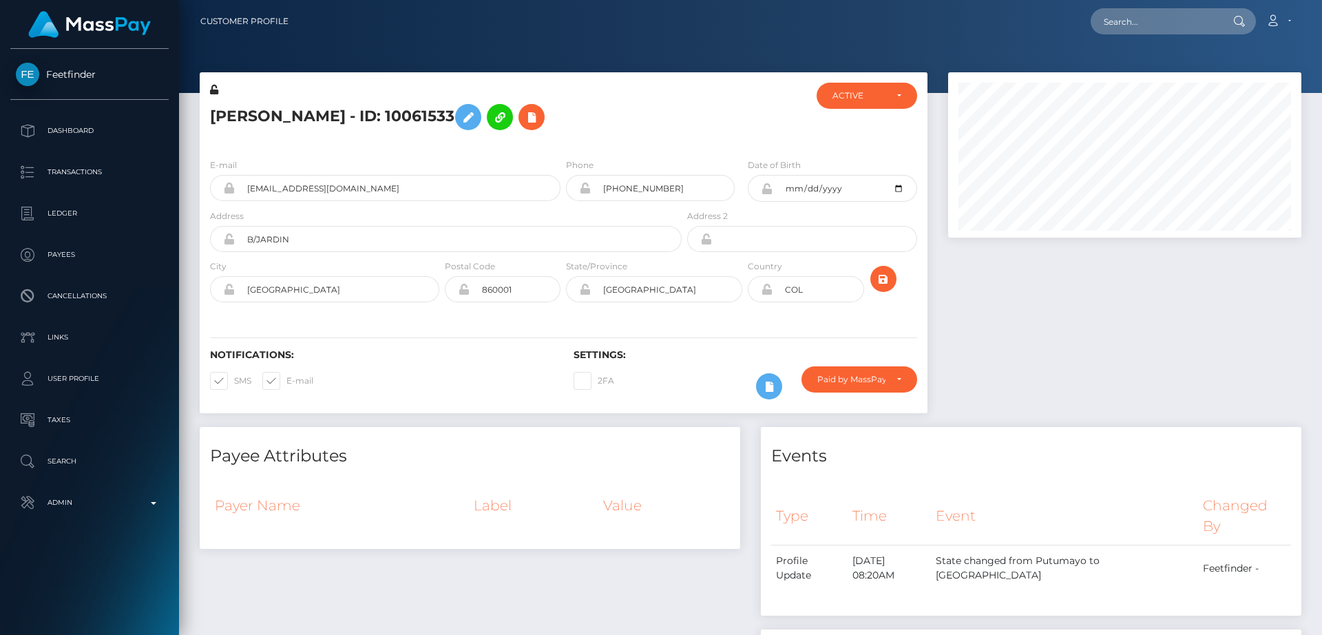
scroll to position [165, 354]
click at [237, 109] on h5 "[PERSON_NAME] - ID: 10061533" at bounding box center [442, 117] width 464 height 40
drag, startPoint x: 237, startPoint y: 109, endPoint x: 230, endPoint y: 109, distance: 7.6
click at [230, 109] on h5 "Ana Isabel Caicedo - ID: 10061533" at bounding box center [442, 117] width 464 height 40
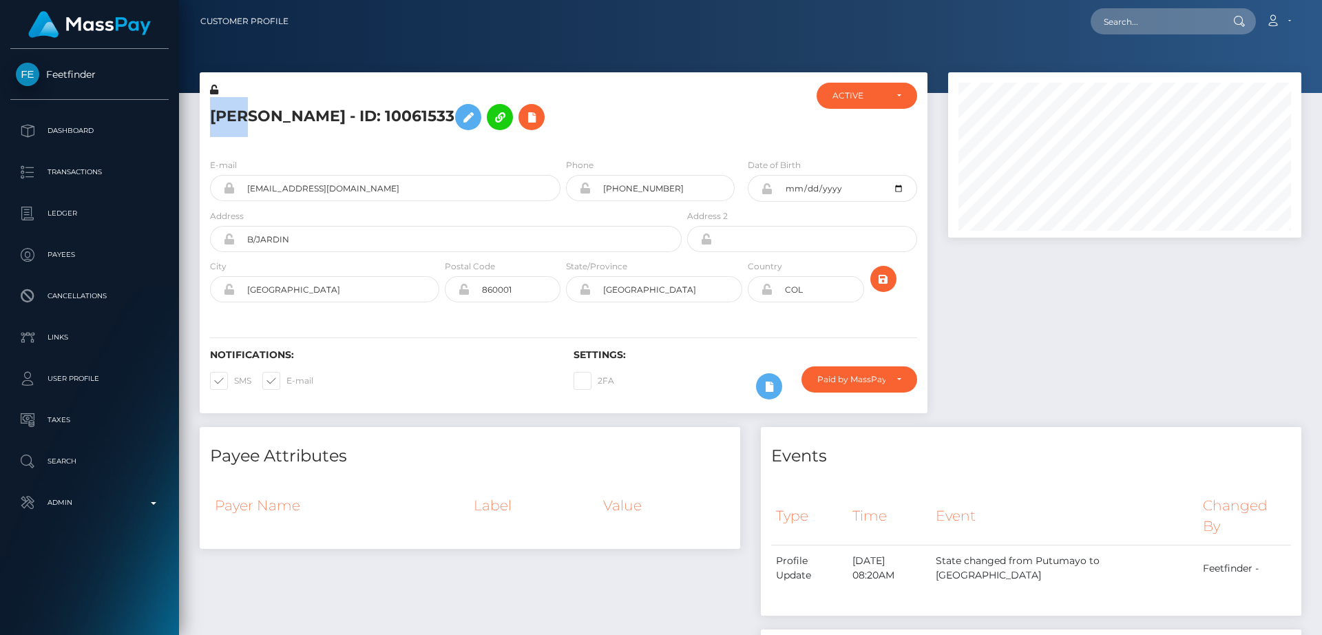
click at [230, 109] on h5 "Ana Isabel Caicedo - ID: 10061533" at bounding box center [442, 117] width 464 height 40
copy h5 "Ana"
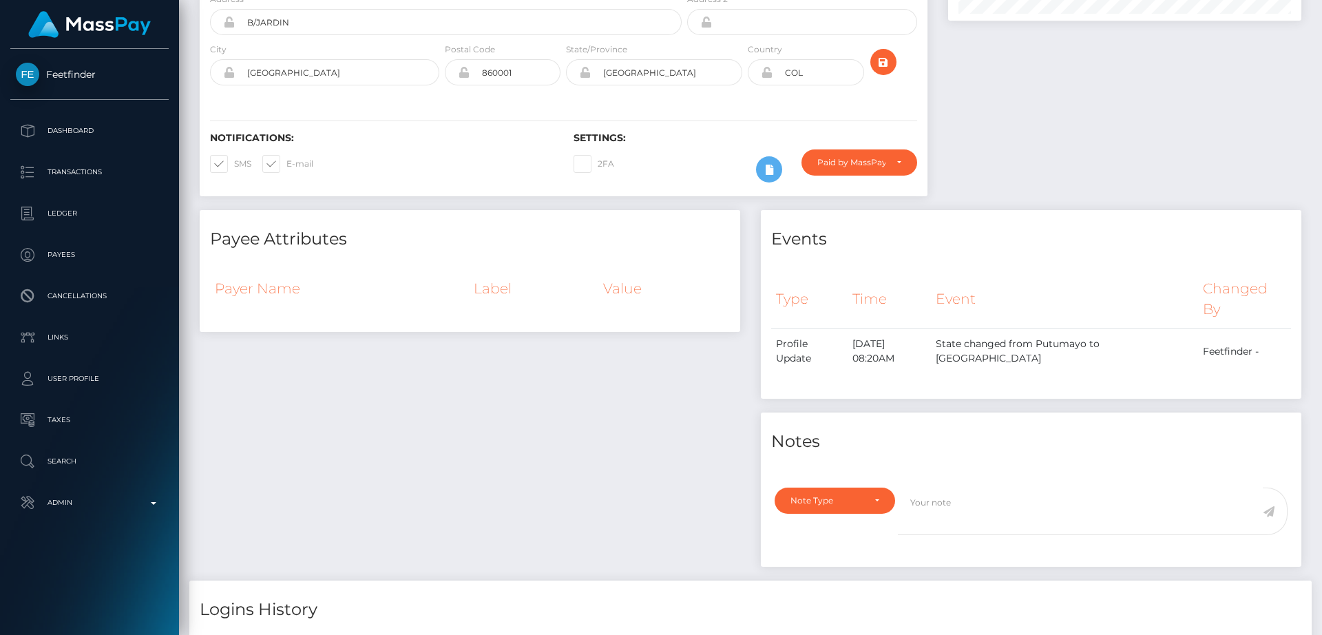
scroll to position [0, 0]
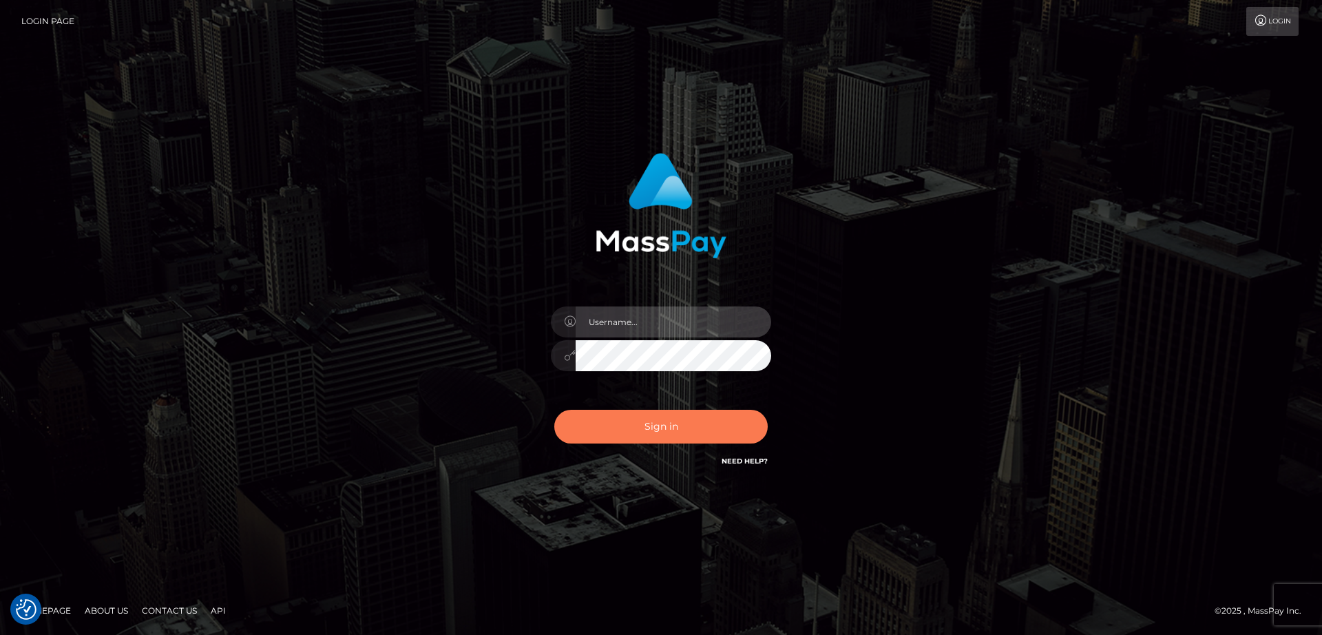
type input "nt.es"
click at [612, 424] on button "Sign in" at bounding box center [660, 427] width 213 height 34
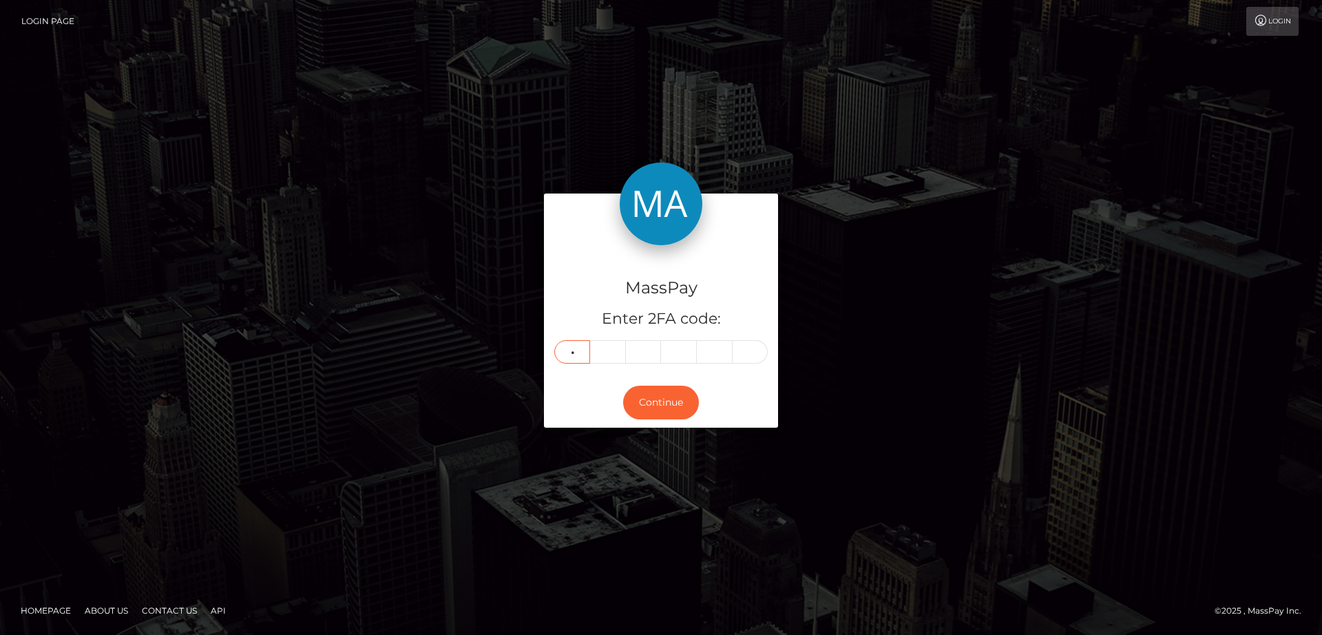
type input "1"
type input "3"
type input "2"
type input "6"
type input "5"
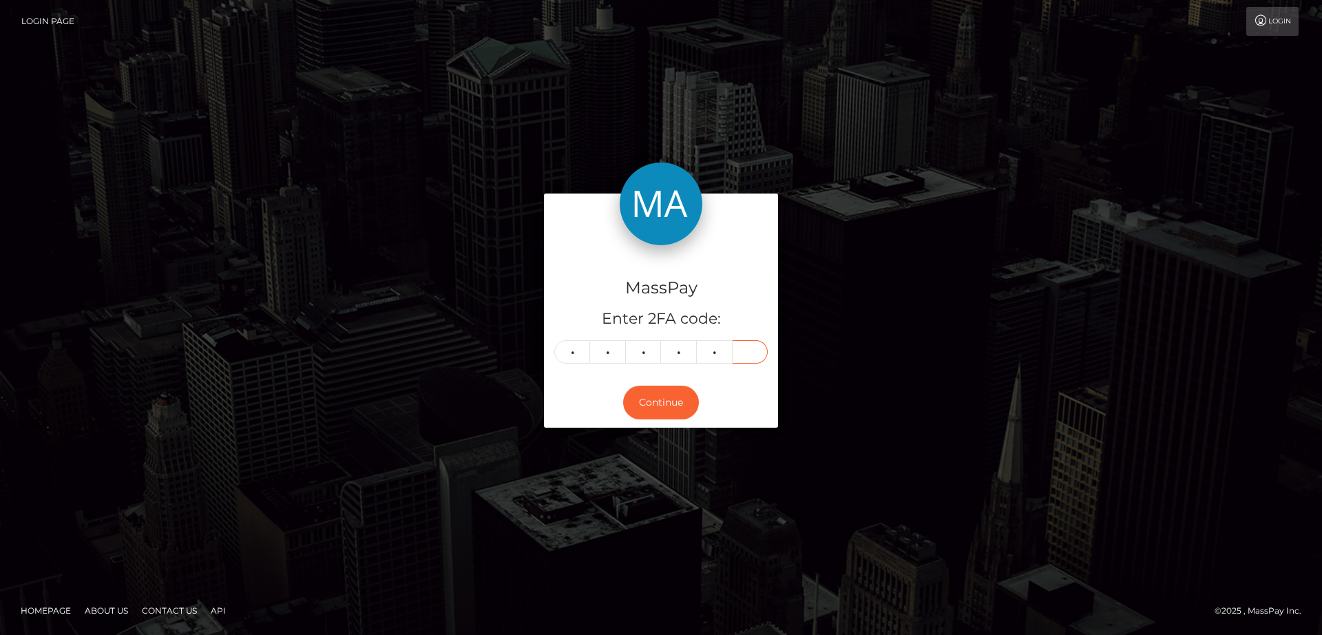
type input "1"
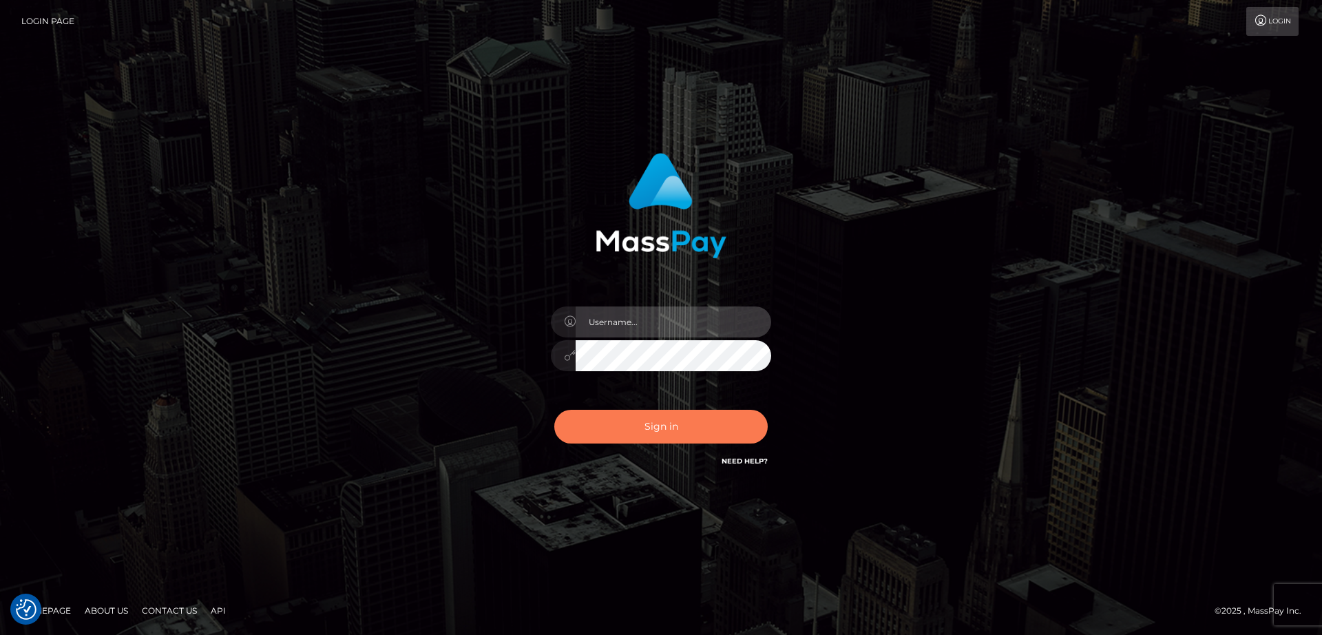
type input "[DOMAIN_NAME]"
click at [593, 434] on button "Sign in" at bounding box center [660, 427] width 213 height 34
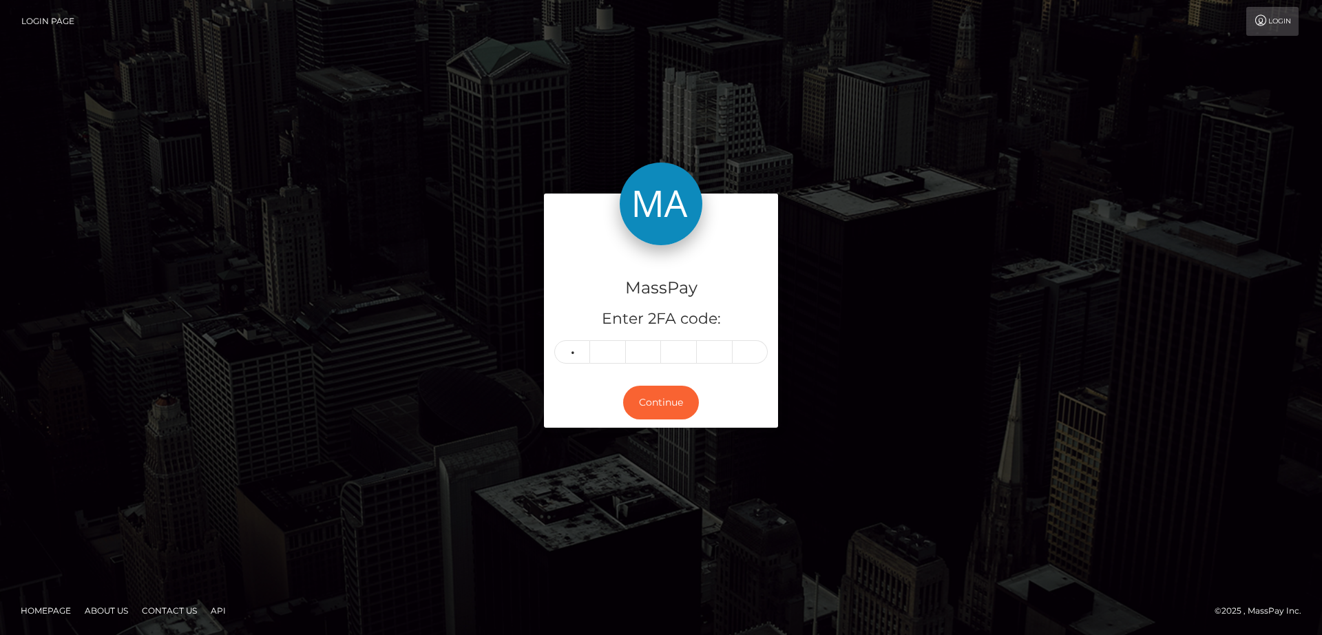
type input "1"
type input "3"
type input "2"
type input "6"
type input "0"
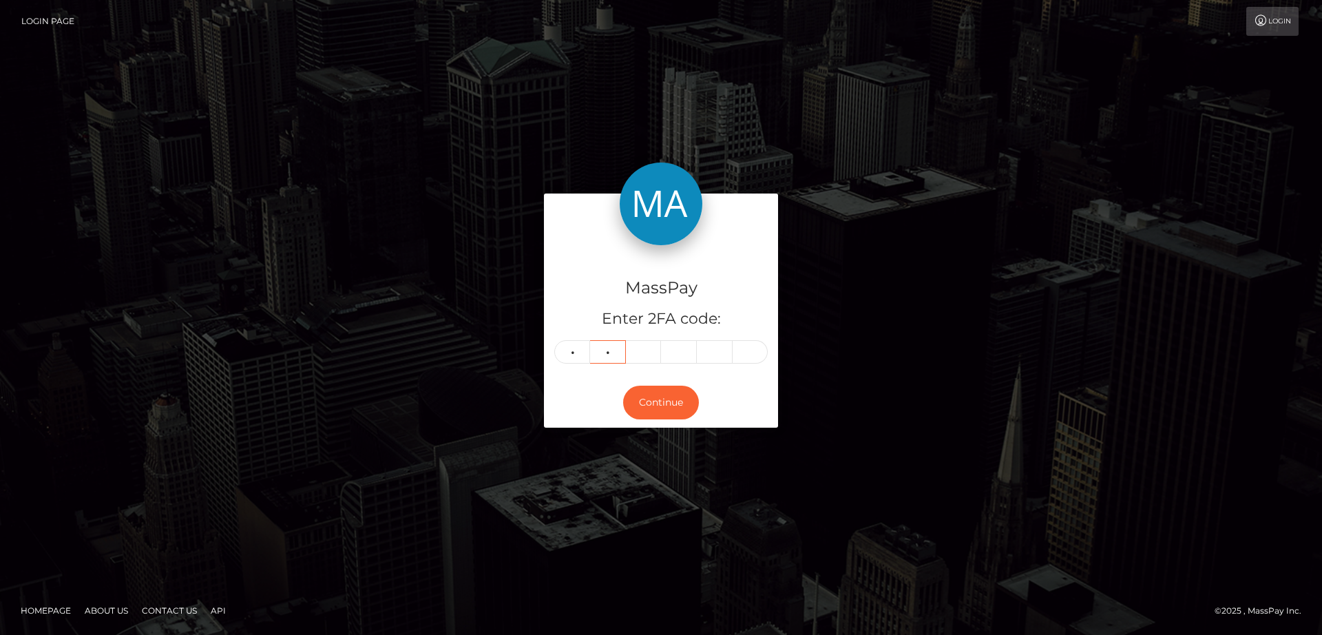
type input "7"
type input "9"
type input "8"
type input "3"
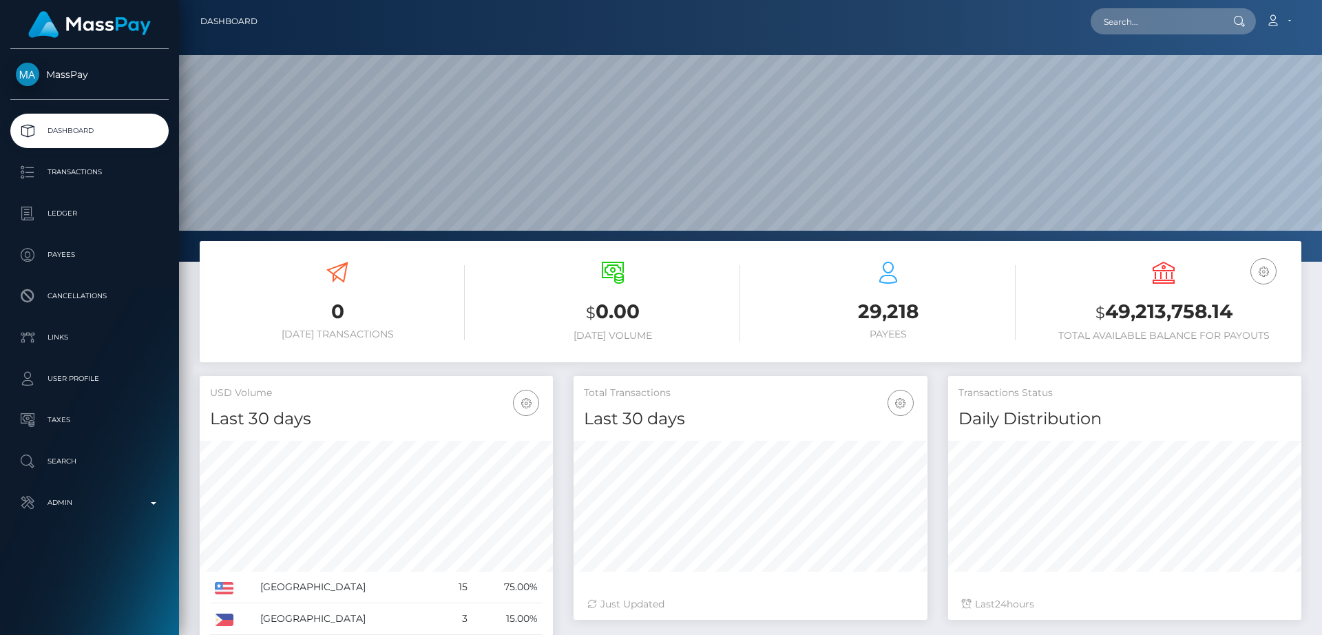
scroll to position [244, 354]
click at [1156, 21] on input "text" at bounding box center [1154, 21] width 129 height 26
paste input "lexypmml@wcmdls.com"
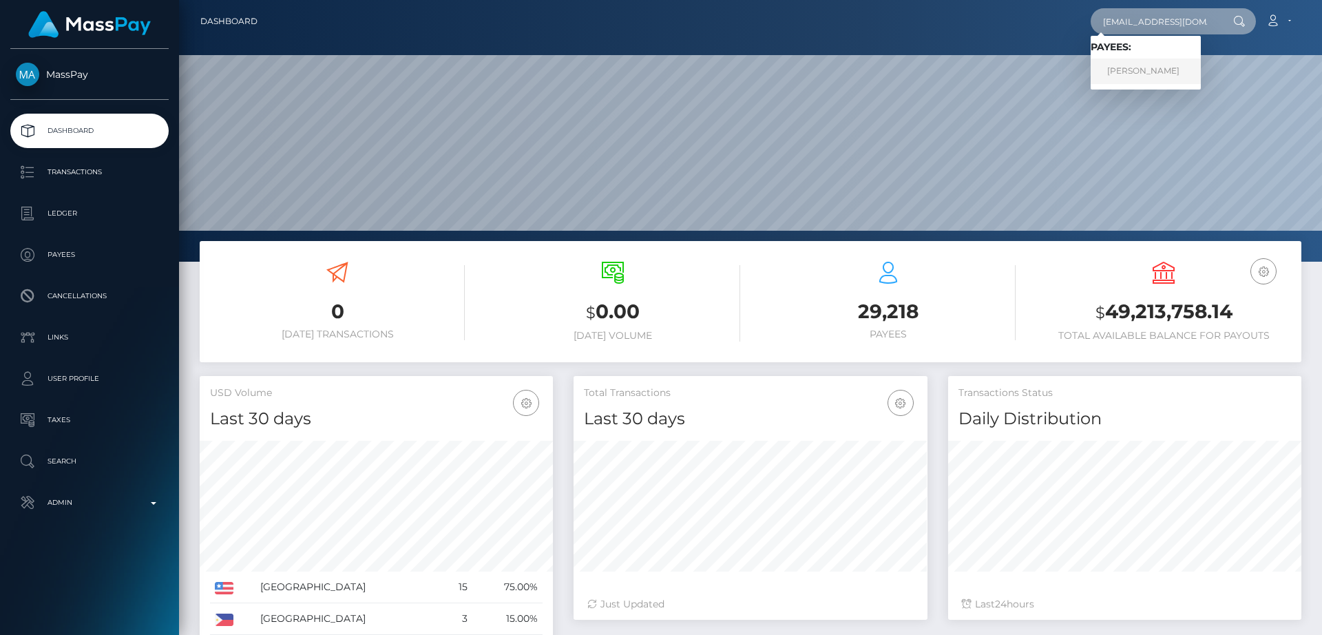
type input "lexypmml@wcmdls.com"
click at [1180, 77] on link "Ekaterina Andreevna Alekseeva" at bounding box center [1145, 71] width 110 height 25
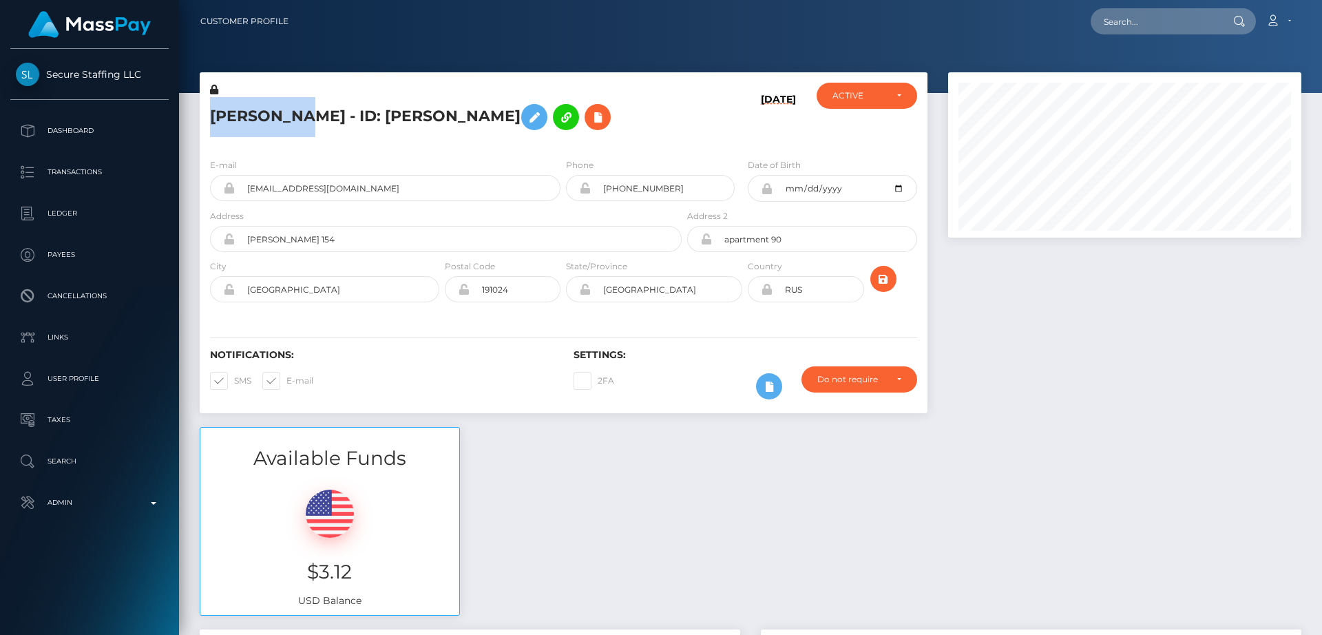
scroll to position [165, 354]
click at [602, 545] on div "Available Funds $3.12 USD Balance" at bounding box center [750, 528] width 1122 height 202
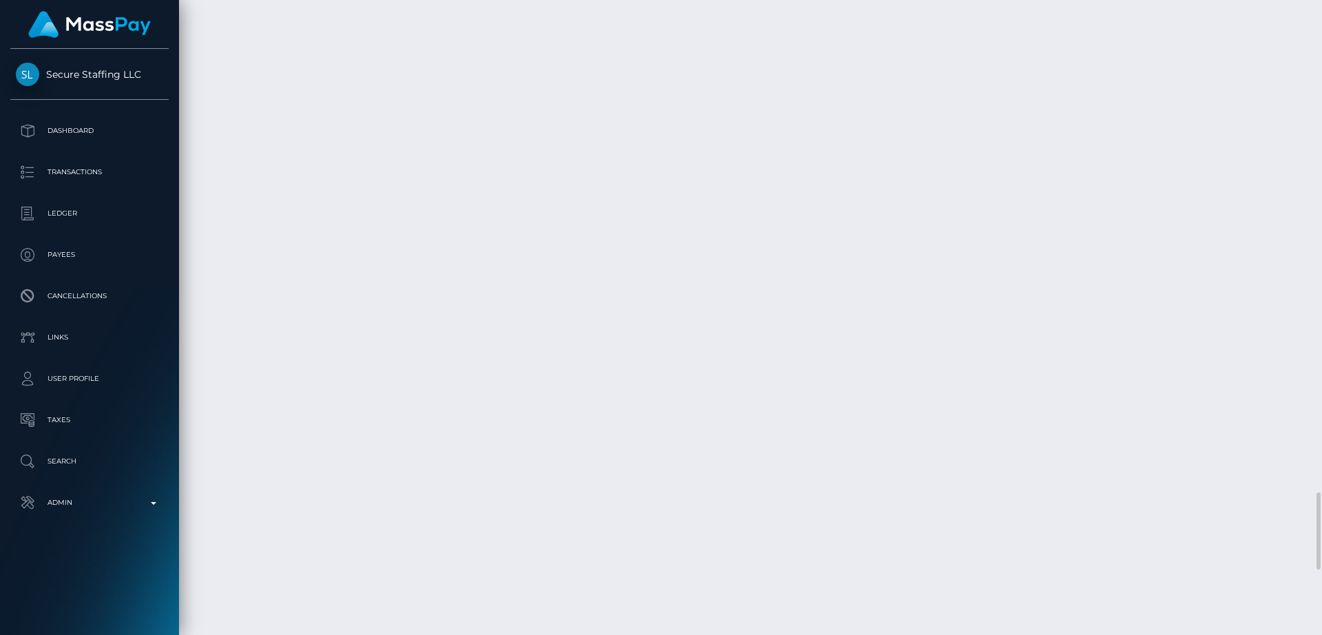
scroll to position [4036, 0]
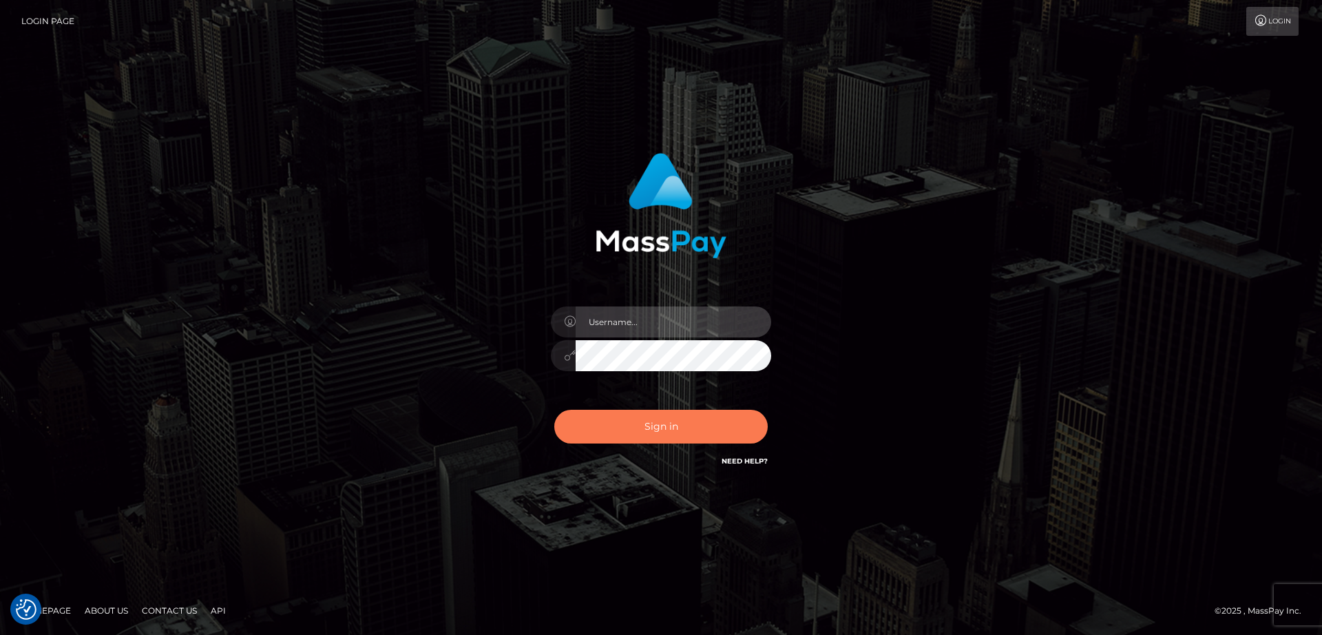
type input "[DOMAIN_NAME]"
click at [659, 435] on button "Sign in" at bounding box center [660, 427] width 213 height 34
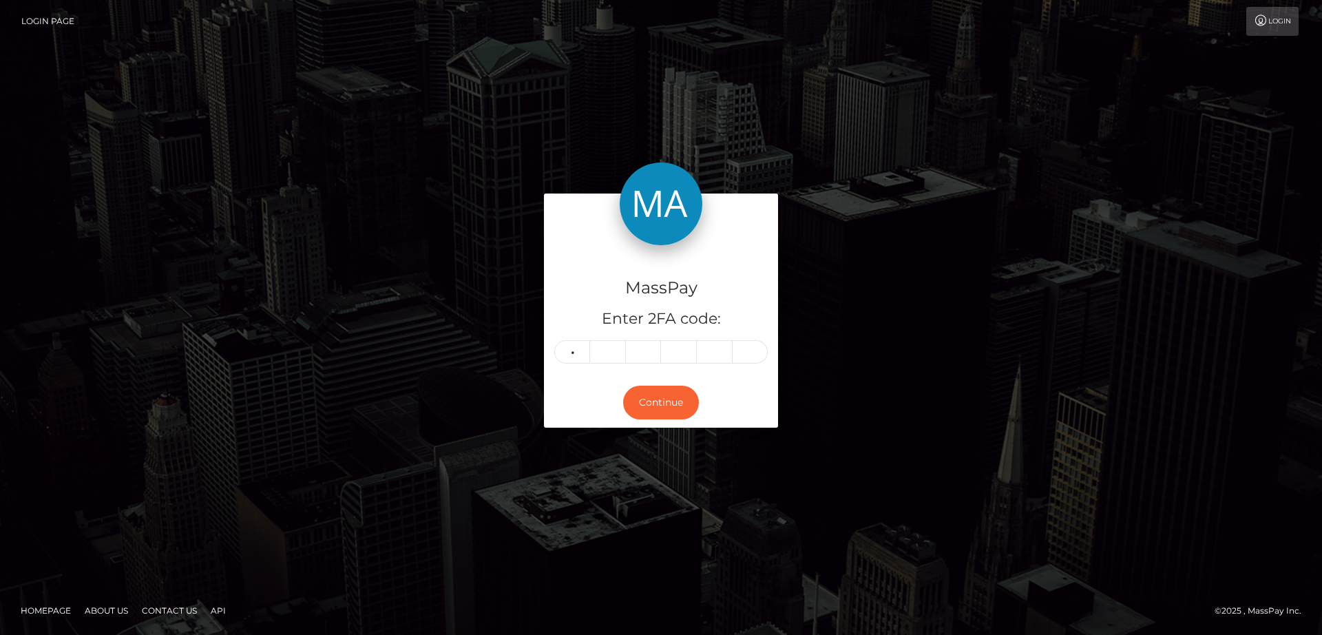
type input "2"
type input "3"
type input "5"
type input "9"
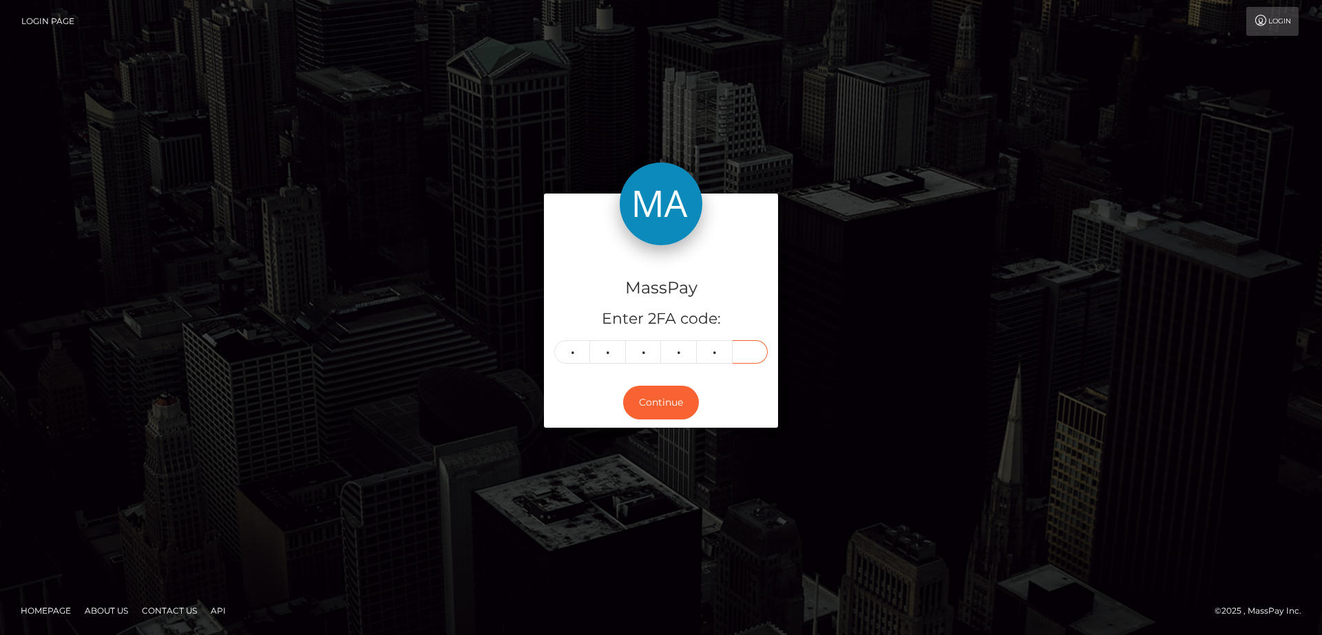
type input "5"
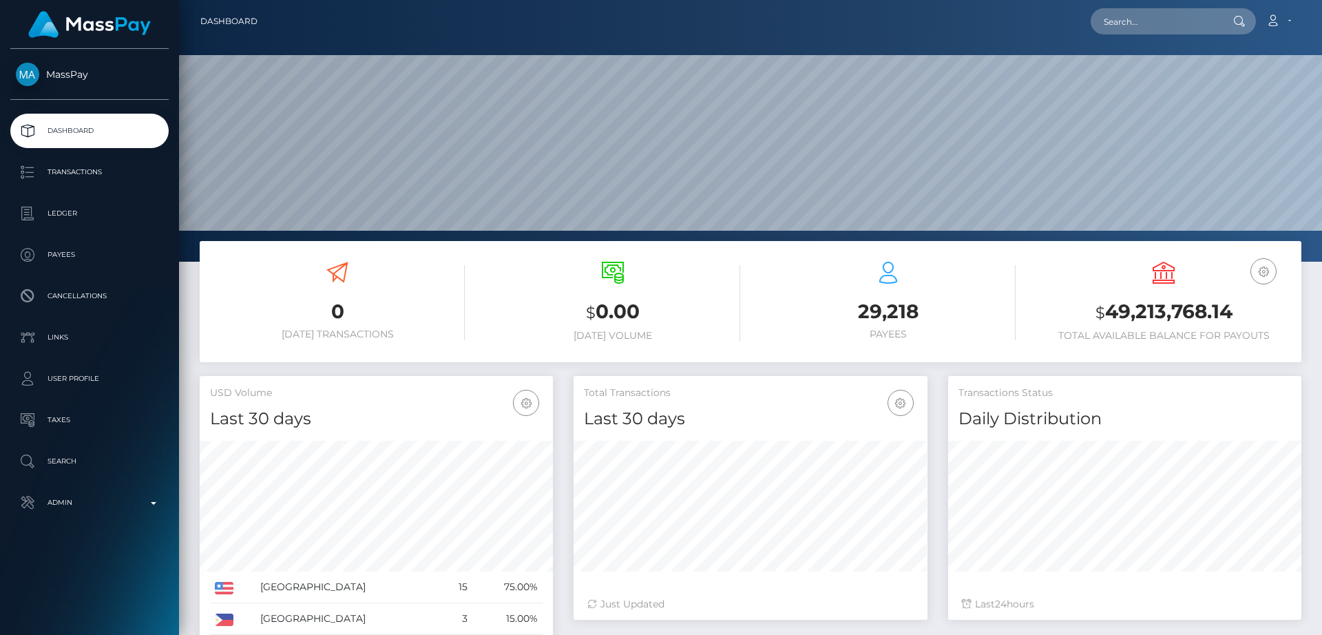
scroll to position [244, 354]
click at [1216, 25] on input "text" at bounding box center [1154, 21] width 129 height 26
paste input "[EMAIL_ADDRESS][DOMAIN_NAME]"
type input "catharinavdklok@icloud.com"
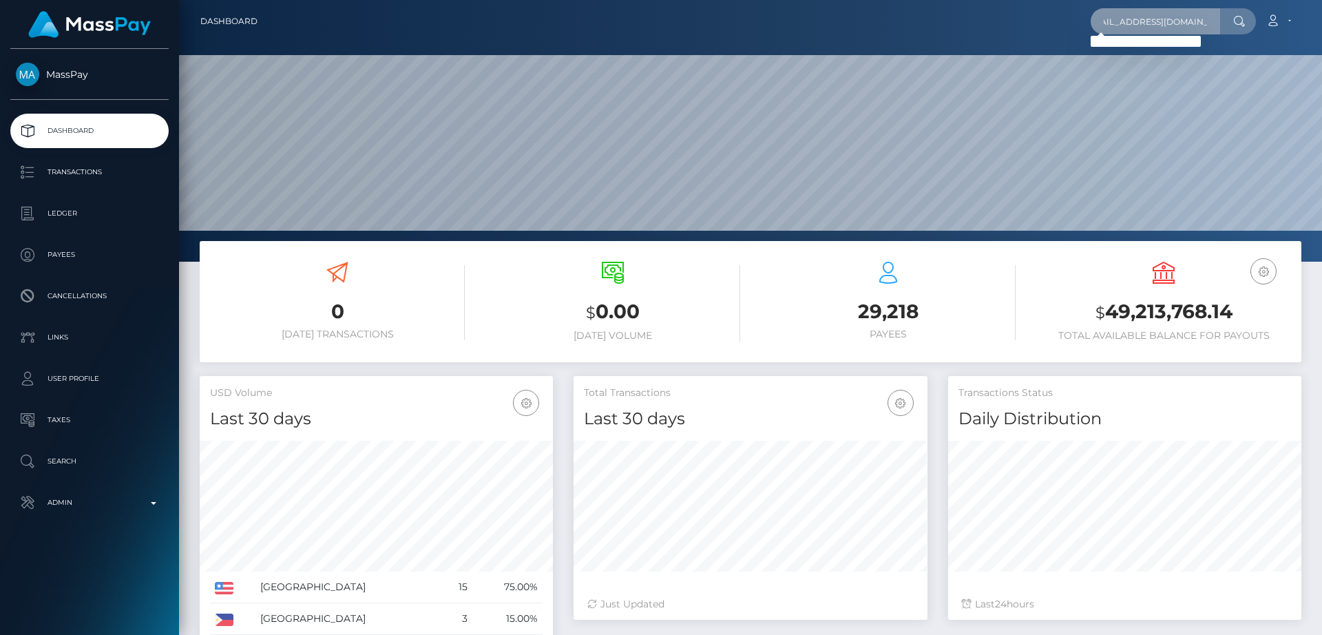
scroll to position [0, 0]
click at [63, 475] on link "Search" at bounding box center [89, 461] width 158 height 34
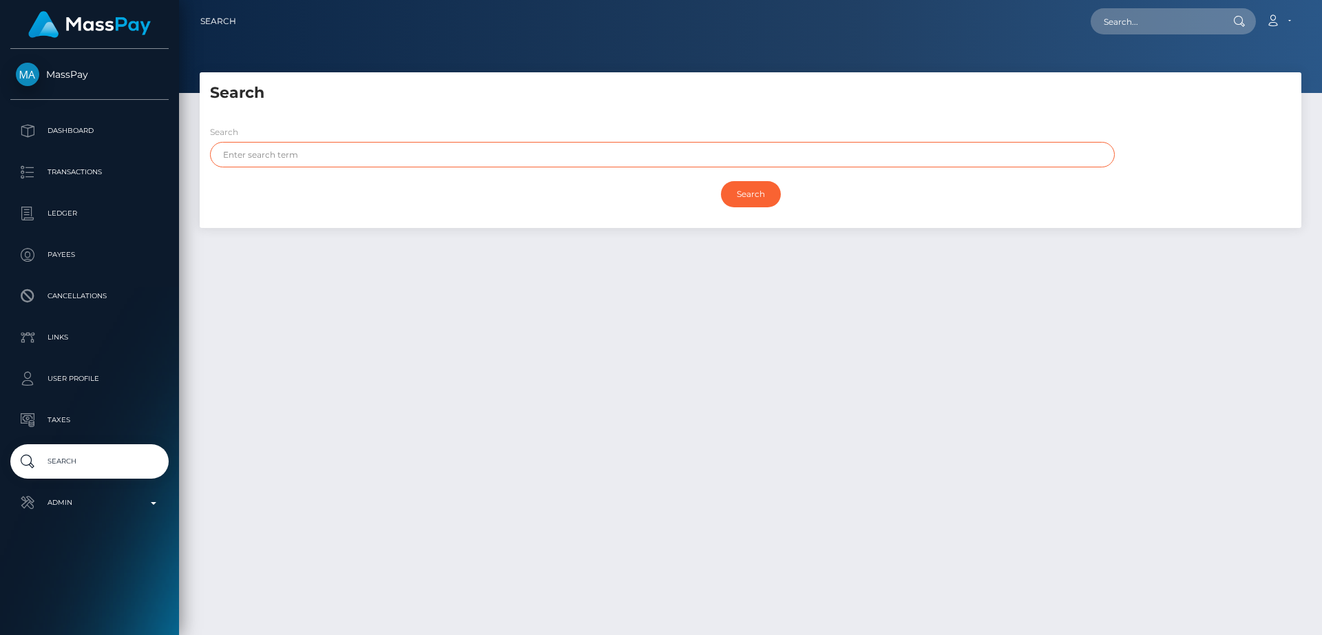
click at [448, 157] on input "text" at bounding box center [662, 154] width 904 height 25
paste input "[PERSON_NAME] [PERSON_NAME]"
drag, startPoint x: 359, startPoint y: 158, endPoint x: 266, endPoint y: 152, distance: 92.4
click at [266, 152] on input "[PERSON_NAME] [PERSON_NAME]" at bounding box center [662, 154] width 904 height 25
type input "[PERSON_NAME]"
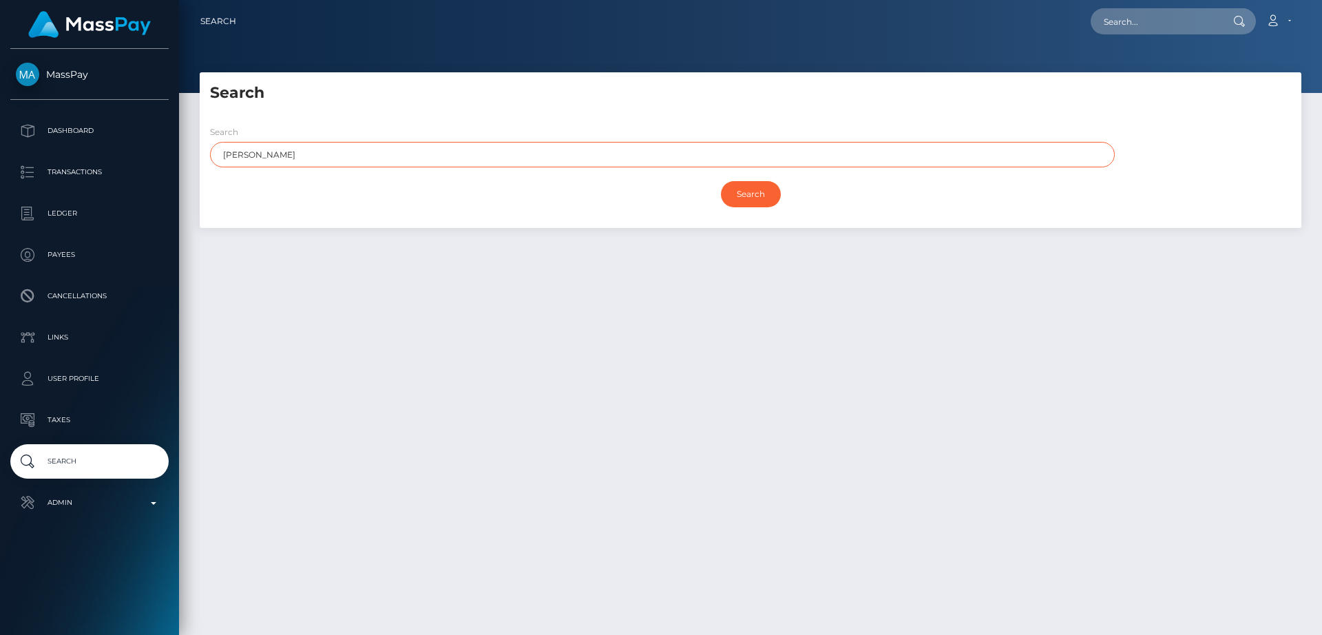
click at [721, 181] on input "Search" at bounding box center [751, 194] width 60 height 26
click at [767, 200] on input "Search" at bounding box center [751, 194] width 60 height 26
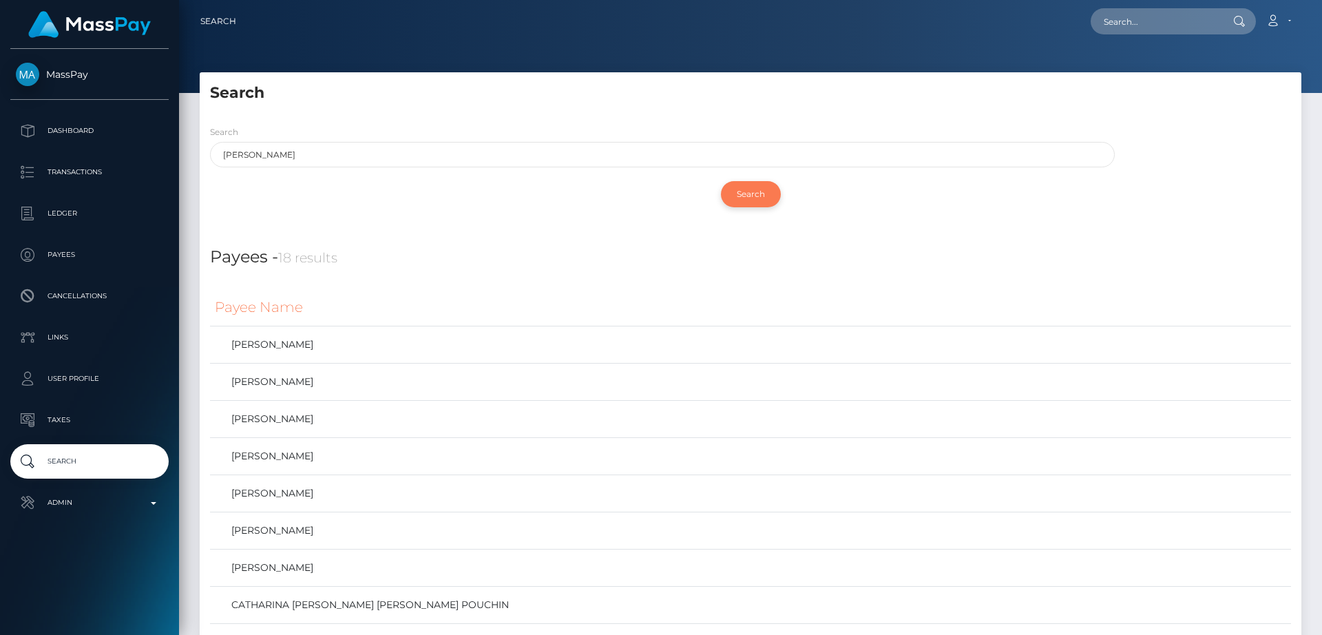
click at [767, 200] on input "Search" at bounding box center [751, 194] width 60 height 26
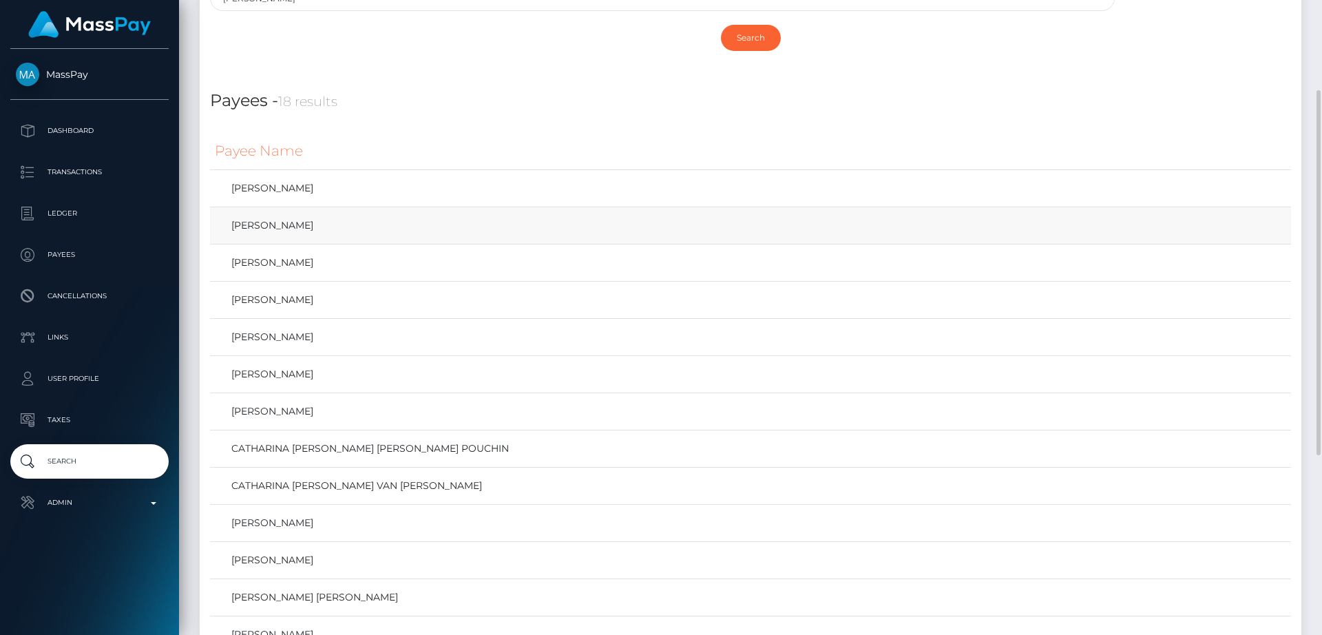
scroll to position [154, 0]
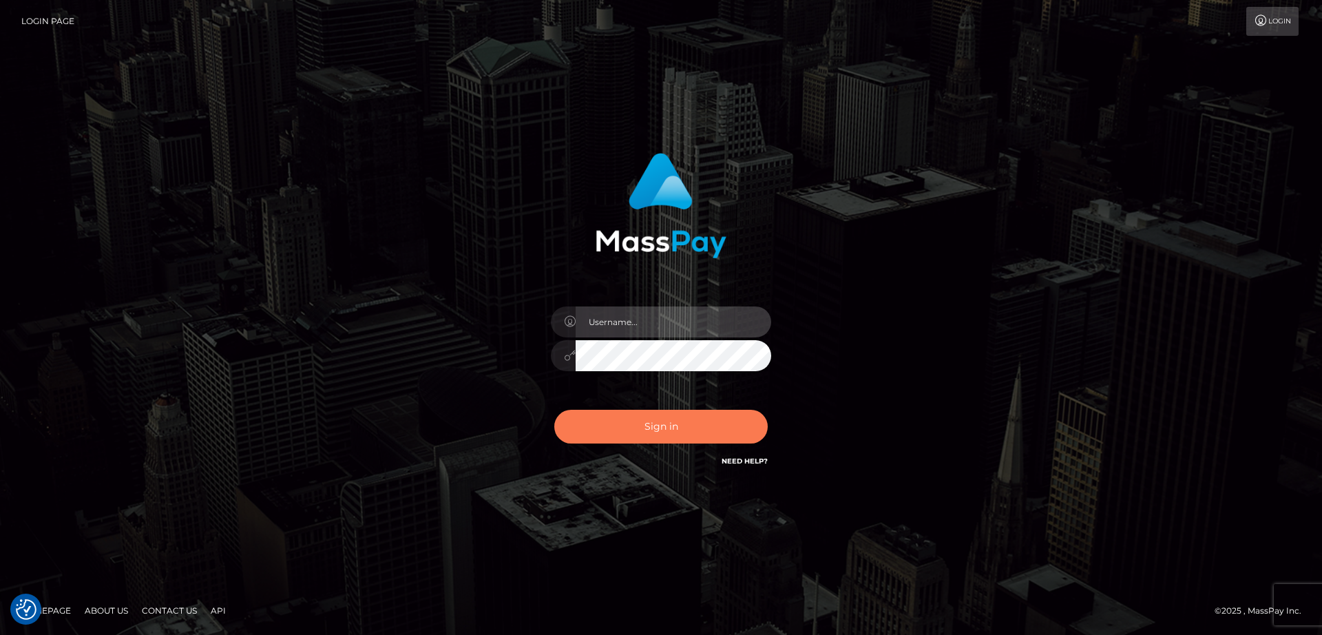
type input "[DOMAIN_NAME]"
click at [583, 423] on button "Sign in" at bounding box center [660, 427] width 213 height 34
type input "[DOMAIN_NAME]"
click at [587, 434] on button "Sign in" at bounding box center [660, 427] width 213 height 34
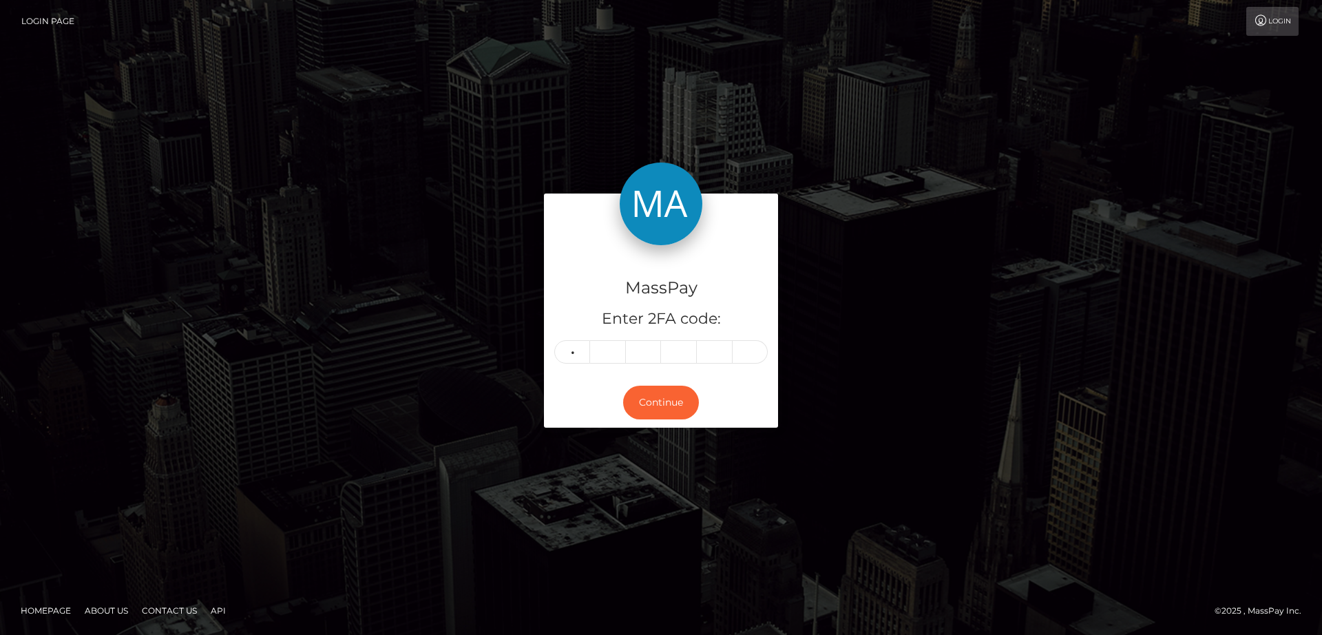
type input "5"
type input "9"
type input "6"
type input "1"
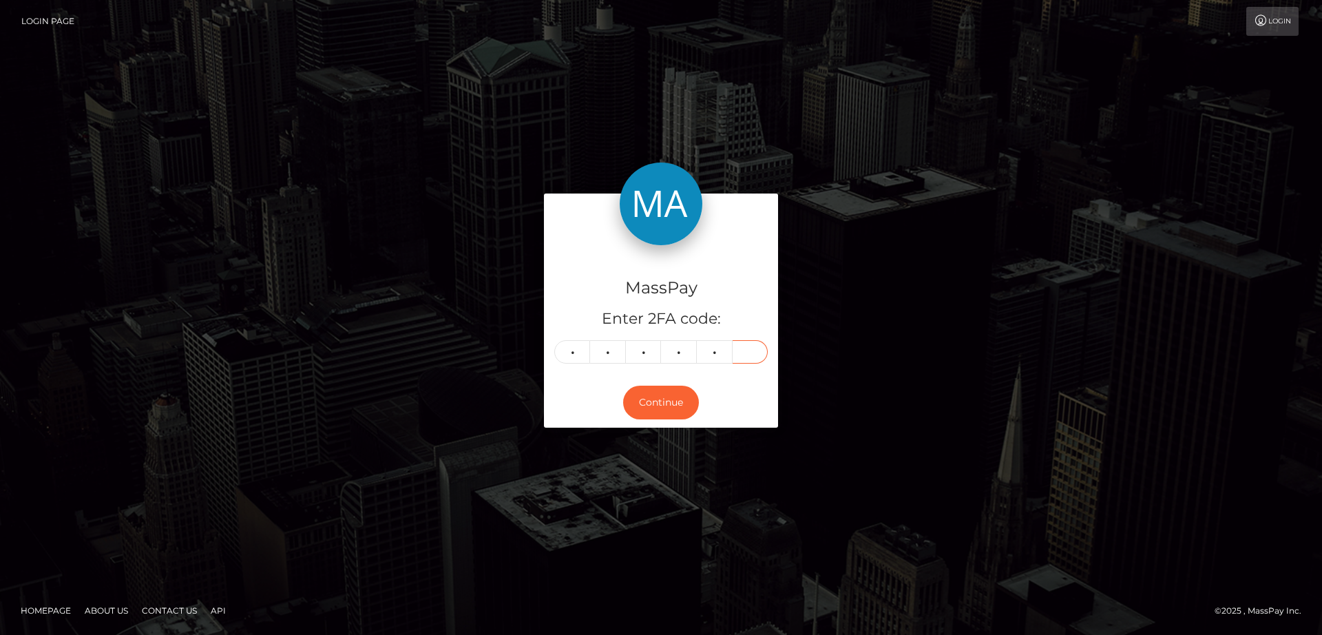
type input "2"
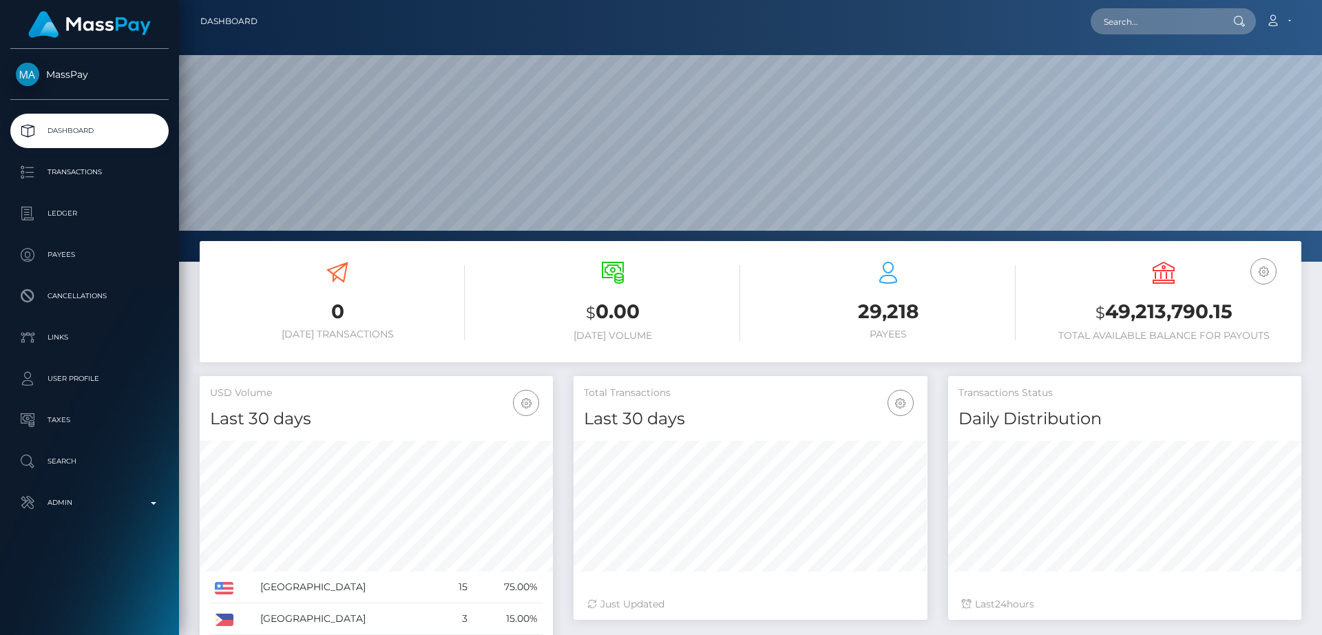
scroll to position [244, 354]
click at [1156, 23] on input "text" at bounding box center [1154, 21] width 129 height 26
paste input "[EMAIL_ADDRESS][DOMAIN_NAME]"
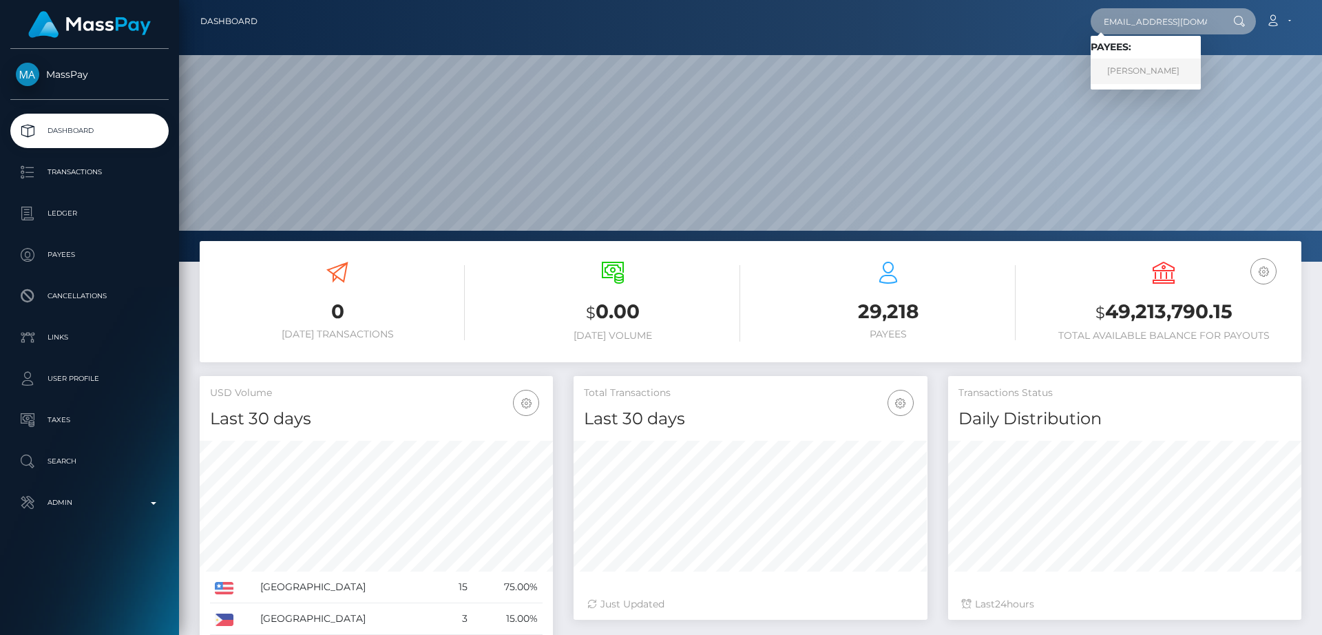
type input "[EMAIL_ADDRESS][DOMAIN_NAME]"
click at [1127, 74] on link "[PERSON_NAME]" at bounding box center [1145, 71] width 110 height 25
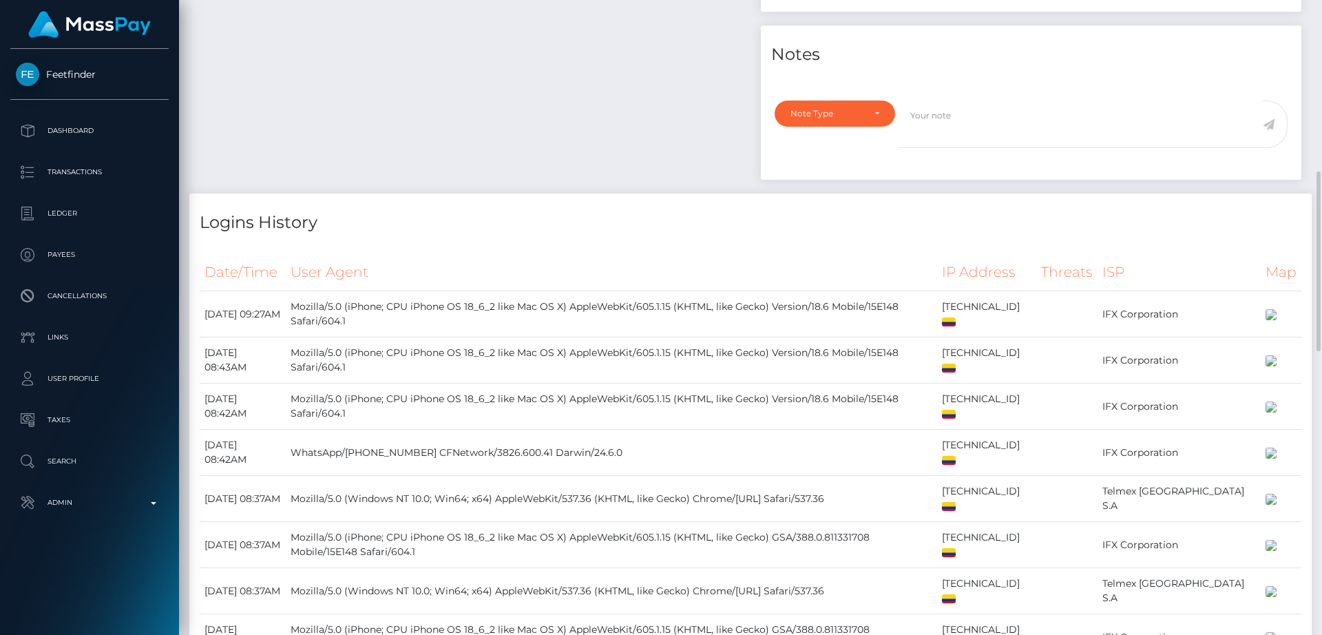
scroll to position [606, 0]
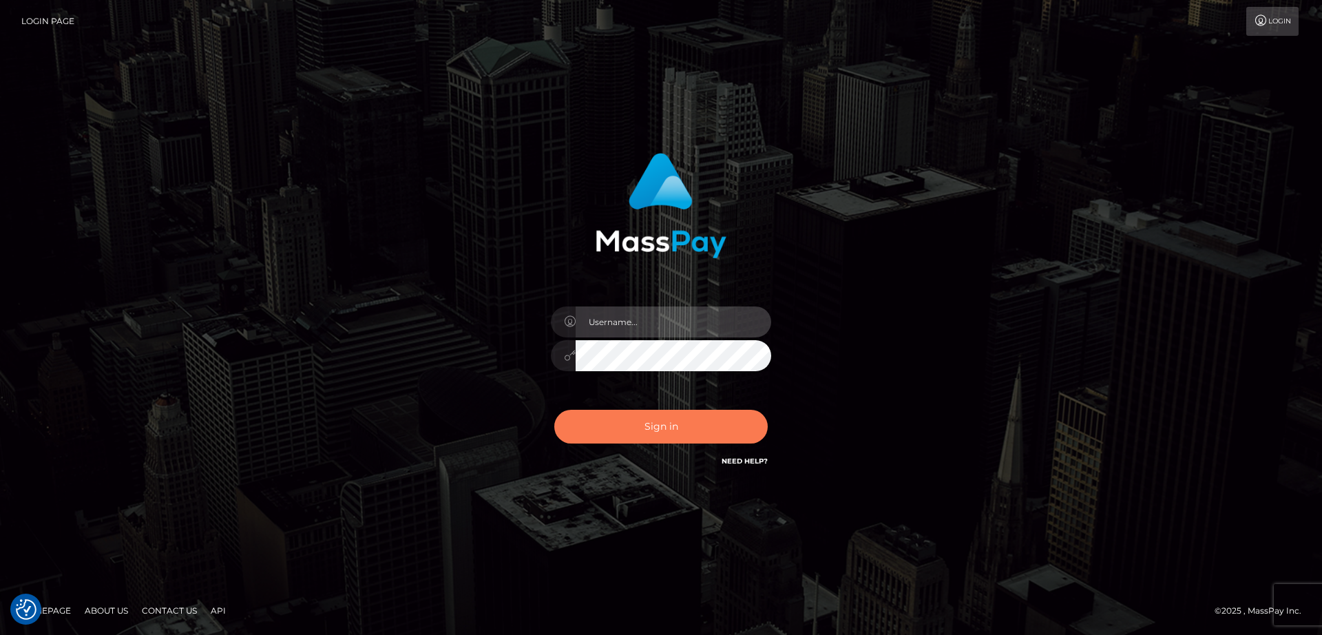
type input "[DOMAIN_NAME]"
click at [672, 429] on button "Sign in" at bounding box center [660, 427] width 213 height 34
type input "[DOMAIN_NAME]"
click at [672, 429] on button "Sign in" at bounding box center [660, 427] width 213 height 34
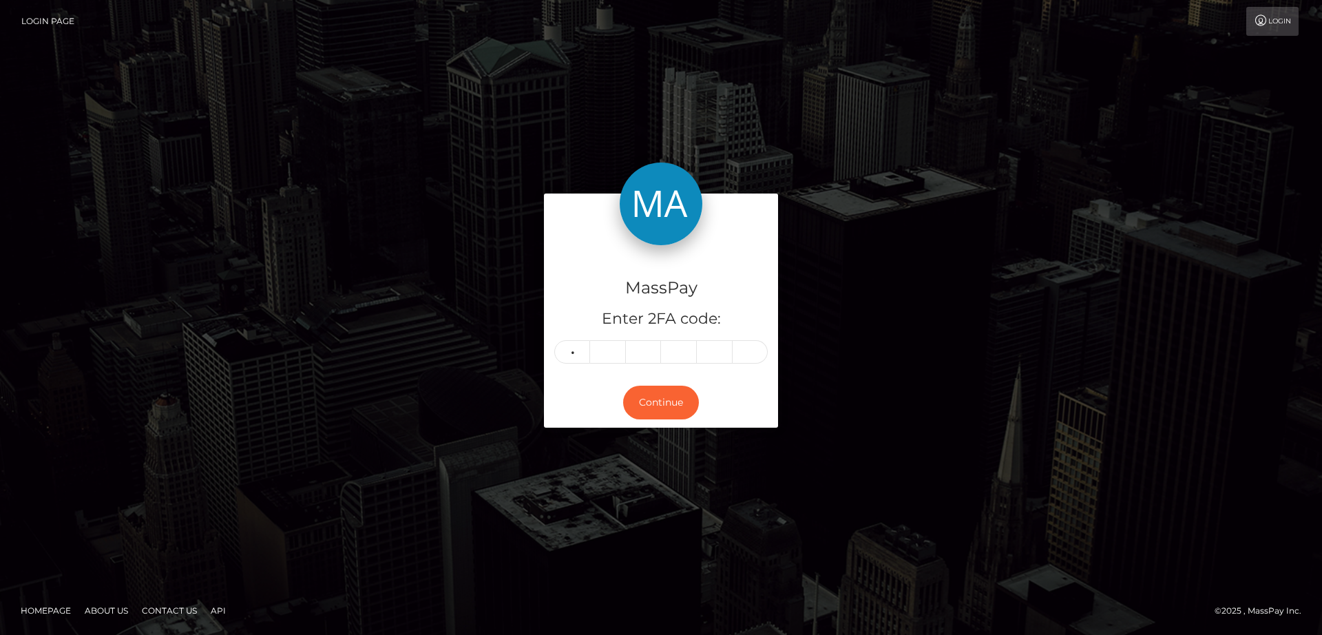
type input "4"
type input "7"
type input "0"
type input "9"
type input "1"
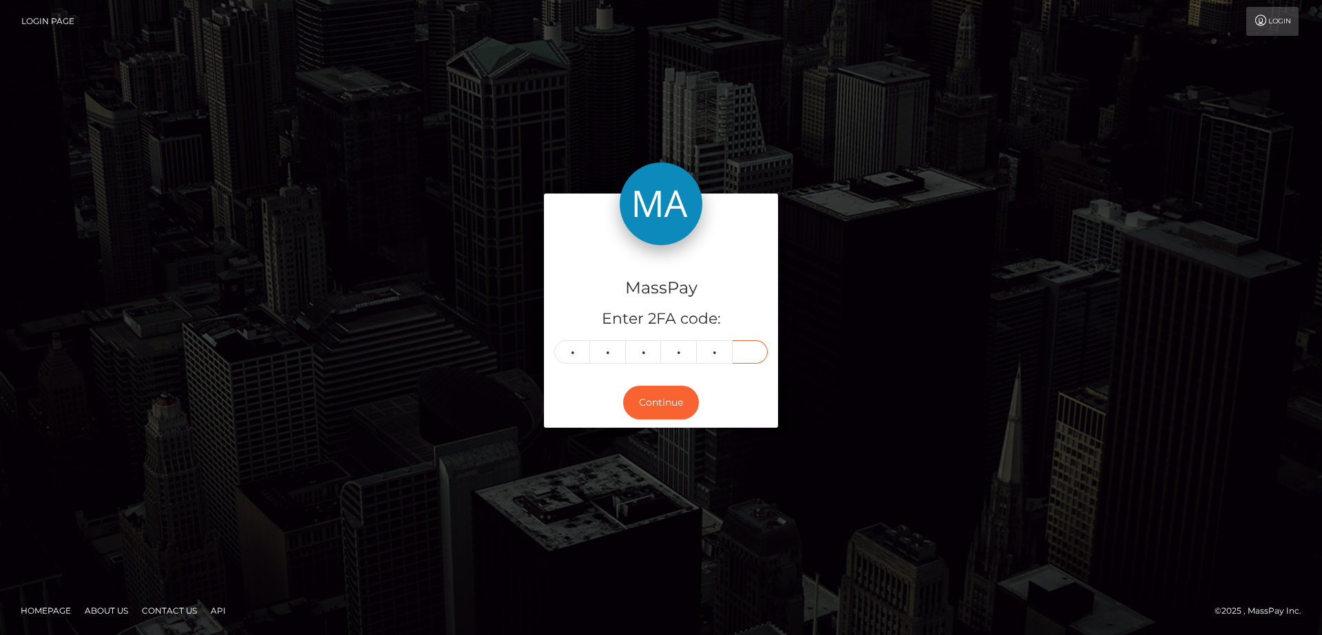
type input "2"
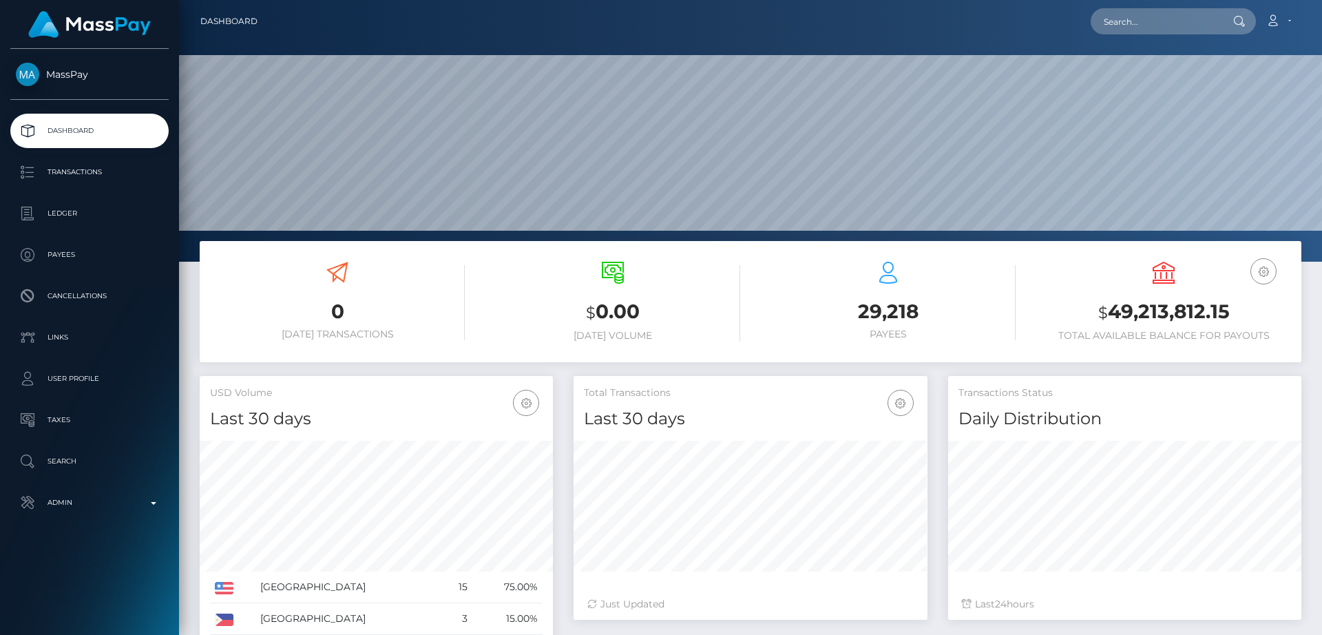
scroll to position [244, 354]
click at [1200, 25] on input "text" at bounding box center [1154, 21] width 129 height 26
paste input "annahuxford@gmail.com"
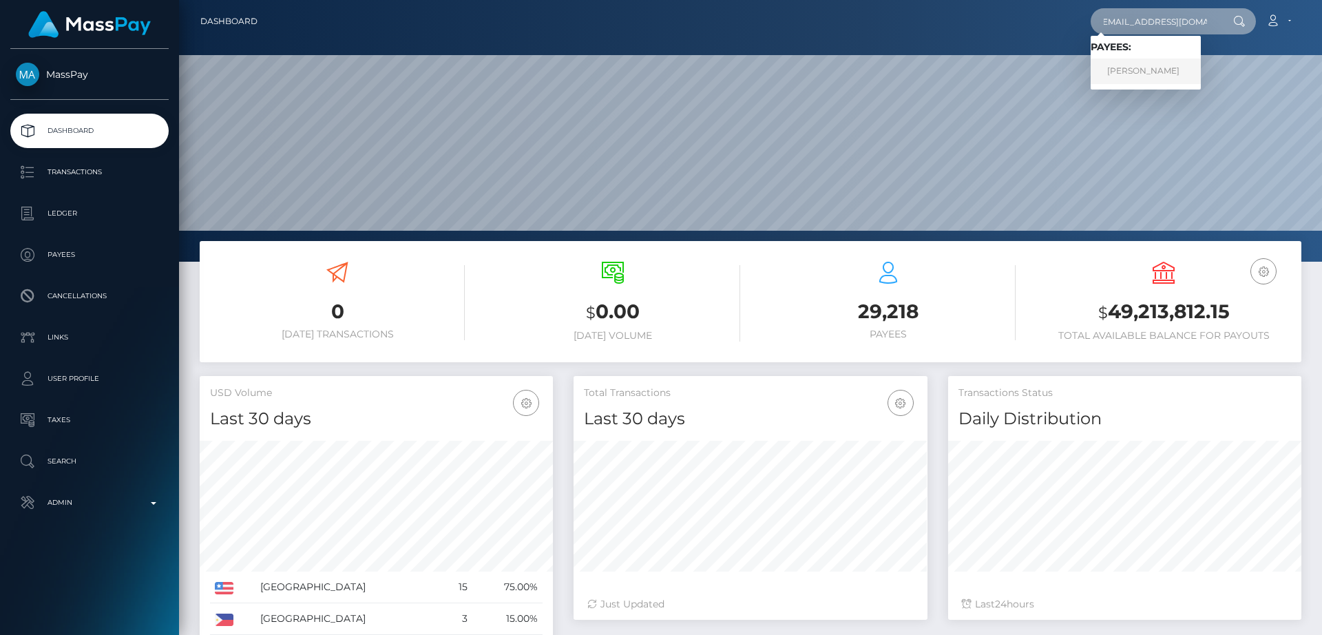
type input "annahuxford@gmail.com"
click at [1200, 60] on link "ANNA MARIAN HUXFORD" at bounding box center [1145, 71] width 110 height 25
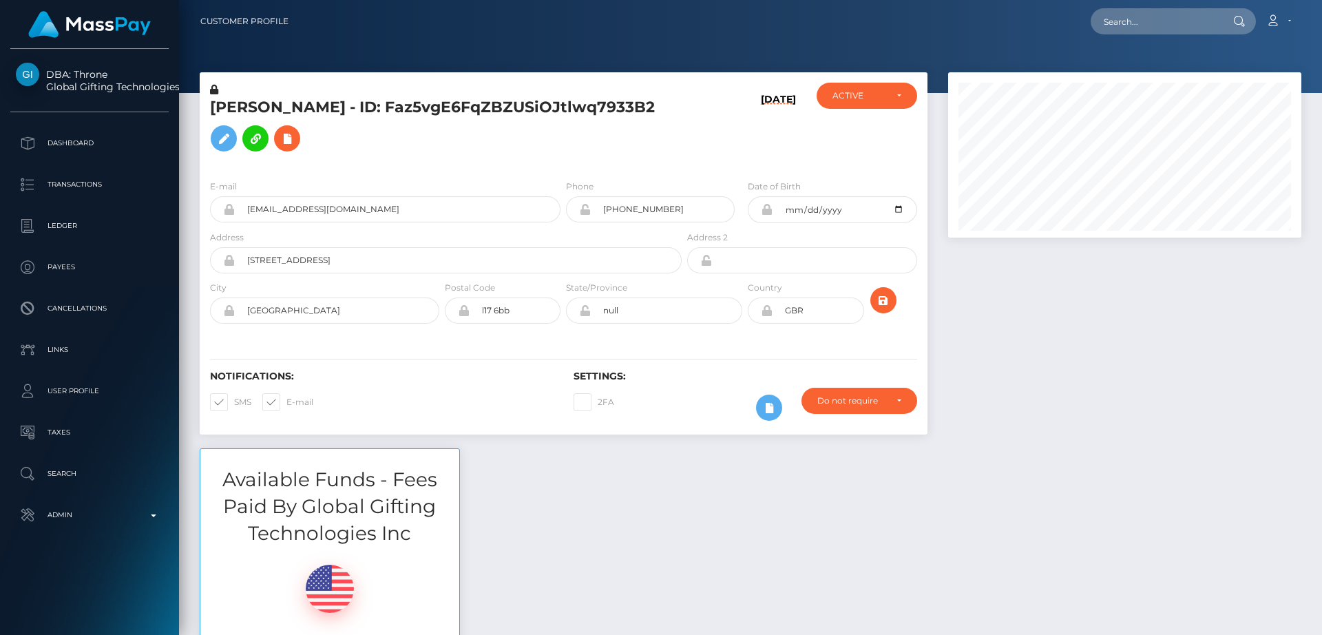
scroll to position [165, 354]
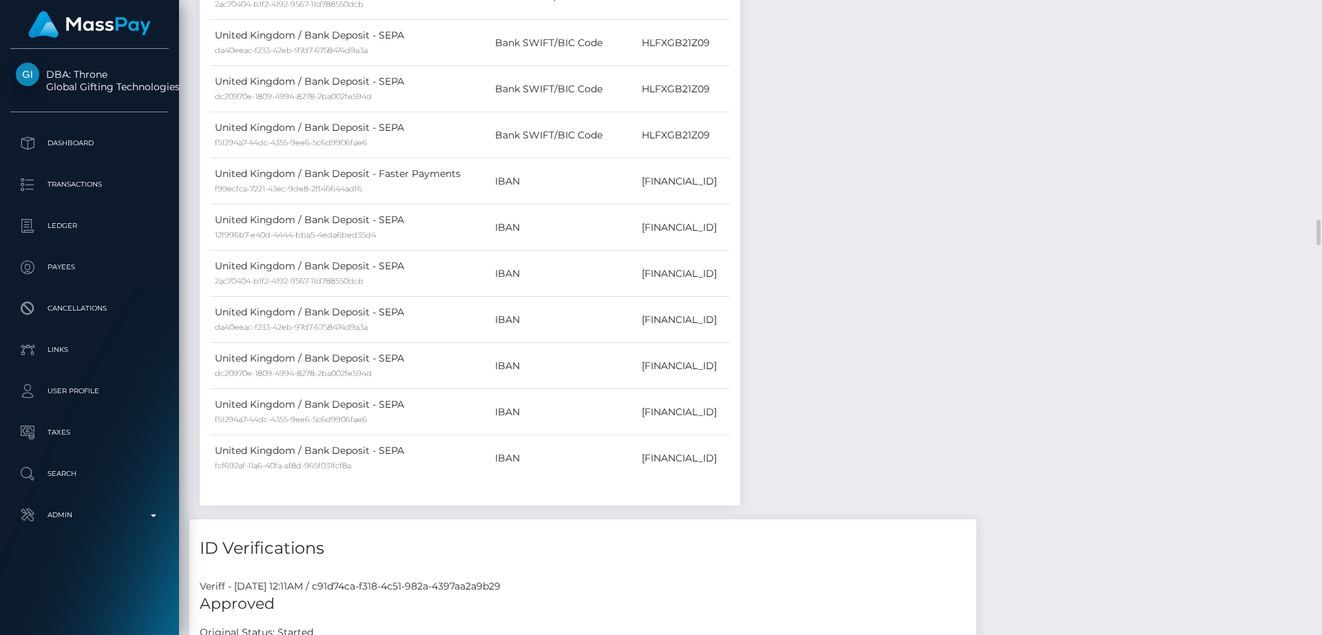
drag, startPoint x: 1083, startPoint y: 365, endPoint x: 1179, endPoint y: 143, distance: 241.7
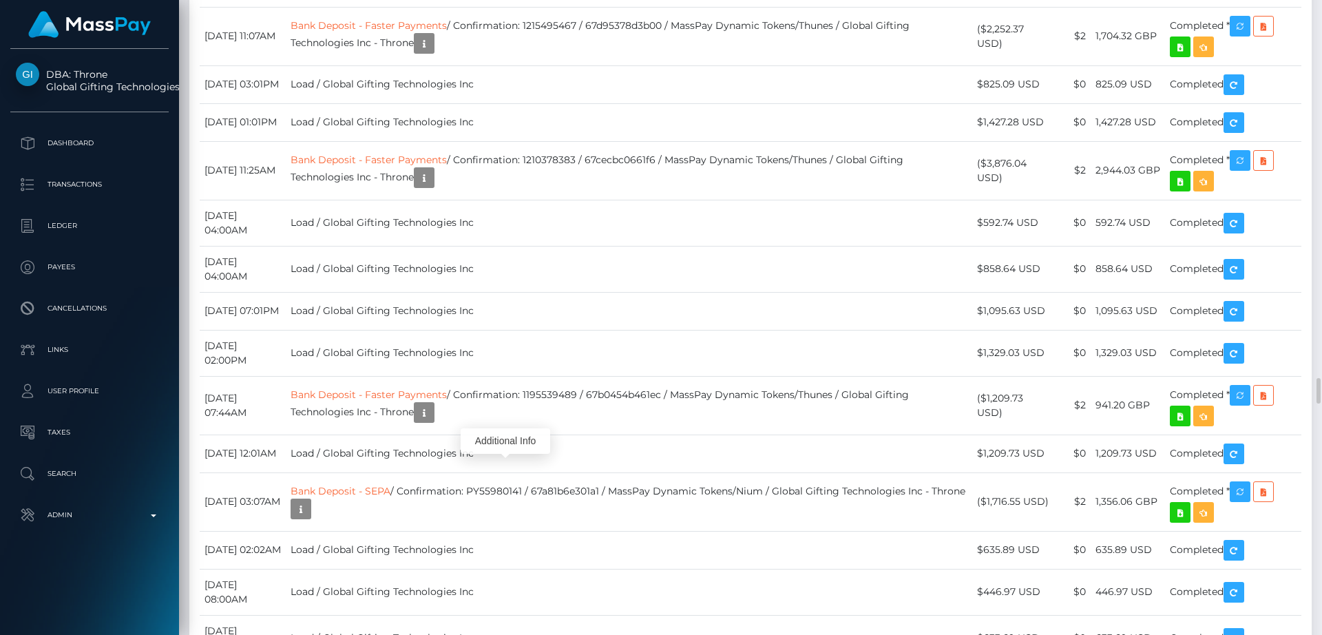
click at [509, 437] on div "Additional Info" at bounding box center [505, 440] width 89 height 25
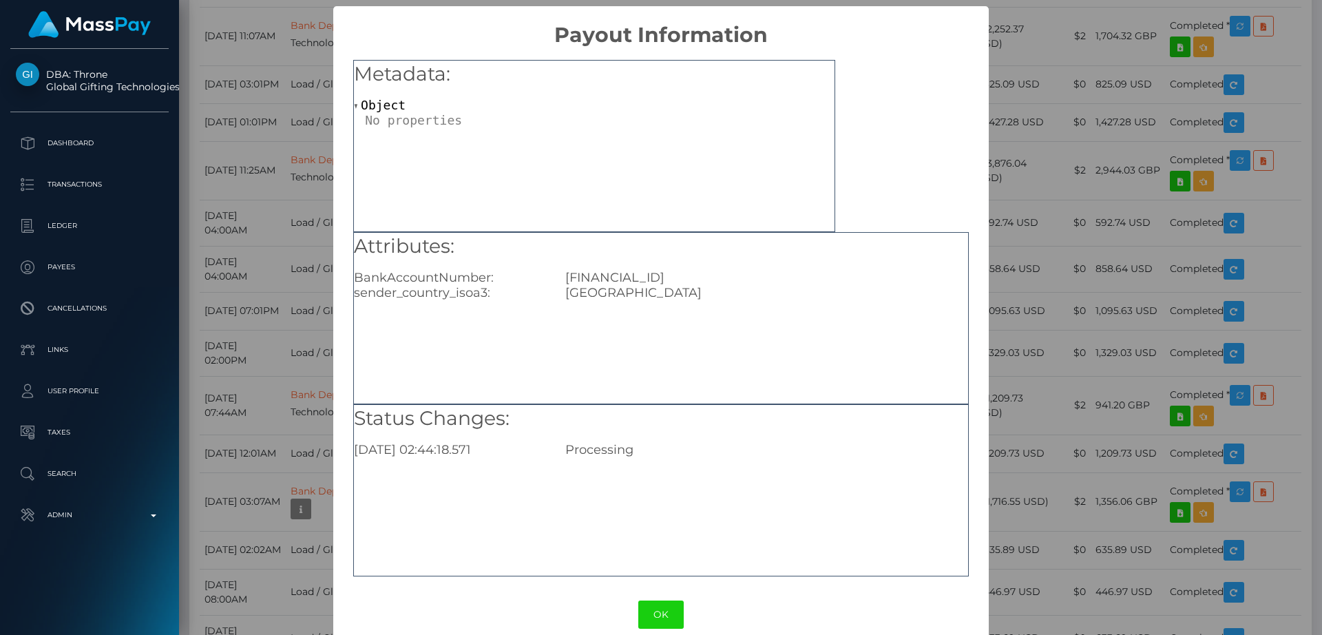
click at [1123, 361] on div "× Payout Information Metadata: Object Attributes: BankAccountNumber: GB58HLFX11…" at bounding box center [661, 317] width 1322 height 635
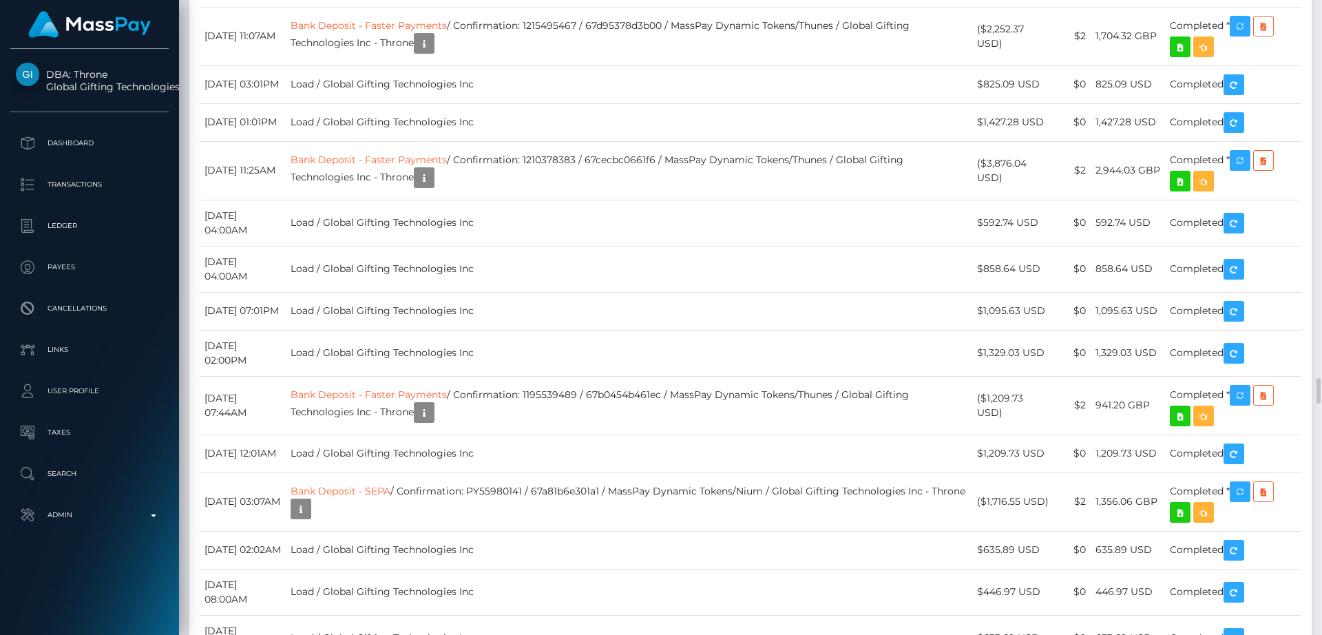
click at [505, 439] on div "Additional Info" at bounding box center [505, 440] width 89 height 25
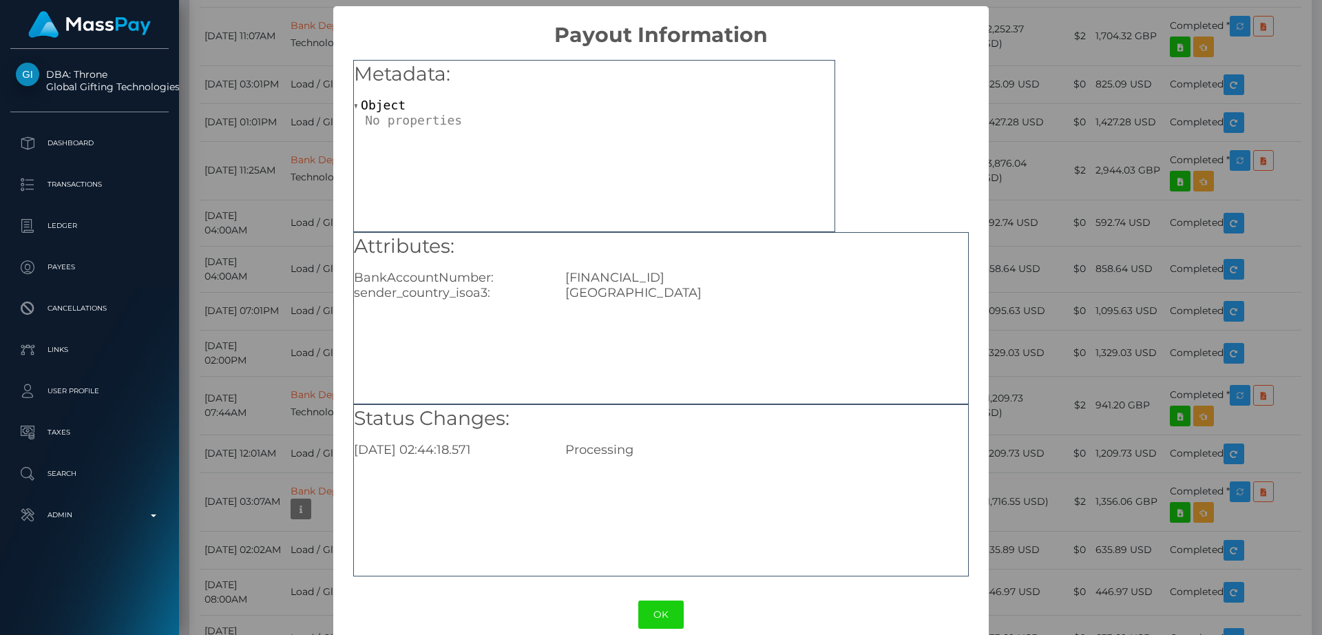
click at [1173, 332] on div "× Payout Information Metadata: Object Attributes: BankAccountNumber: GB58HLFX11…" at bounding box center [661, 317] width 1322 height 635
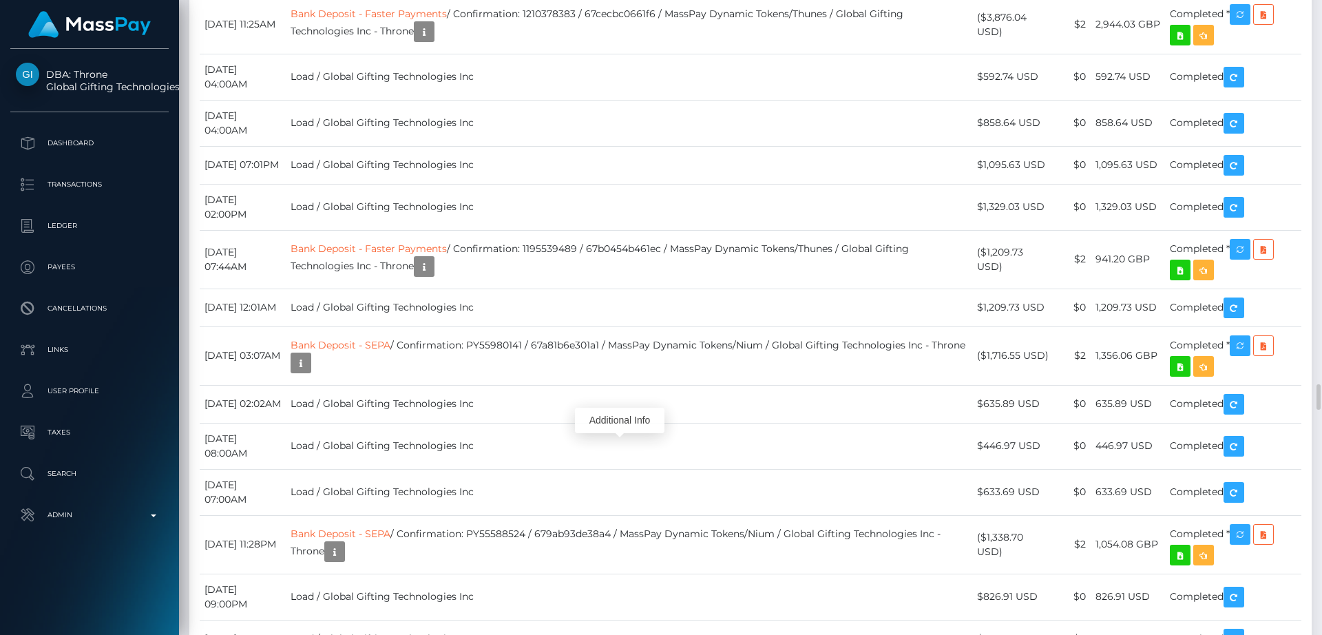
click at [613, 416] on div "Additional Info" at bounding box center [619, 420] width 89 height 25
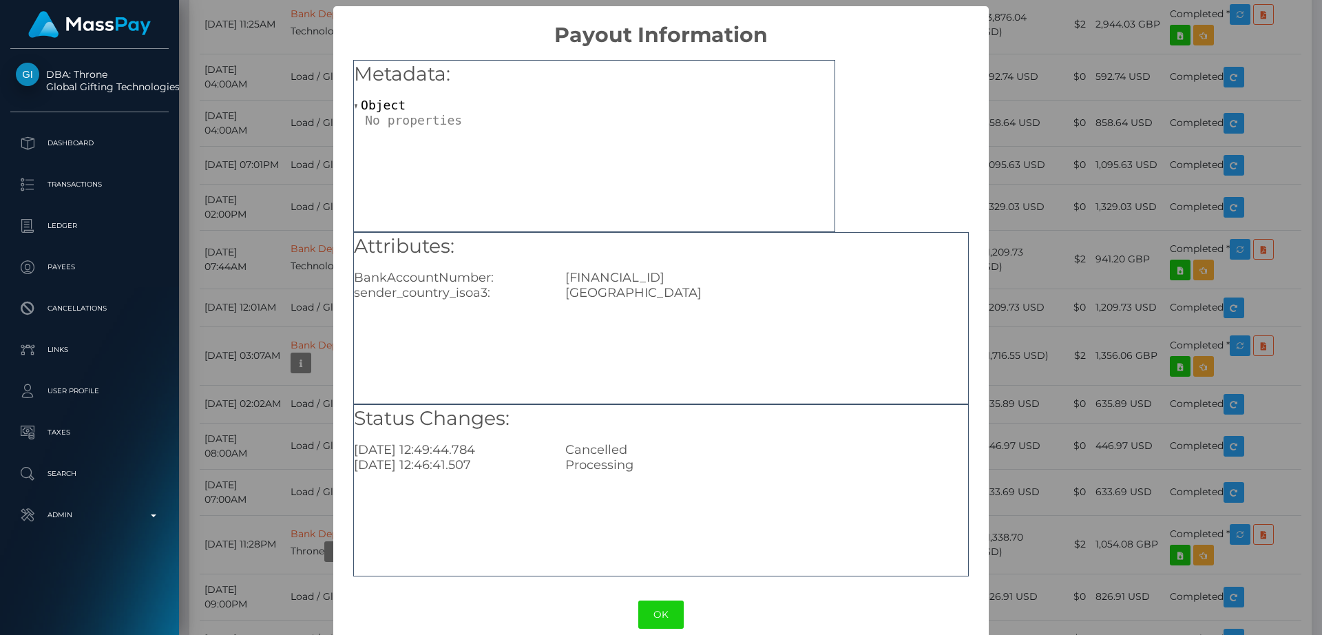
click at [615, 280] on div "GB16REVO00997099220506" at bounding box center [766, 277] width 423 height 15
drag, startPoint x: 615, startPoint y: 280, endPoint x: 993, endPoint y: 252, distance: 379.0
click at [993, 252] on div "× Payout Information Metadata: Object Attributes: BankAccountNumber: GB16REVO00…" at bounding box center [661, 317] width 1322 height 635
click at [993, 253] on div "× Payout Information Metadata: Object Attributes: BankAccountNumber: GB16REVO00…" at bounding box center [661, 317] width 1322 height 635
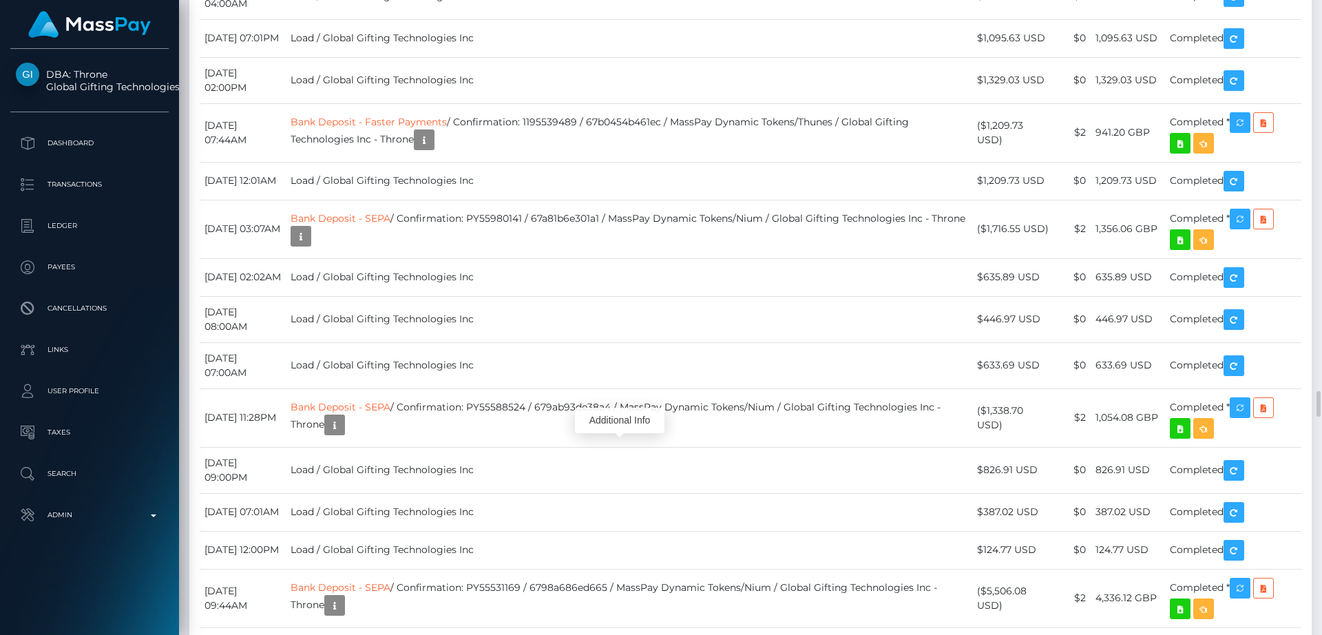
scroll to position [9468, 0]
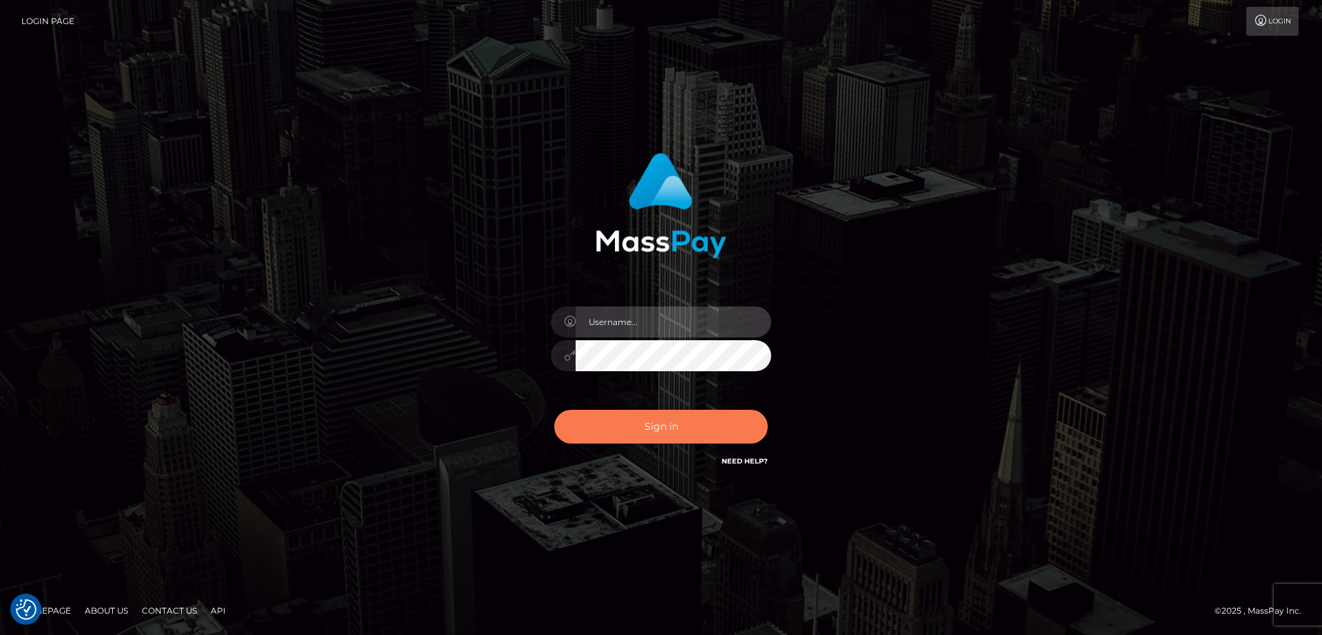
type input "nt.es"
click at [611, 411] on button "Sign in" at bounding box center [660, 427] width 213 height 34
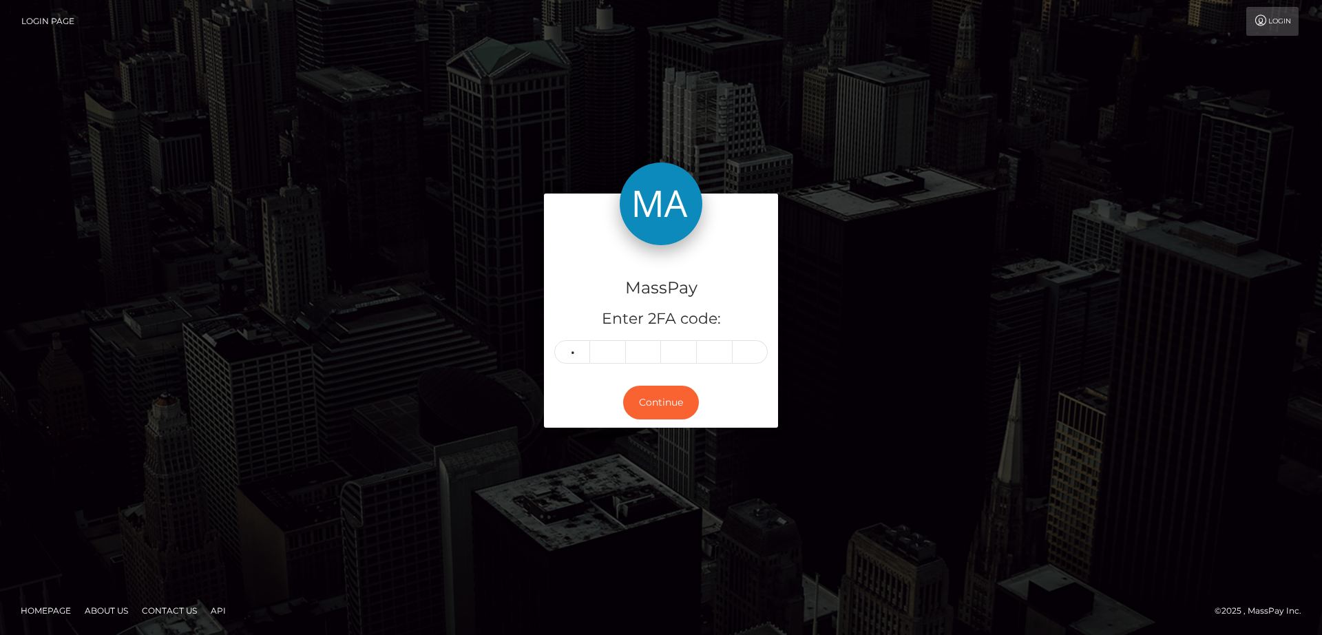
type input "2"
type input "0"
type input "8"
type input "1"
type input "9"
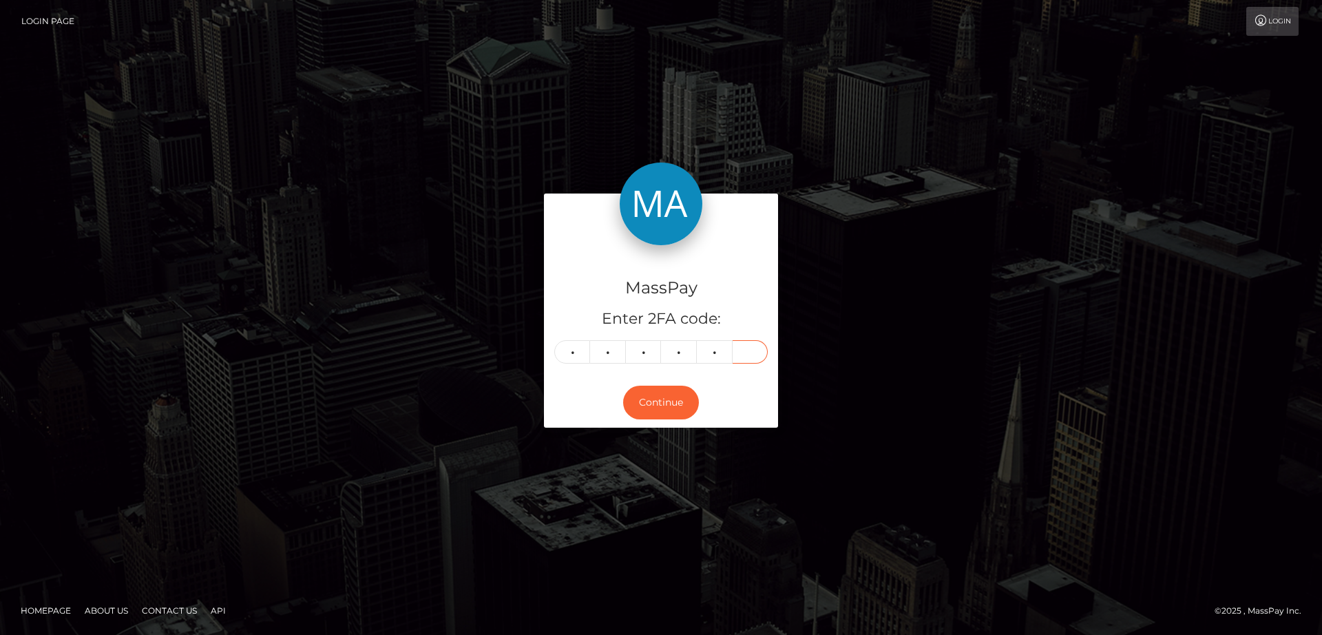
type input "5"
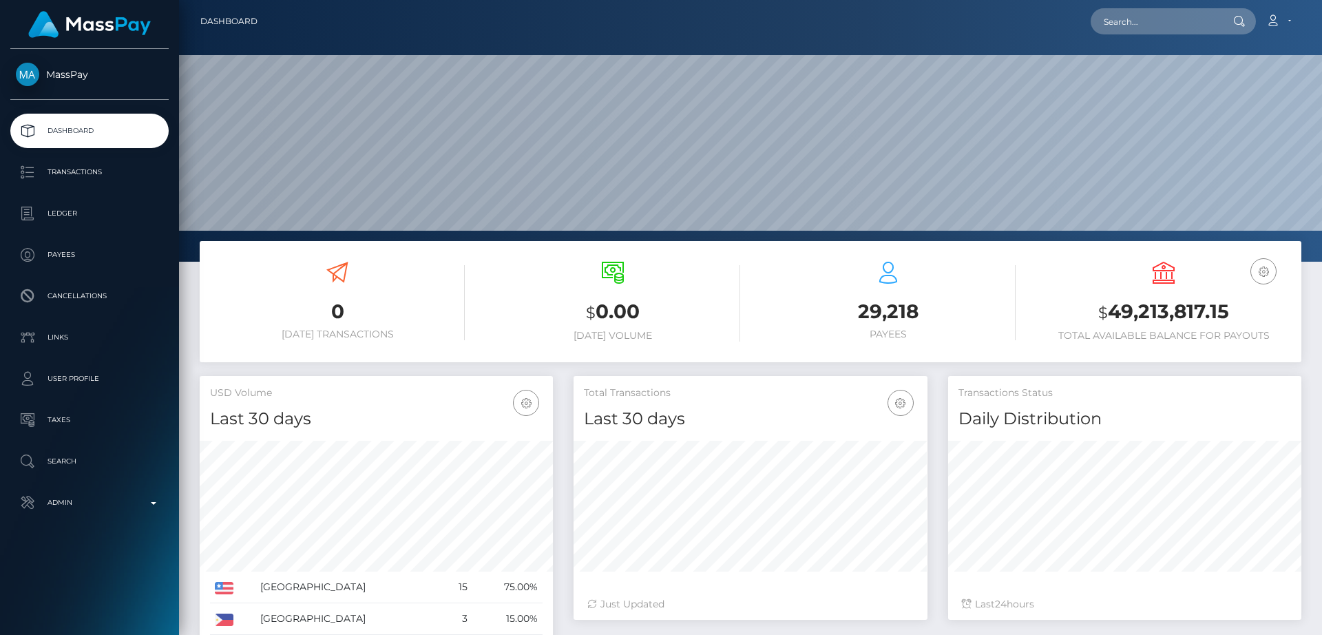
scroll to position [244, 354]
click at [1280, 34] on link "Account" at bounding box center [1278, 21] width 41 height 29
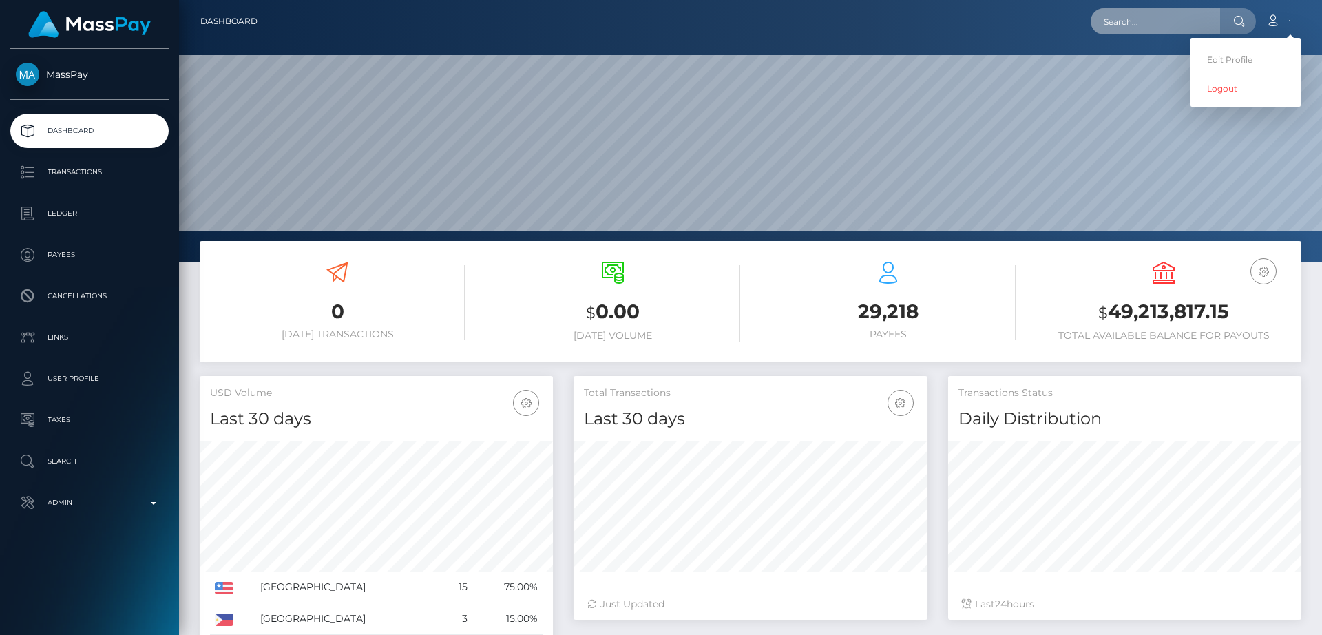
click at [1119, 21] on input "text" at bounding box center [1154, 21] width 129 height 26
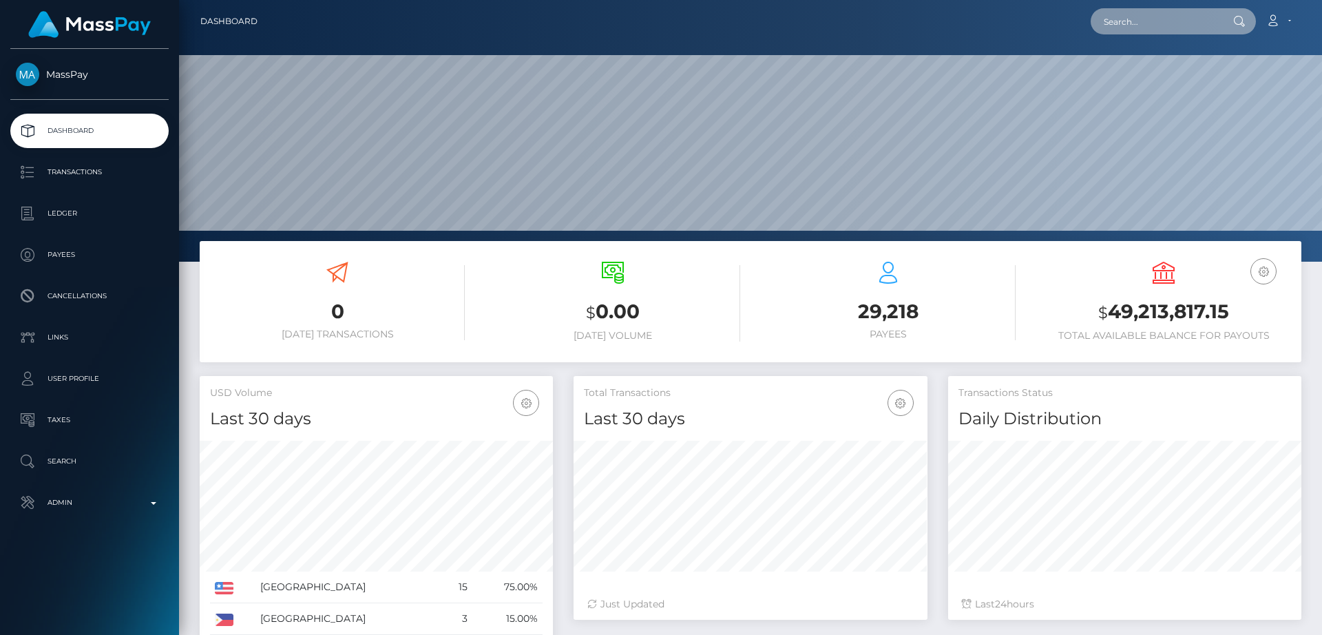
paste input "[EMAIL_ADDRESS][DOMAIN_NAME]"
type input "[EMAIL_ADDRESS][DOMAIN_NAME]"
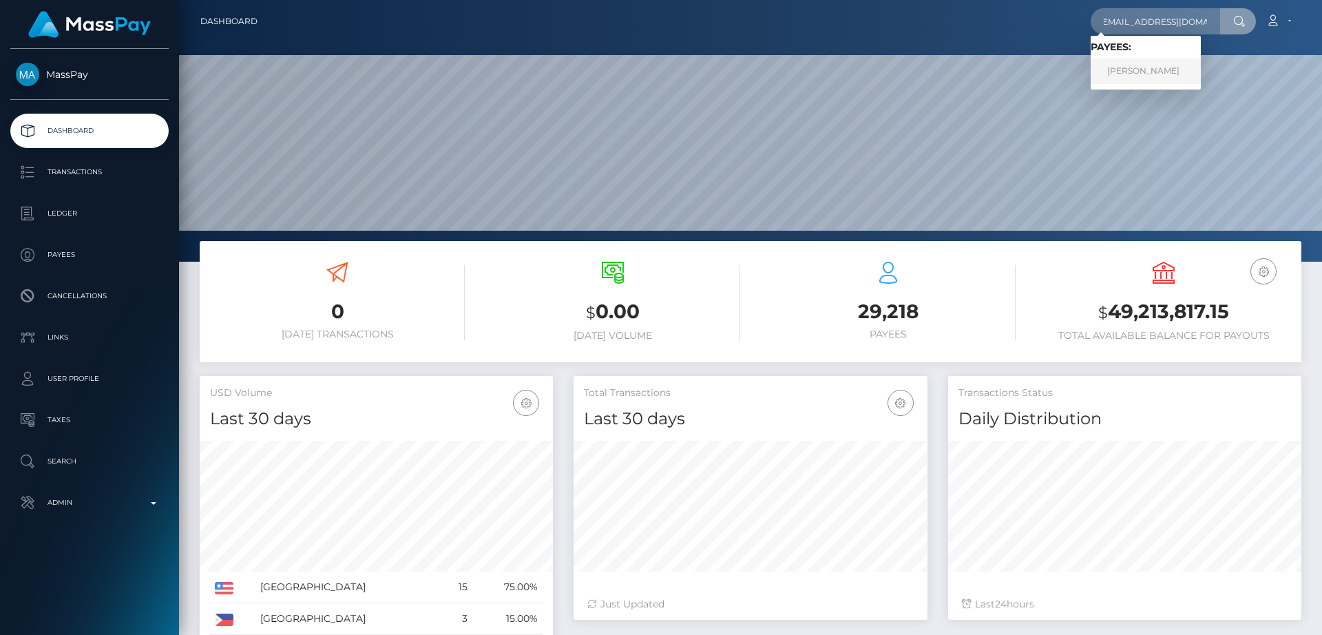
scroll to position [0, 0]
click at [1130, 65] on link "ANNA MARIAN HUXFORD" at bounding box center [1145, 71] width 110 height 25
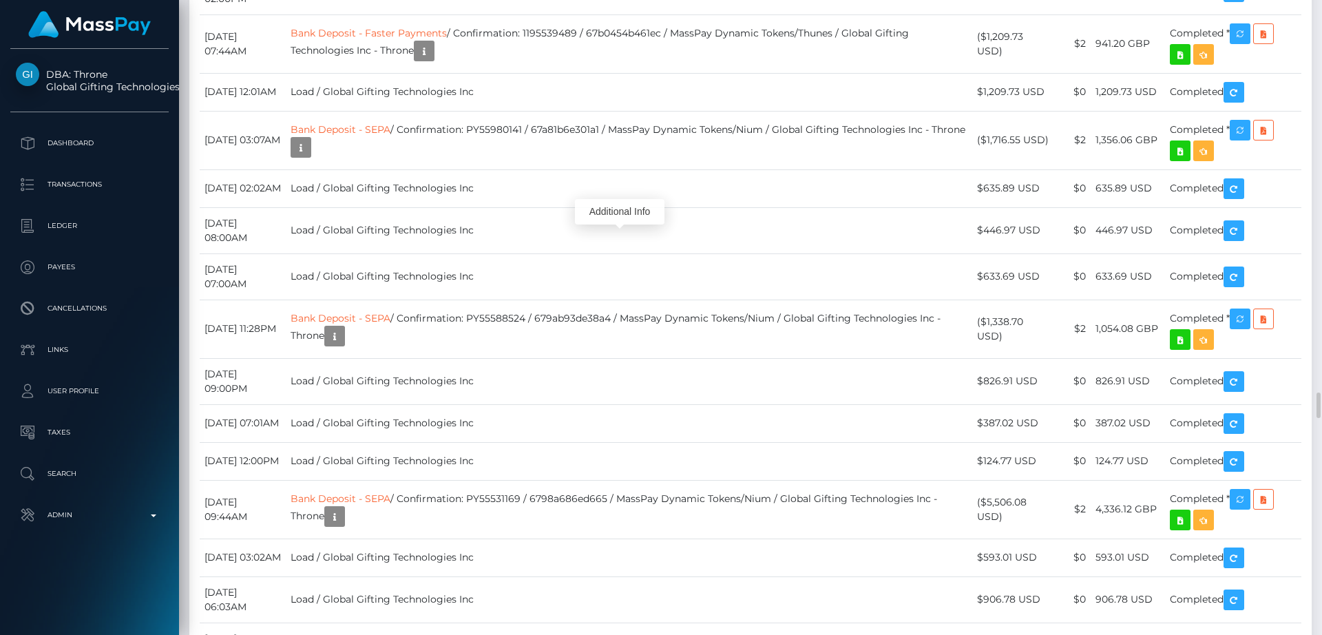
scroll to position [165, 354]
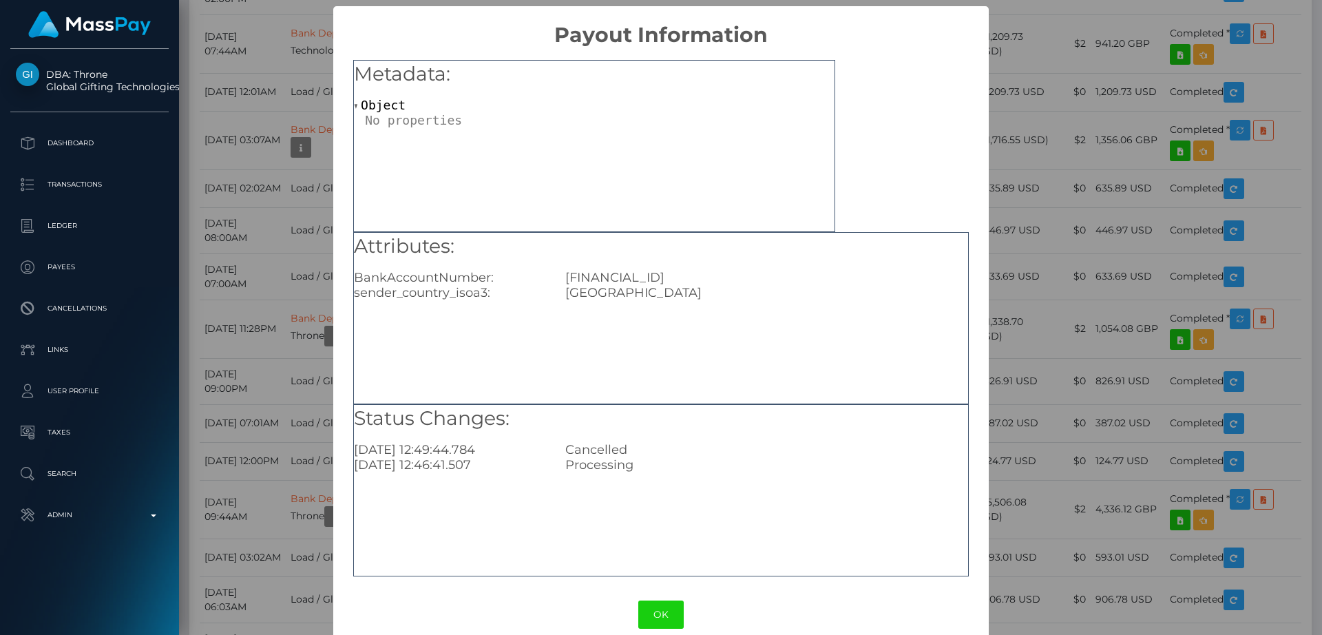
click at [695, 290] on div "[GEOGRAPHIC_DATA]" at bounding box center [766, 292] width 423 height 15
click at [693, 277] on div "[FINANCIAL_ID]" at bounding box center [766, 277] width 423 height 15
copy div "GB16REVO00997099220506"
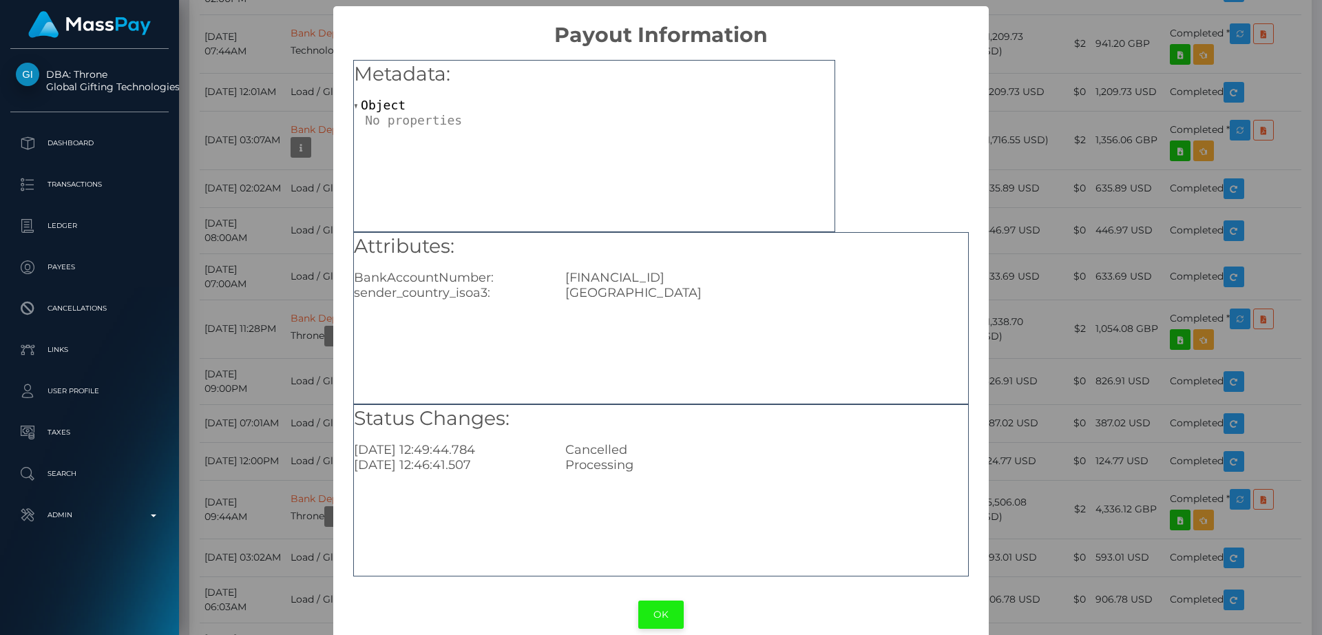
click at [658, 605] on button "OK" at bounding box center [660, 614] width 45 height 28
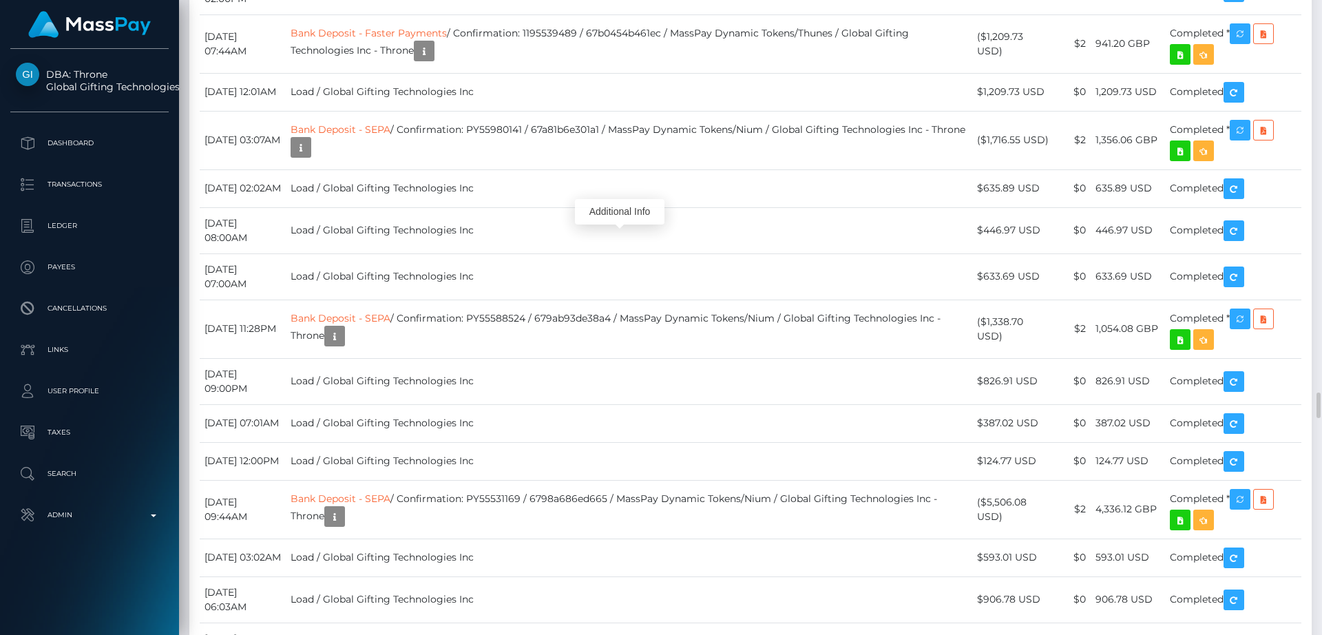
drag, startPoint x: 618, startPoint y: 159, endPoint x: 498, endPoint y: 167, distance: 120.1
copy td "Confirmation: 1356927142"
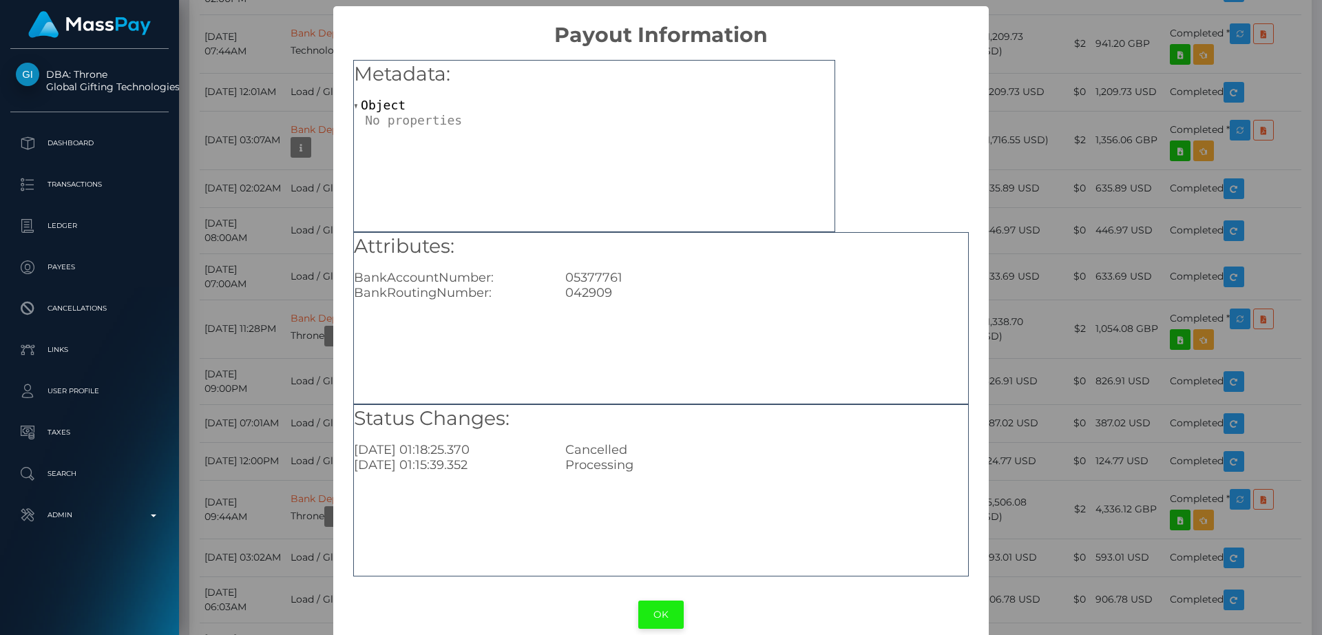
click at [672, 617] on button "OK" at bounding box center [660, 614] width 45 height 28
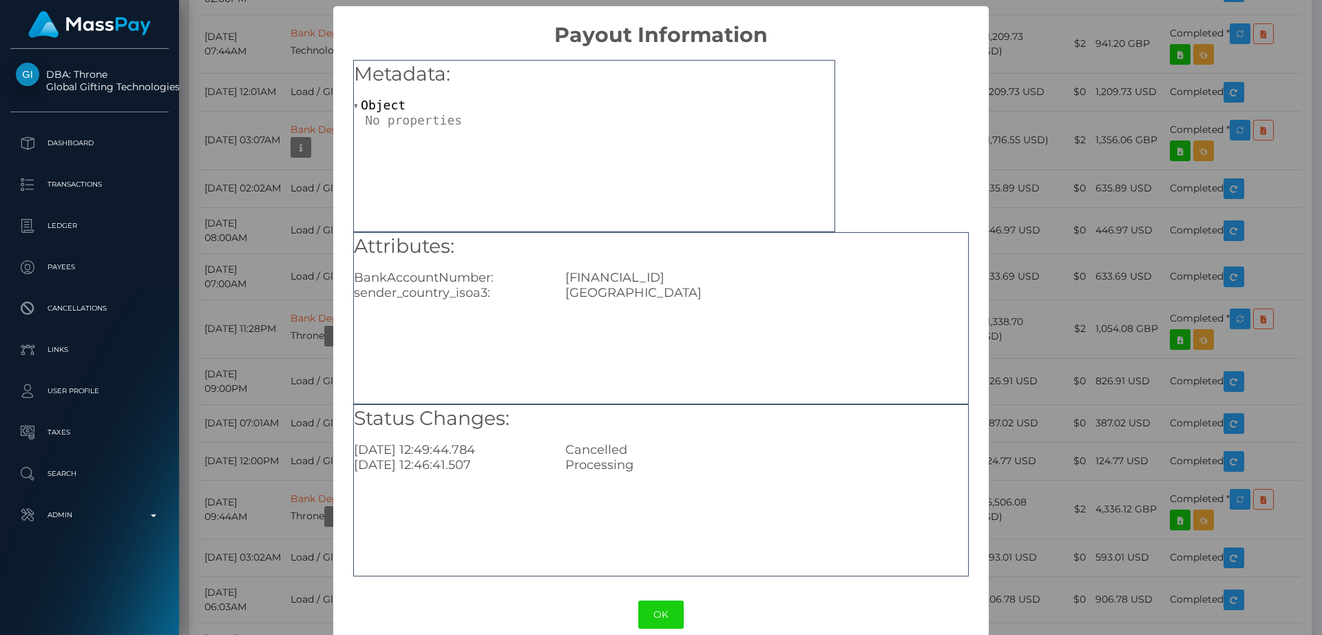
click at [670, 288] on div "USA" at bounding box center [766, 292] width 423 height 15
click at [670, 287] on div "USA" at bounding box center [766, 292] width 423 height 15
click at [662, 268] on div "Attributes: BankAccountNumber: GB16REVO00997099220506 sender_country_isoa3: USA" at bounding box center [661, 267] width 614 height 68
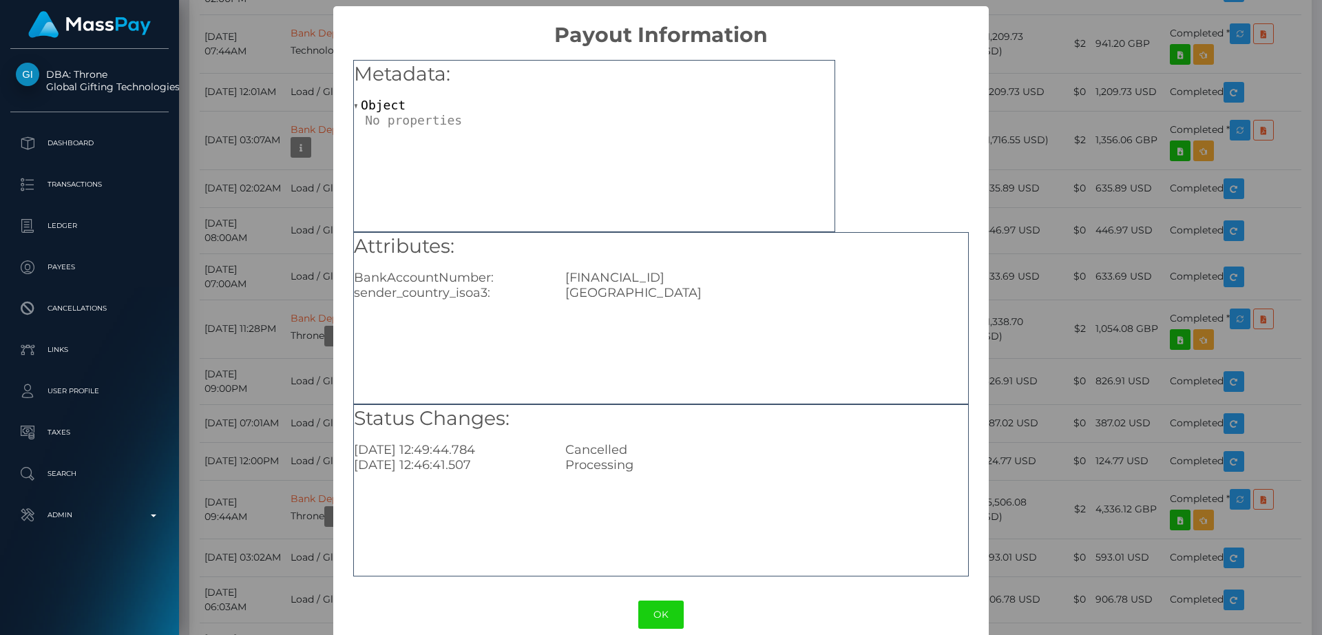
drag, startPoint x: 662, startPoint y: 268, endPoint x: 987, endPoint y: 256, distance: 325.1
click at [987, 256] on div "× Payout Information Metadata: Object Attributes: BankAccountNumber: GB16REVO00…" at bounding box center [661, 317] width 1322 height 635
click at [659, 608] on button "OK" at bounding box center [660, 614] width 45 height 28
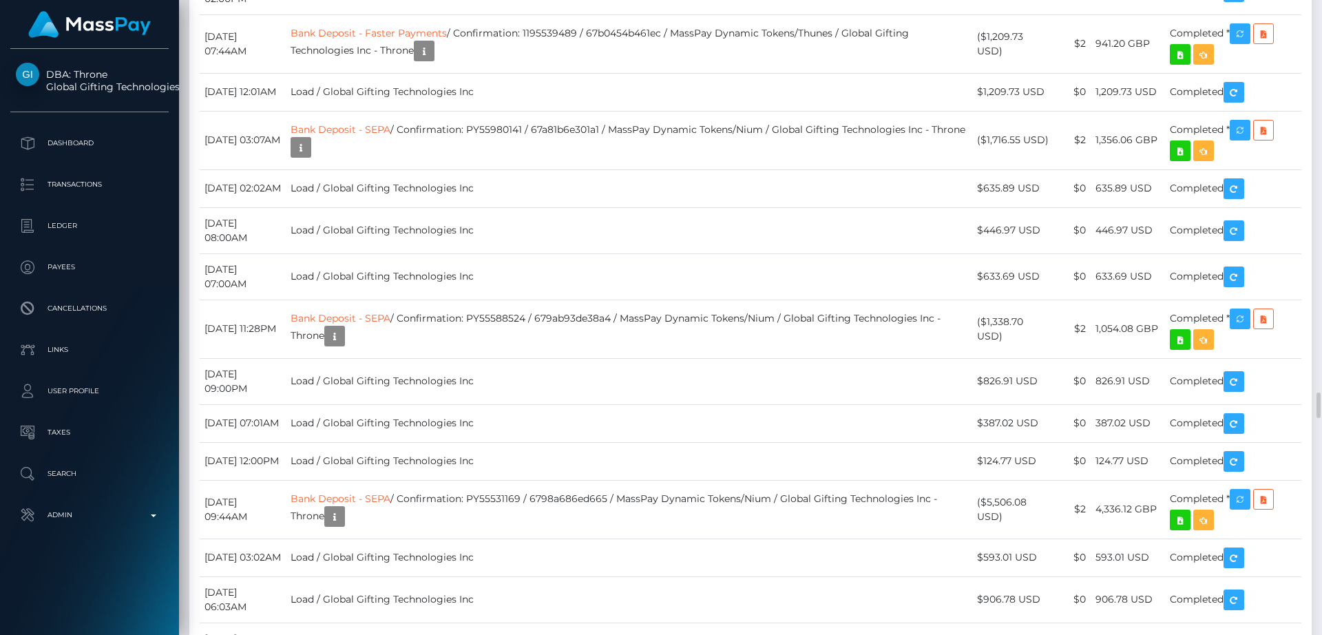
drag, startPoint x: 706, startPoint y: 229, endPoint x: 497, endPoint y: 227, distance: 208.6
copy td "Confirmation: exYQnDfaSz-W2-4TC6m4Hw"
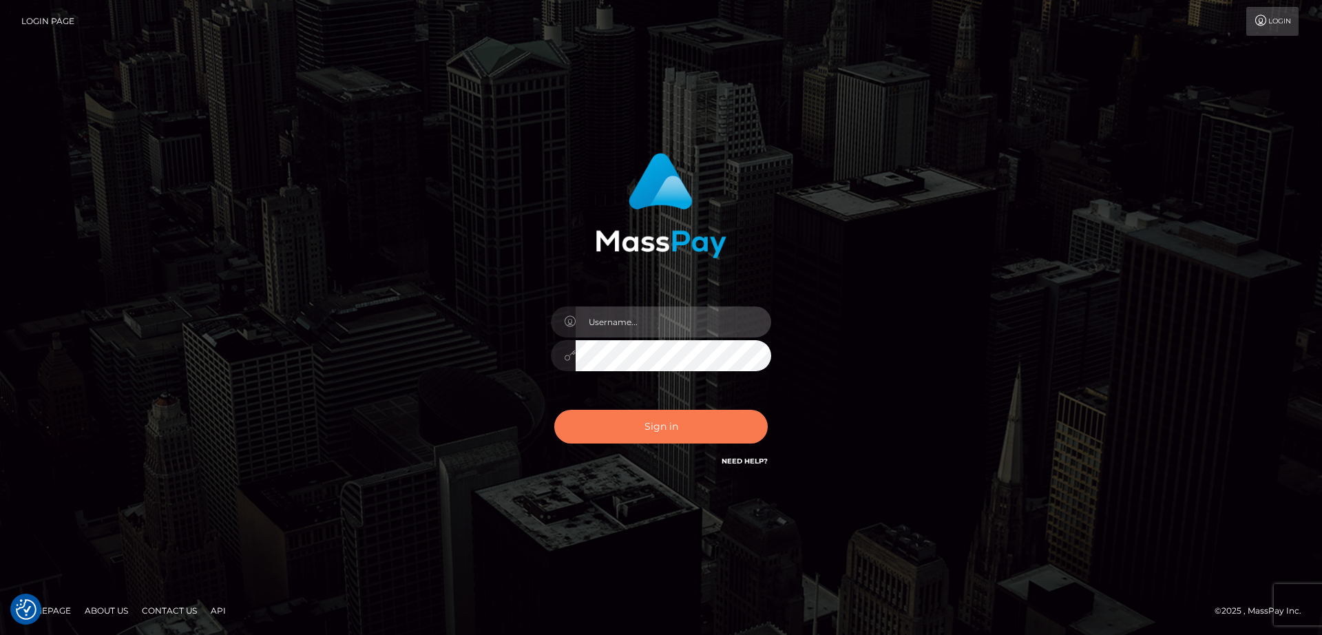
type input "[DOMAIN_NAME]"
click at [688, 426] on button "Sign in" at bounding box center [660, 427] width 213 height 34
type input "[DOMAIN_NAME]"
click at [673, 424] on button "Sign in" at bounding box center [660, 427] width 213 height 34
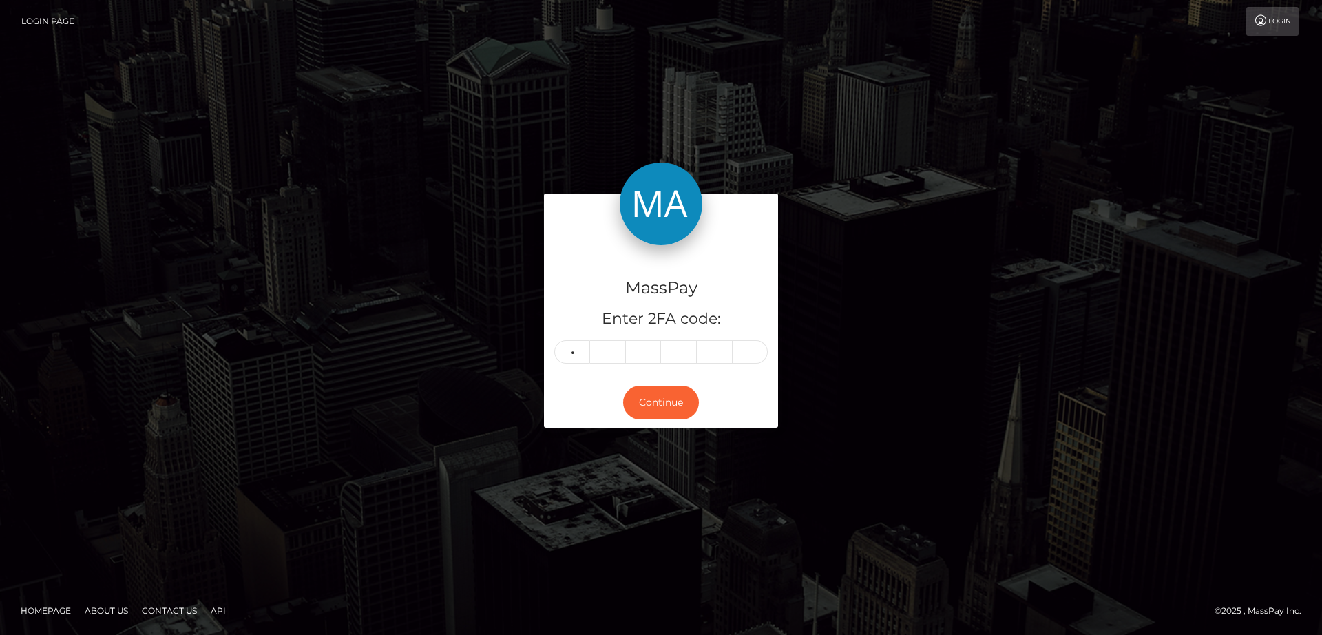
type input "6"
type input "2"
type input "1"
type input "7"
type input "5"
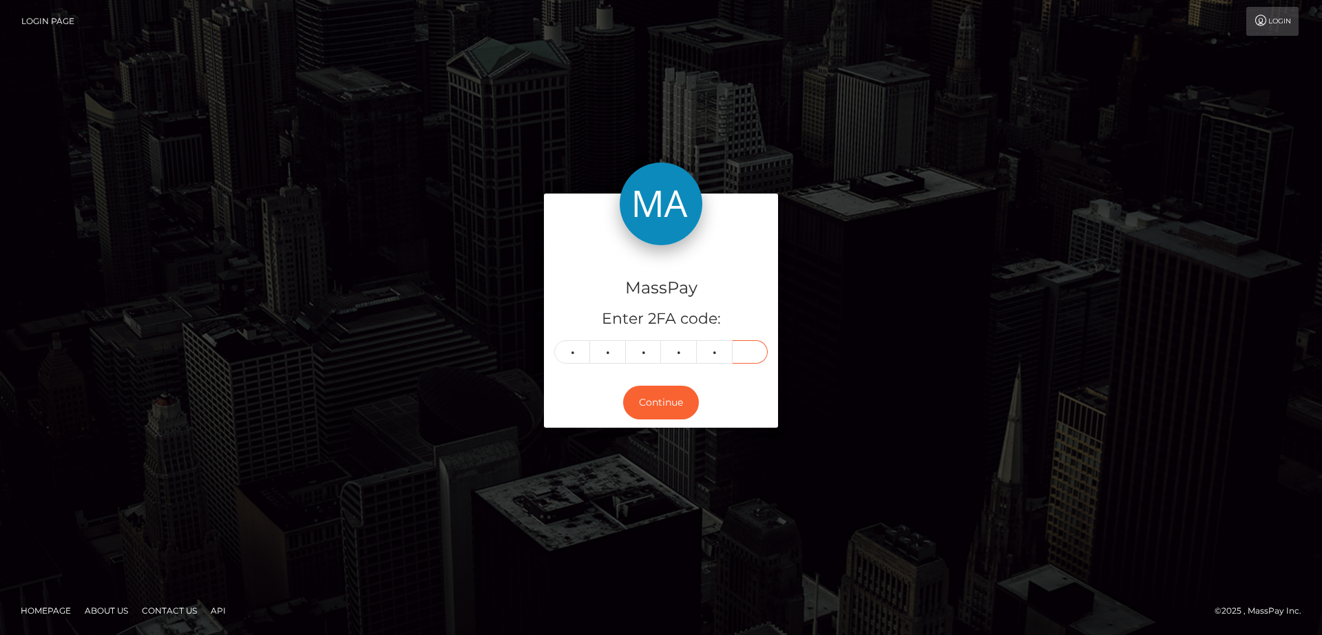
type input "1"
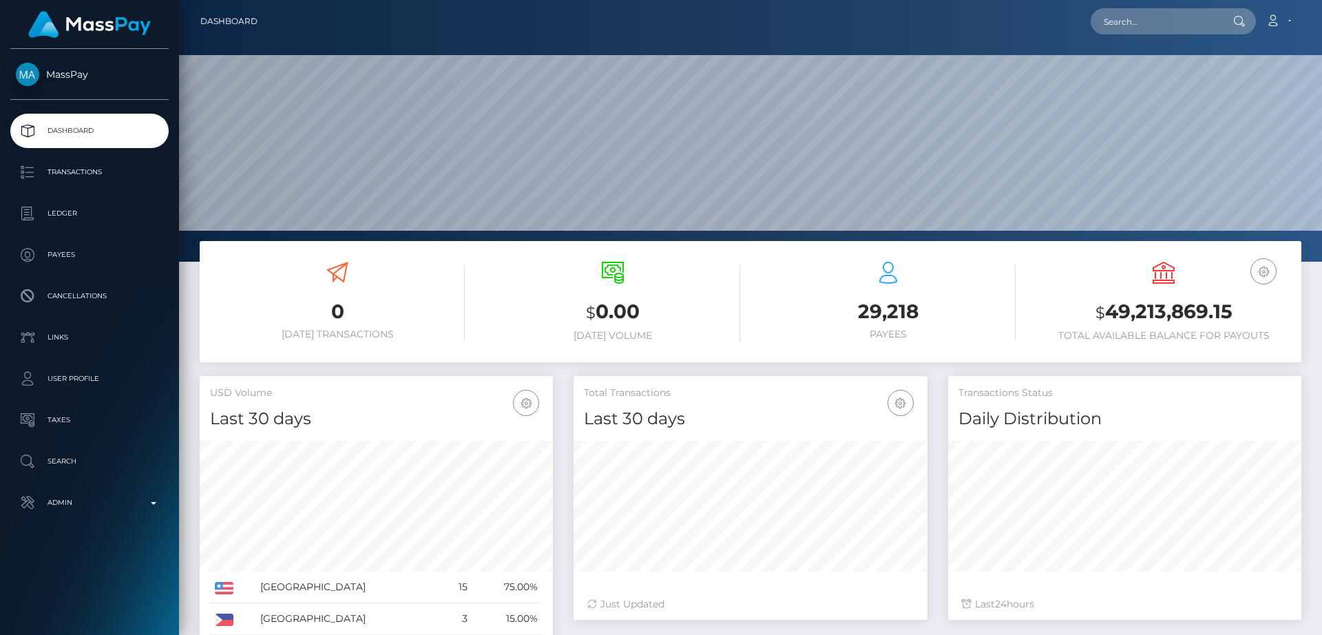
scroll to position [244, 354]
click at [1205, 21] on input "text" at bounding box center [1154, 21] width 129 height 26
paste input "Hi Anna, We’ve escalated your case to the appropriate department. I’ll get back…"
type input "Hi Anna, We’ve escalated your case to the appropriate department. I’ll get back…"
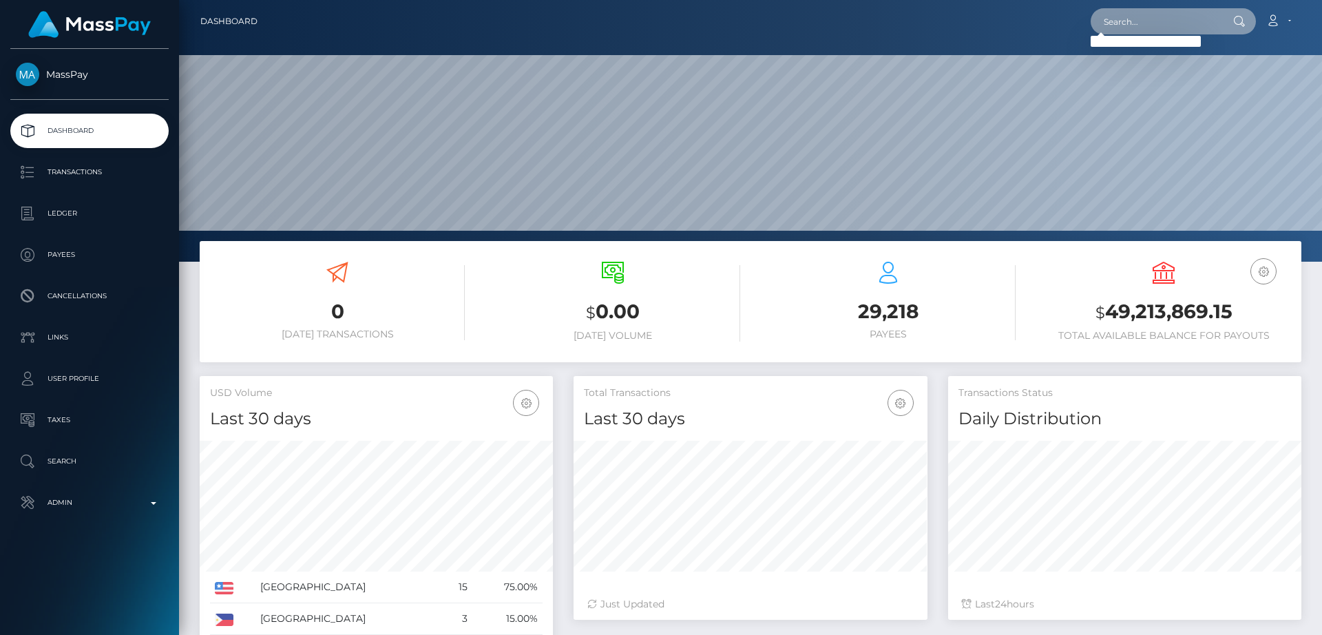
paste input "[EMAIL_ADDRESS][DOMAIN_NAME]"
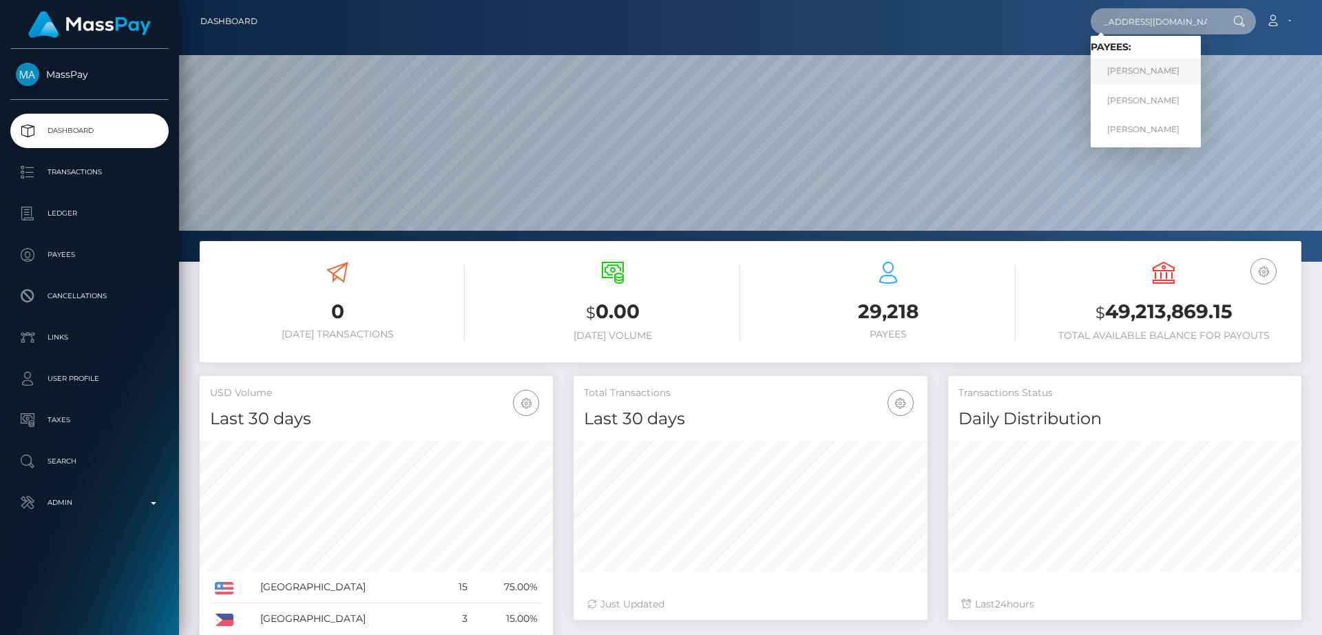
type input "[EMAIL_ADDRESS][DOMAIN_NAME]"
click at [1163, 74] on link "DAVID PETRUSHEVSKI" at bounding box center [1145, 71] width 110 height 25
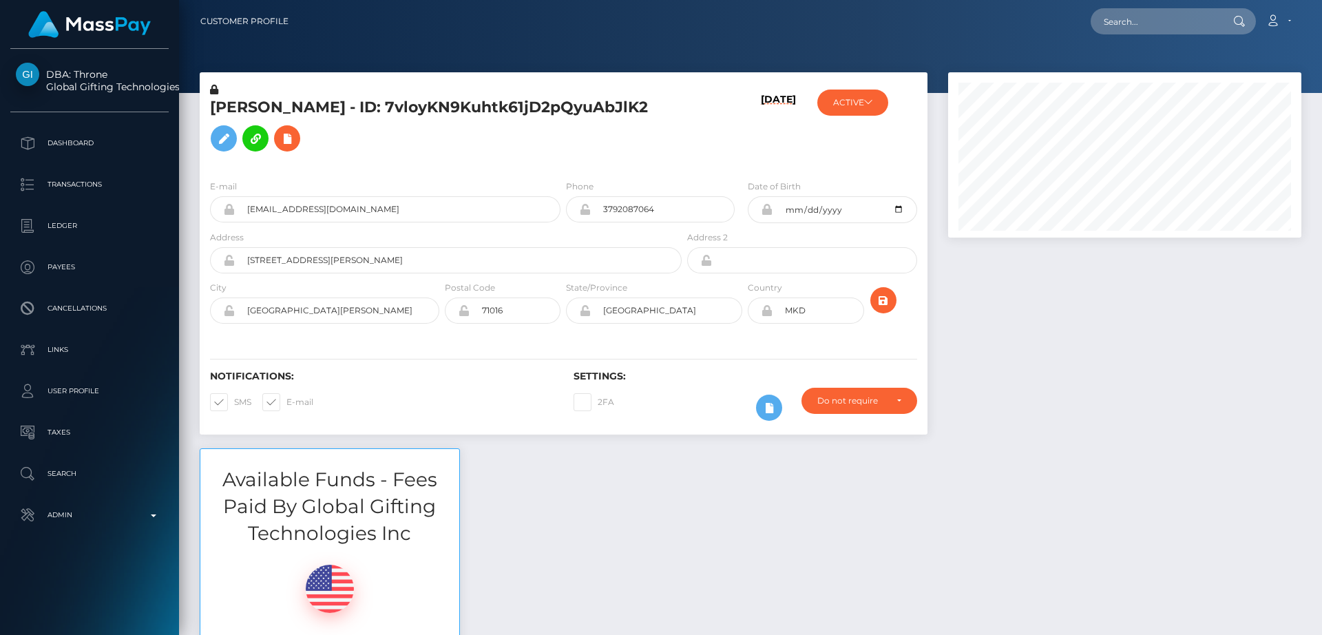
scroll to position [165, 354]
click at [233, 98] on h5 "[PERSON_NAME] - ID: 7vloyKN9Kuhtk61jD2pQyuAbJlK2" at bounding box center [442, 127] width 464 height 61
click at [233, 98] on h5 "DAVID PETRUSHEVSKI - ID: 7vloyKN9Kuhtk61jD2pQyuAbJlK2" at bounding box center [442, 127] width 464 height 61
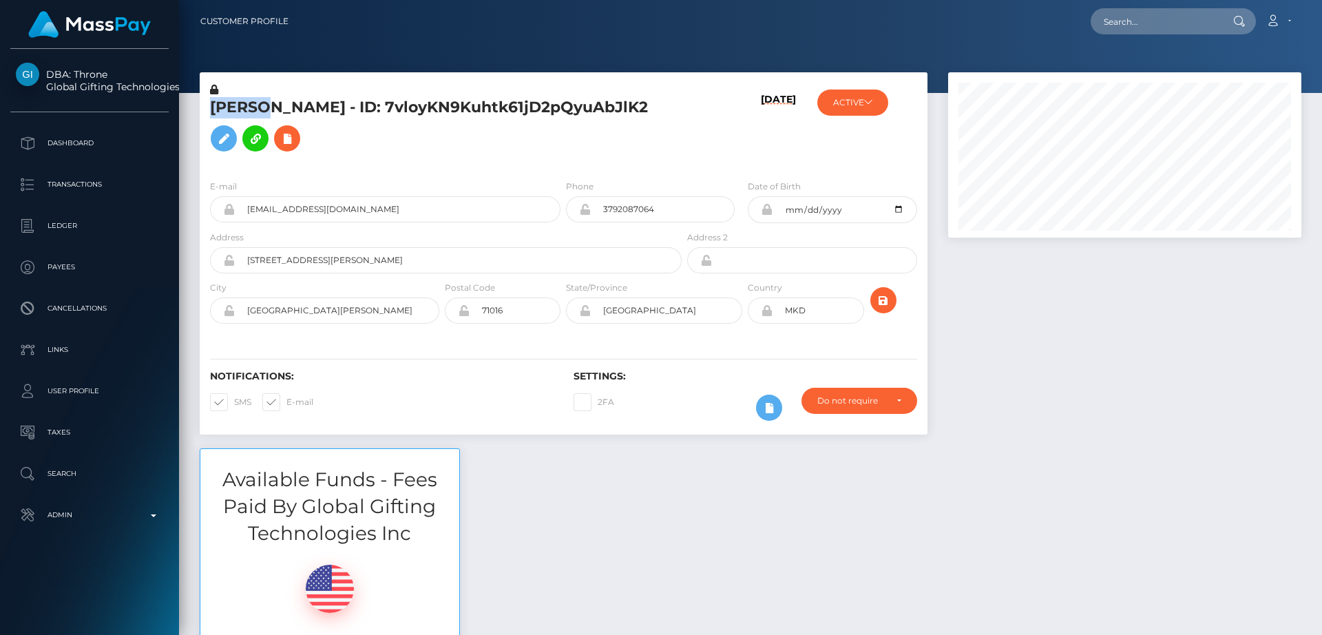
copy h5 "DAVID"
click at [527, 439] on div "DAVID PETRUSHEVSKI - ID: 7vloyKN9Kuhtk61jD2pQyuAbJlK2 10/02/25" at bounding box center [563, 260] width 748 height 376
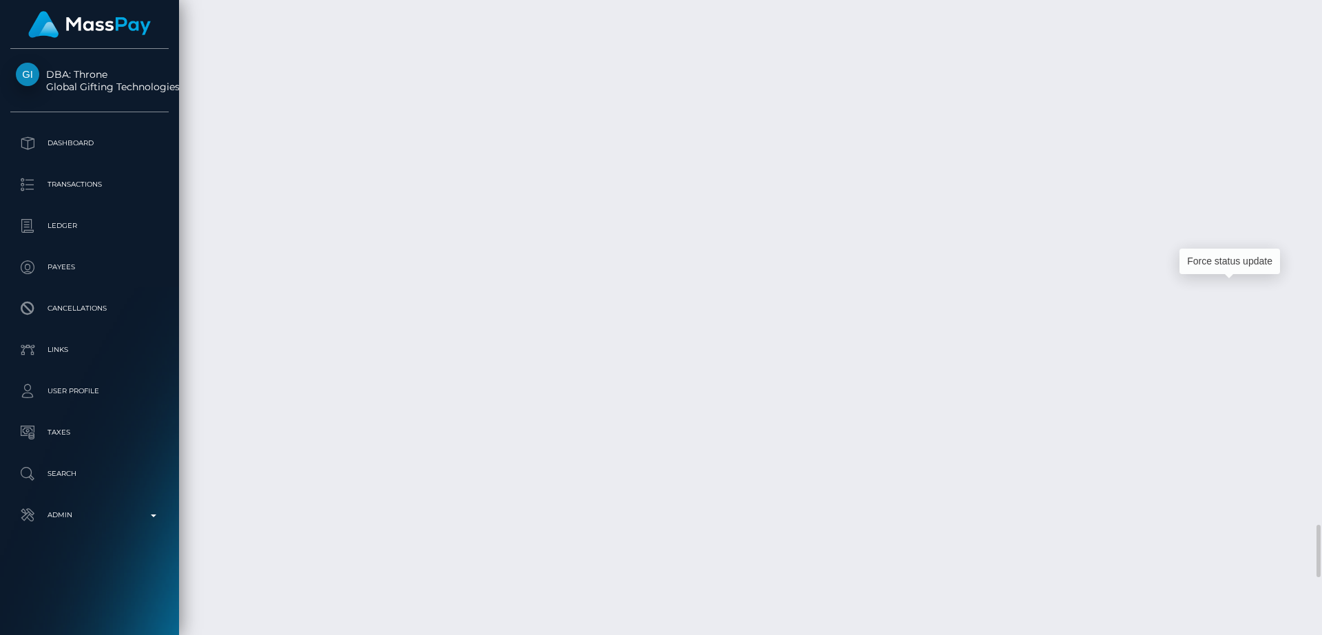
click at [1229, 261] on div "Force status update" at bounding box center [1229, 260] width 100 height 25
